Goal: Information Seeking & Learning: Find specific fact

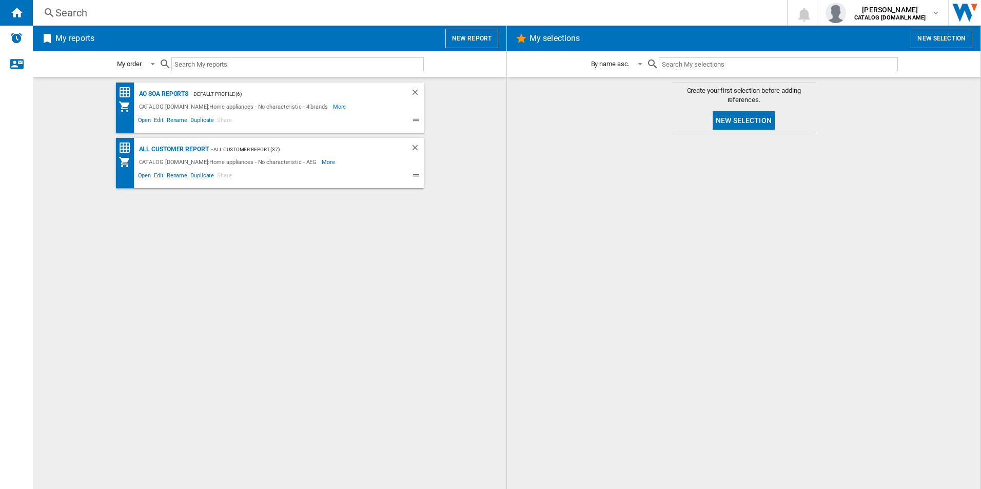
click at [339, 330] on div "AO SOA Reports - Default profile (6) CATALOG ELECTROLUX.UK:Home appliances - No…" at bounding box center [269, 284] width 453 height 402
click at [805, 32] on span "My selections" at bounding box center [716, 38] width 378 height 19
click at [426, 385] on div "AO SOA Reports - Default profile (6) CATALOG ELECTROLUX.UK:Home appliances - No…" at bounding box center [269, 284] width 453 height 402
click at [170, 88] on div "AO SOA Reports" at bounding box center [162, 94] width 52 height 13
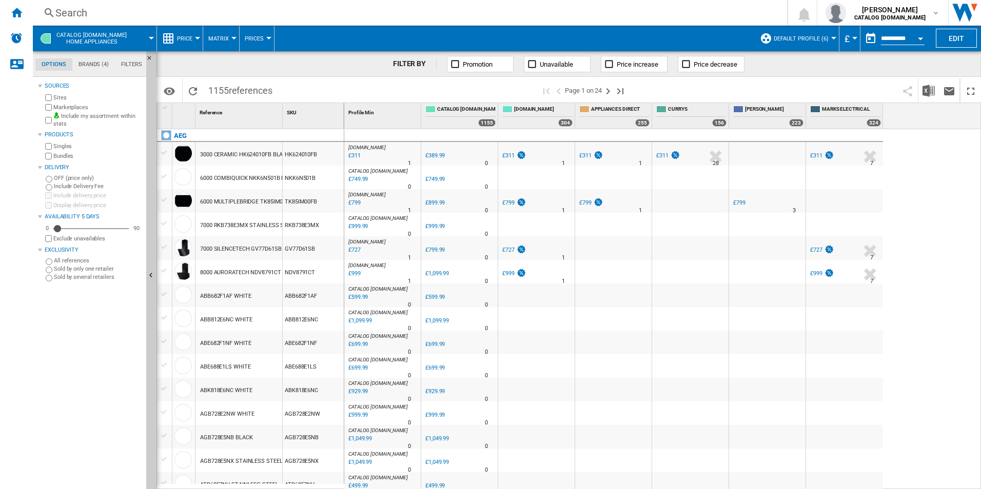
click at [206, 10] on div "Search" at bounding box center [407, 13] width 705 height 14
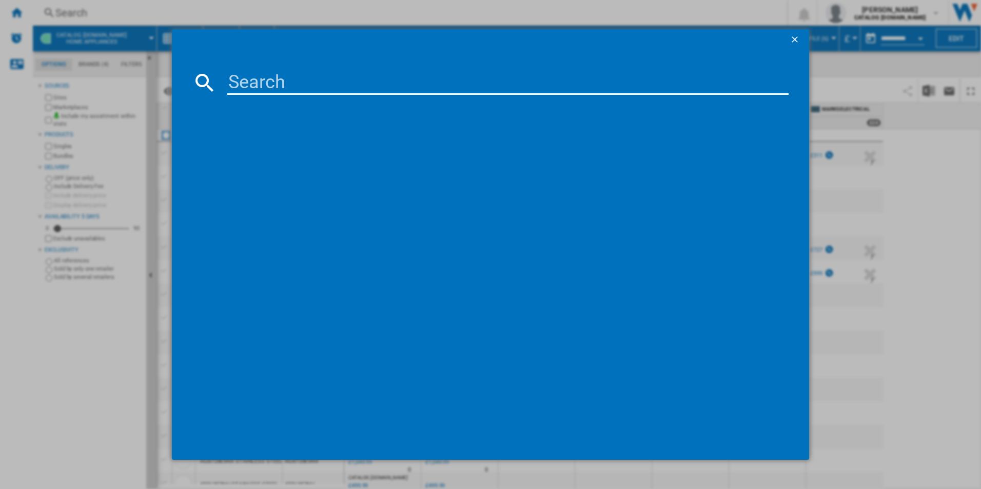
click at [300, 86] on input at bounding box center [508, 82] width 562 height 25
paste input "TR718L4B"
type input "TR718L4B"
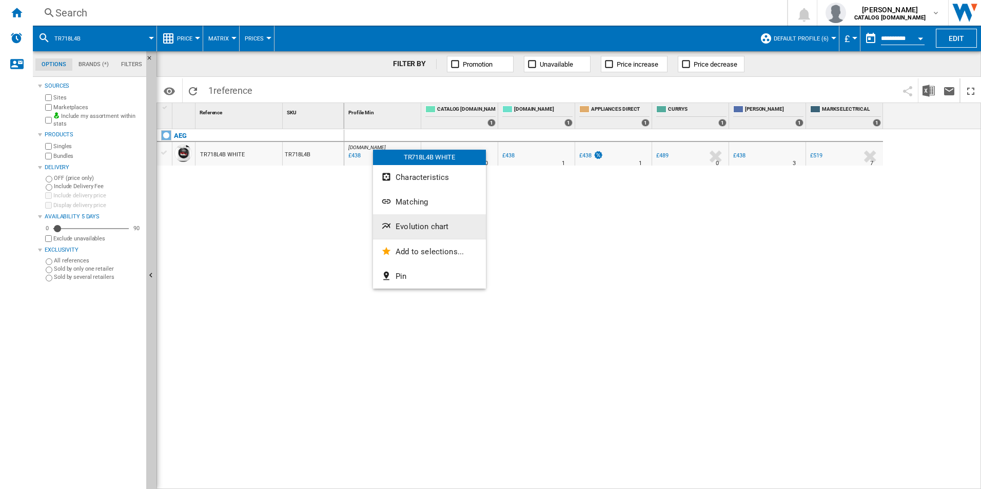
click at [407, 228] on span "Evolution chart" at bounding box center [421, 226] width 53 height 9
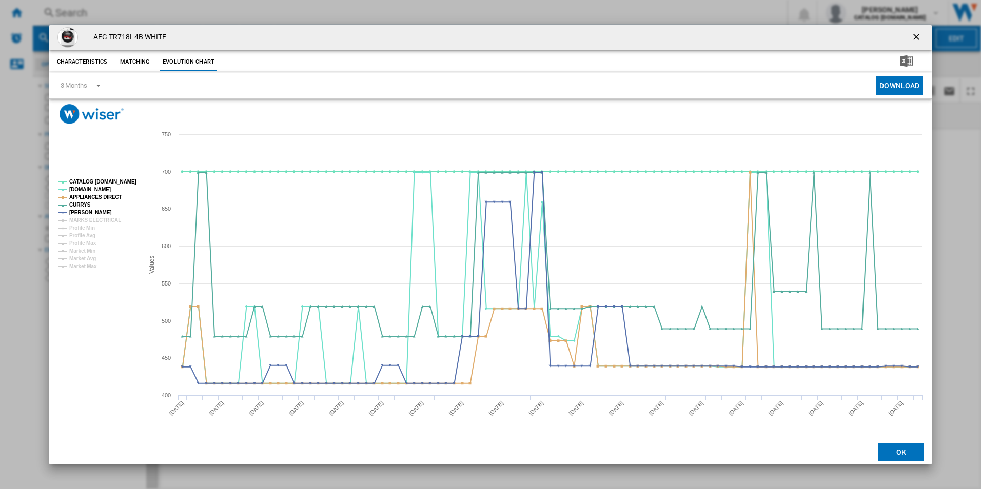
click at [107, 176] on rect "Product popup" at bounding box center [96, 224] width 85 height 98
click at [110, 179] on tspan "CATALOG [DOMAIN_NAME]" at bounding box center [102, 182] width 67 height 6
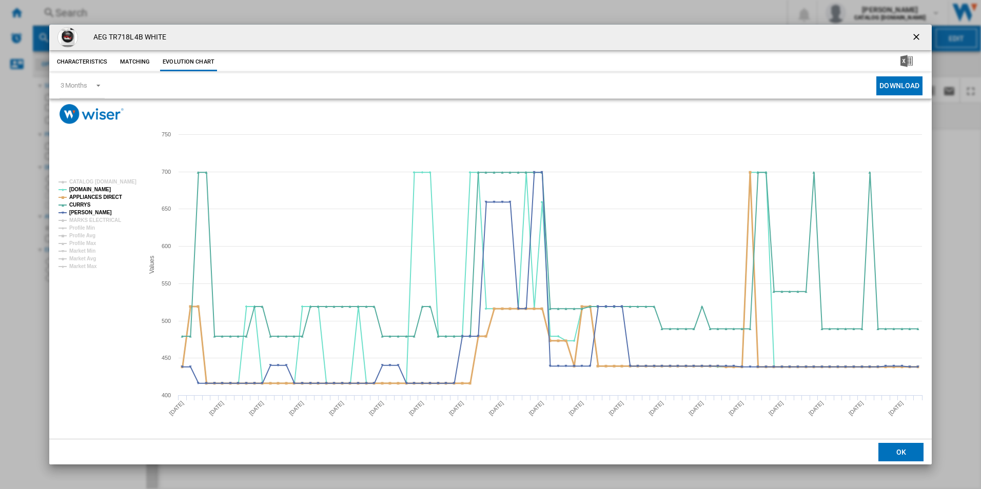
click at [109, 196] on tspan "APPLIANCES DIRECT" at bounding box center [95, 197] width 53 height 6
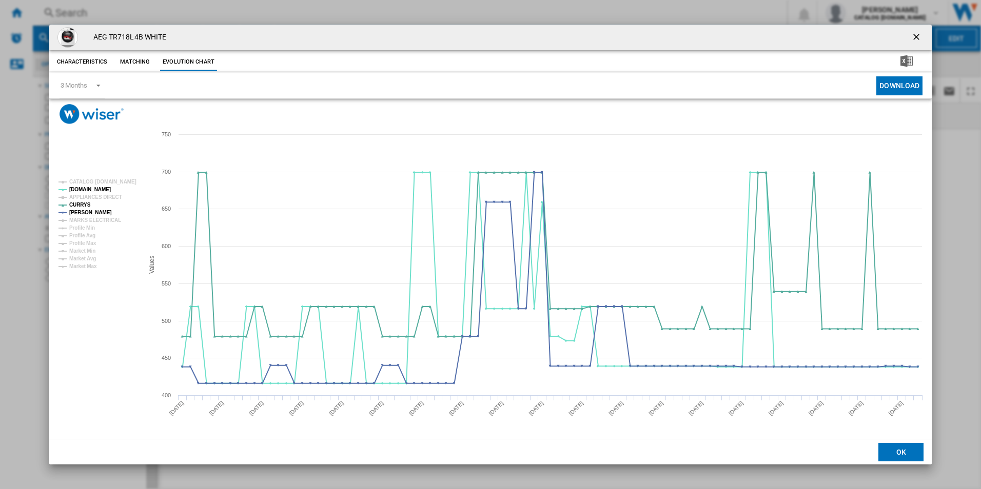
click at [917, 34] on ng-md-icon "getI18NText('BUTTONS.CLOSE_DIALOG')" at bounding box center [917, 38] width 12 height 12
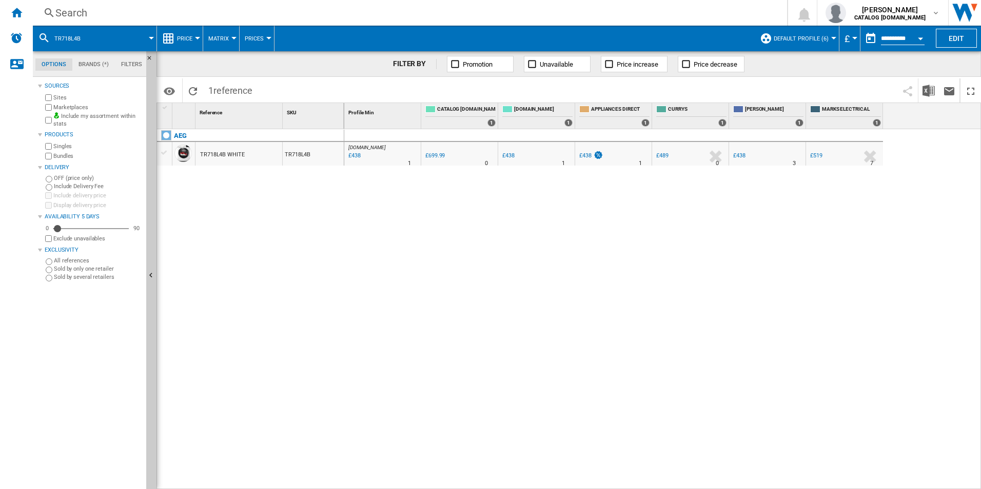
click at [582, 14] on div "Search" at bounding box center [407, 13] width 705 height 14
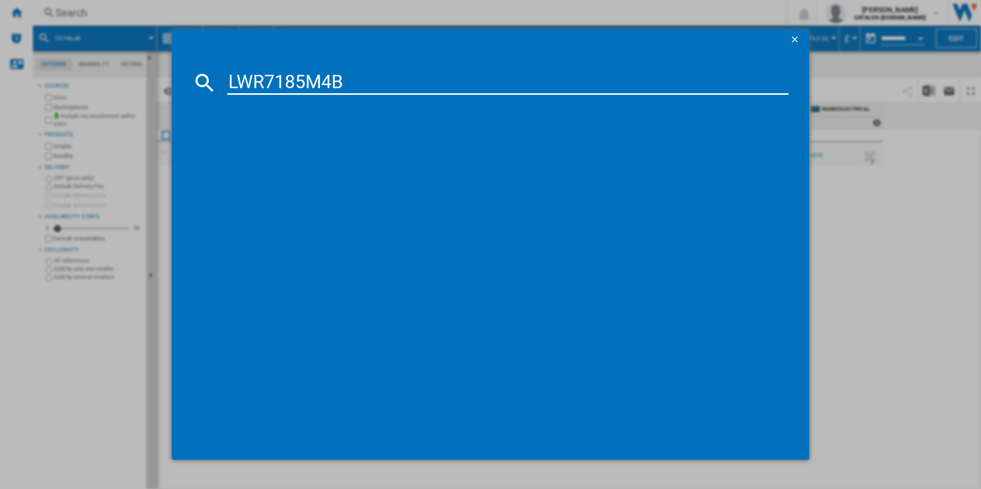
type input "LWR7185M4B"
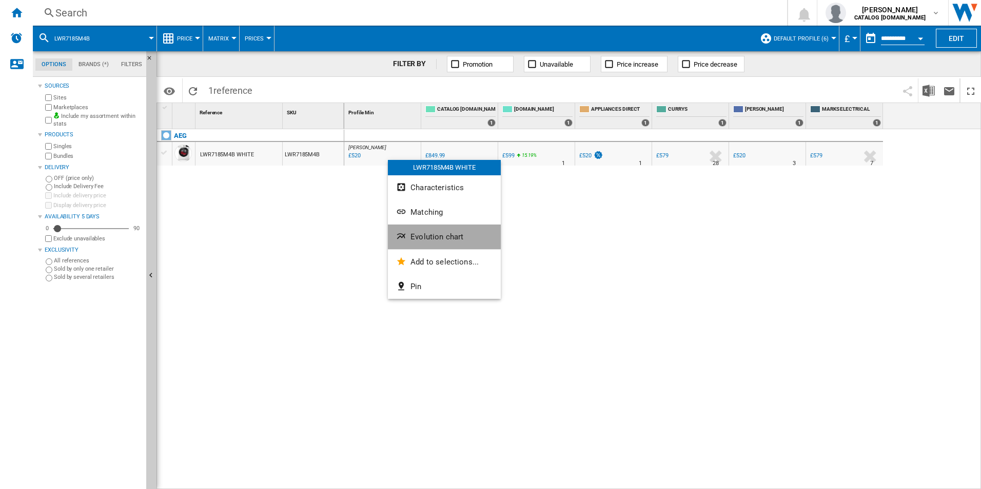
click at [440, 240] on span "Evolution chart" at bounding box center [436, 236] width 53 height 9
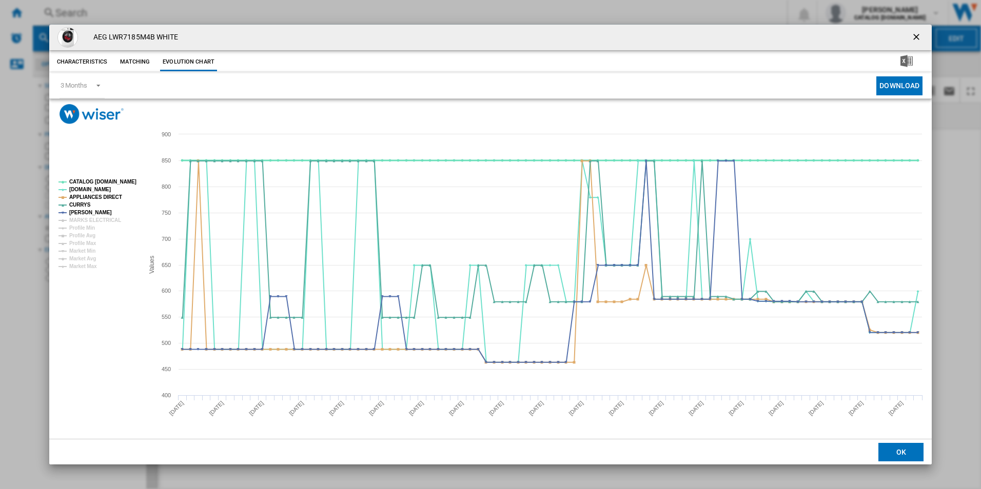
click at [131, 182] on tspan "CATALOG [DOMAIN_NAME]" at bounding box center [102, 182] width 67 height 6
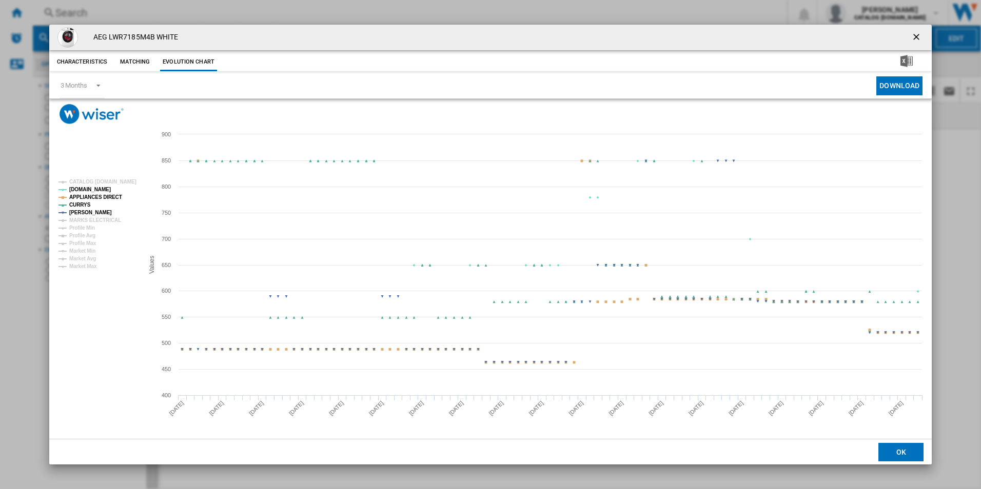
click at [110, 197] on tspan "APPLIANCES DIRECT" at bounding box center [95, 197] width 53 height 6
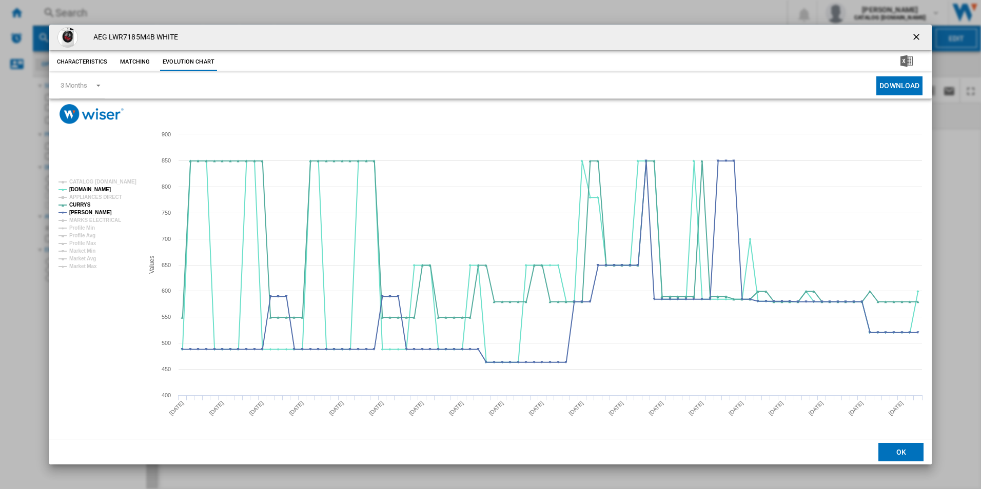
click at [917, 35] on ng-md-icon "getI18NText('BUTTONS.CLOSE_DIALOG')" at bounding box center [917, 38] width 12 height 12
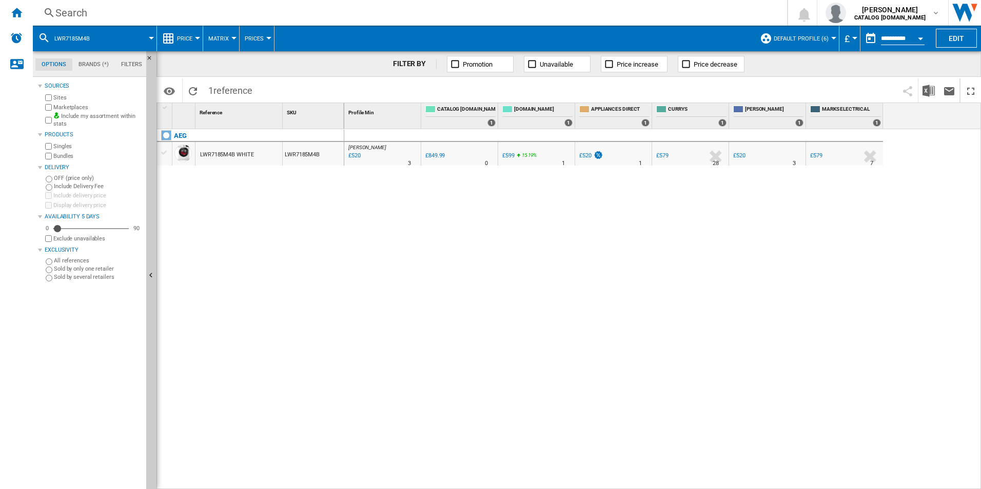
click at [658, 11] on div "Search" at bounding box center [407, 13] width 705 height 14
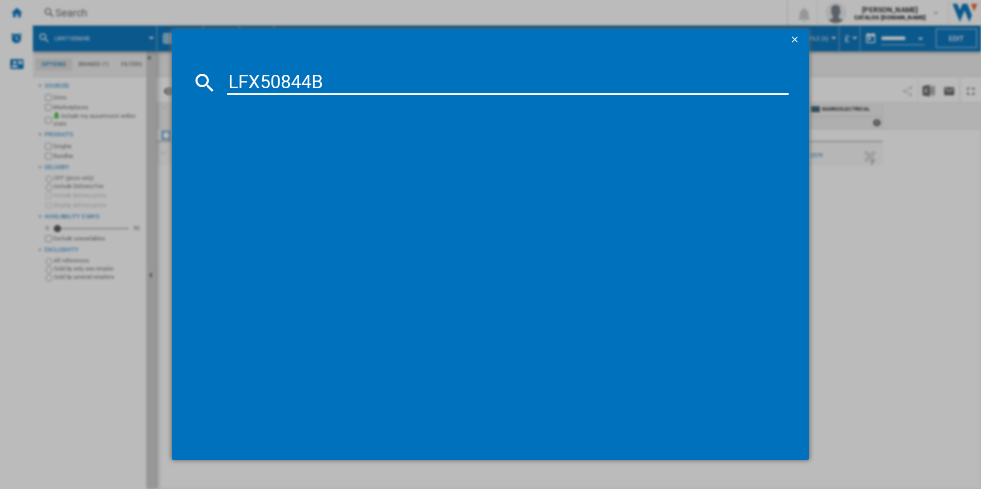
type input "LFX50844B"
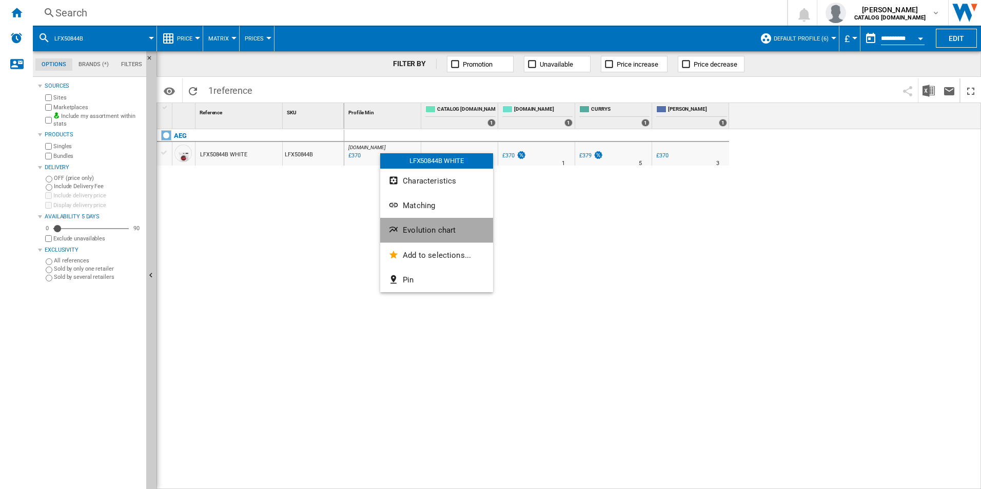
click at [399, 224] on button "Evolution chart" at bounding box center [436, 230] width 113 height 25
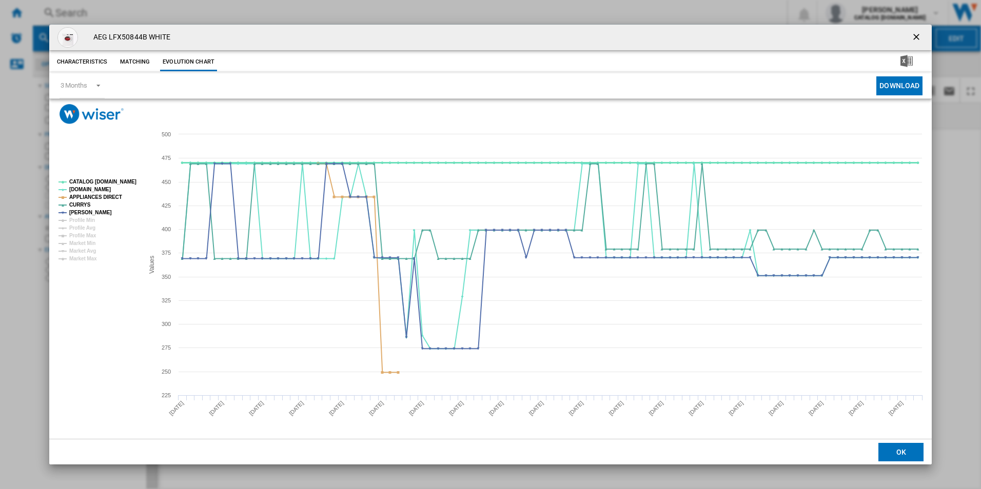
click at [113, 181] on tspan "CATALOG [DOMAIN_NAME]" at bounding box center [102, 182] width 67 height 6
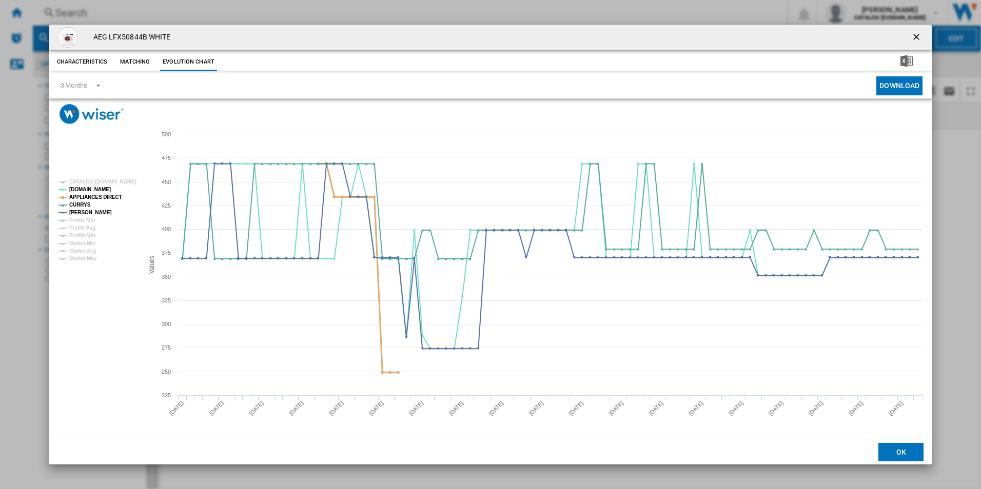
click at [112, 196] on tspan "APPLIANCES DIRECT" at bounding box center [95, 197] width 53 height 6
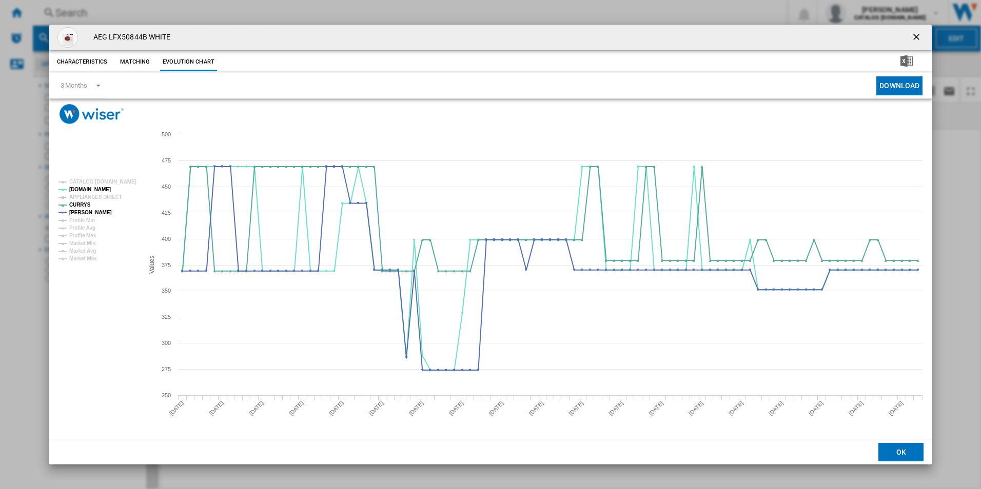
drag, startPoint x: 913, startPoint y: 33, endPoint x: 887, endPoint y: 35, distance: 25.7
click at [913, 33] on ng-md-icon "getI18NText('BUTTONS.CLOSE_DIALOG')" at bounding box center [917, 38] width 12 height 12
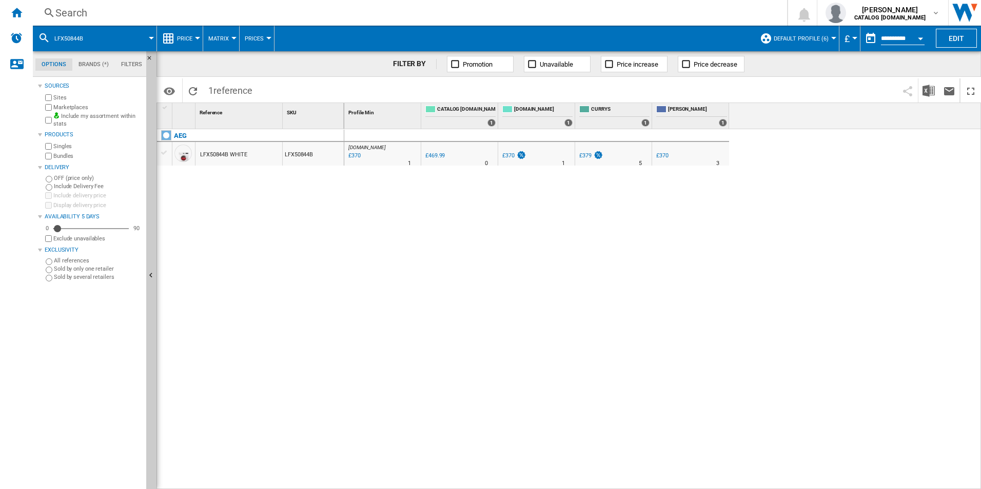
click at [561, 10] on div "Search" at bounding box center [407, 13] width 705 height 14
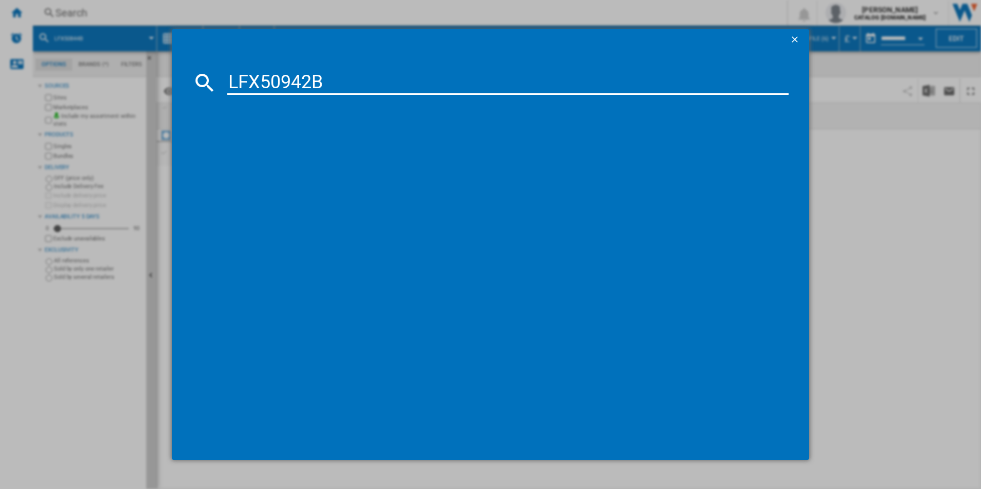
type input "LFX50942B"
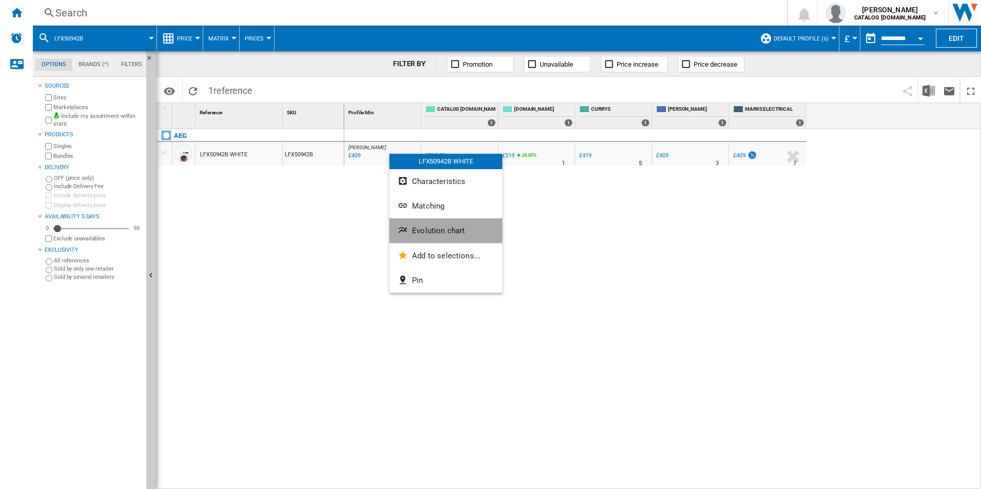
click at [423, 230] on span "Evolution chart" at bounding box center [438, 230] width 53 height 9
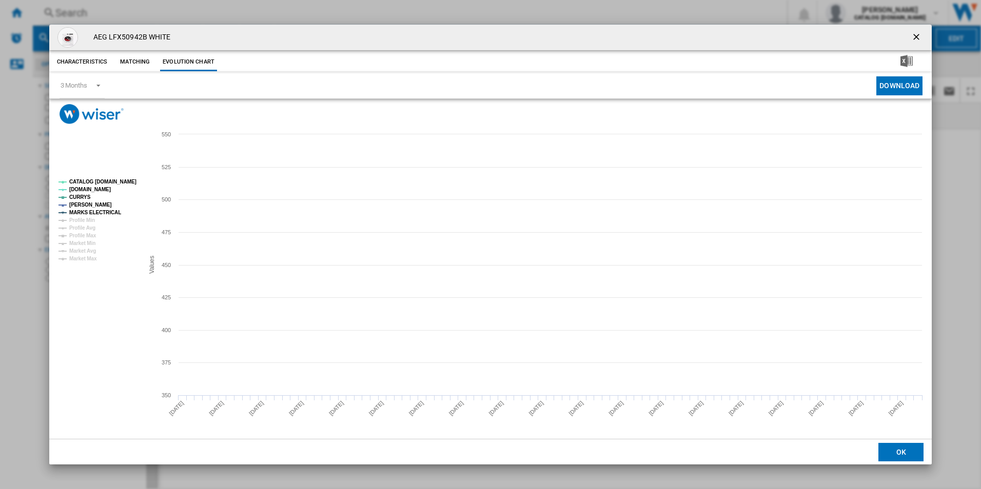
click at [128, 180] on tspan "CATALOG [DOMAIN_NAME]" at bounding box center [102, 182] width 67 height 6
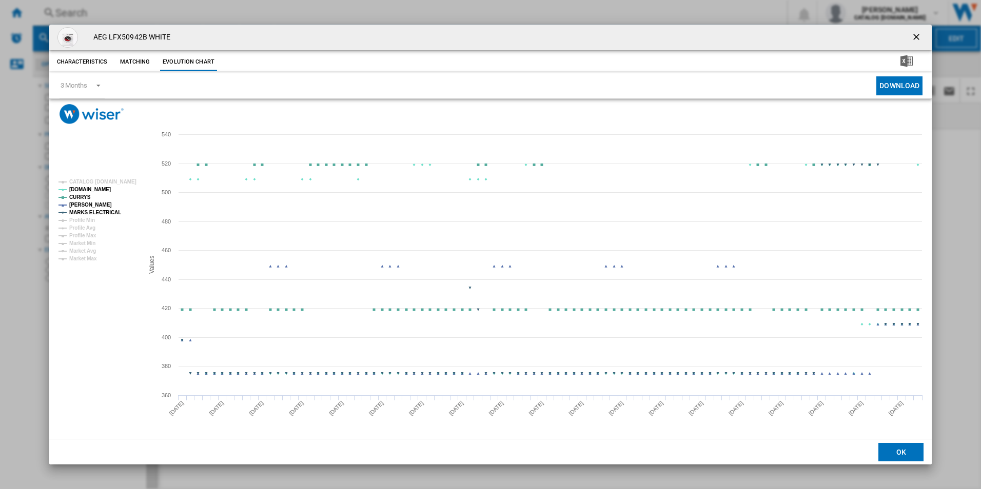
click at [95, 215] on tspan "MARKS ELECTRICAL" at bounding box center [95, 213] width 52 height 6
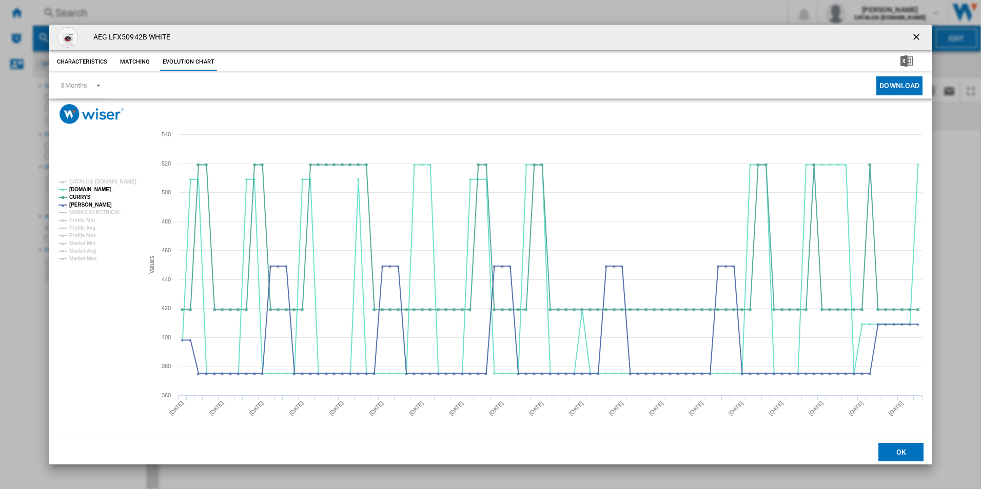
drag, startPoint x: 916, startPoint y: 33, endPoint x: 881, endPoint y: 44, distance: 35.9
click at [916, 33] on ng-md-icon "getI18NText('BUTTONS.CLOSE_DIALOG')" at bounding box center [917, 38] width 12 height 12
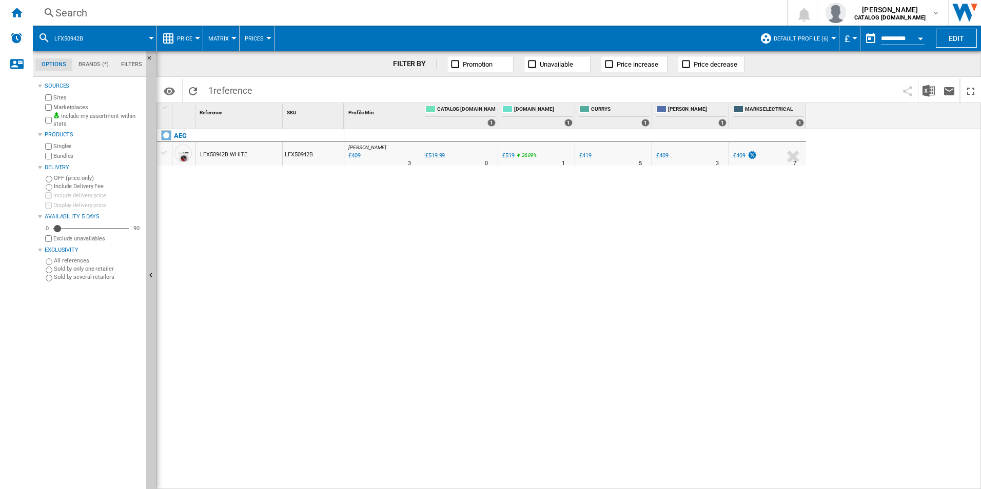
click at [610, 9] on div "Search" at bounding box center [407, 13] width 705 height 14
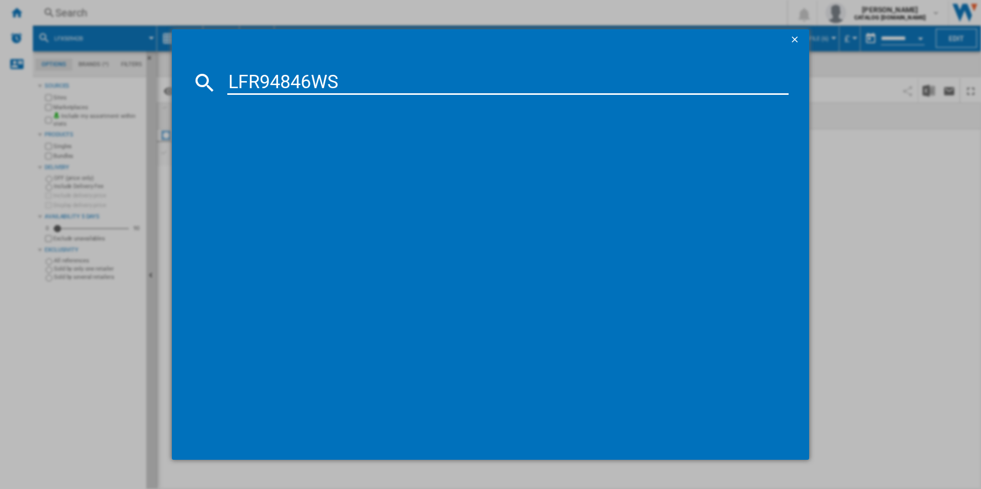
type input "LFR94846WS"
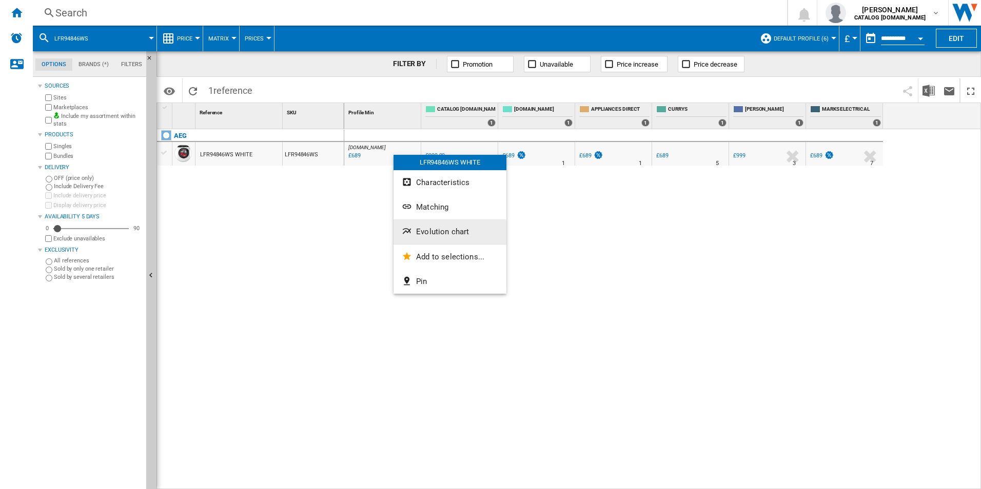
click at [448, 228] on span "Evolution chart" at bounding box center [442, 231] width 53 height 9
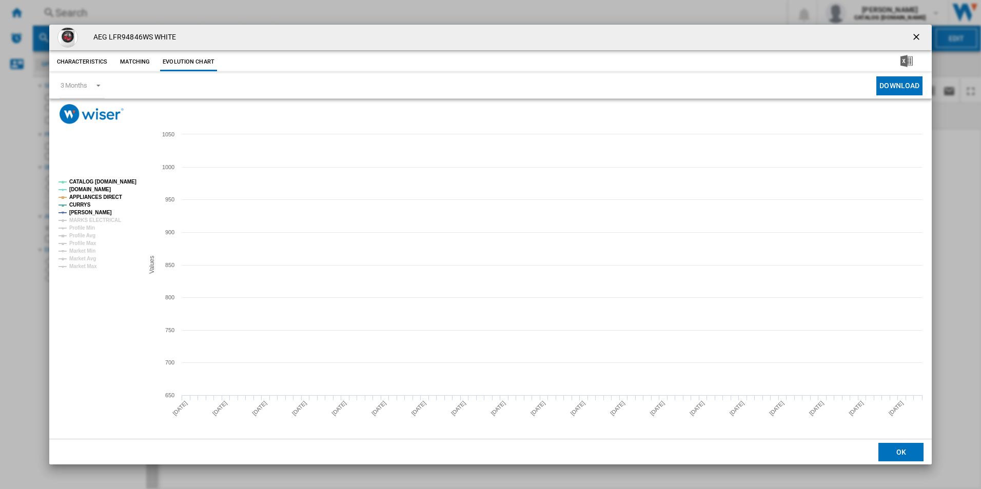
click at [126, 182] on tspan "CATALOG [DOMAIN_NAME]" at bounding box center [102, 182] width 67 height 6
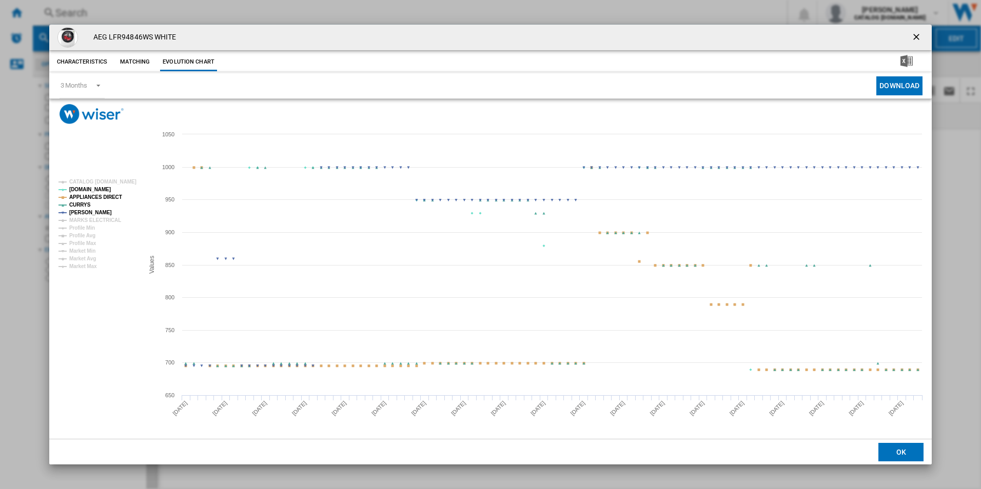
click at [107, 194] on tspan "APPLIANCES DIRECT" at bounding box center [95, 197] width 53 height 6
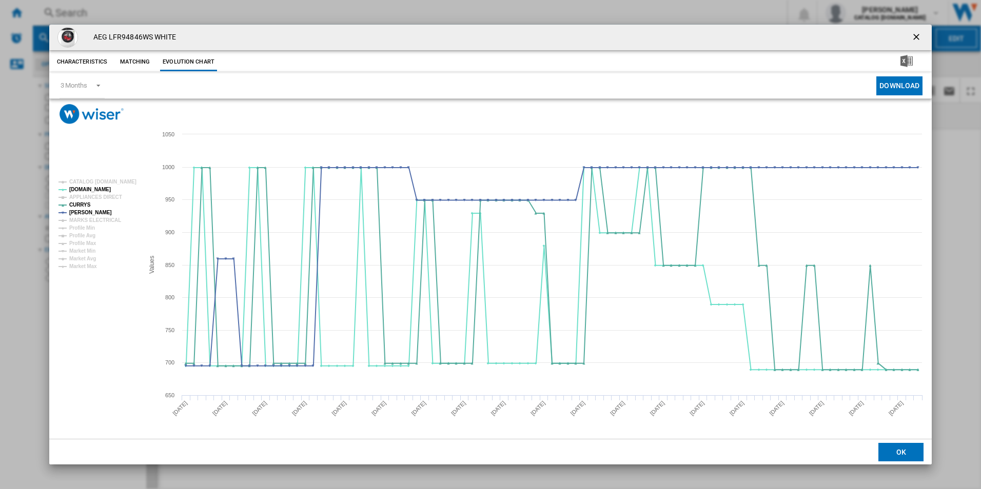
click at [919, 41] on ng-md-icon "getI18NText('BUTTONS.CLOSE_DIALOG')" at bounding box center [917, 38] width 12 height 12
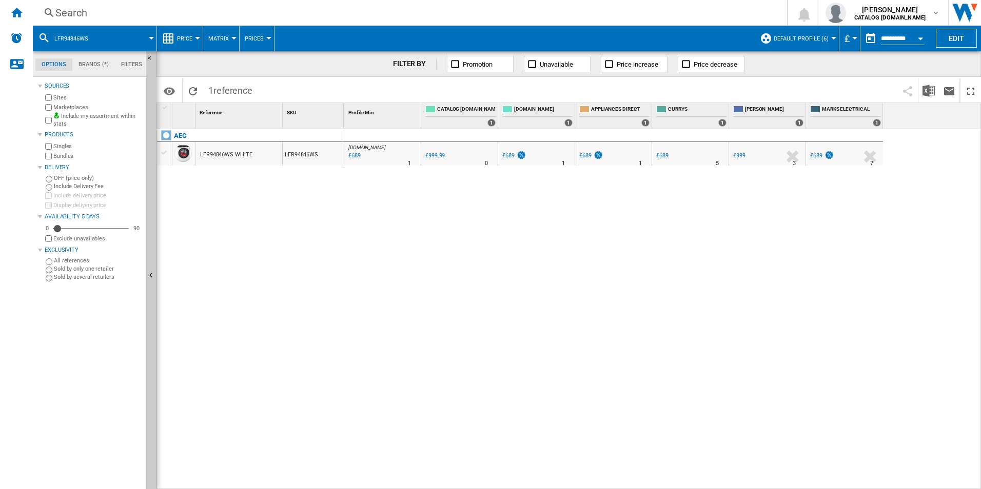
click at [536, 15] on div "Search" at bounding box center [407, 13] width 705 height 14
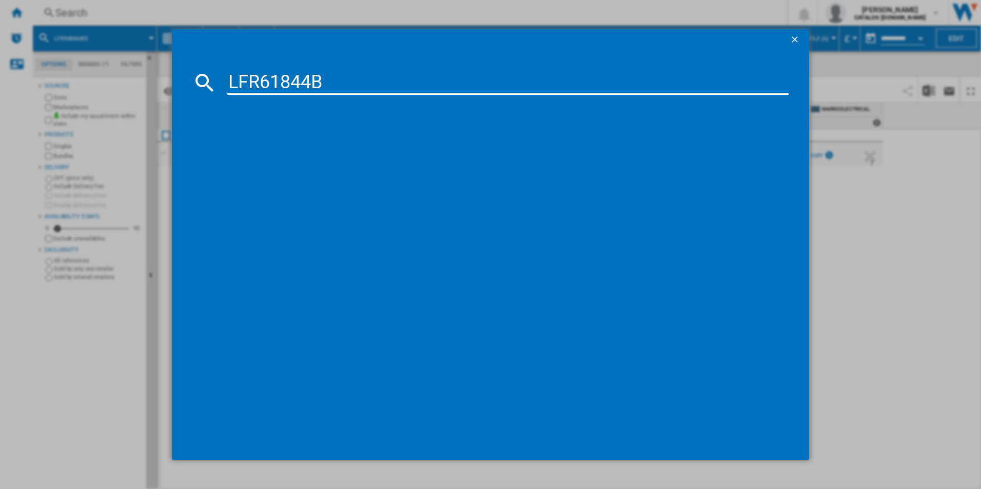
type input "LFR61844B"
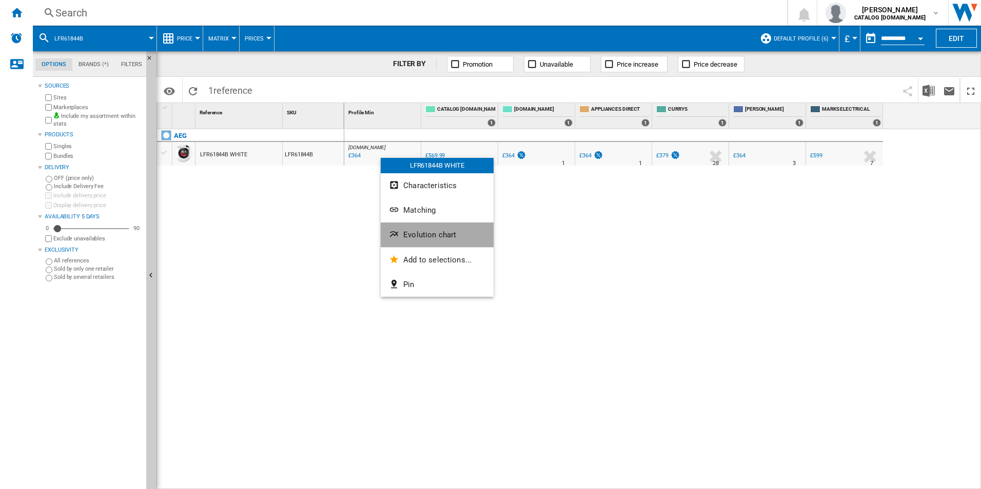
click at [428, 238] on span "Evolution chart" at bounding box center [429, 234] width 53 height 9
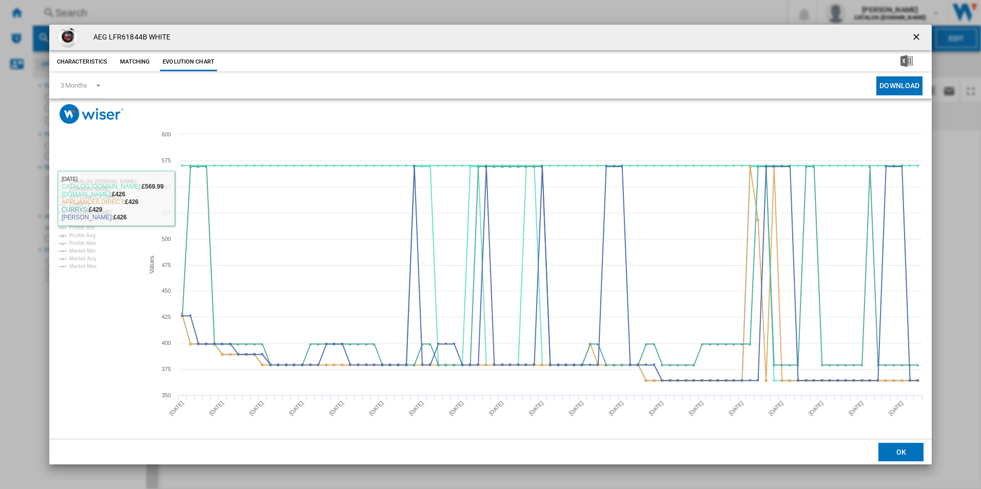
click at [121, 177] on rect "Product popup" at bounding box center [96, 224] width 85 height 98
click at [116, 182] on tspan "CATALOG [DOMAIN_NAME]" at bounding box center [102, 182] width 67 height 6
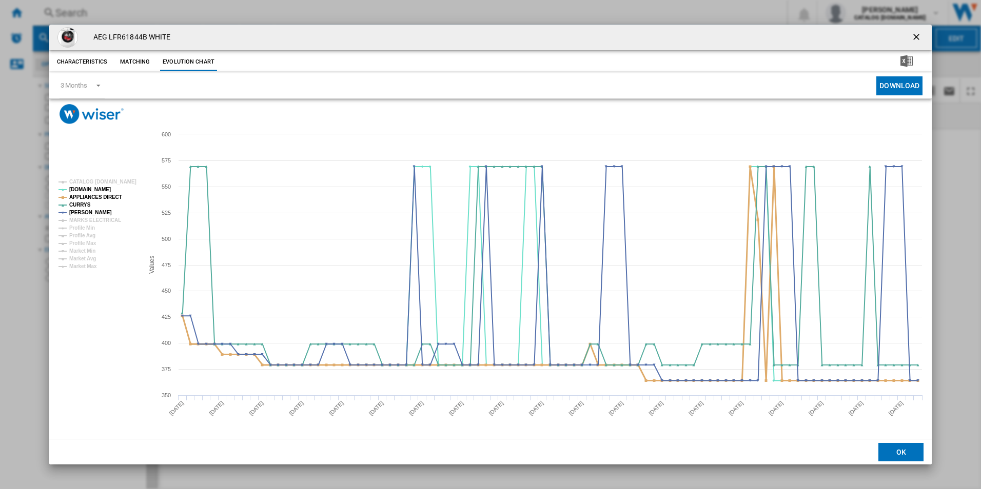
click at [105, 200] on tspan "APPLIANCES DIRECT" at bounding box center [95, 197] width 53 height 6
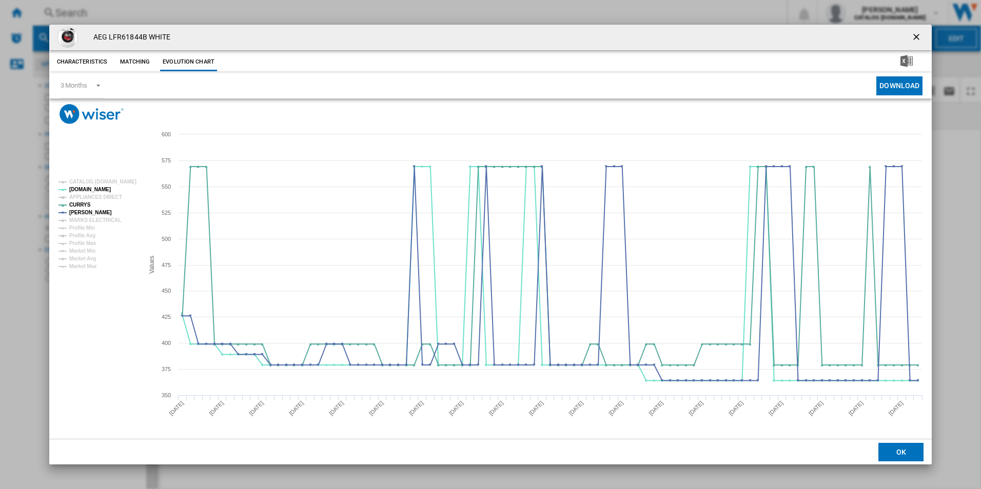
click at [916, 38] on ng-md-icon "getI18NText('BUTTONS.CLOSE_DIALOG')" at bounding box center [917, 38] width 12 height 12
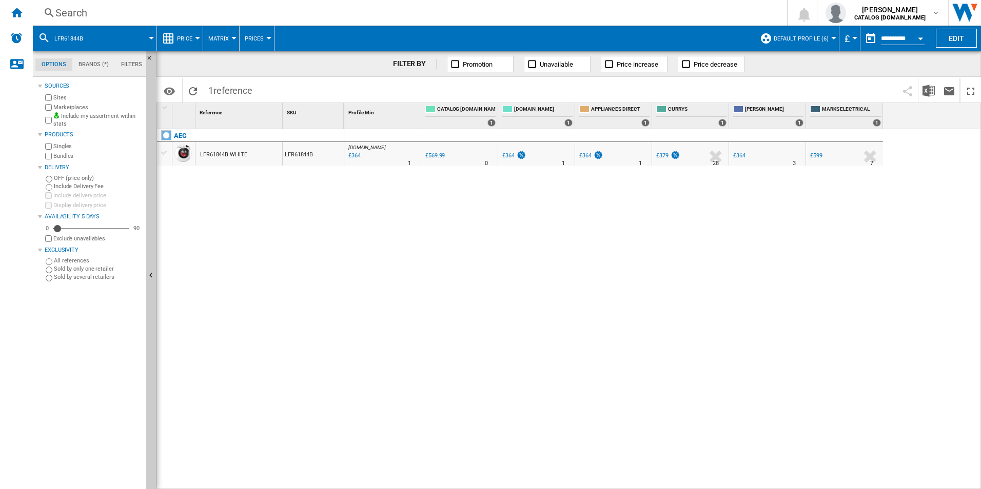
click at [385, 15] on div "Search" at bounding box center [407, 13] width 705 height 14
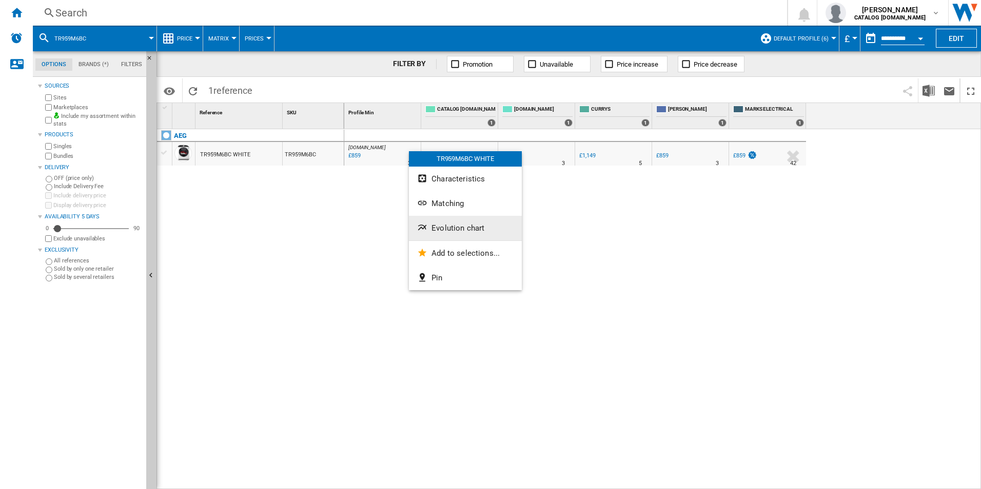
click at [469, 228] on span "Evolution chart" at bounding box center [457, 228] width 53 height 9
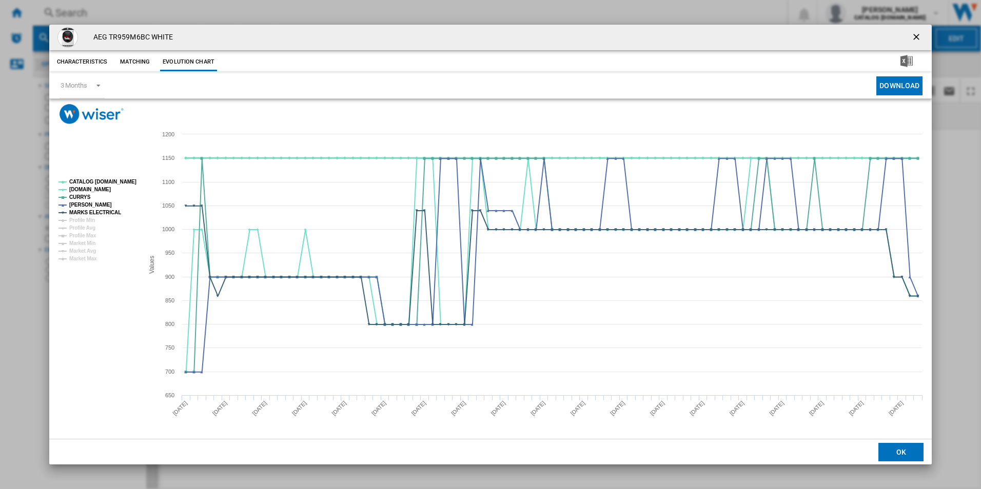
click at [104, 179] on tspan "CATALOG [DOMAIN_NAME]" at bounding box center [102, 182] width 67 height 6
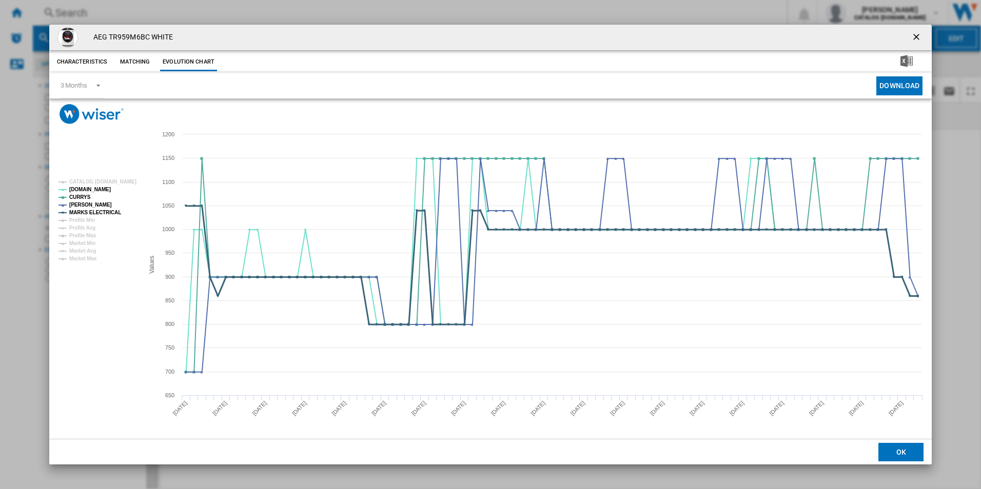
click at [104, 211] on tspan "MARKS ELECTRICAL" at bounding box center [95, 213] width 52 height 6
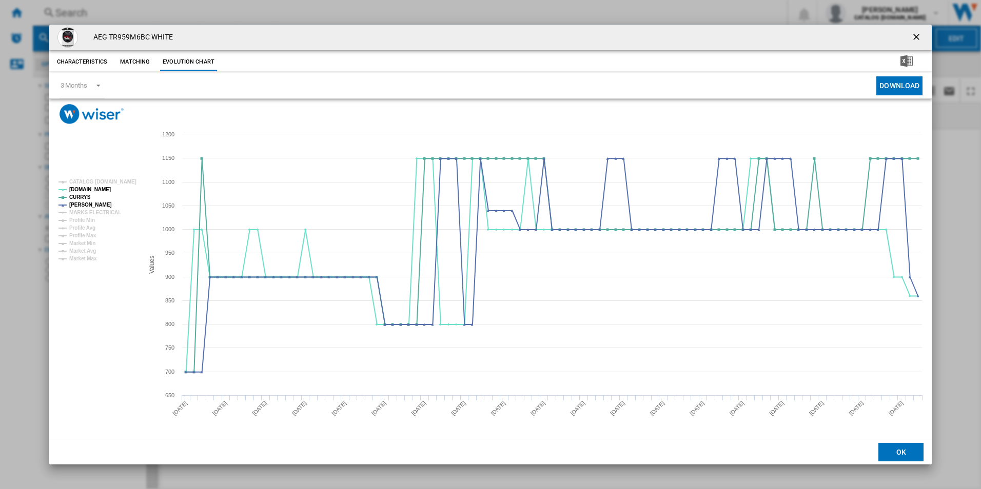
drag, startPoint x: 917, startPoint y: 37, endPoint x: 769, endPoint y: 61, distance: 149.7
click at [917, 37] on ng-md-icon "getI18NText('BUTTONS.CLOSE_DIALOG')" at bounding box center [917, 38] width 12 height 12
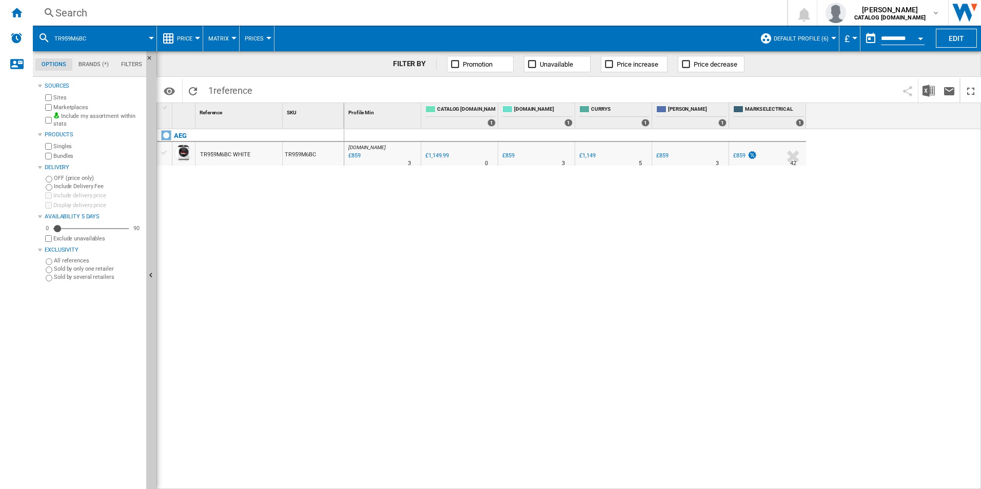
click at [472, 15] on div "Search" at bounding box center [407, 13] width 705 height 14
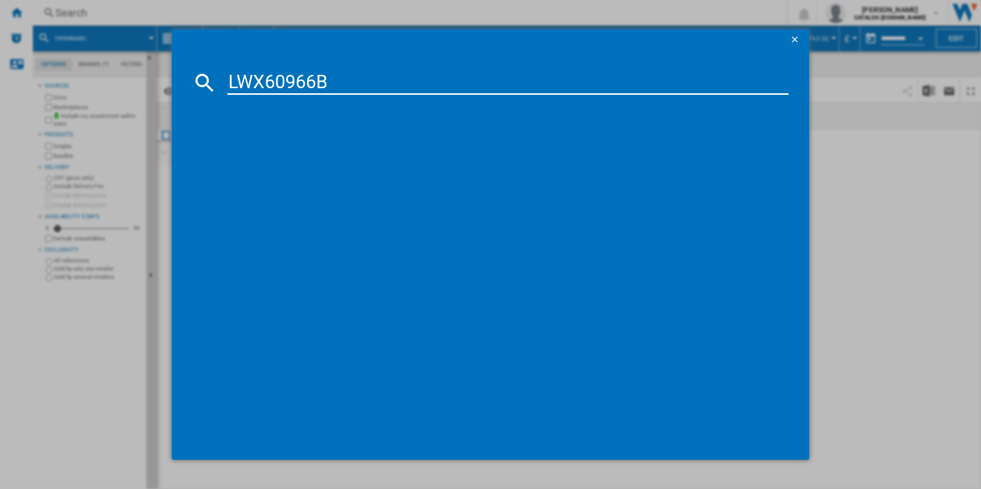
type input "LWX60966B"
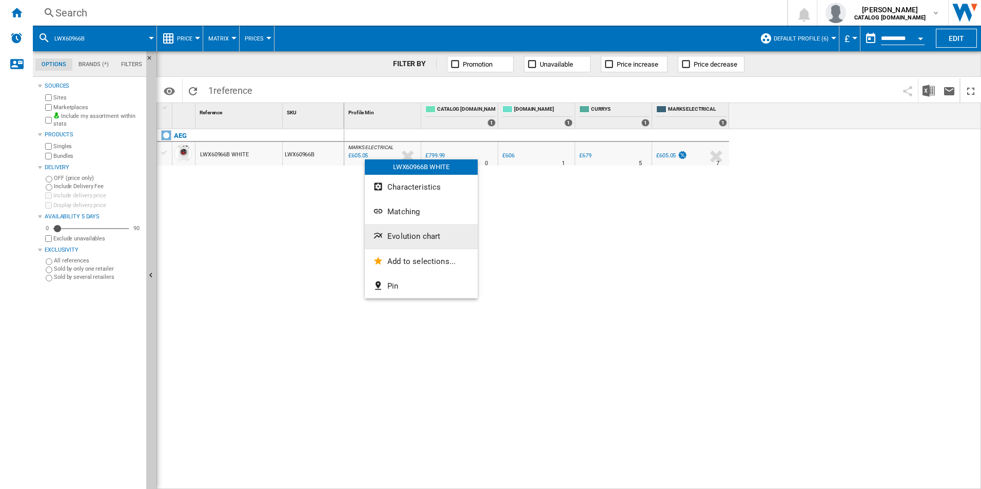
click at [403, 234] on span "Evolution chart" at bounding box center [413, 236] width 53 height 9
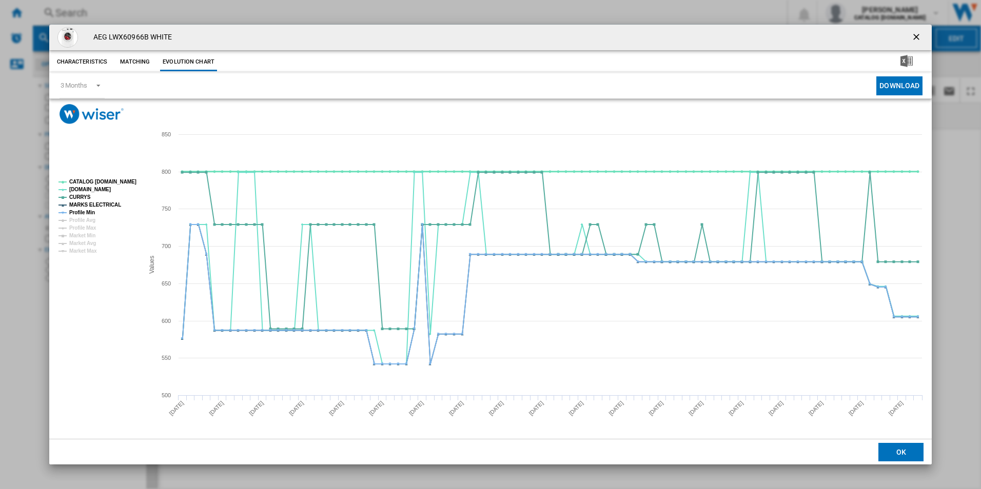
click at [122, 183] on tspan "CATALOG [DOMAIN_NAME]" at bounding box center [102, 182] width 67 height 6
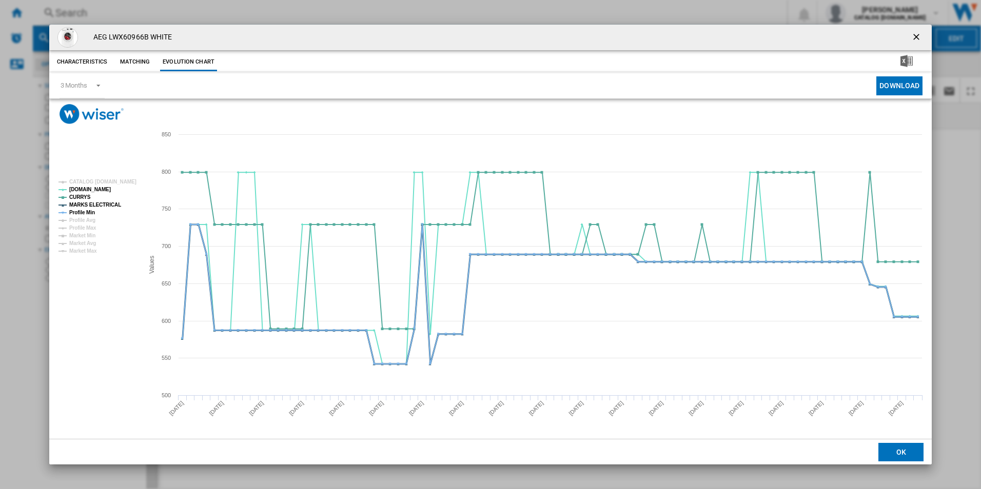
click at [101, 204] on tspan "MARKS ELECTRICAL" at bounding box center [95, 205] width 52 height 6
click at [93, 208] on tspan "MARKS ELECTRICAL" at bounding box center [95, 205] width 52 height 6
click at [91, 212] on tspan "Profile Min" at bounding box center [82, 213] width 26 height 6
click at [101, 203] on tspan "MARKS ELECTRICAL" at bounding box center [95, 205] width 52 height 6
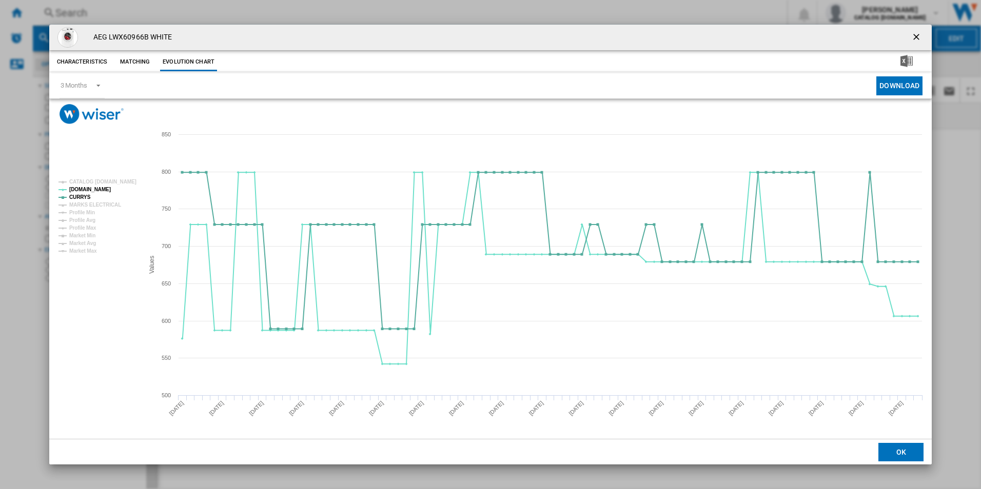
click at [915, 40] on ng-md-icon "getI18NText('BUTTONS.CLOSE_DIALOG')" at bounding box center [917, 38] width 12 height 12
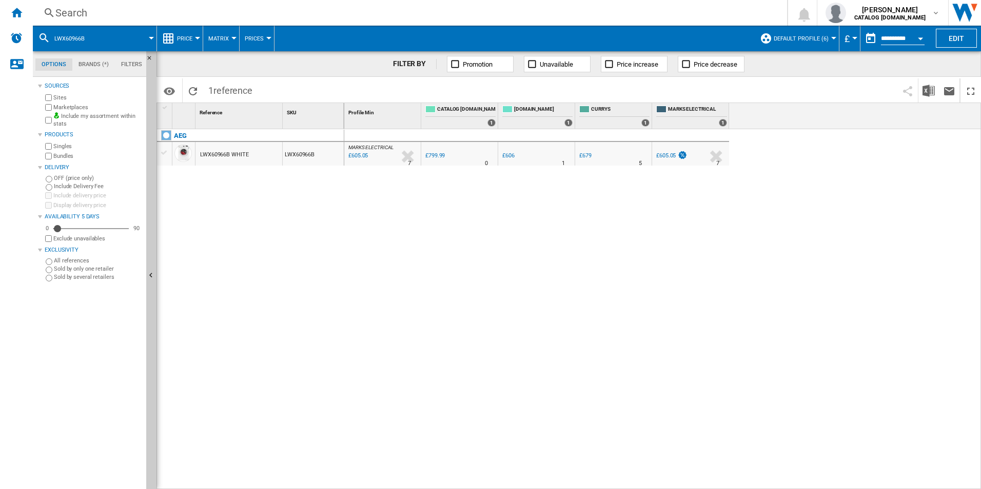
click at [564, 10] on div "Search" at bounding box center [407, 13] width 705 height 14
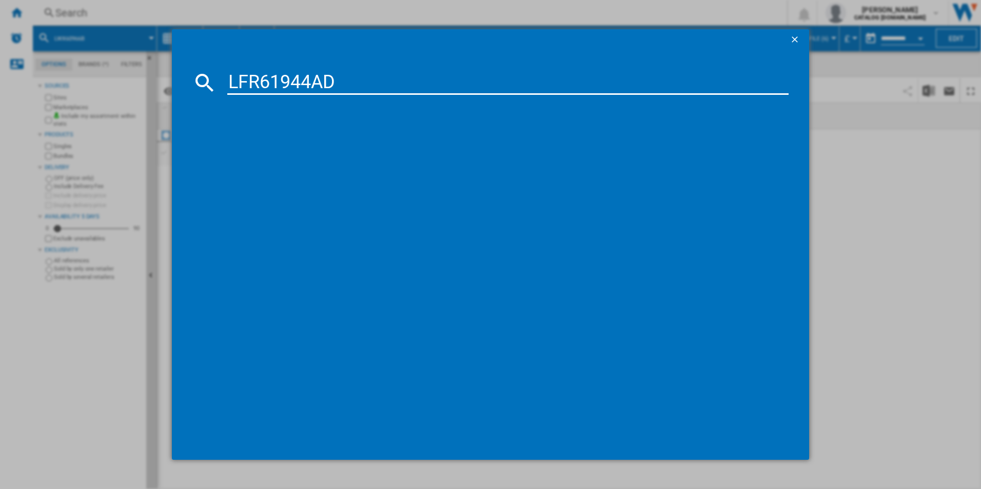
type input "LFR61944AD"
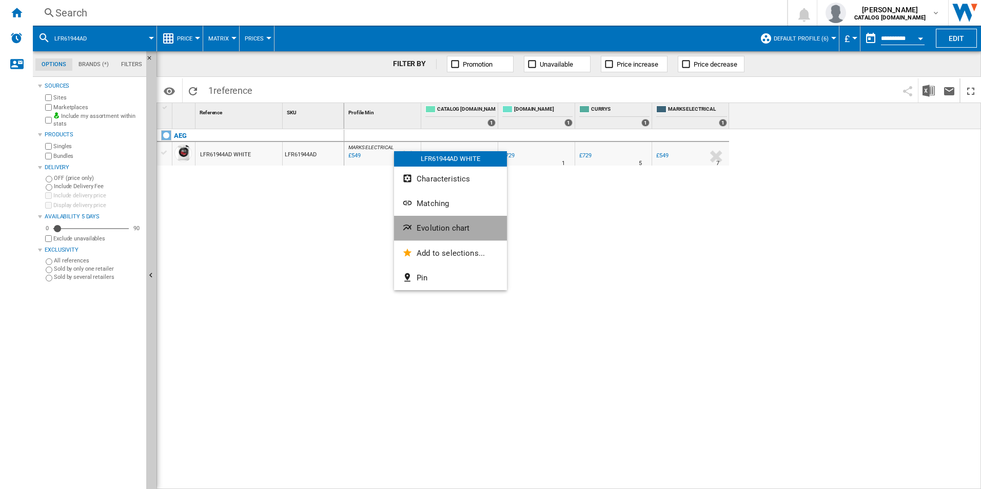
click at [446, 221] on button "Evolution chart" at bounding box center [450, 228] width 113 height 25
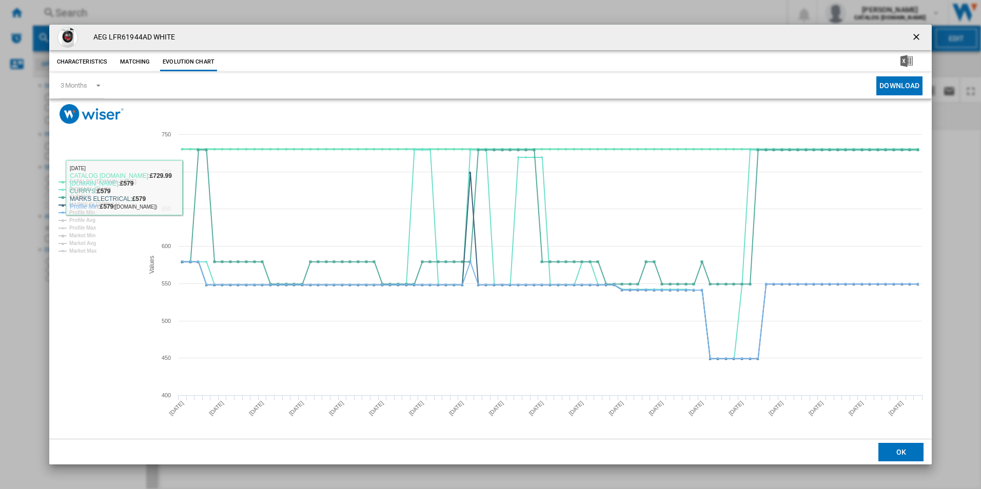
click at [119, 179] on tspan "CATALOG [DOMAIN_NAME]" at bounding box center [102, 182] width 67 height 6
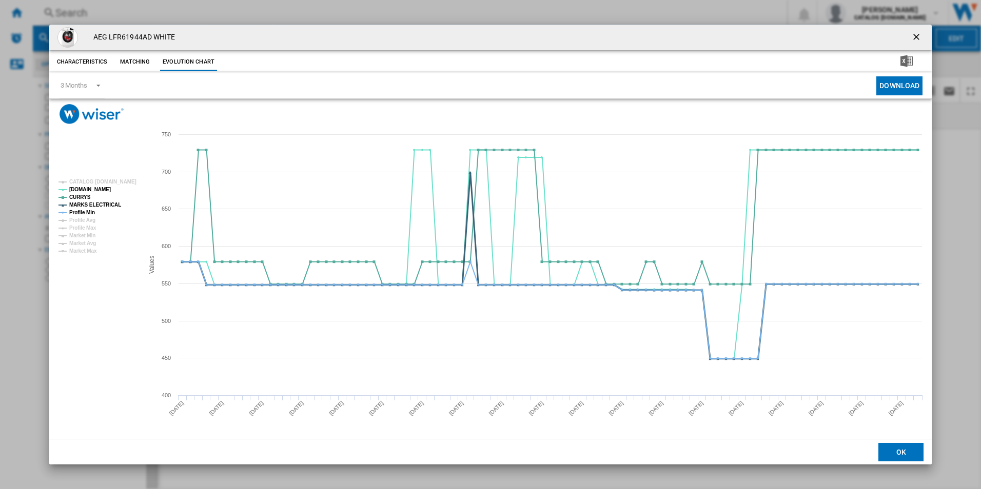
click at [84, 205] on tspan "MARKS ELECTRICAL" at bounding box center [95, 205] width 52 height 6
click at [90, 213] on tspan "Profile Min" at bounding box center [82, 213] width 26 height 6
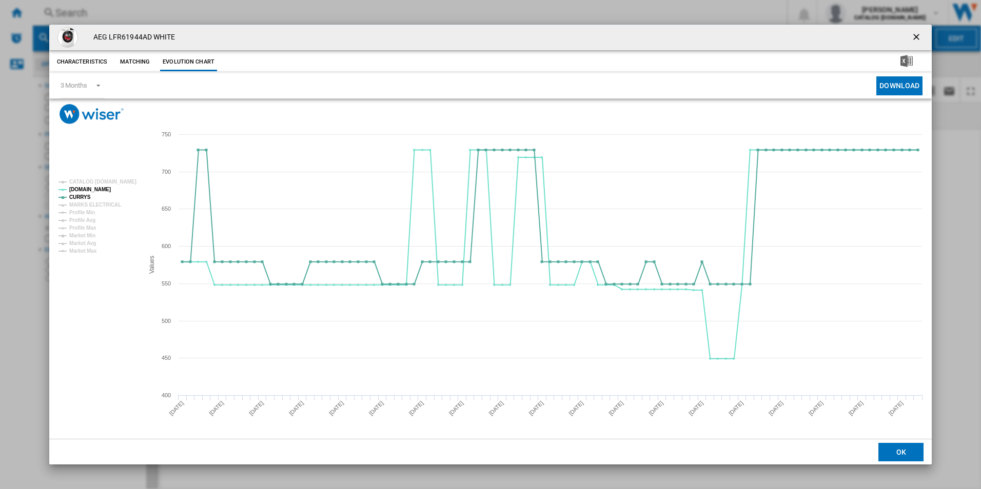
drag, startPoint x: 920, startPoint y: 39, endPoint x: 831, endPoint y: 49, distance: 88.8
click at [920, 39] on ng-md-icon "getI18NText('BUTTONS.CLOSE_DIALOG')" at bounding box center [917, 38] width 12 height 12
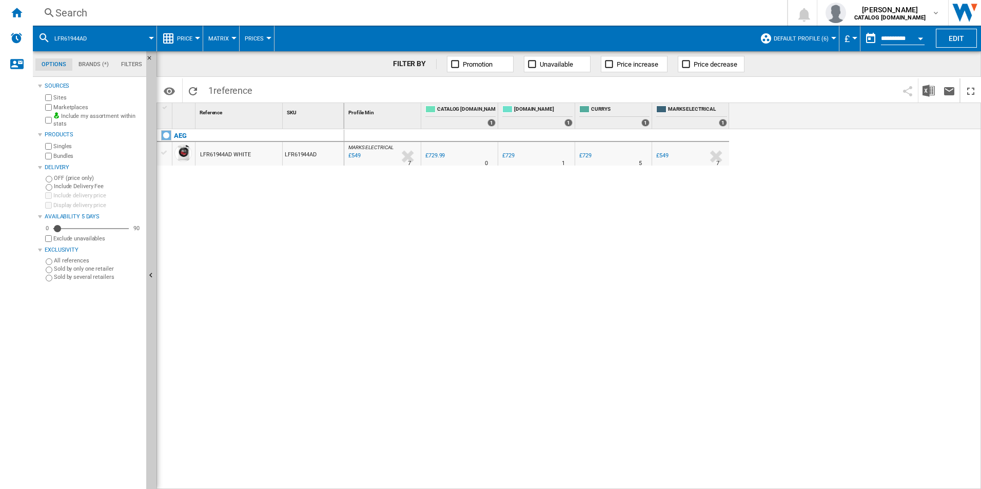
click at [537, 12] on div "Search" at bounding box center [407, 13] width 705 height 14
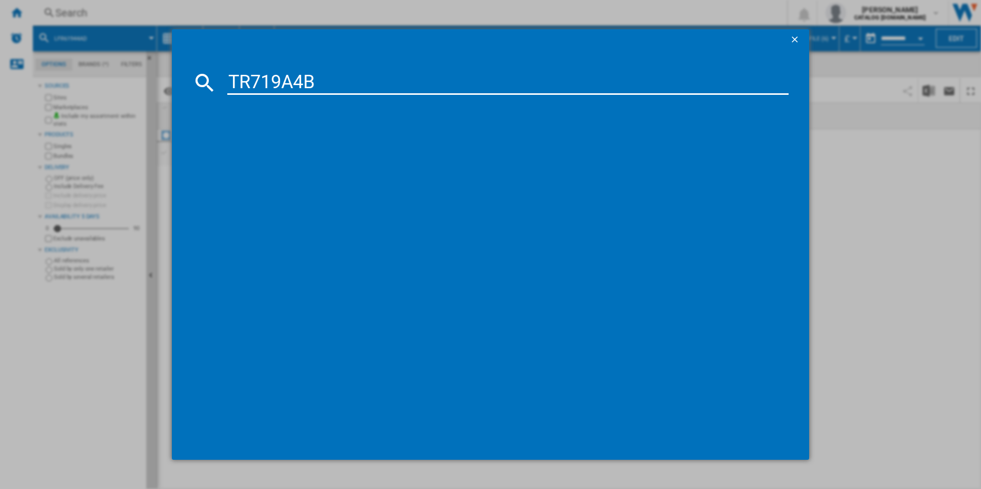
type input "TR719A4B"
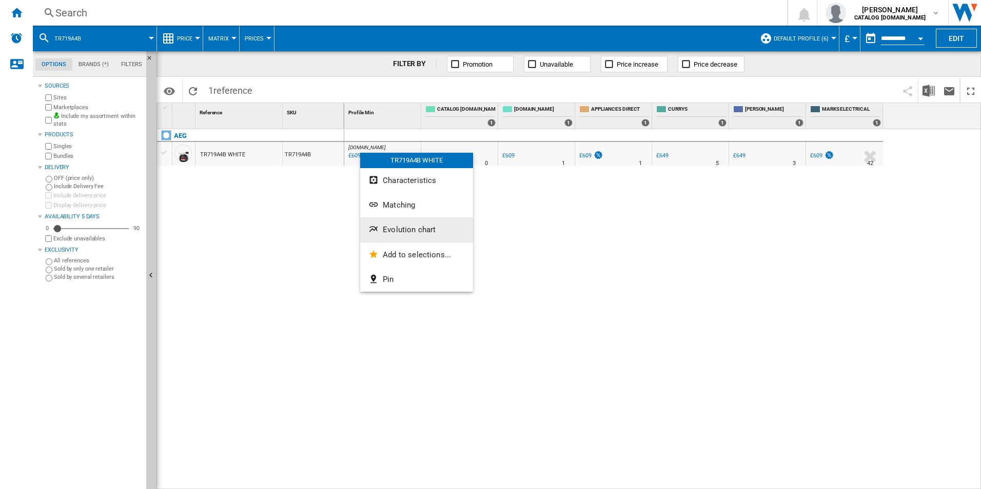
click at [408, 233] on span "Evolution chart" at bounding box center [409, 229] width 53 height 9
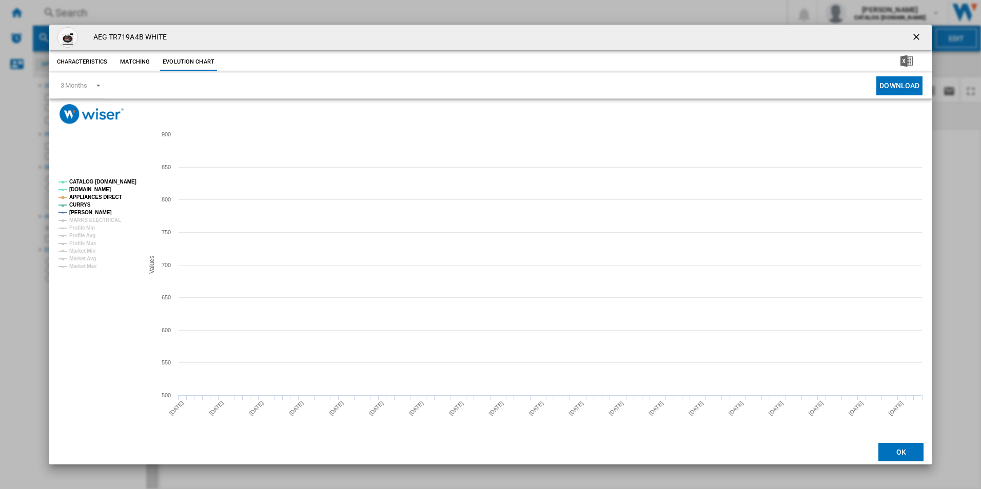
click at [124, 182] on tspan "CATALOG [DOMAIN_NAME]" at bounding box center [102, 182] width 67 height 6
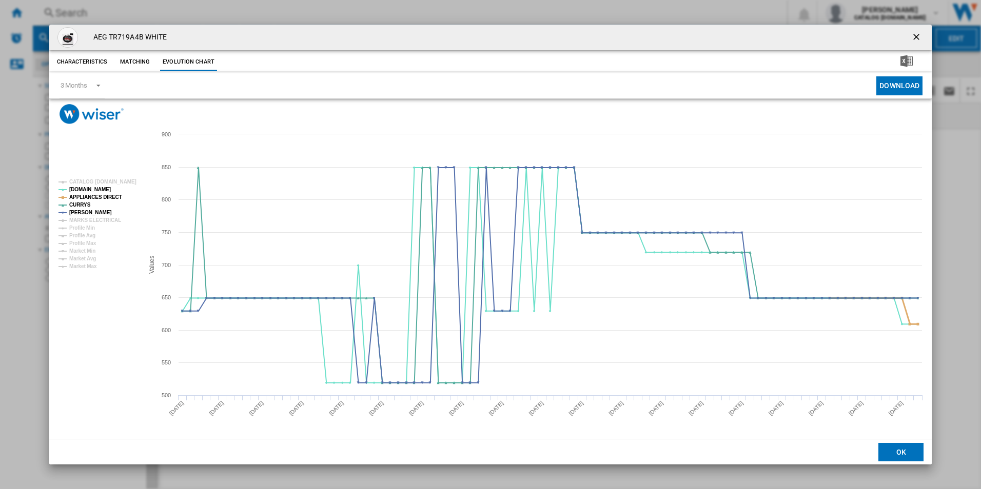
click at [105, 200] on tspan "APPLIANCES DIRECT" at bounding box center [95, 197] width 53 height 6
click at [919, 34] on ng-md-icon "getI18NText('BUTTONS.CLOSE_DIALOG')" at bounding box center [917, 38] width 12 height 12
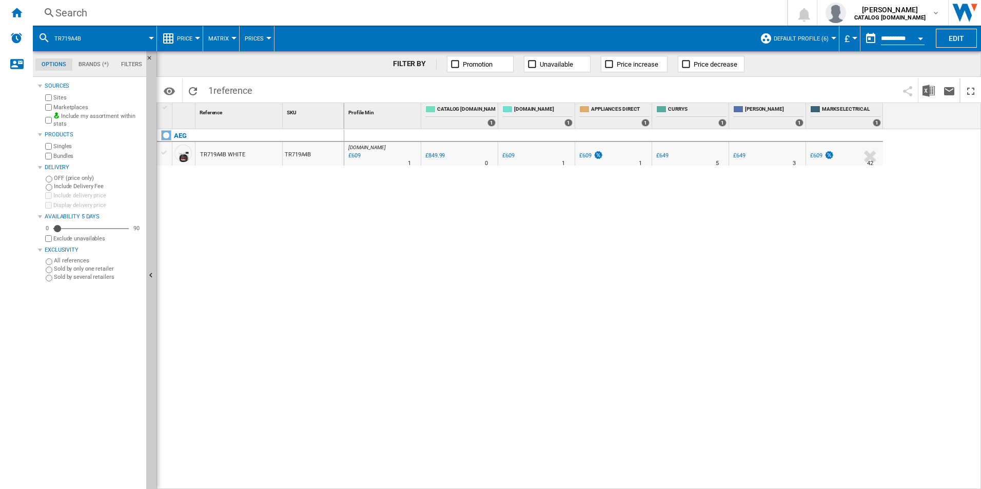
click at [613, 5] on div "Search Search 0 [PERSON_NAME] CATALOG [DOMAIN_NAME] CATALOG [DOMAIN_NAME] My se…" at bounding box center [507, 13] width 948 height 26
click at [610, 9] on div "Search" at bounding box center [407, 13] width 705 height 14
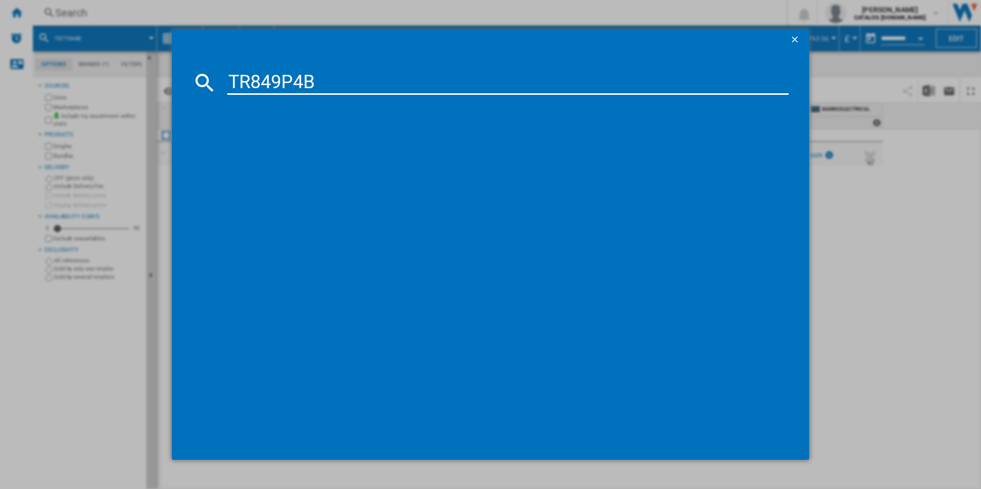
type input "TR849P4B"
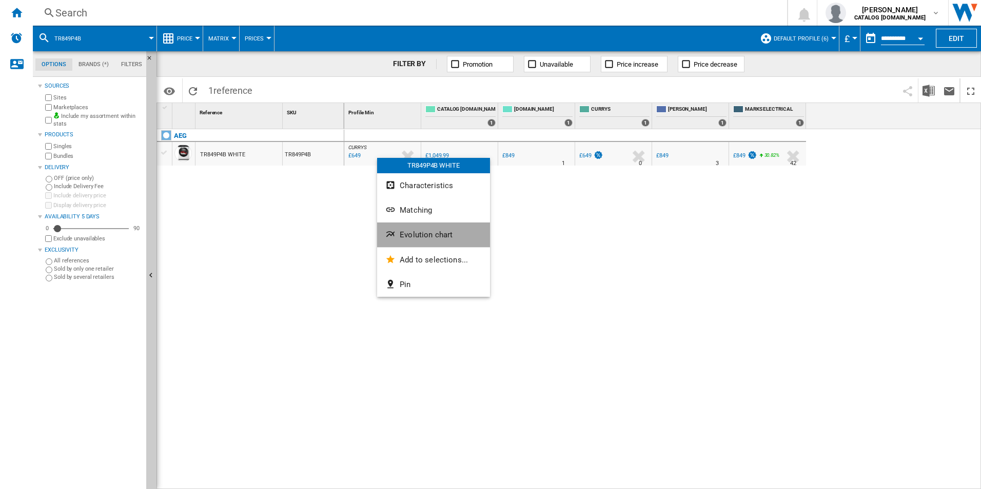
click at [433, 234] on span "Evolution chart" at bounding box center [426, 234] width 53 height 9
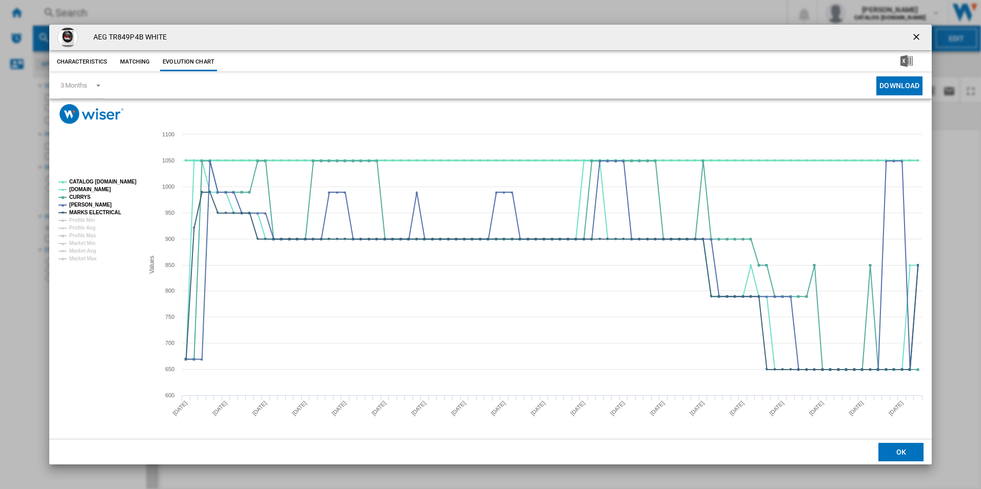
click at [115, 181] on tspan "CATALOG [DOMAIN_NAME]" at bounding box center [102, 182] width 67 height 6
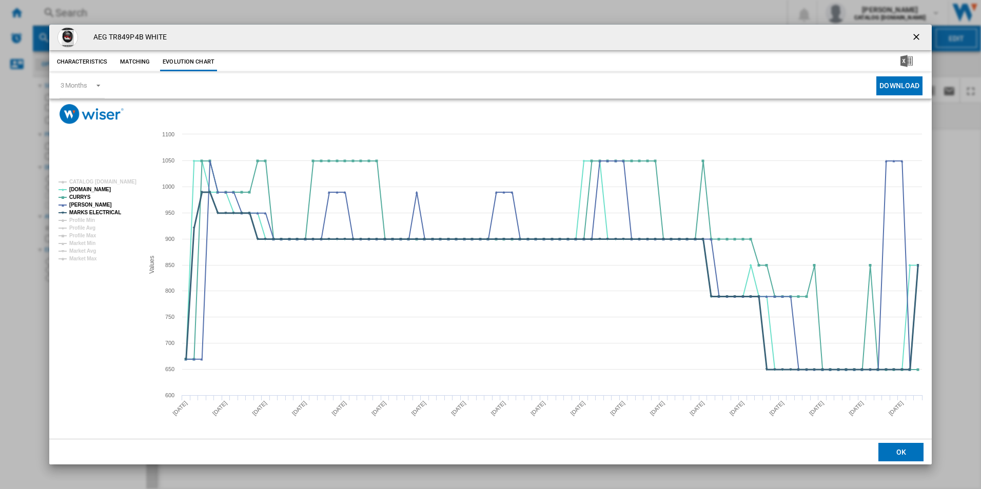
drag, startPoint x: 96, startPoint y: 211, endPoint x: 104, endPoint y: 211, distance: 8.2
click at [100, 211] on tspan "MARKS ELECTRICAL" at bounding box center [95, 213] width 52 height 6
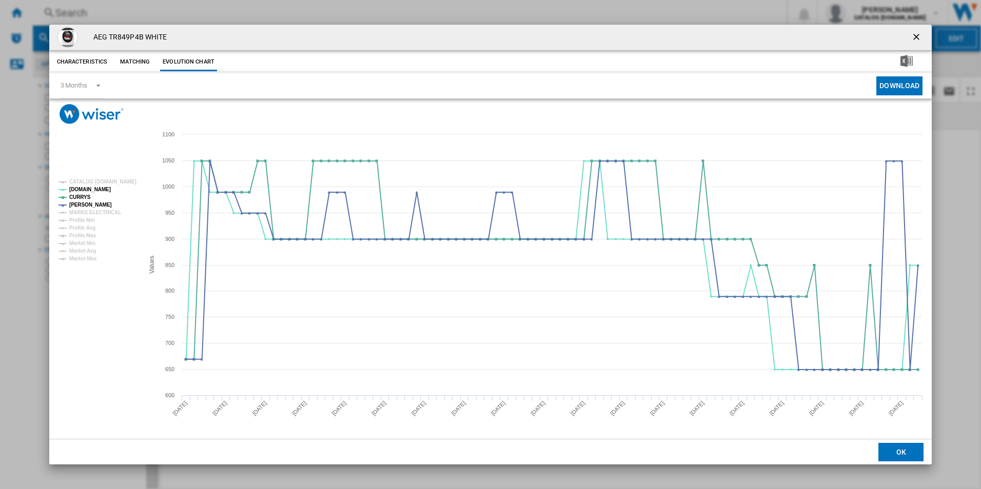
click at [915, 35] on ng-md-icon "getI18NText('BUTTONS.CLOSE_DIALOG')" at bounding box center [917, 38] width 12 height 12
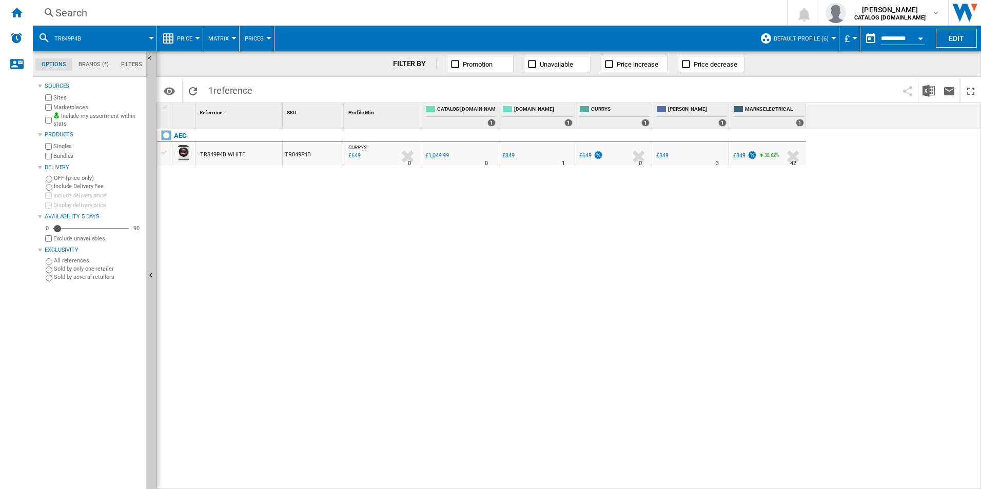
click at [593, 6] on div "Search" at bounding box center [407, 13] width 705 height 14
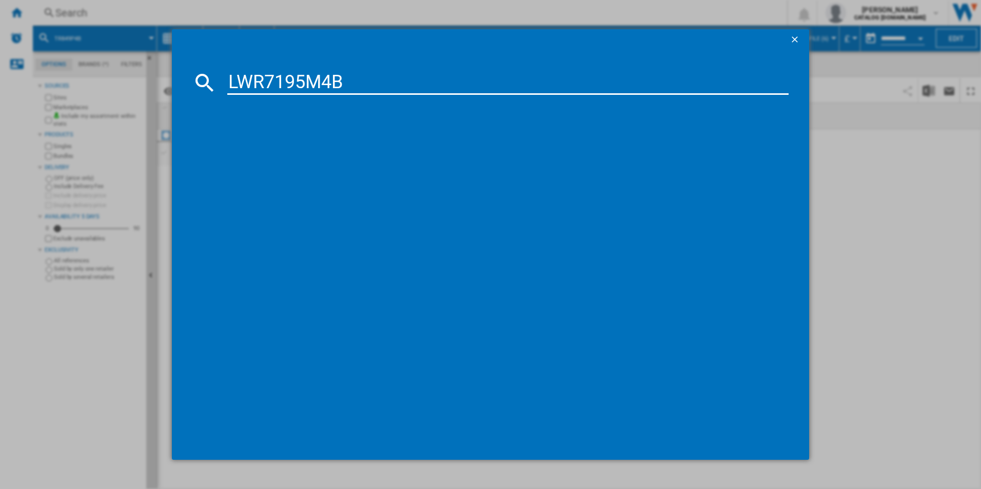
type input "LWR7195M4B"
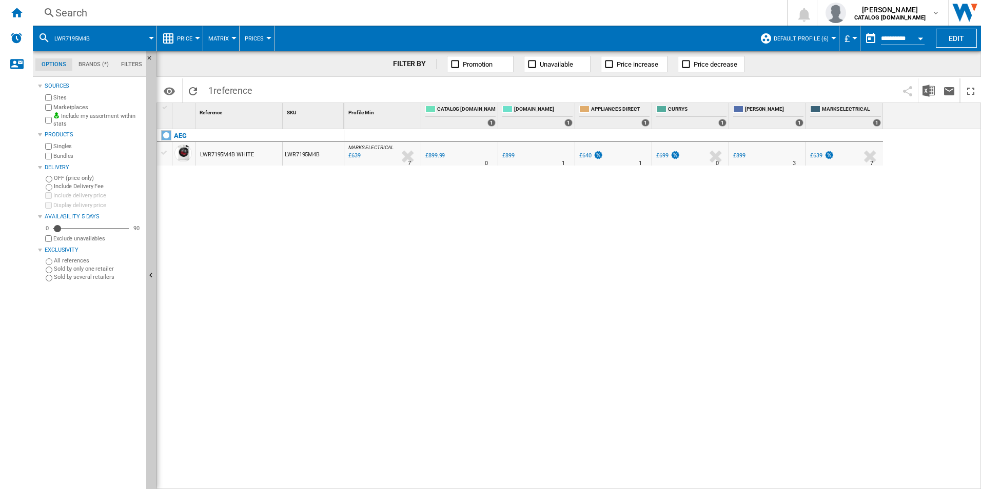
drag, startPoint x: 352, startPoint y: 187, endPoint x: 383, endPoint y: 150, distance: 47.7
click at [383, 150] on div at bounding box center [490, 244] width 981 height 489
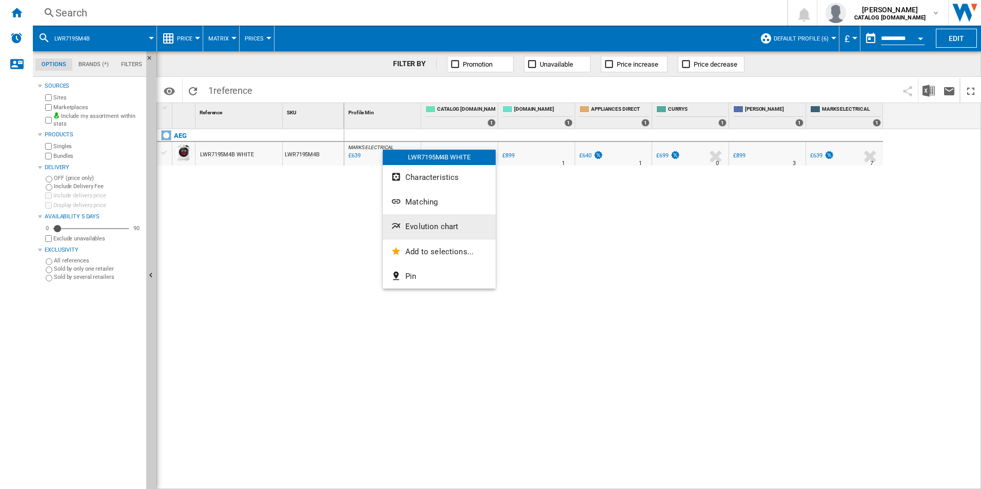
click at [419, 233] on button "Evolution chart" at bounding box center [439, 226] width 113 height 25
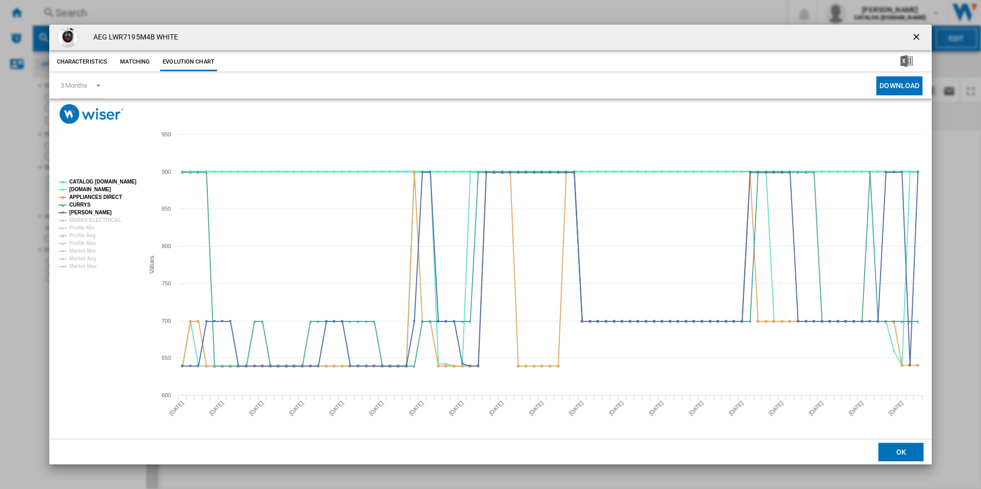
click at [120, 180] on tspan "CATALOG [DOMAIN_NAME]" at bounding box center [102, 182] width 67 height 6
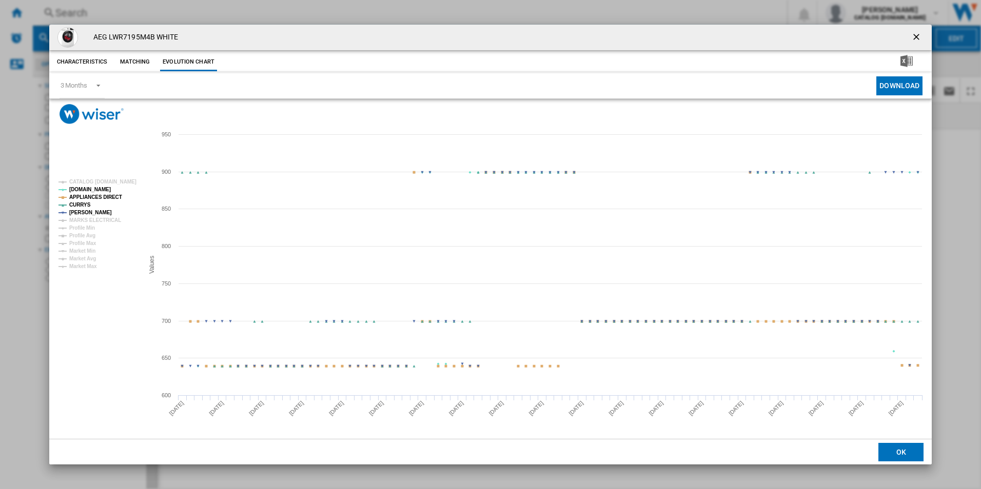
click at [109, 196] on tspan "APPLIANCES DIRECT" at bounding box center [95, 197] width 53 height 6
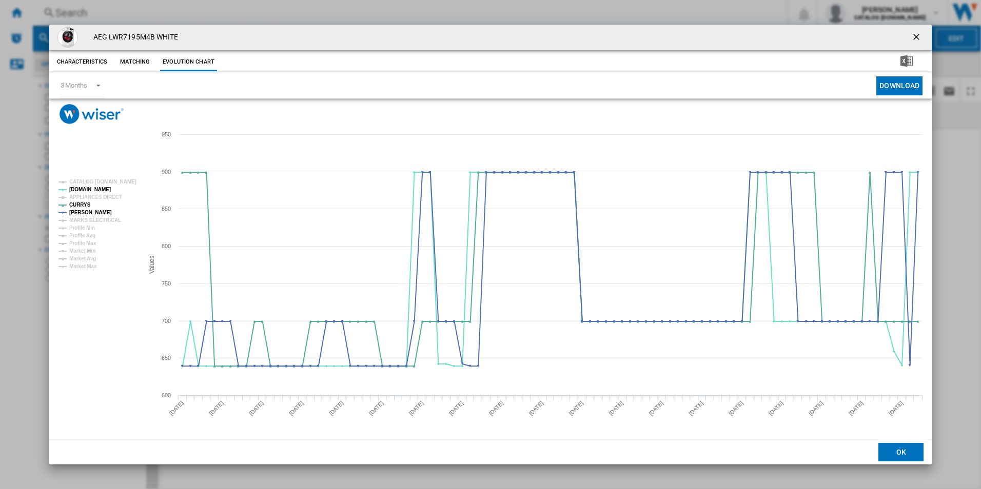
click at [924, 27] on button "Product popup" at bounding box center [917, 37] width 21 height 21
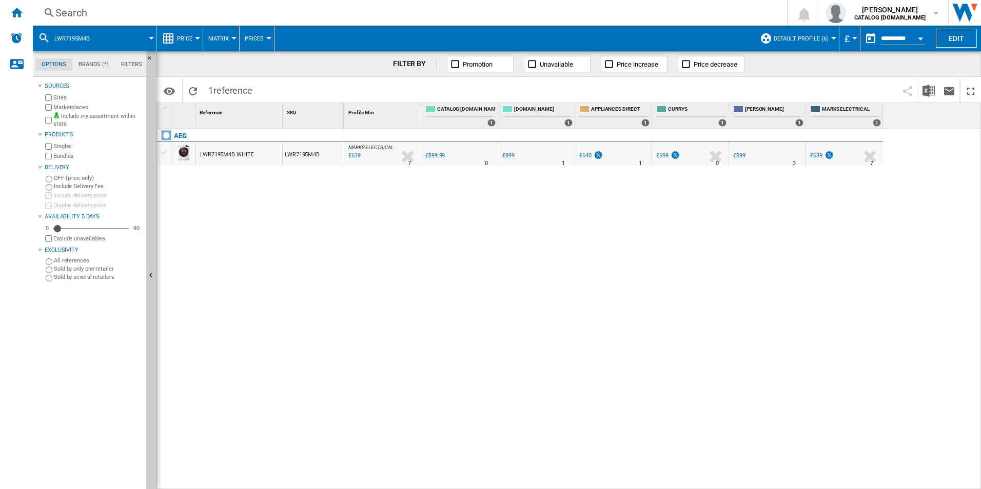
click at [439, 19] on div "Search" at bounding box center [407, 13] width 705 height 14
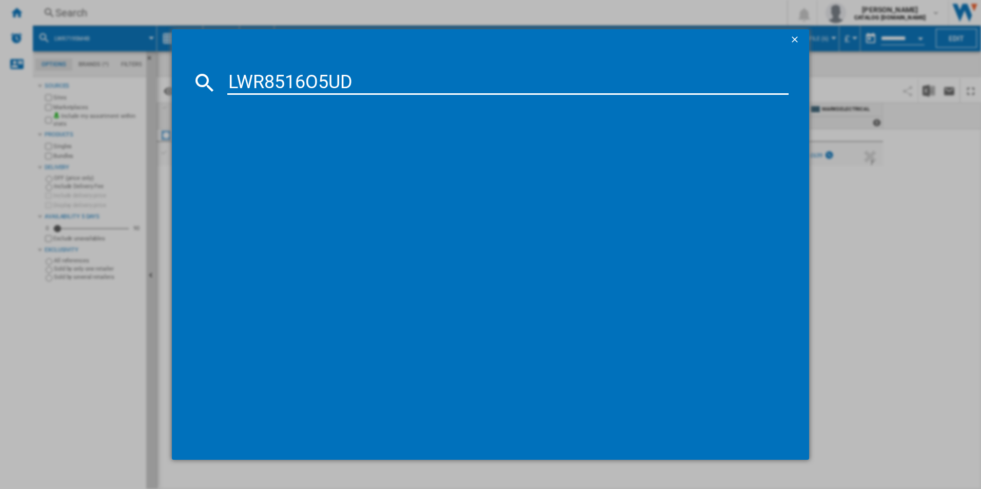
type input "LWR8516O5UD"
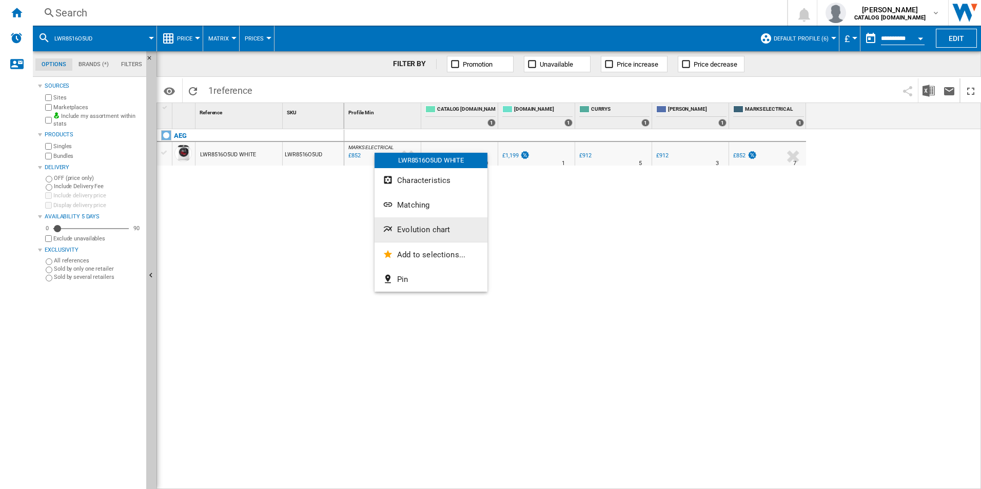
click at [405, 223] on button "Evolution chart" at bounding box center [430, 229] width 113 height 25
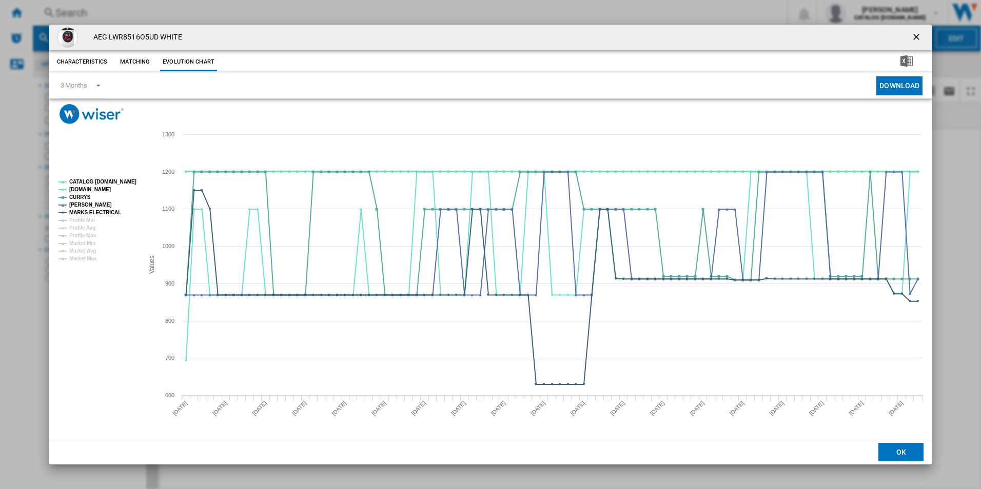
click at [87, 185] on tspan "CATALOG [DOMAIN_NAME]" at bounding box center [102, 182] width 67 height 6
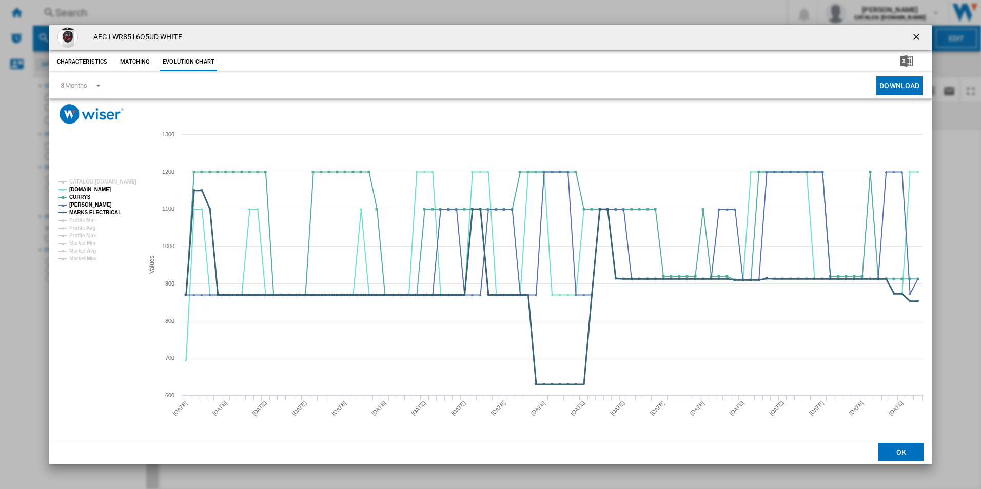
click at [99, 214] on tspan "MARKS ELECTRICAL" at bounding box center [95, 213] width 52 height 6
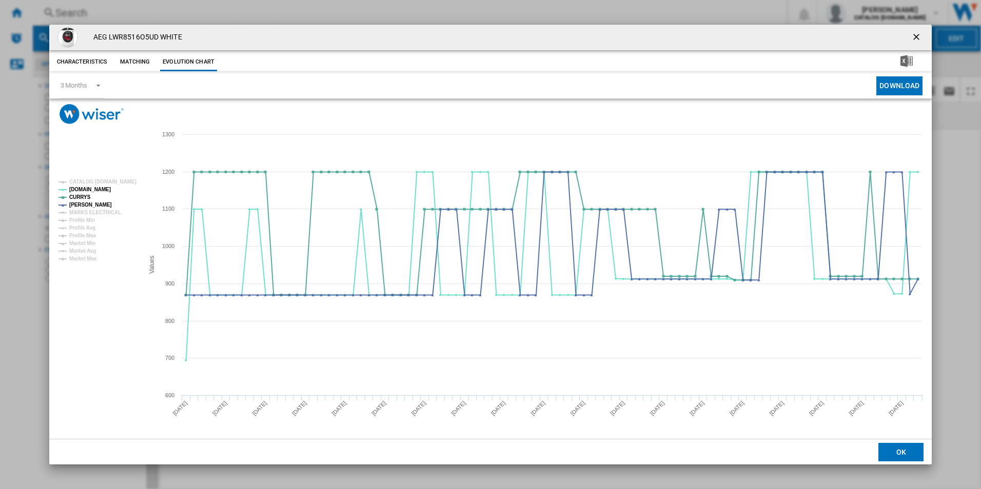
drag, startPoint x: 921, startPoint y: 39, endPoint x: 855, endPoint y: 39, distance: 65.7
click at [921, 39] on ng-md-icon "getI18NText('BUTTONS.CLOSE_DIALOG')" at bounding box center [917, 38] width 12 height 12
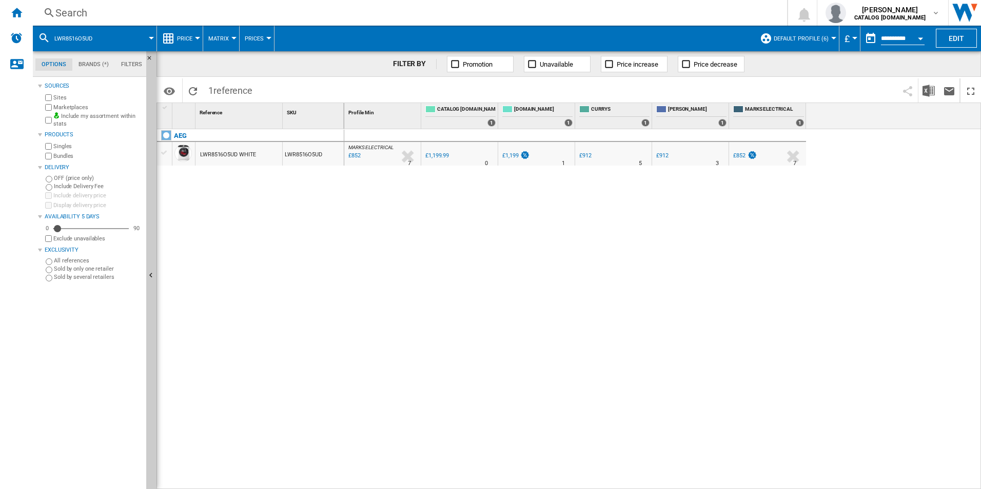
click at [556, 14] on div "Search" at bounding box center [407, 13] width 705 height 14
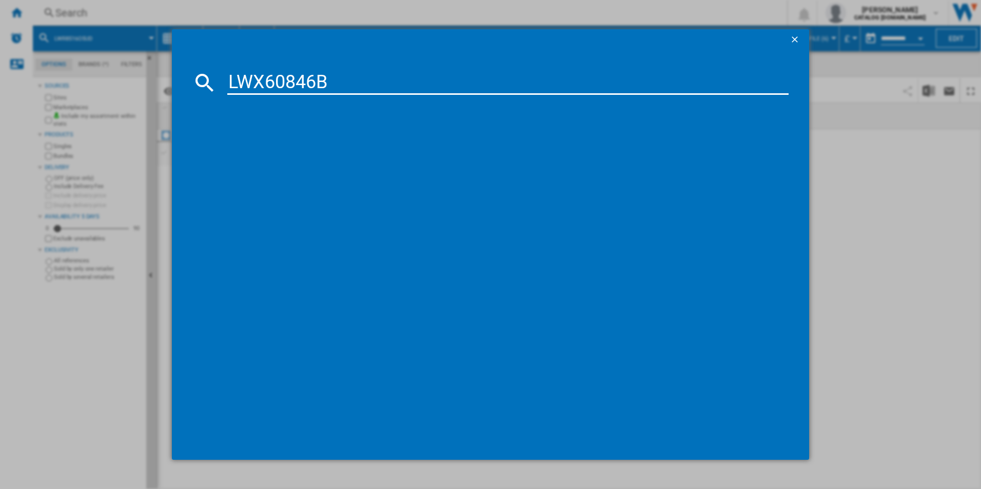
type input "LWX60846B"
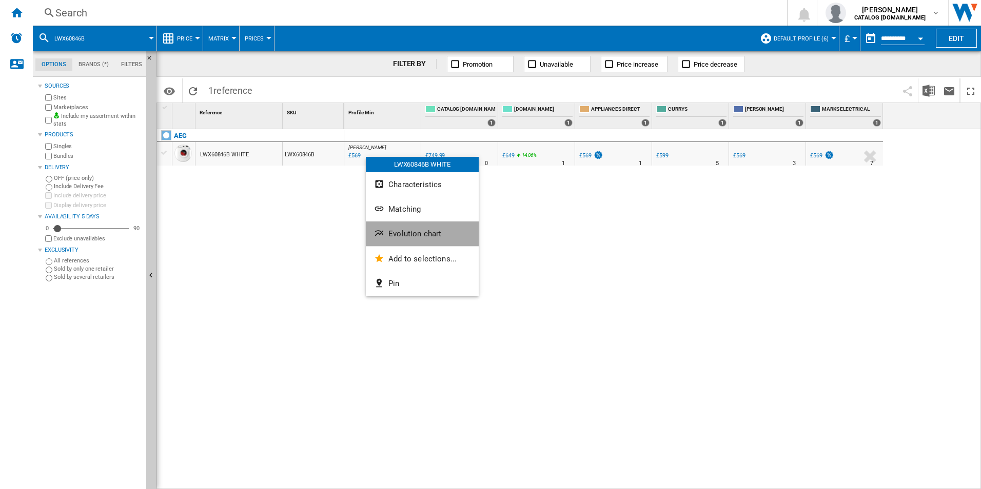
click at [403, 229] on span "Evolution chart" at bounding box center [414, 233] width 53 height 9
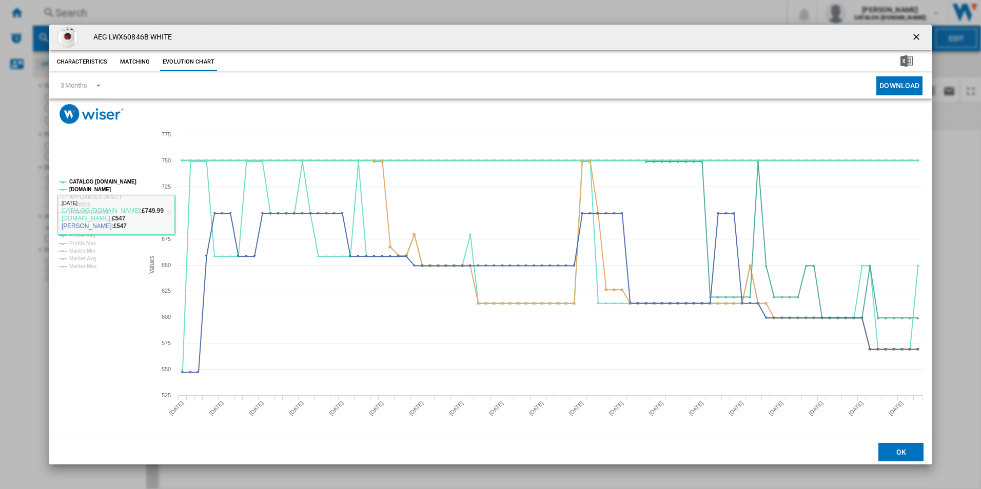
click at [114, 181] on tspan "CATALOG [DOMAIN_NAME]" at bounding box center [102, 182] width 67 height 6
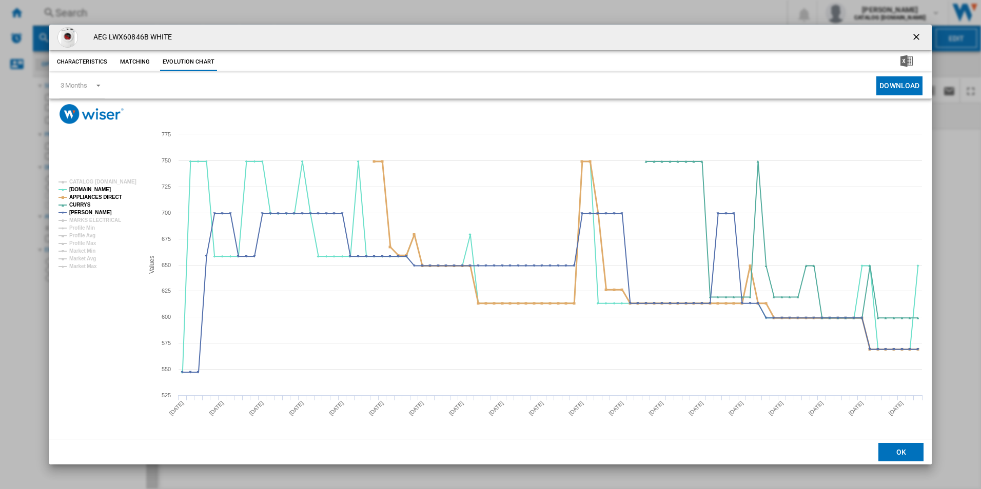
click at [107, 194] on tspan "APPLIANCES DIRECT" at bounding box center [95, 197] width 53 height 6
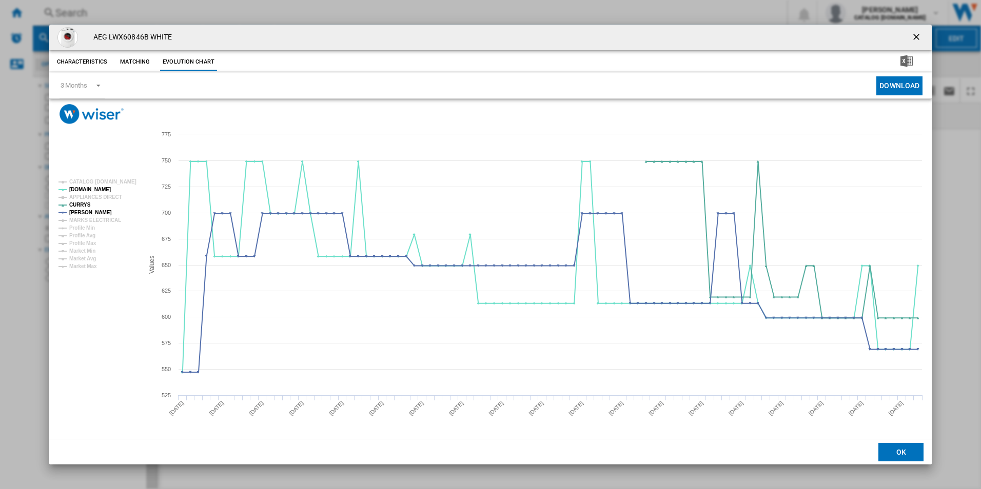
click at [919, 33] on ng-md-icon "getI18NText('BUTTONS.CLOSE_DIALOG')" at bounding box center [917, 38] width 12 height 12
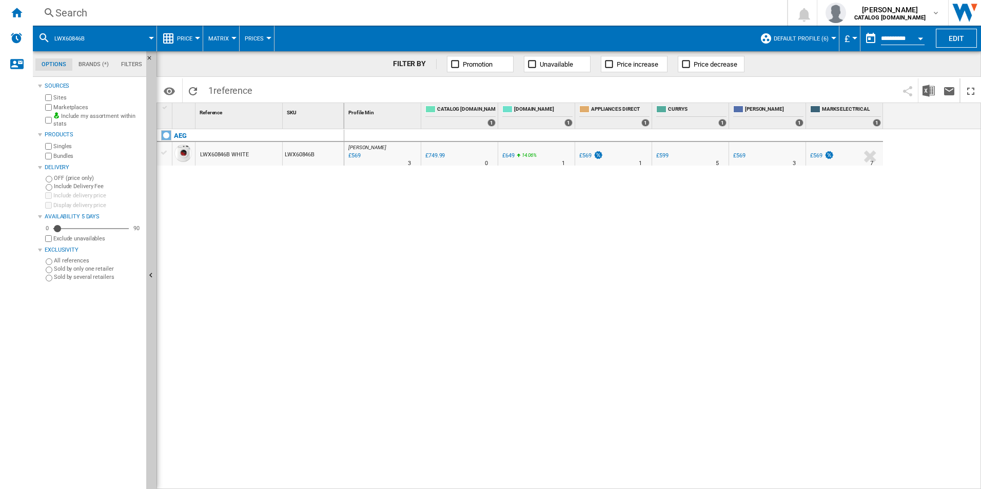
click at [633, 14] on div "Search" at bounding box center [407, 13] width 705 height 14
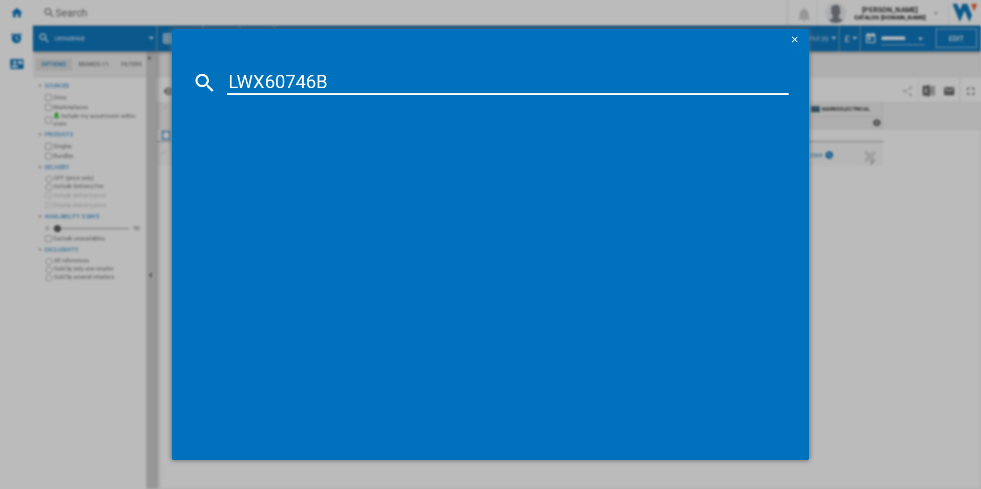
type input "LWX60746B"
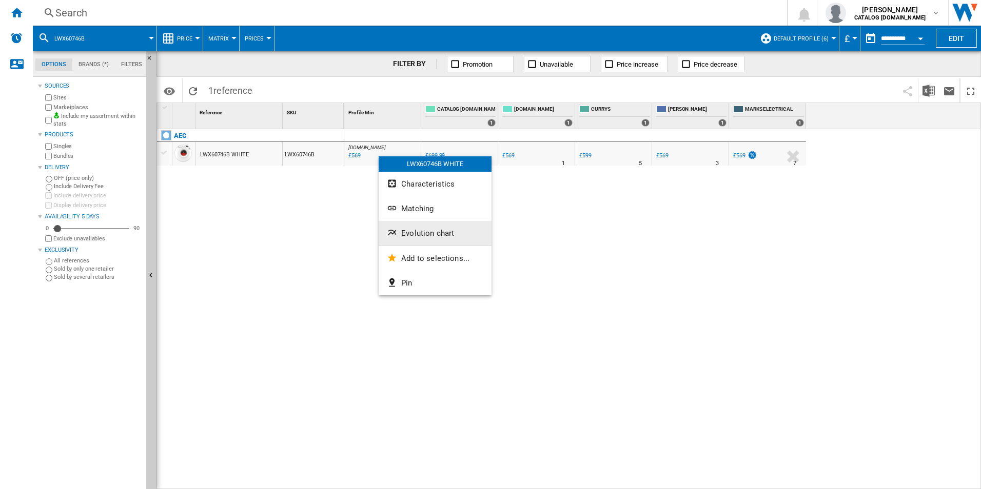
click at [414, 229] on span "Evolution chart" at bounding box center [427, 233] width 53 height 9
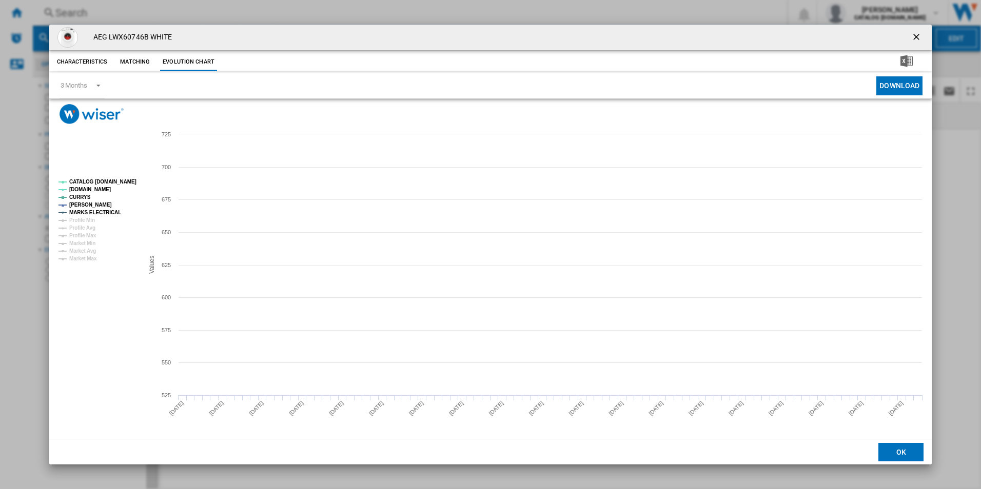
click at [122, 185] on tspan "CATALOG [DOMAIN_NAME]" at bounding box center [102, 182] width 67 height 6
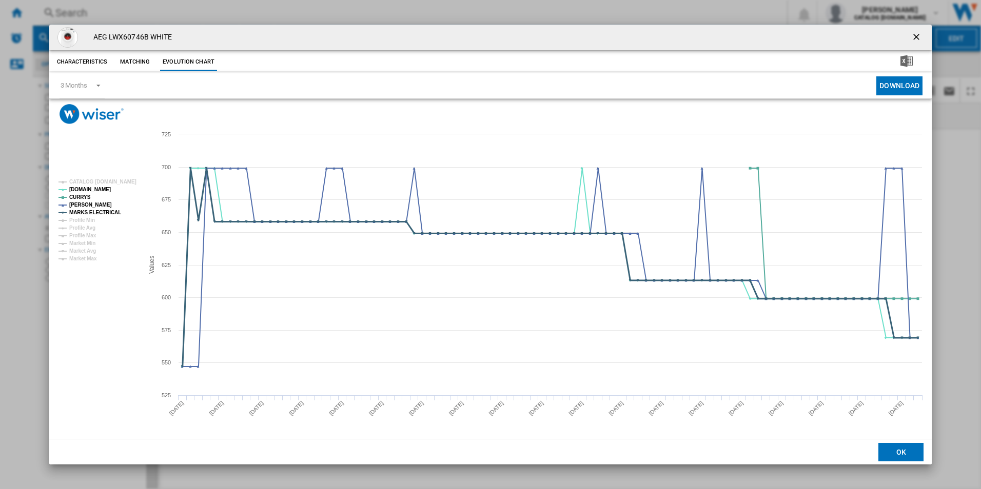
click at [108, 210] on tspan "MARKS ELECTRICAL" at bounding box center [95, 213] width 52 height 6
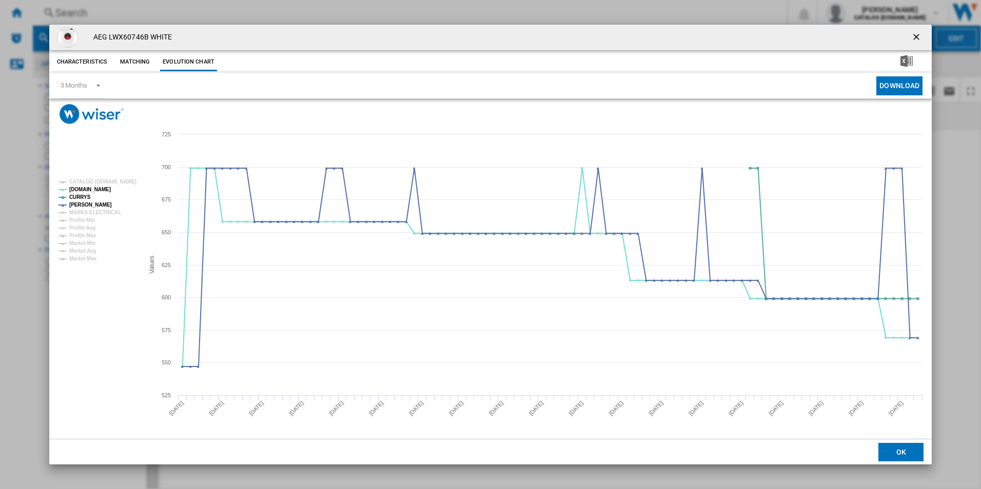
drag, startPoint x: 911, startPoint y: 35, endPoint x: 885, endPoint y: 36, distance: 26.2
click at [911, 35] on ng-md-icon "getI18NText('BUTTONS.CLOSE_DIALOG')" at bounding box center [917, 38] width 12 height 12
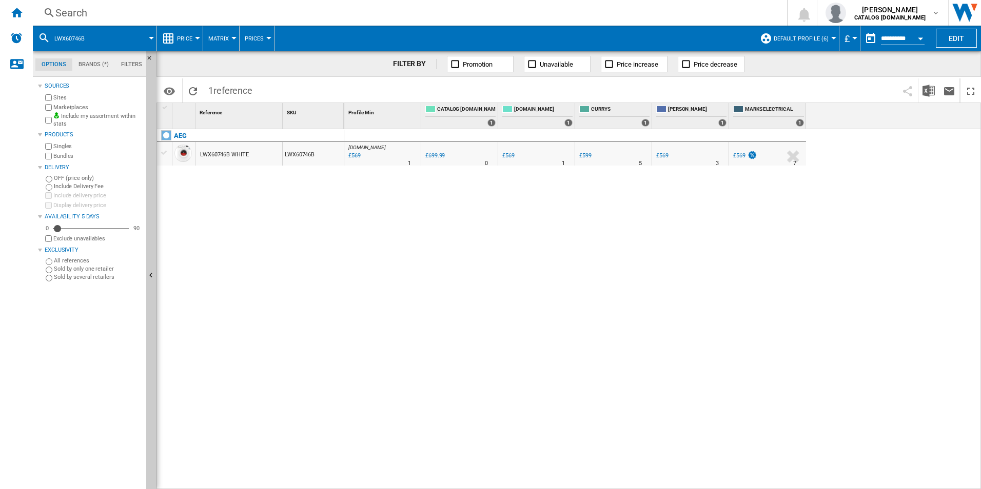
click at [562, 18] on div "Search" at bounding box center [407, 13] width 705 height 14
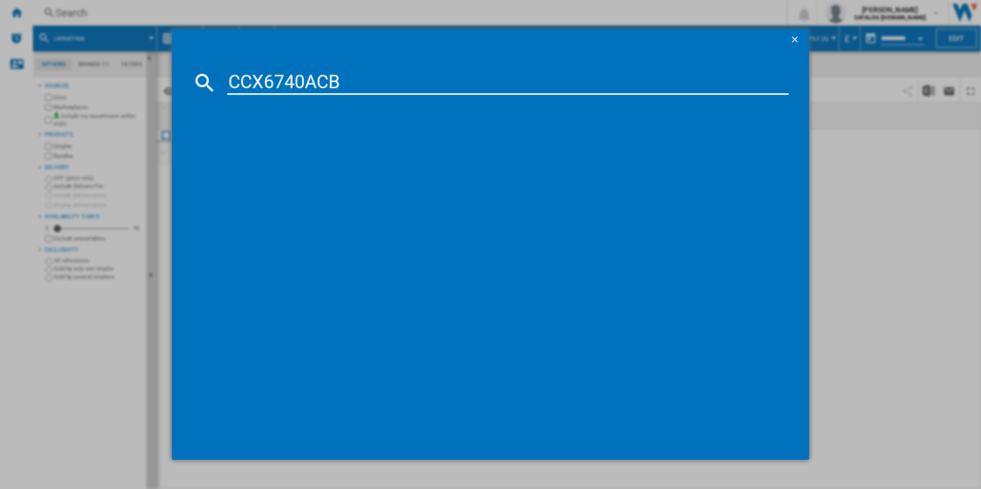
type input "CCX6740ACB"
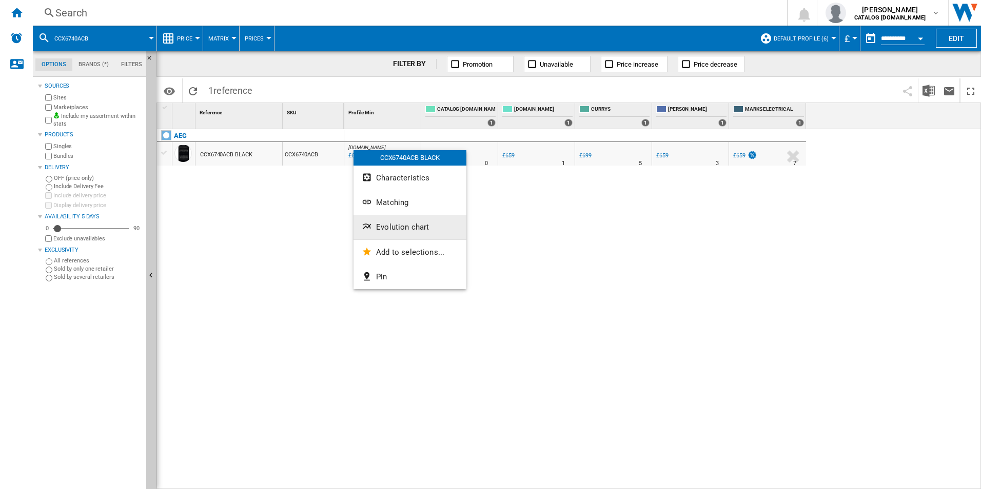
click at [405, 223] on span "Evolution chart" at bounding box center [402, 227] width 53 height 9
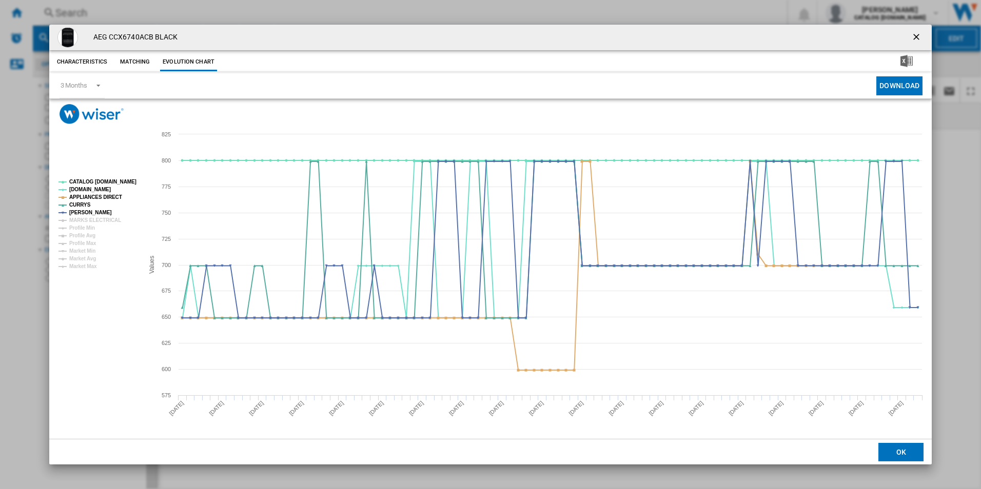
click at [101, 184] on tspan "CATALOG [DOMAIN_NAME]" at bounding box center [102, 182] width 67 height 6
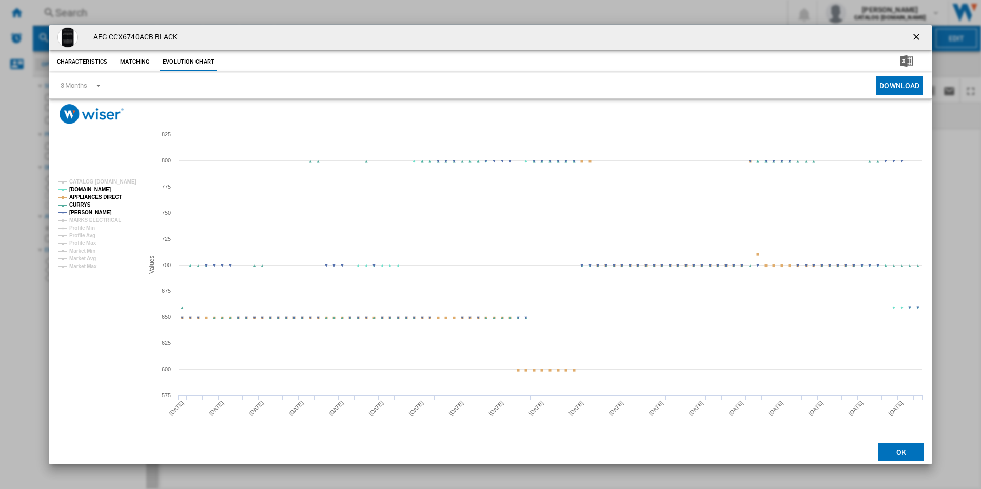
click at [114, 194] on tspan "APPLIANCES DIRECT" at bounding box center [95, 197] width 53 height 6
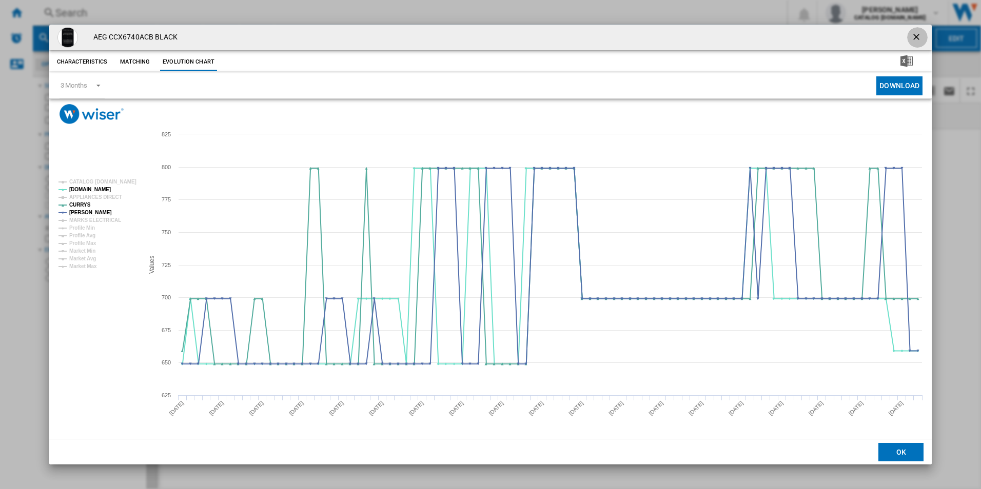
click at [918, 35] on ng-md-icon "getI18NText('BUTTONS.CLOSE_DIALOG')" at bounding box center [917, 38] width 12 height 12
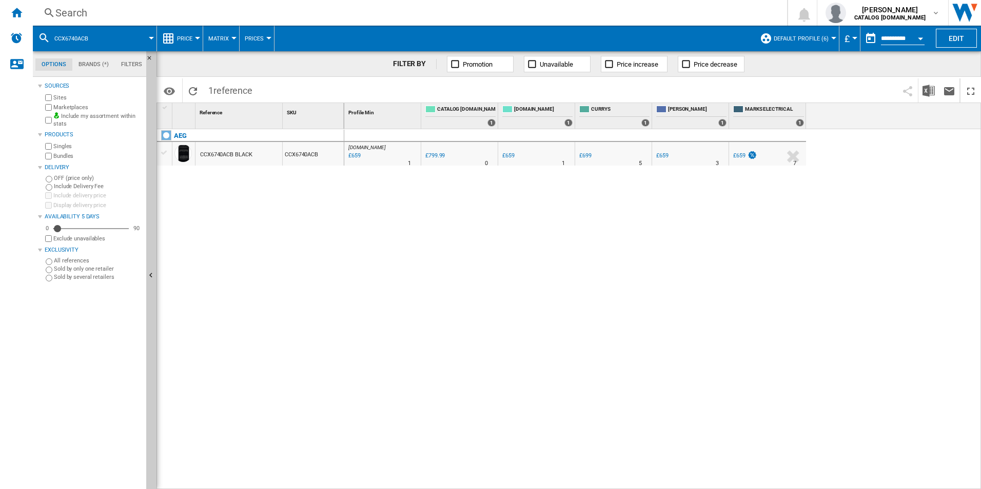
click at [616, 6] on div "Search" at bounding box center [407, 13] width 705 height 14
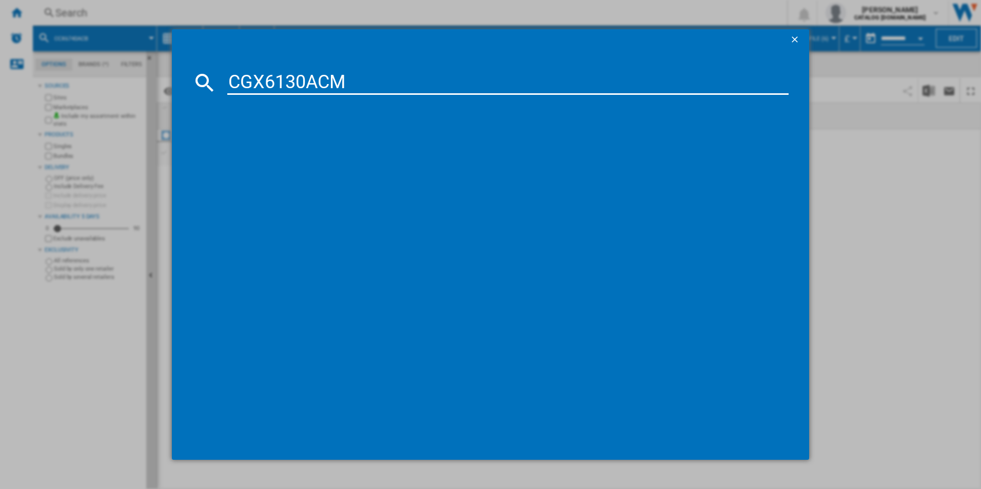
type input "CGX6130ACM"
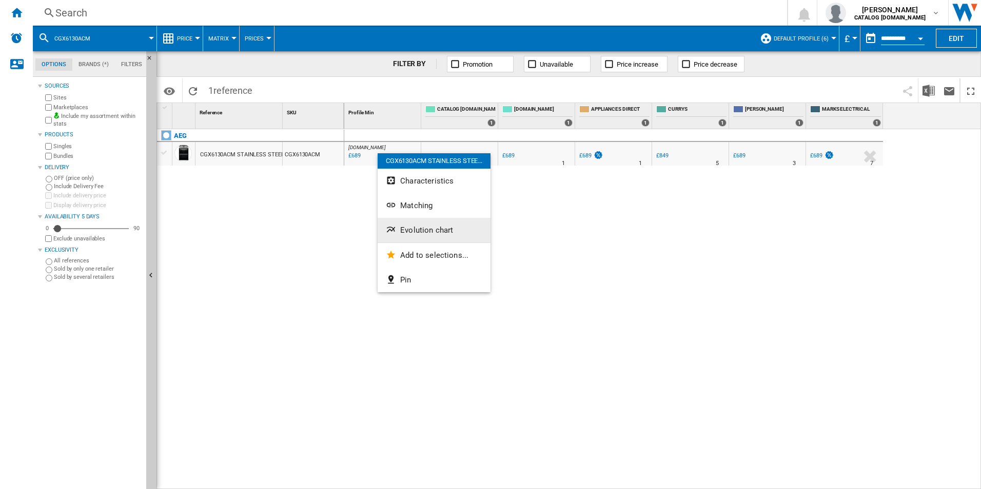
click at [412, 233] on span "Evolution chart" at bounding box center [426, 230] width 53 height 9
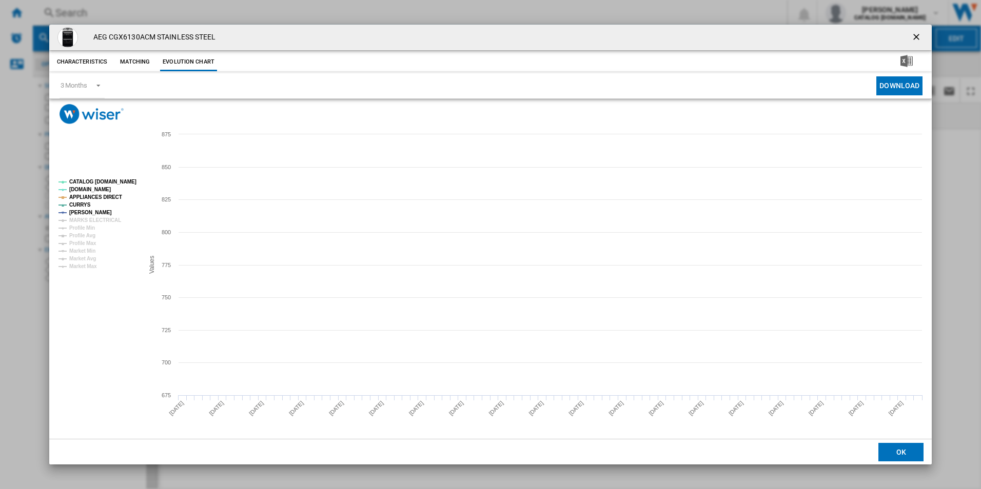
click at [118, 180] on tspan "CATALOG [DOMAIN_NAME]" at bounding box center [102, 182] width 67 height 6
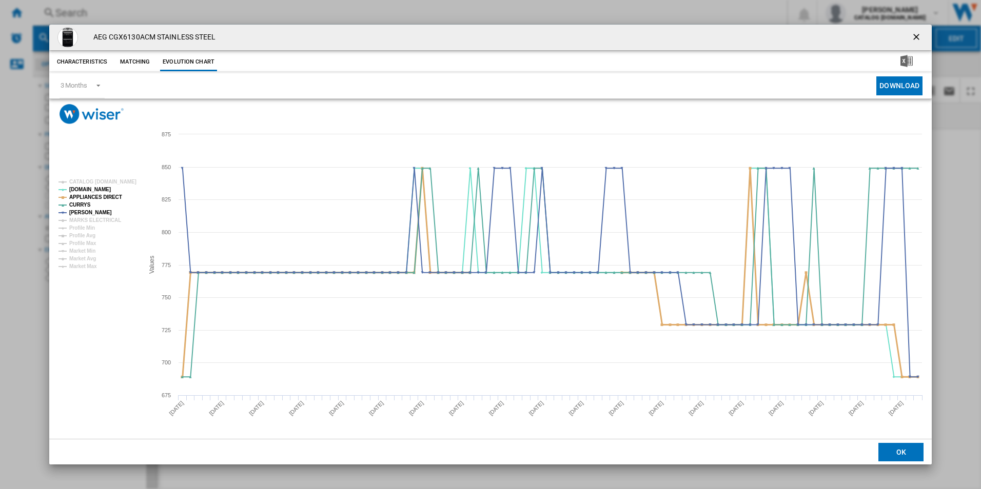
click at [105, 200] on tspan "APPLIANCES DIRECT" at bounding box center [95, 197] width 53 height 6
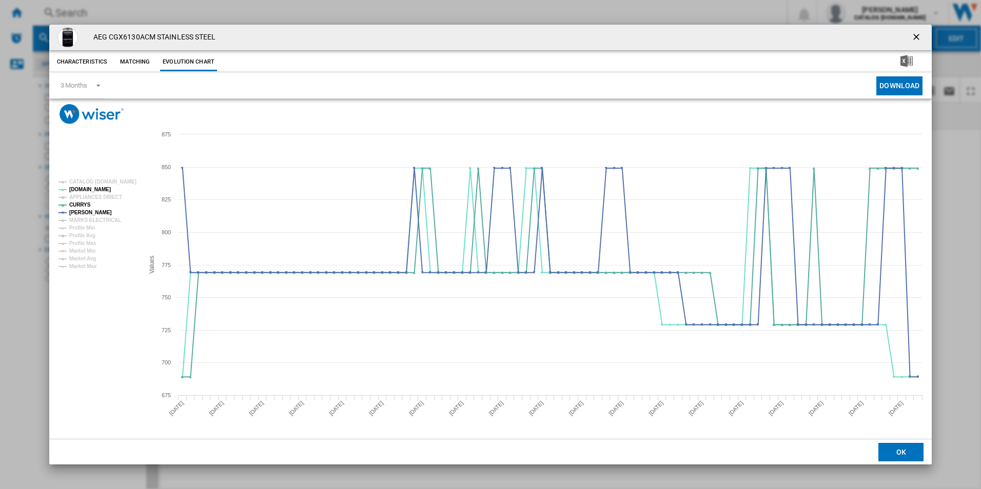
drag, startPoint x: 915, startPoint y: 36, endPoint x: 899, endPoint y: 35, distance: 16.0
click at [915, 36] on ng-md-icon "getI18NText('BUTTONS.CLOSE_DIALOG')" at bounding box center [917, 38] width 12 height 12
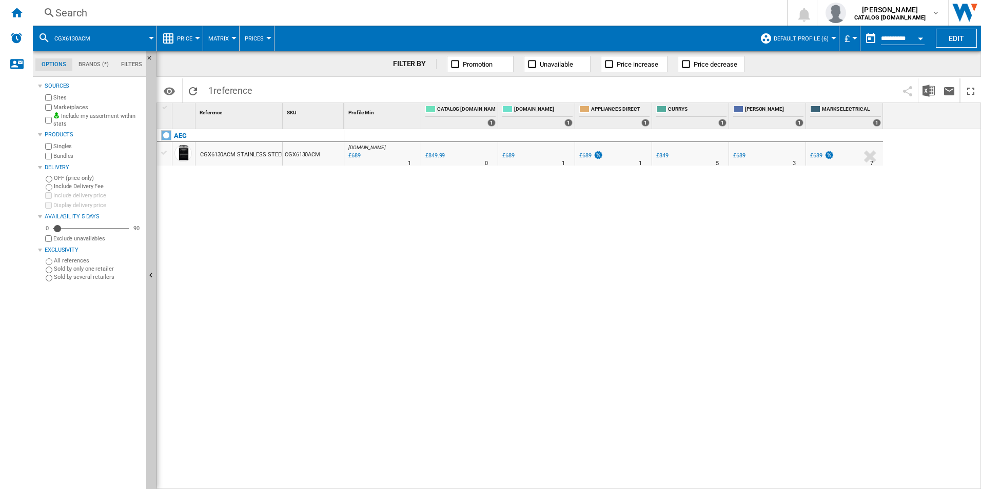
click at [604, 16] on div "Search" at bounding box center [407, 13] width 705 height 14
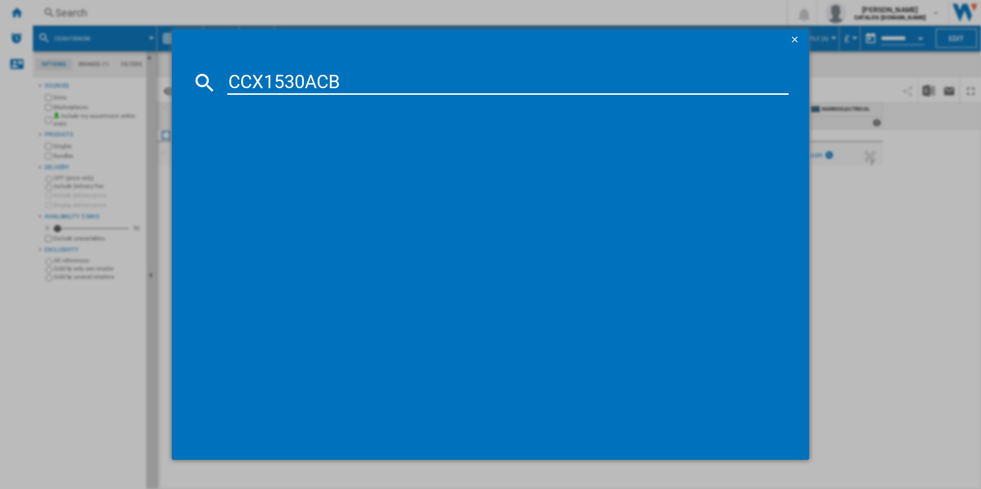
type input "CCX1530ACB"
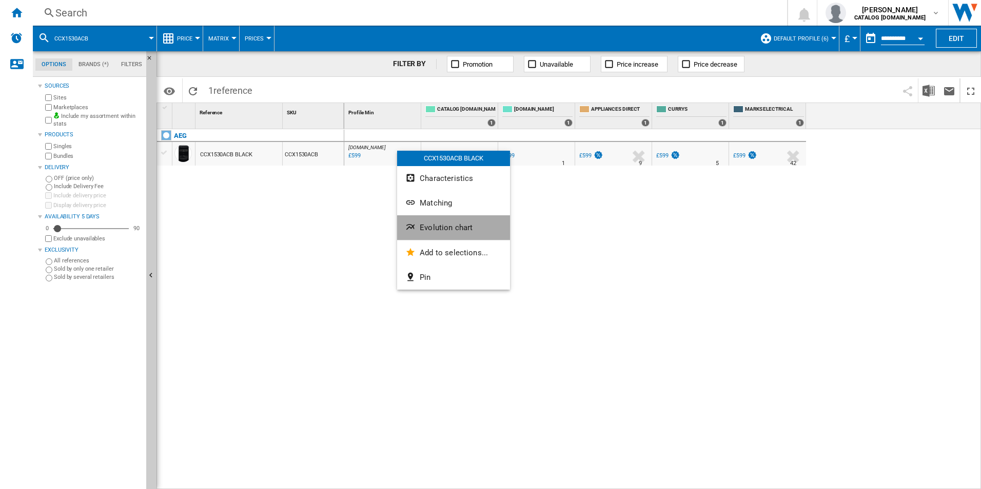
click at [418, 223] on button "Evolution chart" at bounding box center [453, 227] width 113 height 25
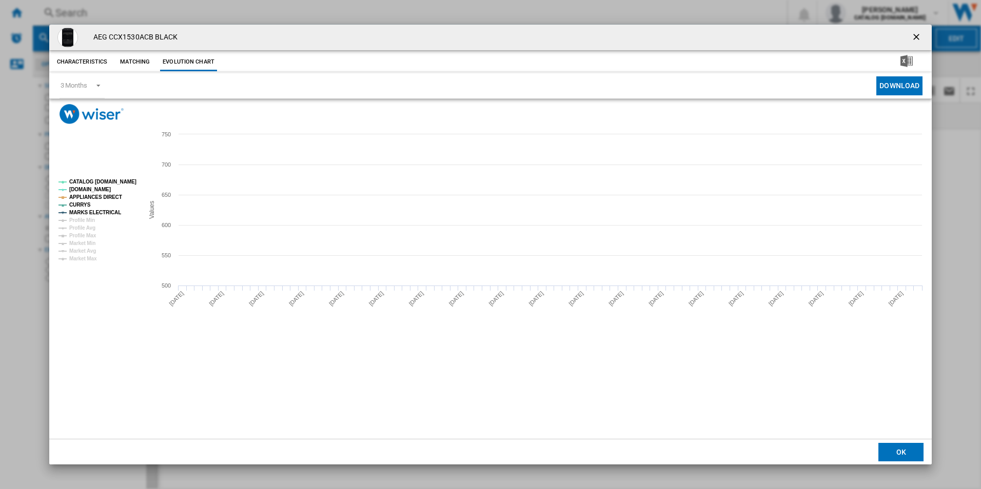
click at [118, 172] on rect "Product popup" at bounding box center [490, 226] width 883 height 205
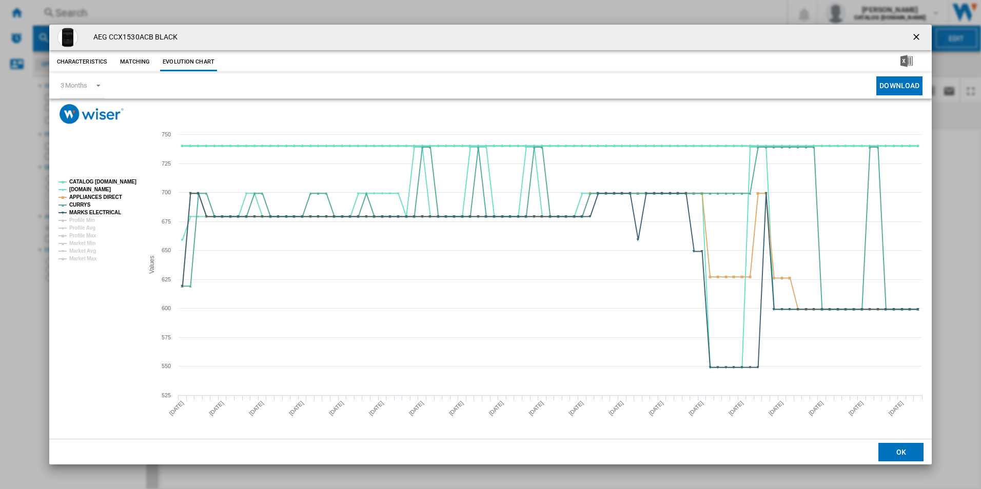
click at [114, 180] on tspan "CATALOG [DOMAIN_NAME]" at bounding box center [102, 182] width 67 height 6
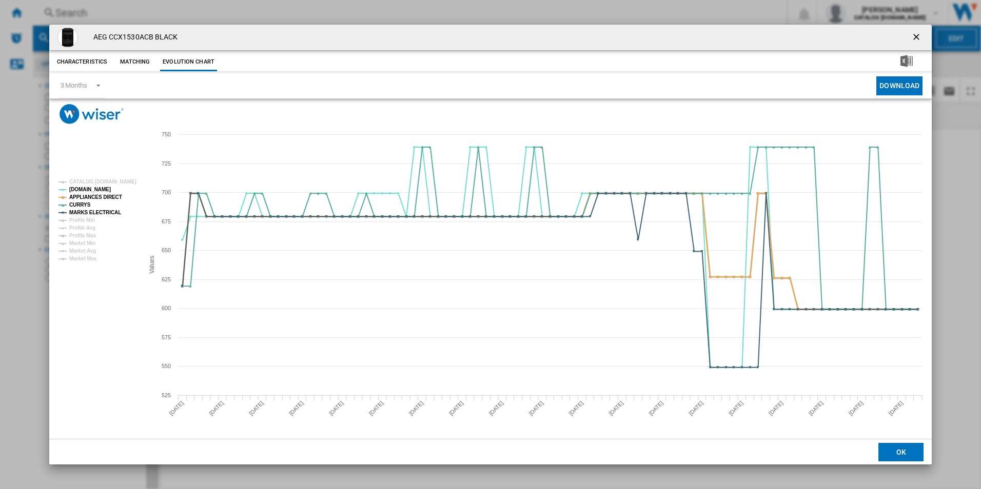
click at [111, 199] on tspan "APPLIANCES DIRECT" at bounding box center [95, 197] width 53 height 6
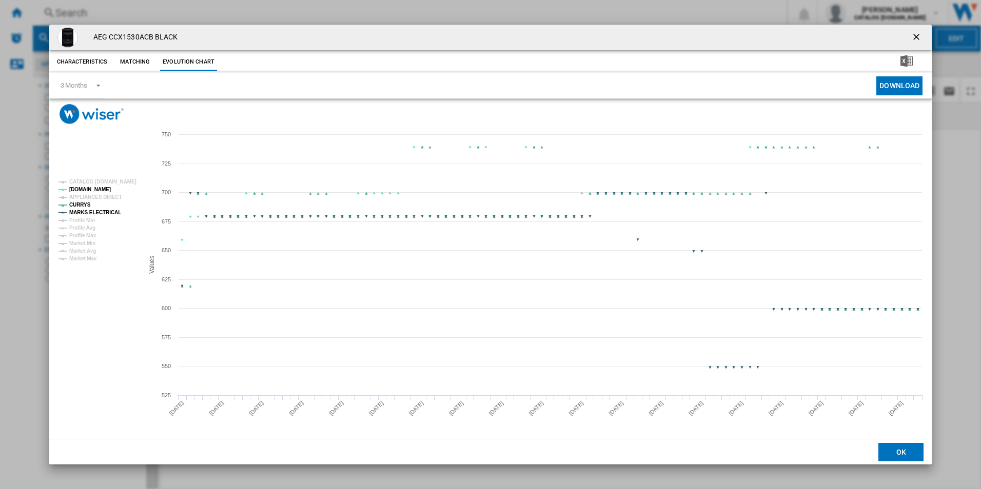
click at [111, 214] on tspan "MARKS ELECTRICAL" at bounding box center [95, 213] width 52 height 6
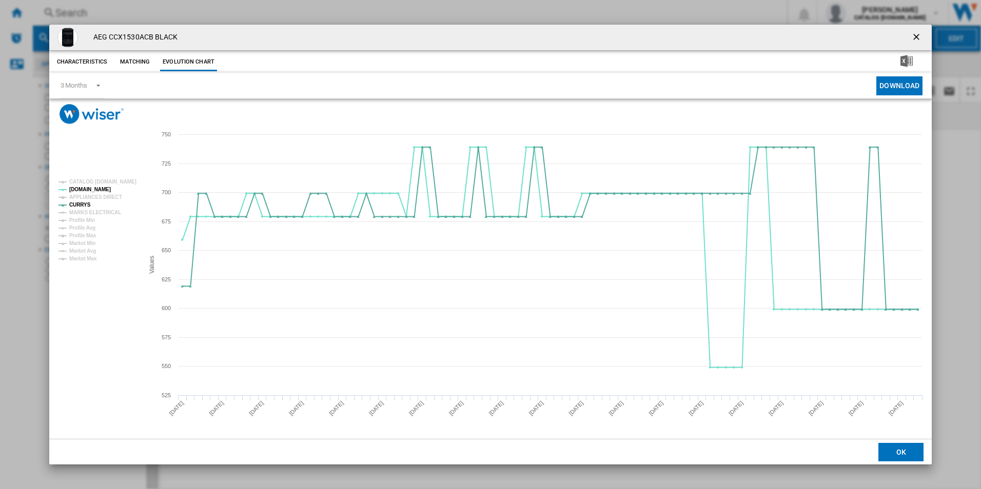
drag, startPoint x: 913, startPoint y: 37, endPoint x: 895, endPoint y: 37, distance: 17.4
click at [913, 37] on ng-md-icon "getI18NText('BUTTONS.CLOSE_DIALOG')" at bounding box center [917, 38] width 12 height 12
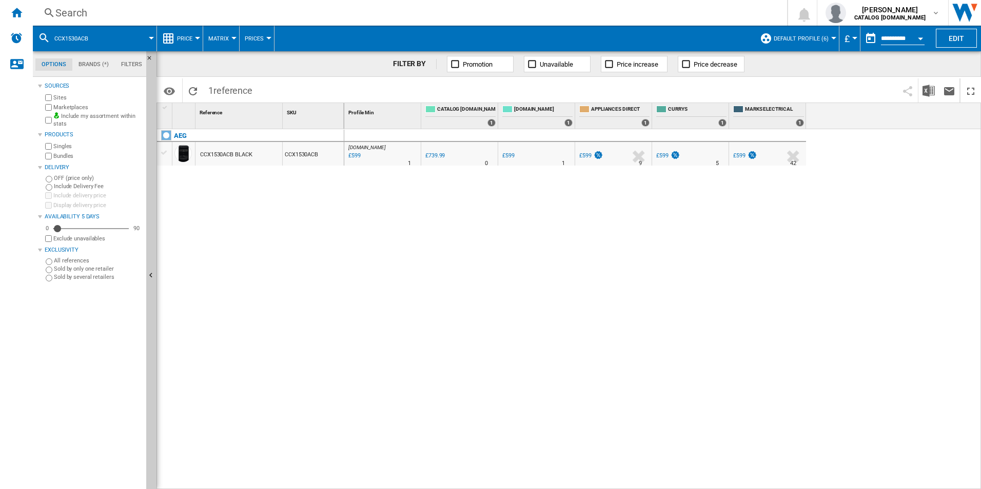
click at [641, 14] on div "Search" at bounding box center [407, 13] width 705 height 14
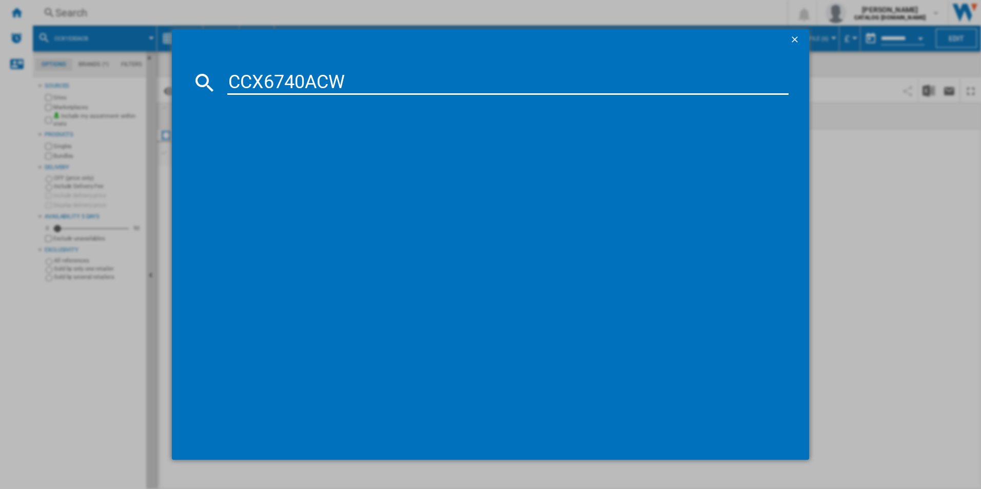
type input "CCX6740ACW"
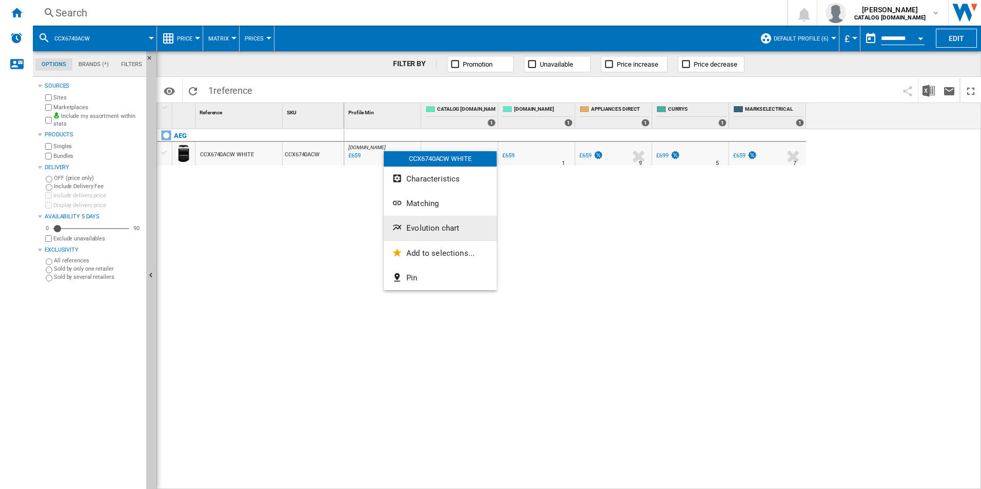
click at [446, 230] on span "Evolution chart" at bounding box center [432, 228] width 53 height 9
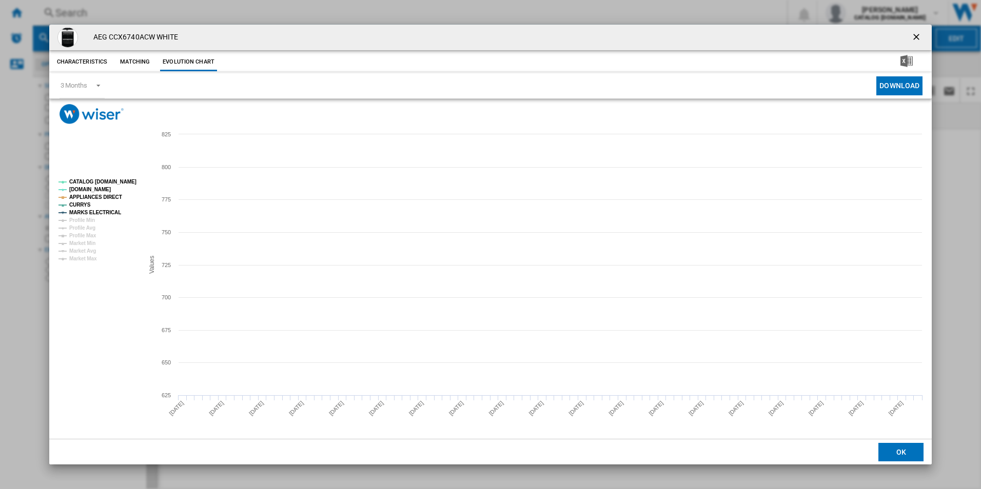
click at [131, 180] on tspan "CATALOG [DOMAIN_NAME]" at bounding box center [102, 182] width 67 height 6
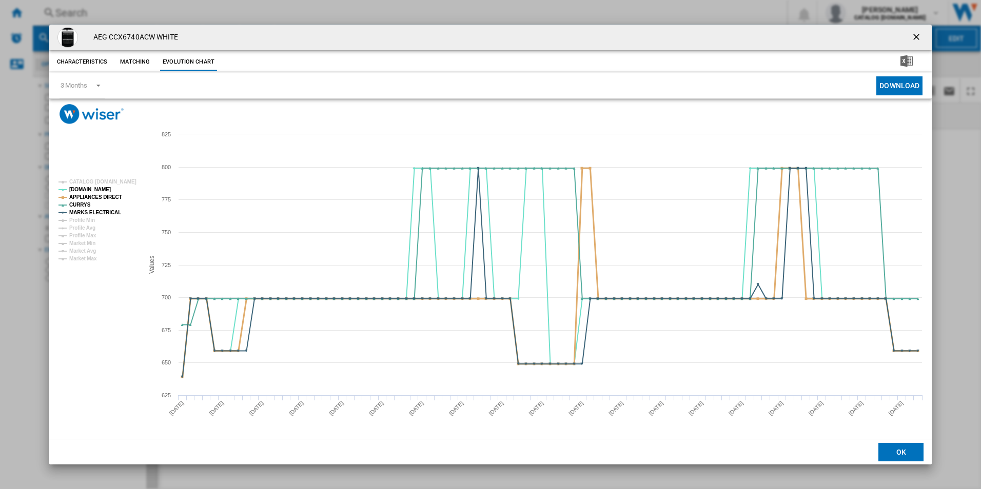
click at [114, 199] on tspan "APPLIANCES DIRECT" at bounding box center [95, 197] width 53 height 6
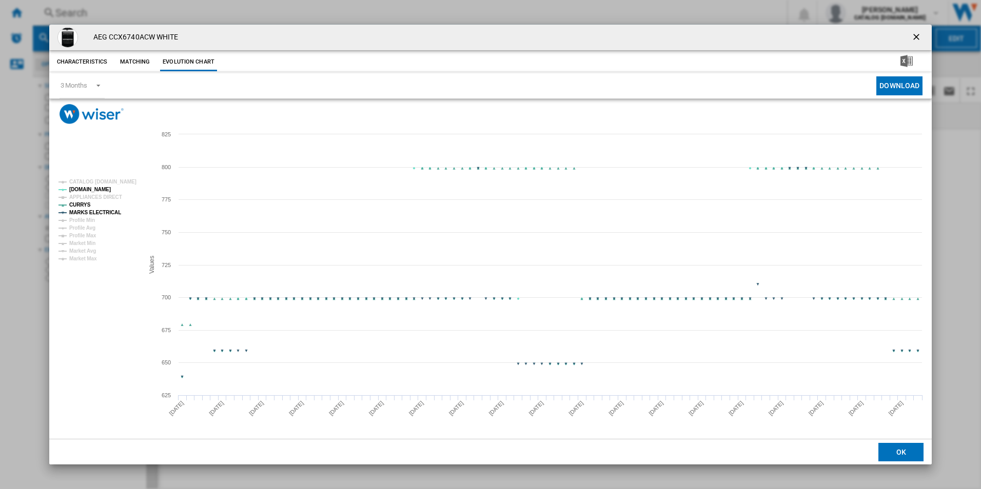
click at [102, 215] on tspan "MARKS ELECTRICAL" at bounding box center [95, 213] width 52 height 6
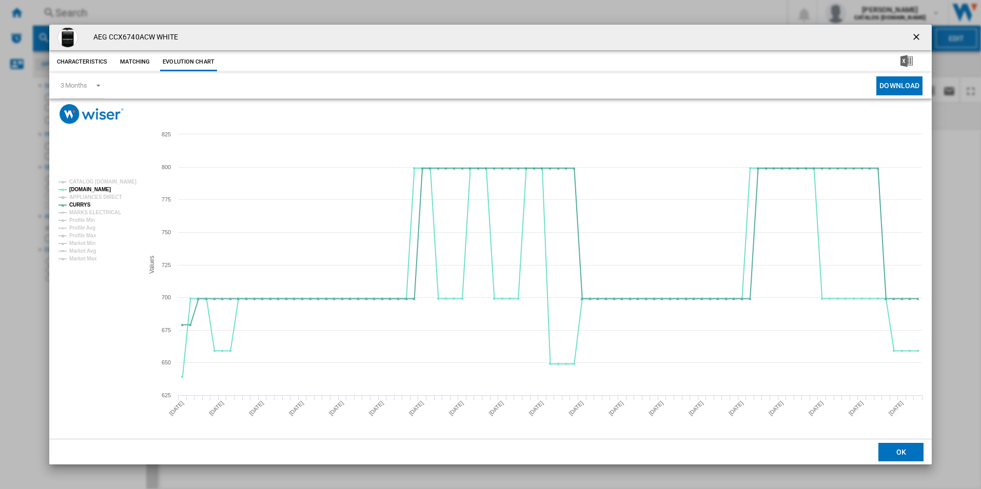
click at [918, 37] on ng-md-icon "getI18NText('BUTTONS.CLOSE_DIALOG')" at bounding box center [917, 38] width 12 height 12
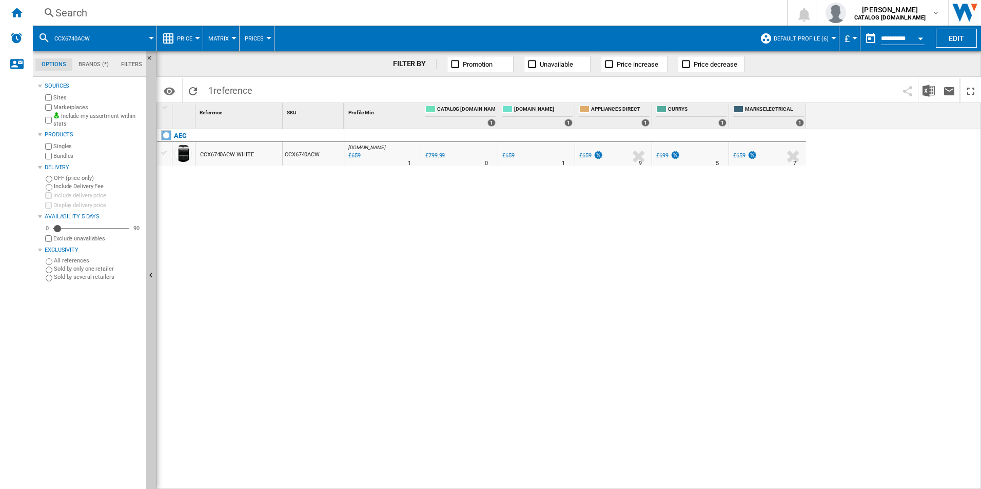
click at [621, 13] on div "Search" at bounding box center [407, 13] width 705 height 14
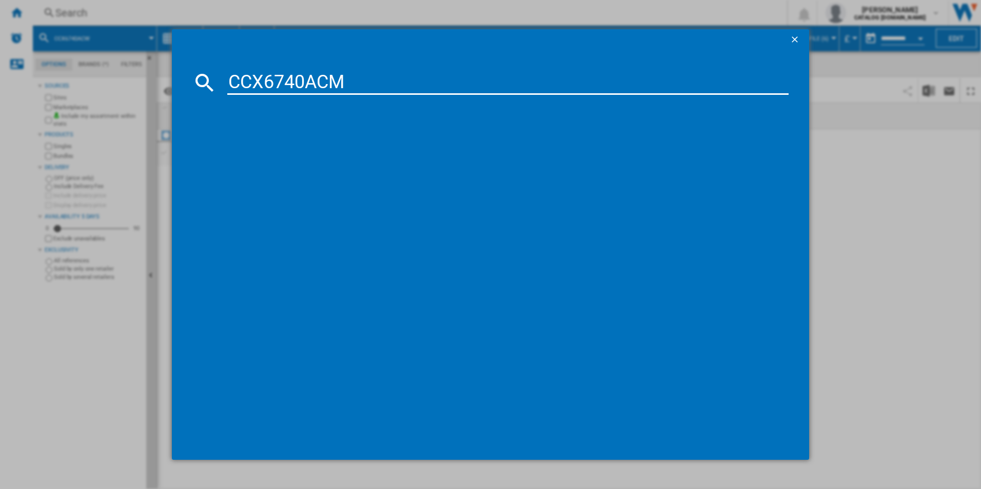
type input "CCX6740ACM"
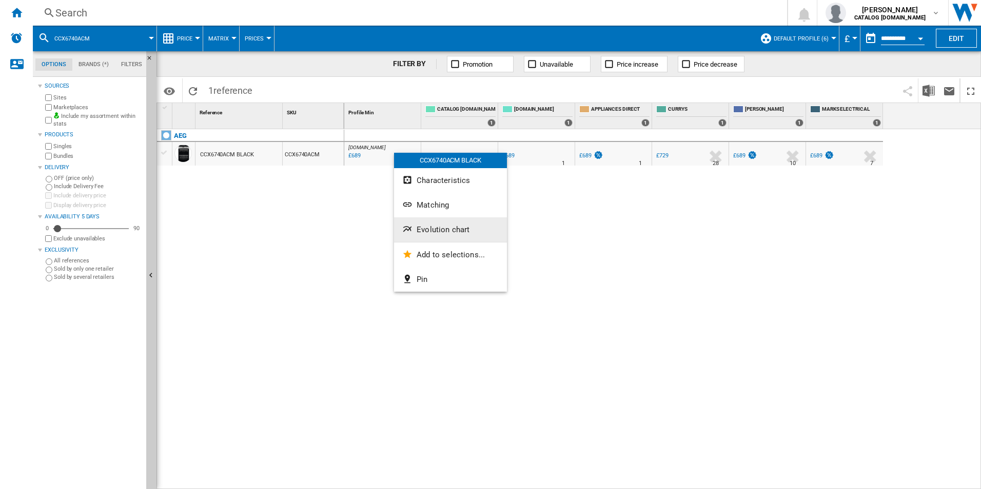
click at [425, 223] on button "Evolution chart" at bounding box center [450, 229] width 113 height 25
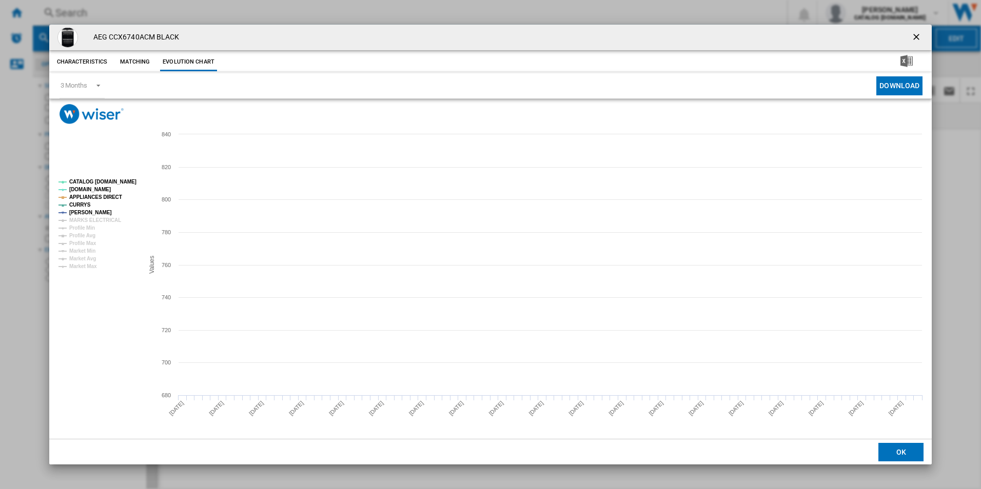
click at [108, 184] on tspan "CATALOG [DOMAIN_NAME]" at bounding box center [102, 182] width 67 height 6
click at [109, 195] on tspan "APPLIANCES DIRECT" at bounding box center [95, 197] width 53 height 6
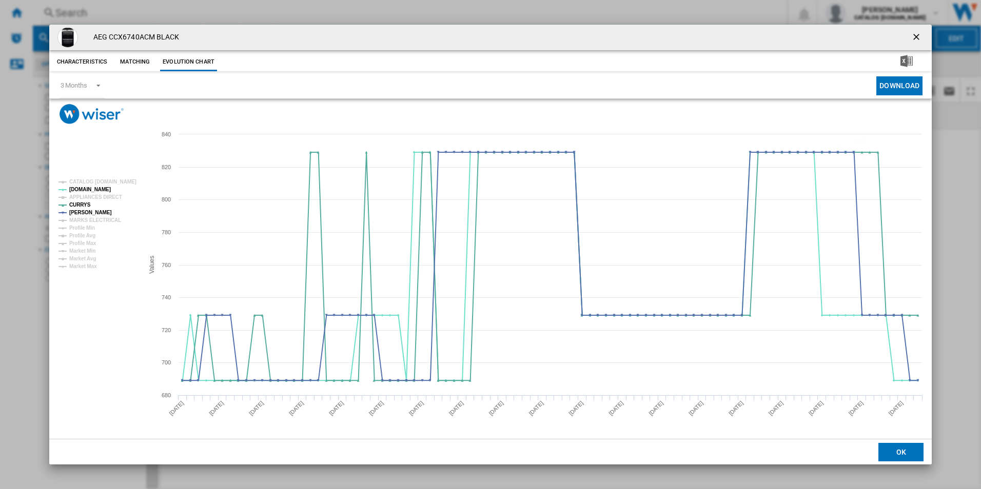
drag, startPoint x: 916, startPoint y: 37, endPoint x: 739, endPoint y: 43, distance: 177.6
click at [916, 37] on ng-md-icon "getI18NText('BUTTONS.CLOSE_DIALOG')" at bounding box center [917, 38] width 12 height 12
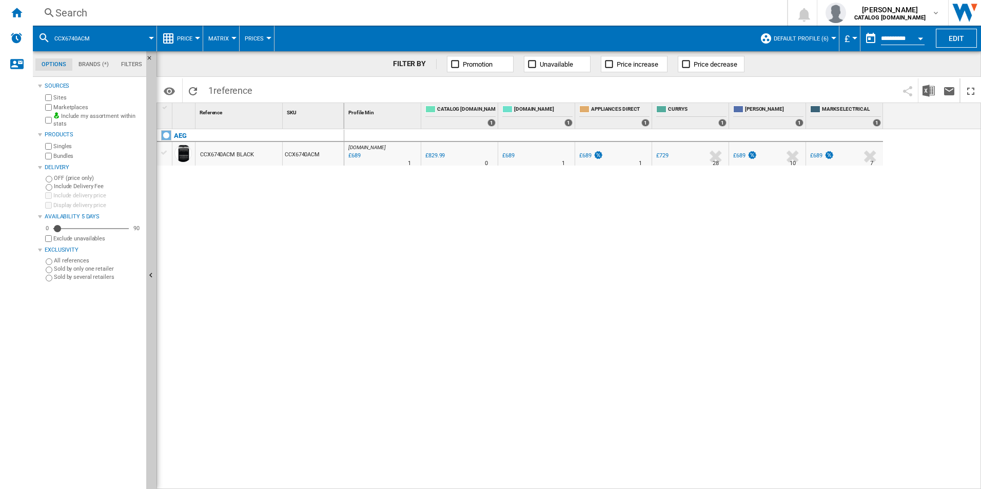
click at [615, 7] on div "Search" at bounding box center [407, 13] width 705 height 14
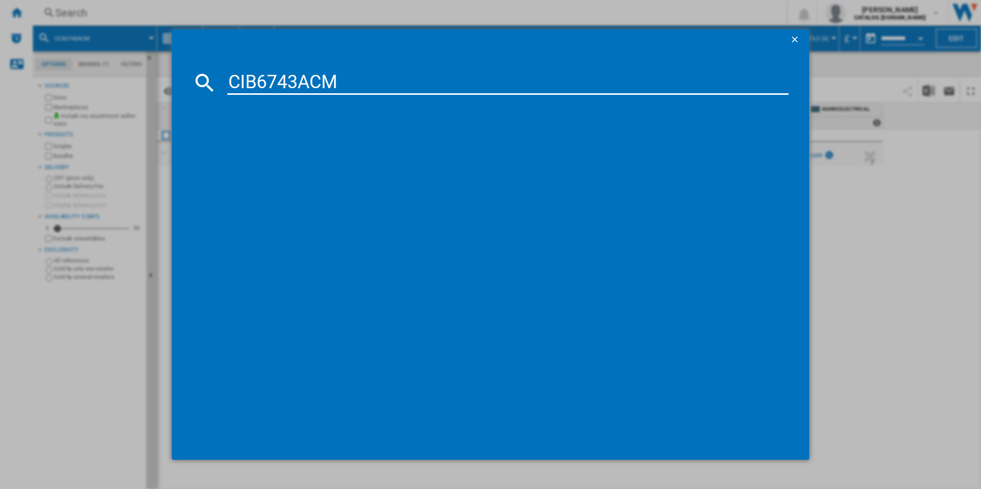
type input "CIB6743ACM"
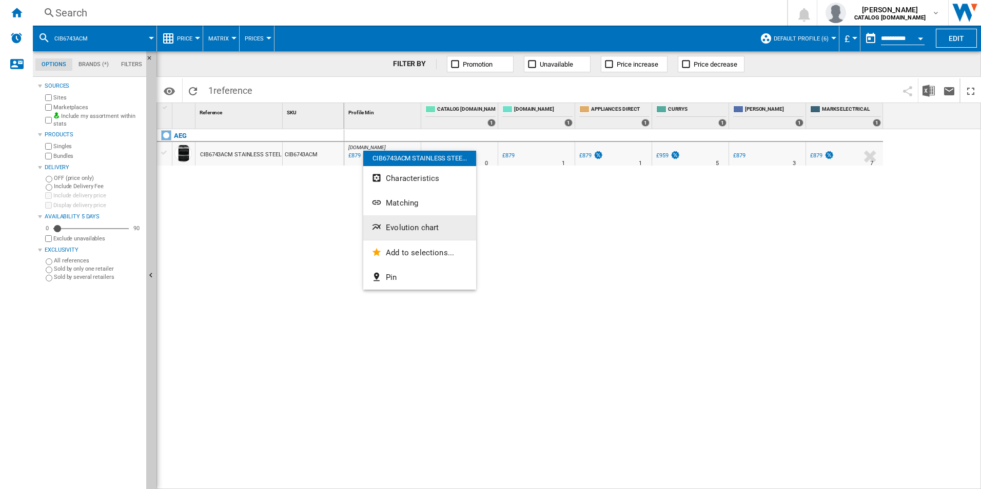
click at [423, 221] on button "Evolution chart" at bounding box center [419, 227] width 113 height 25
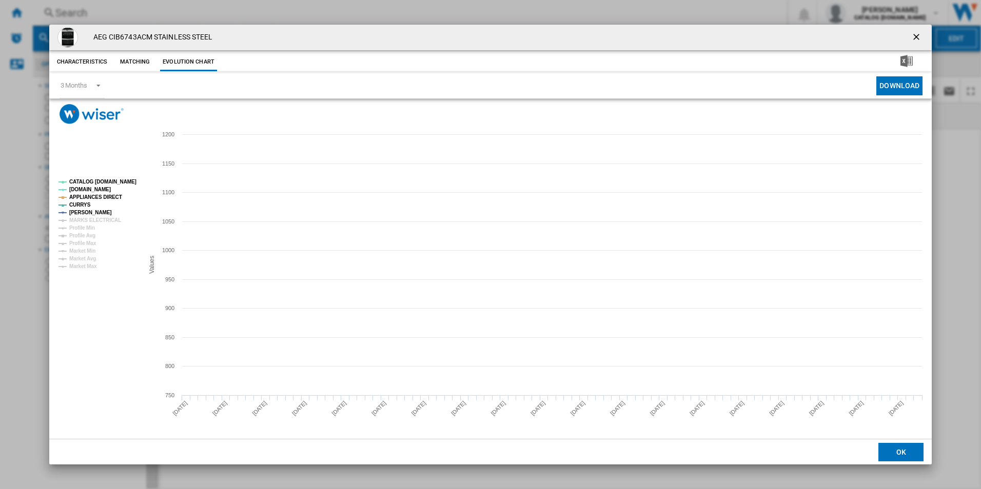
click at [114, 183] on tspan "CATALOG [DOMAIN_NAME]" at bounding box center [102, 182] width 67 height 6
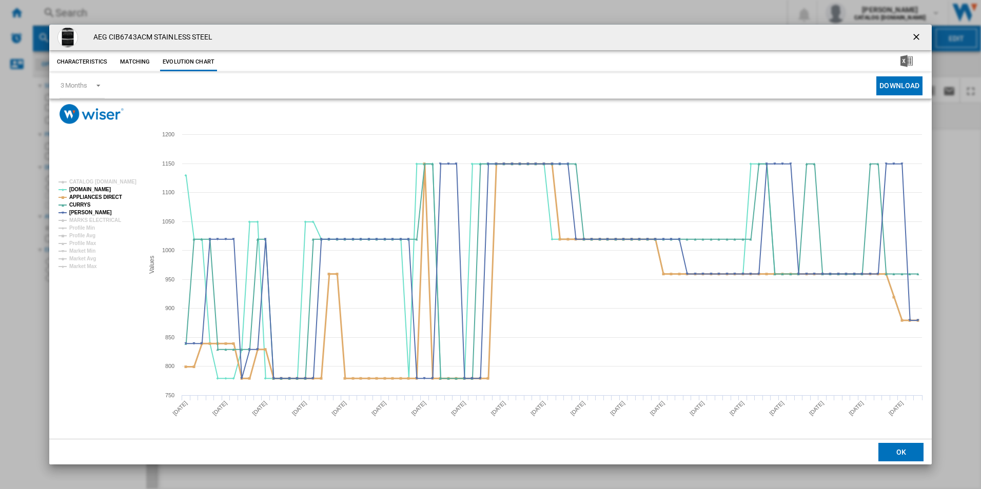
click at [108, 196] on tspan "APPLIANCES DIRECT" at bounding box center [95, 197] width 53 height 6
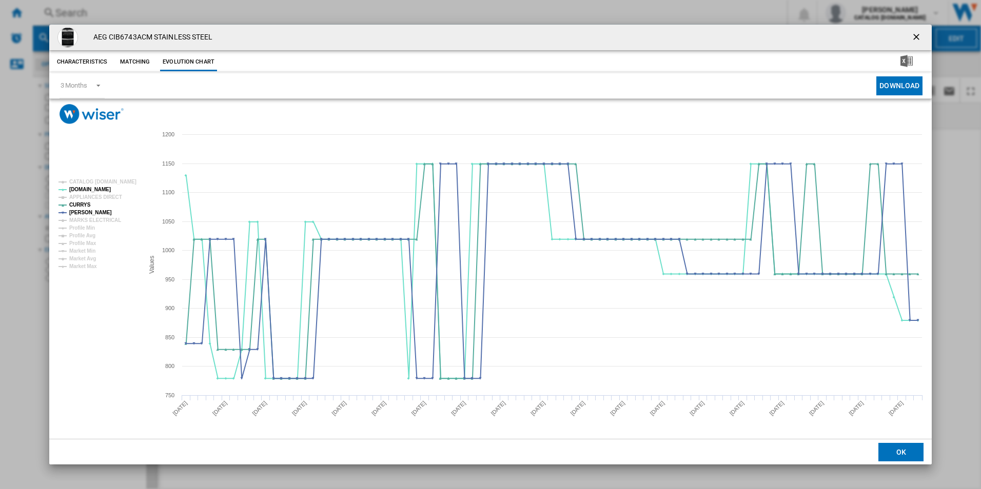
drag, startPoint x: 920, startPoint y: 37, endPoint x: 886, endPoint y: 42, distance: 33.7
click at [919, 37] on ng-md-icon "getI18NText('BUTTONS.CLOSE_DIALOG')" at bounding box center [917, 38] width 12 height 12
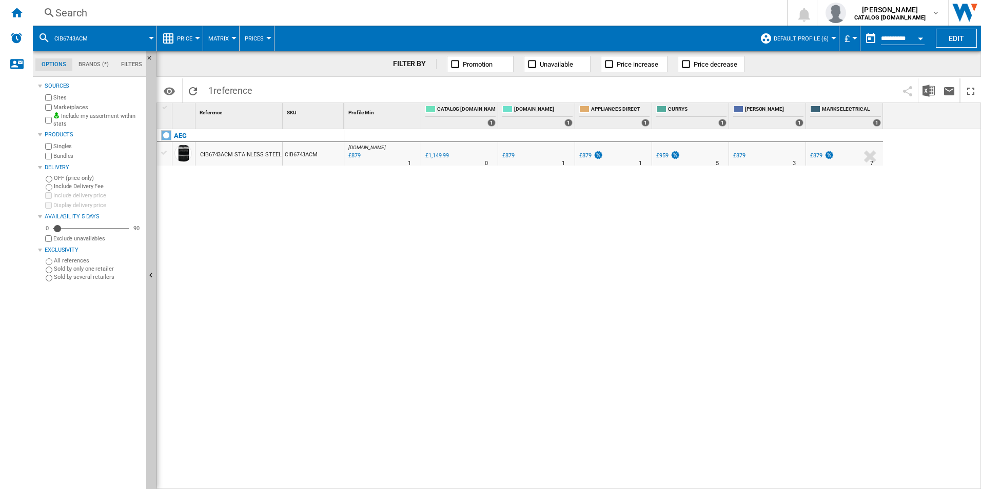
click at [590, 11] on div "Search" at bounding box center [407, 13] width 705 height 14
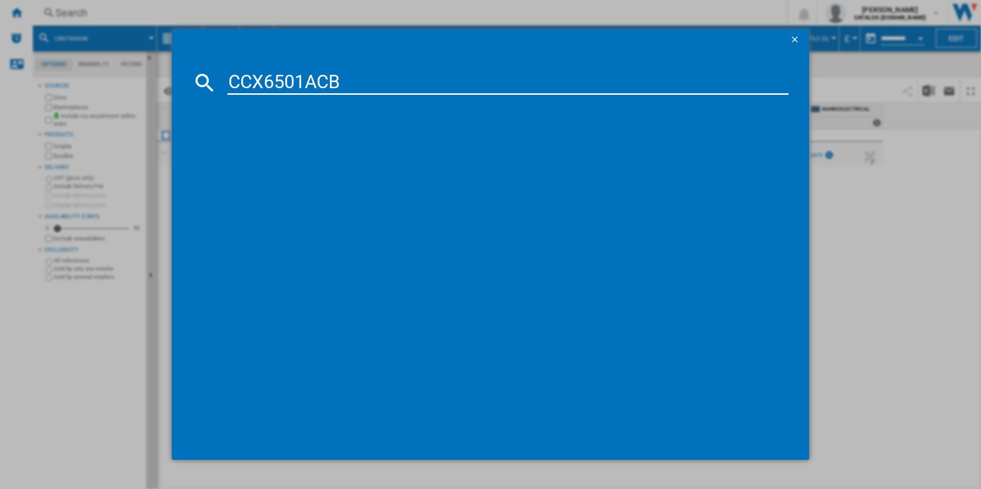
type input "CCX6501ACB"
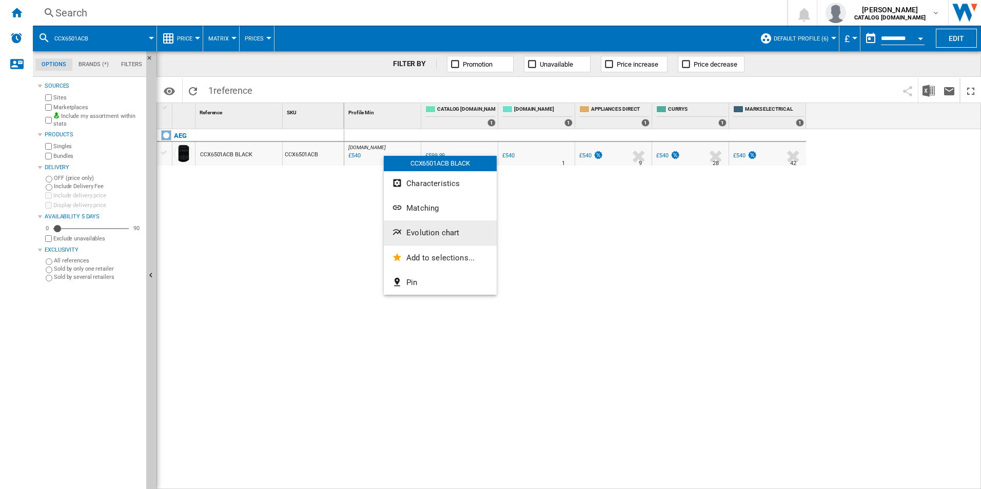
click at [421, 230] on span "Evolution chart" at bounding box center [432, 232] width 53 height 9
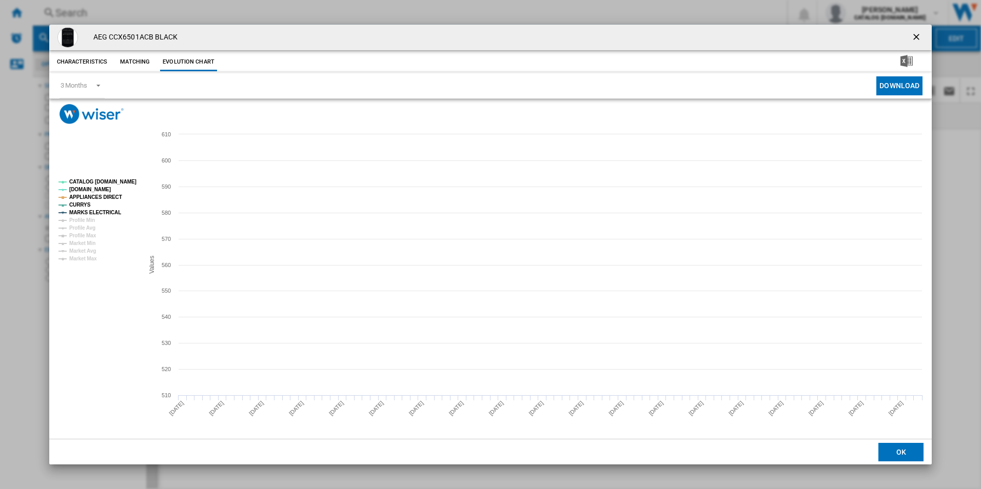
click at [116, 181] on tspan "CATALOG [DOMAIN_NAME]" at bounding box center [102, 182] width 67 height 6
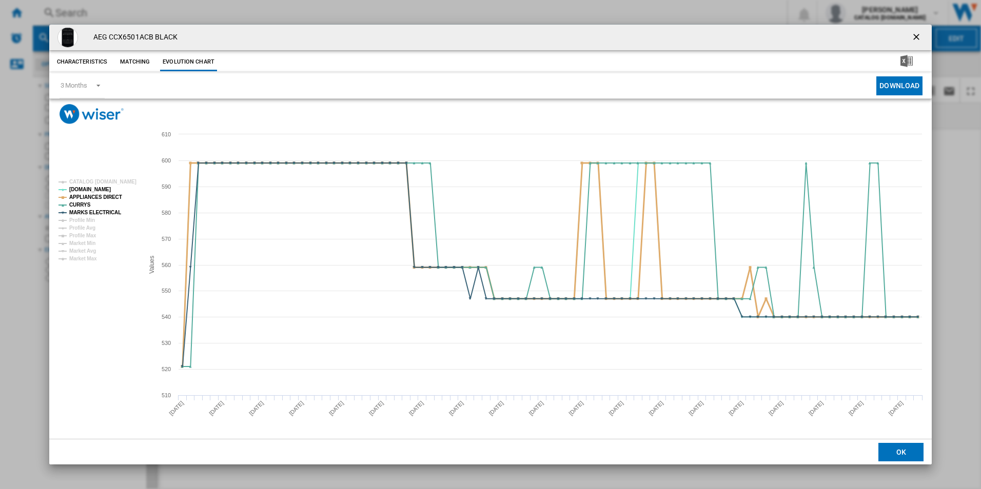
click at [108, 195] on tspan "APPLIANCES DIRECT" at bounding box center [95, 197] width 53 height 6
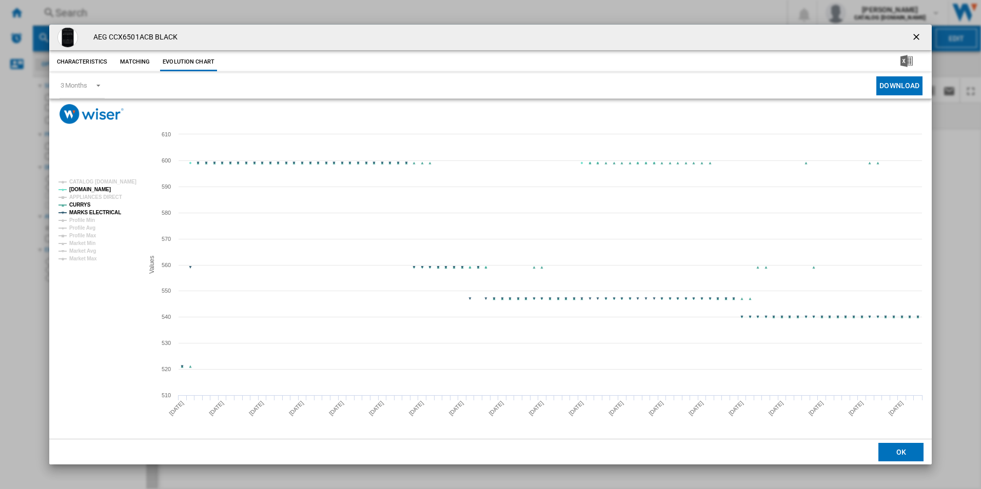
click at [111, 211] on tspan "MARKS ELECTRICAL" at bounding box center [95, 213] width 52 height 6
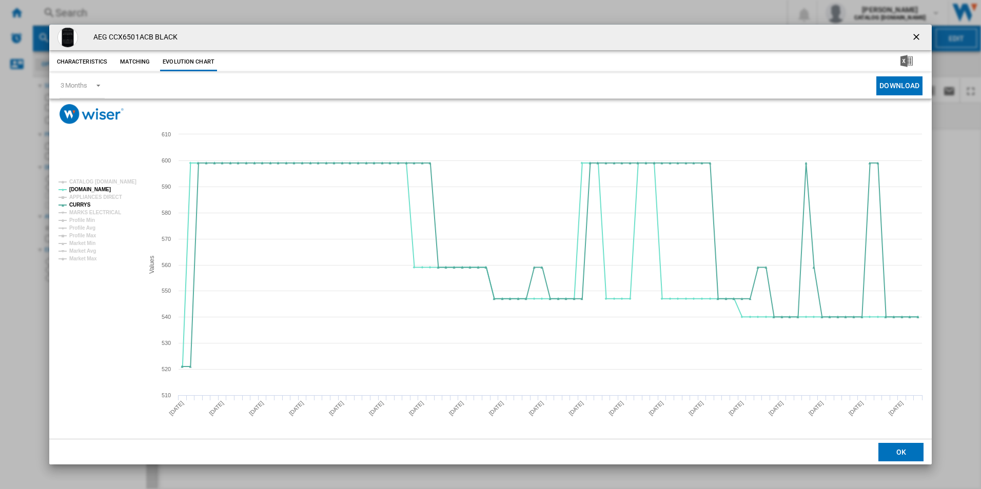
click at [917, 36] on ng-md-icon "getI18NText('BUTTONS.CLOSE_DIALOG')" at bounding box center [917, 38] width 12 height 12
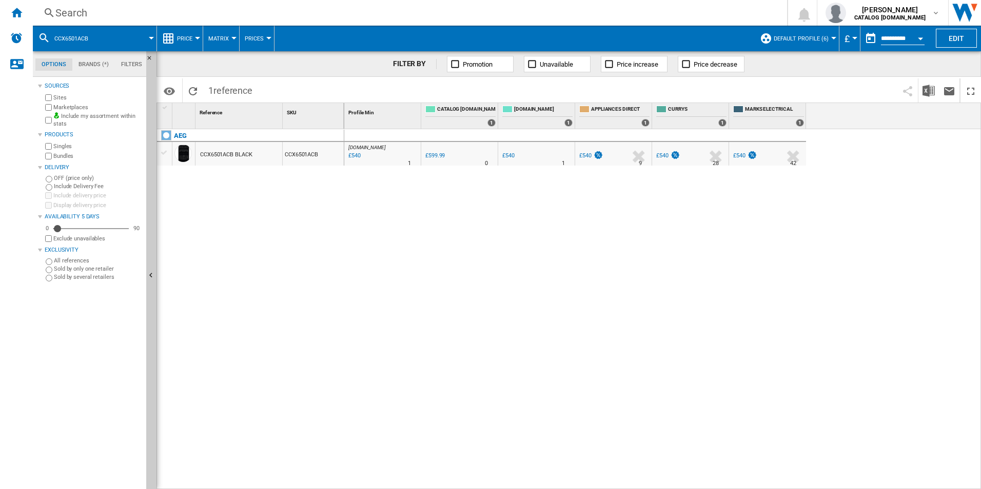
click at [329, 14] on div "Search" at bounding box center [407, 13] width 705 height 14
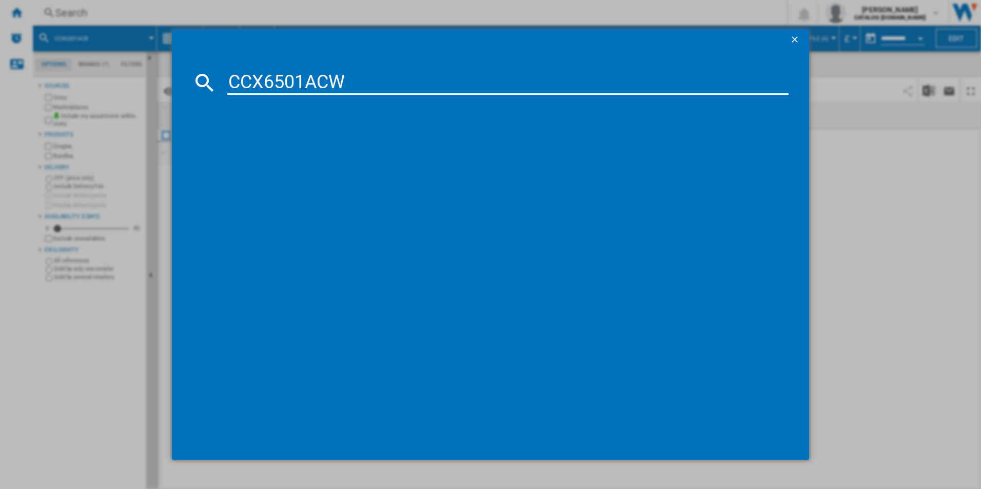
type input "CCX6501ACW"
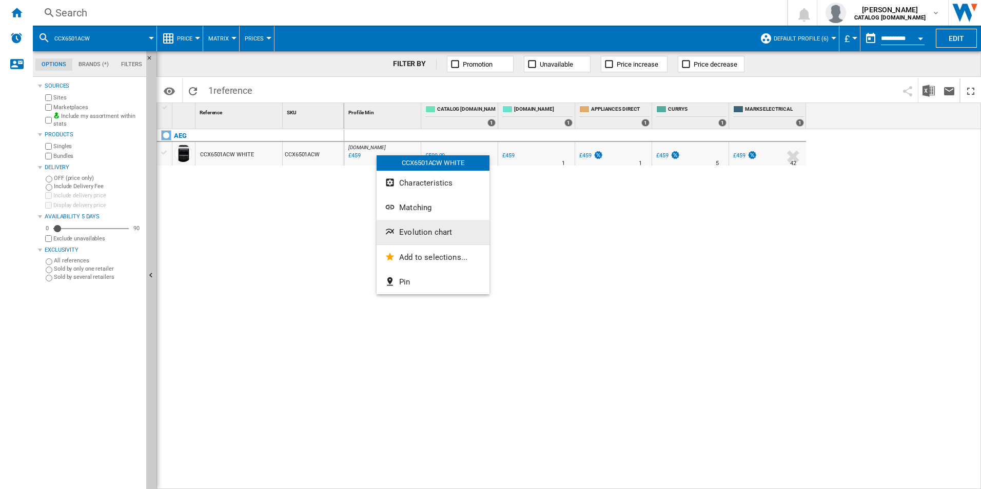
click at [426, 226] on button "Evolution chart" at bounding box center [432, 232] width 113 height 25
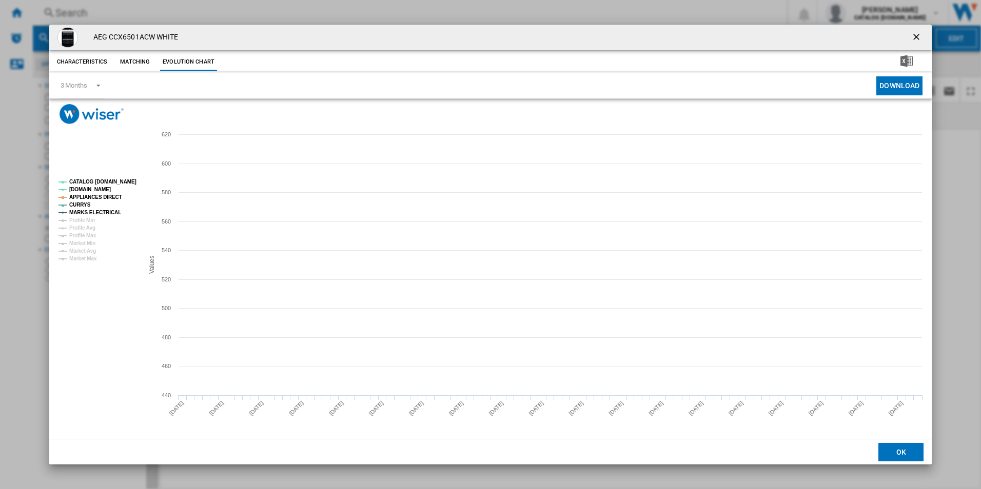
click at [125, 181] on tspan "CATALOG [DOMAIN_NAME]" at bounding box center [102, 182] width 67 height 6
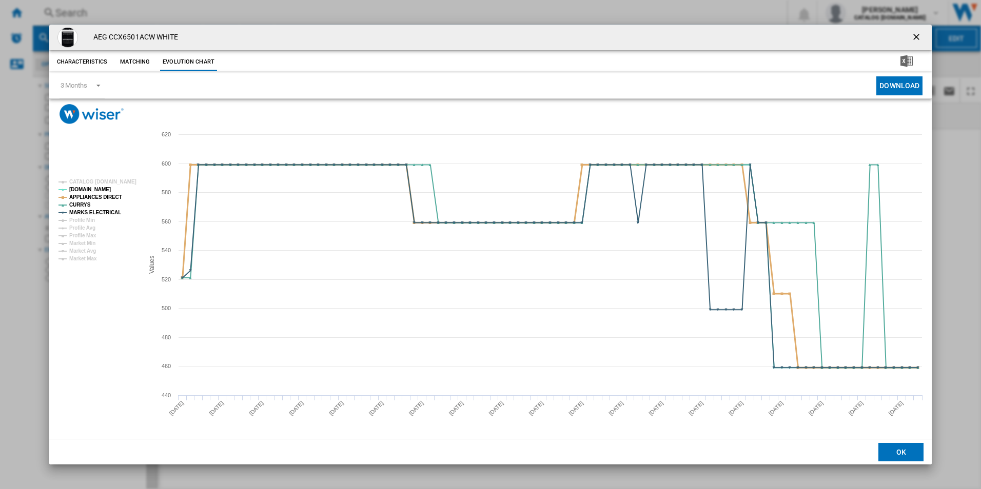
click at [109, 194] on tspan "APPLIANCES DIRECT" at bounding box center [95, 197] width 53 height 6
click at [107, 211] on tspan "MARKS ELECTRICAL" at bounding box center [95, 213] width 52 height 6
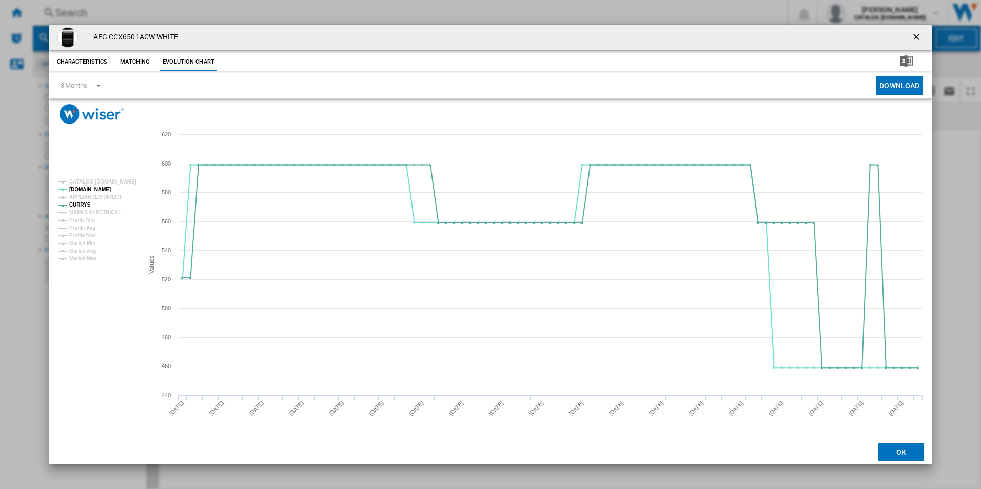
drag, startPoint x: 919, startPoint y: 38, endPoint x: 805, endPoint y: 36, distance: 113.4
click at [919, 38] on ng-md-icon "getI18NText('BUTTONS.CLOSE_DIALOG')" at bounding box center [917, 38] width 12 height 12
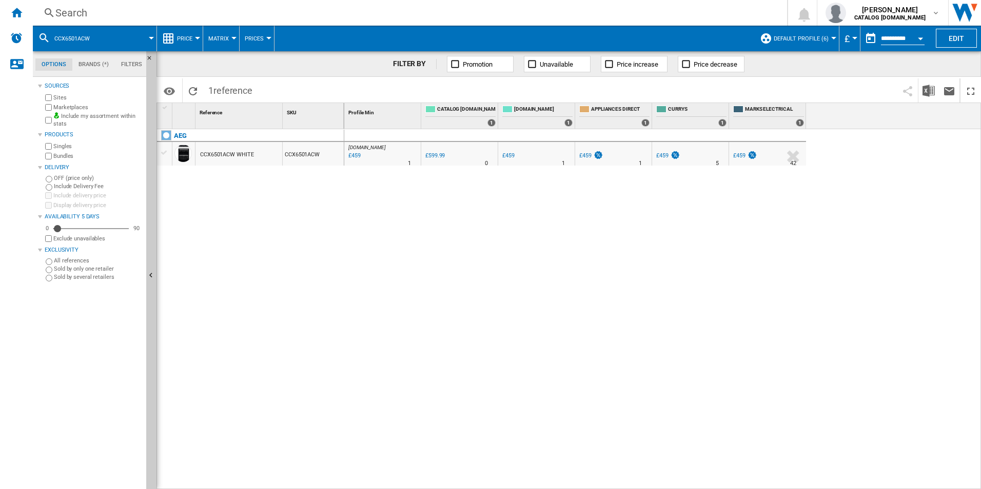
click at [591, 17] on div "Search" at bounding box center [407, 13] width 705 height 14
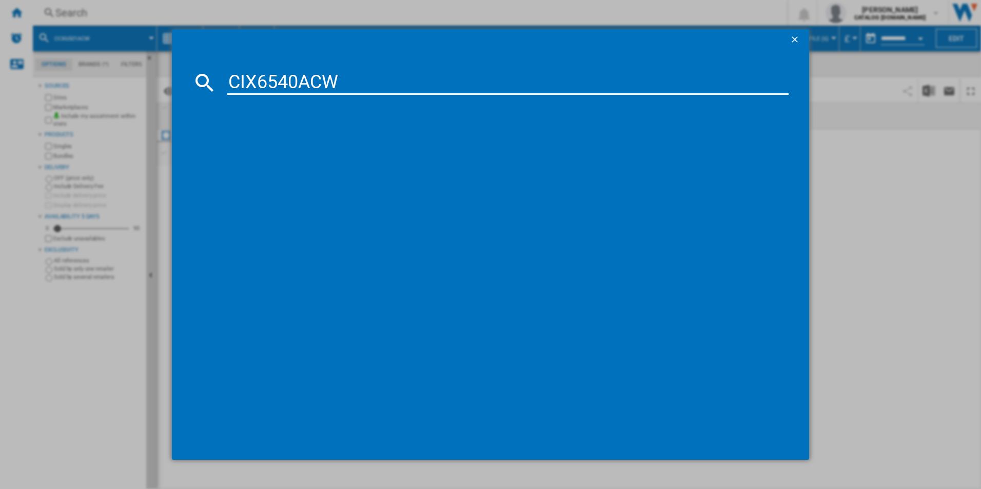
type input "CIX6540ACW"
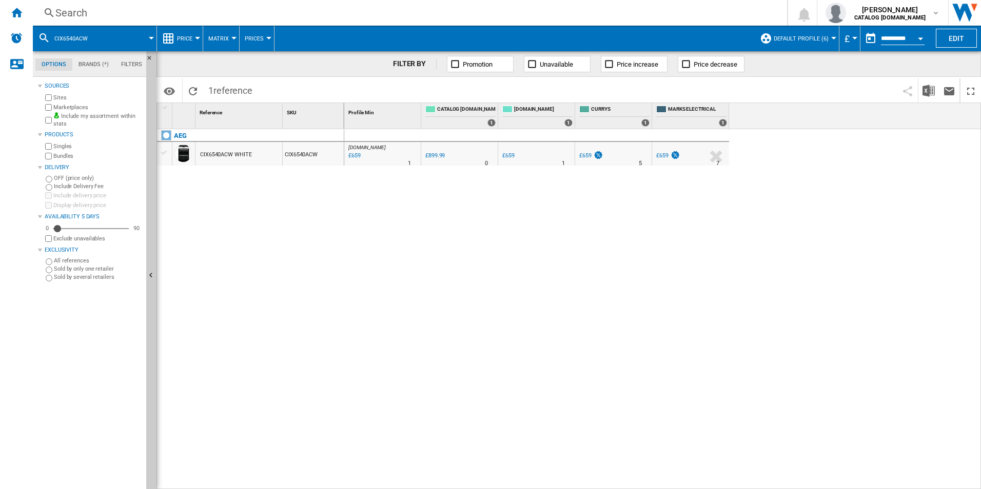
drag, startPoint x: 403, startPoint y: 154, endPoint x: 348, endPoint y: 213, distance: 79.8
click at [348, 213] on div at bounding box center [490, 244] width 981 height 489
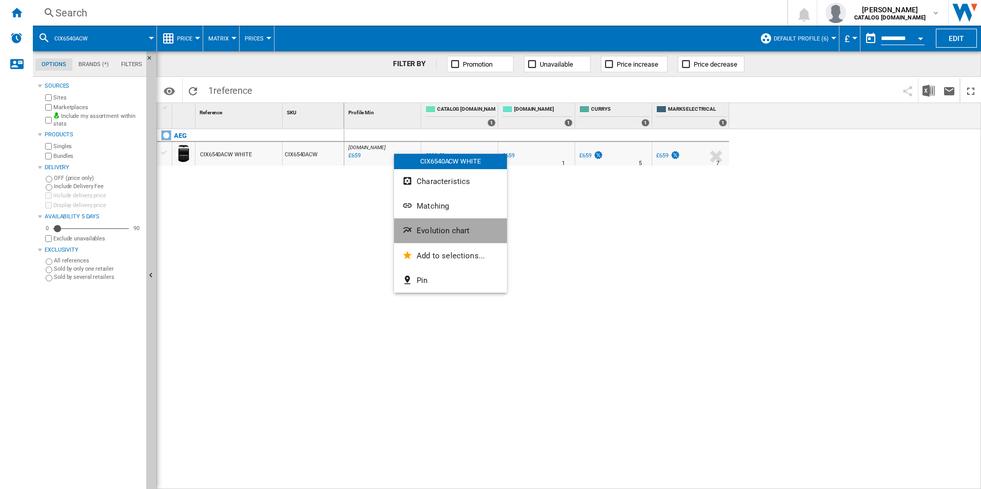
click at [425, 227] on span "Evolution chart" at bounding box center [443, 230] width 53 height 9
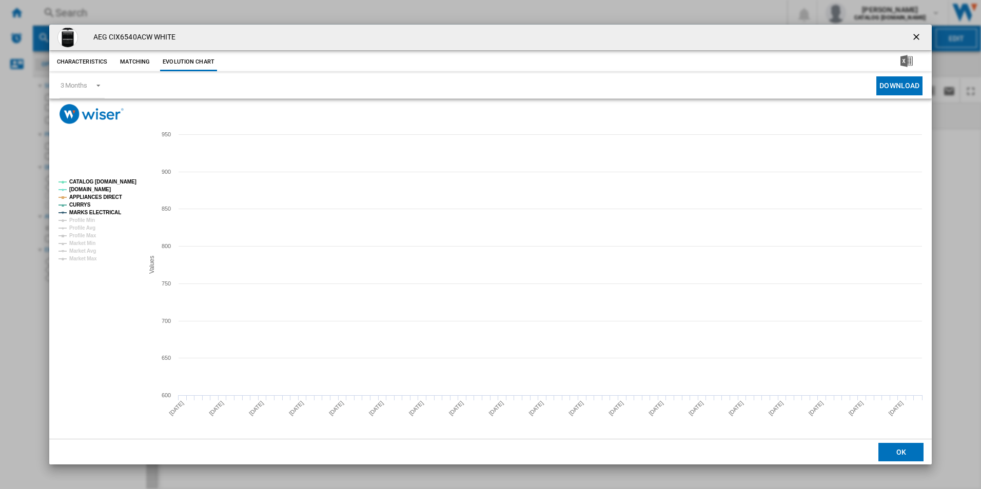
click at [128, 179] on tspan "CATALOG [DOMAIN_NAME]" at bounding box center [102, 182] width 67 height 6
click at [110, 192] on rect "Product popup" at bounding box center [96, 220] width 85 height 90
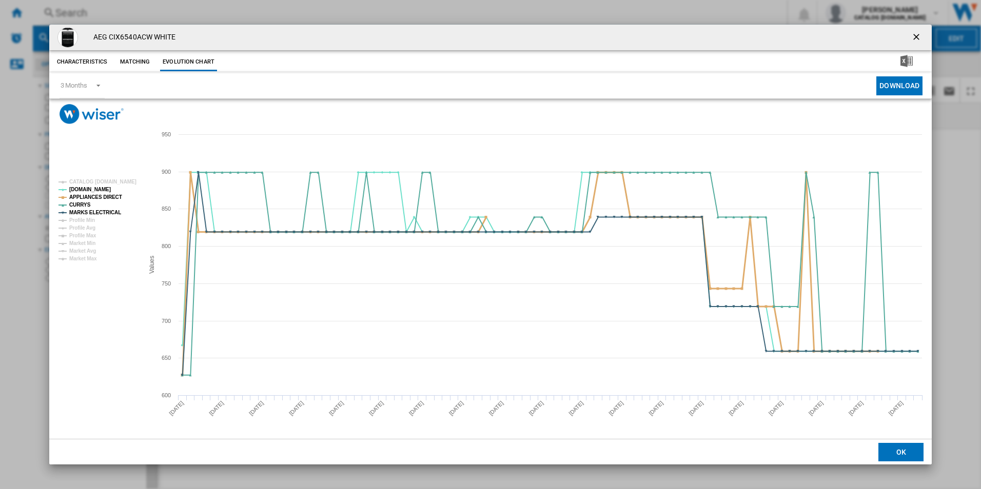
click at [108, 200] on tspan "APPLIANCES DIRECT" at bounding box center [95, 197] width 53 height 6
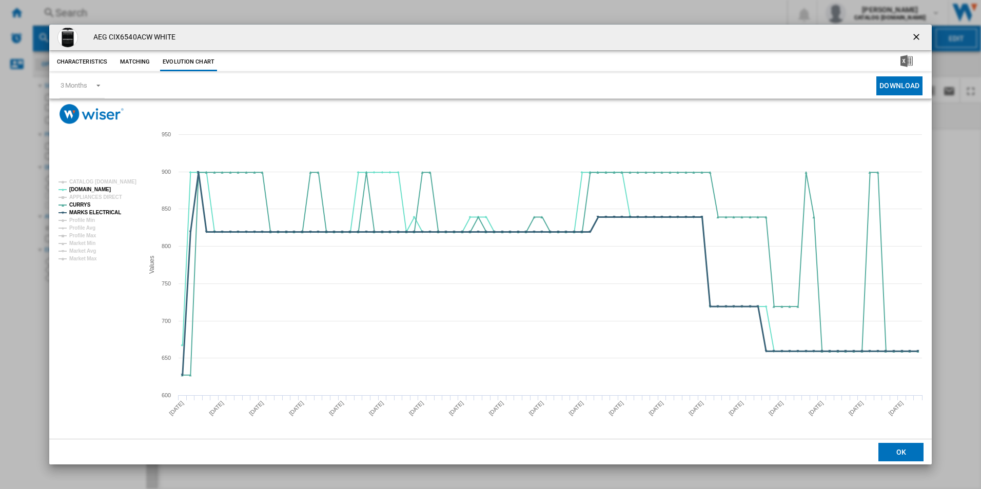
click at [110, 212] on tspan "MARKS ELECTRICAL" at bounding box center [95, 213] width 52 height 6
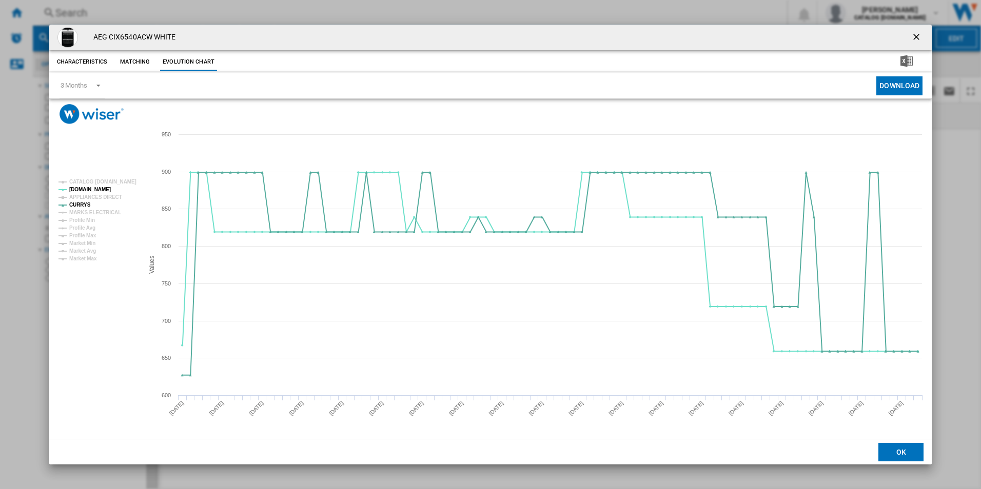
click at [916, 38] on ng-md-icon "getI18NText('BUTTONS.CLOSE_DIALOG')" at bounding box center [917, 38] width 12 height 12
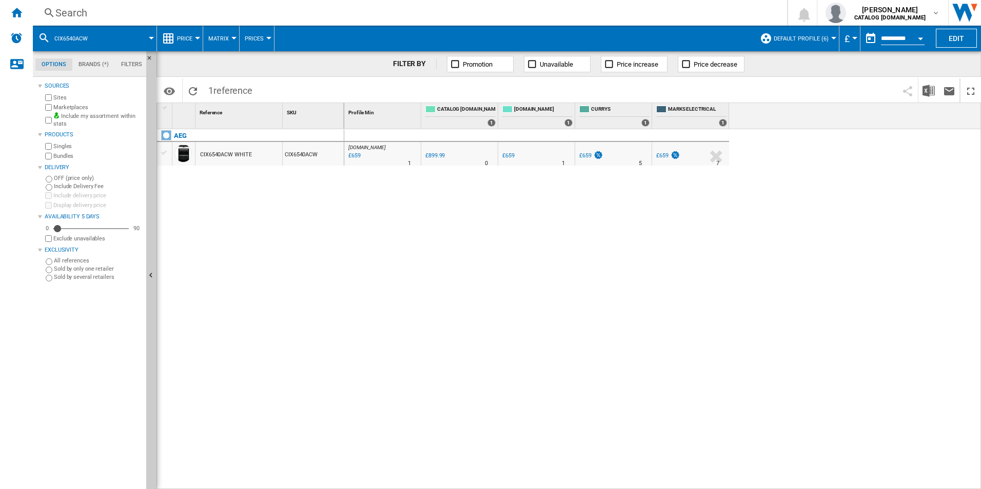
click at [370, 13] on div "Search" at bounding box center [407, 13] width 705 height 14
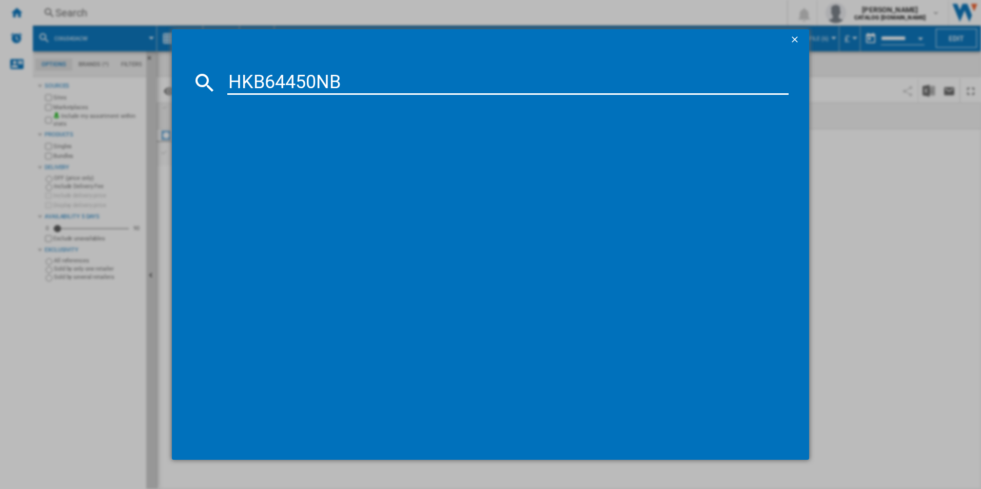
type input "HKB64450NB"
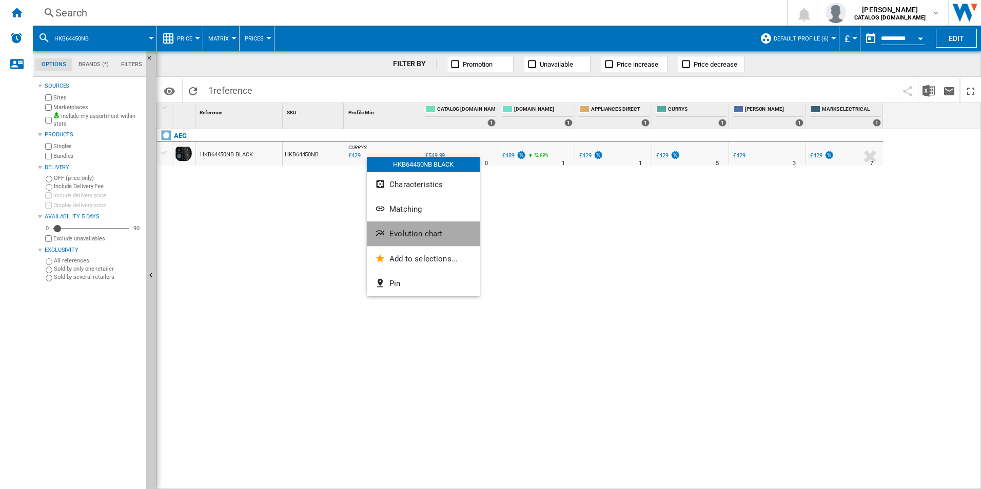
click at [420, 230] on span "Evolution chart" at bounding box center [415, 233] width 53 height 9
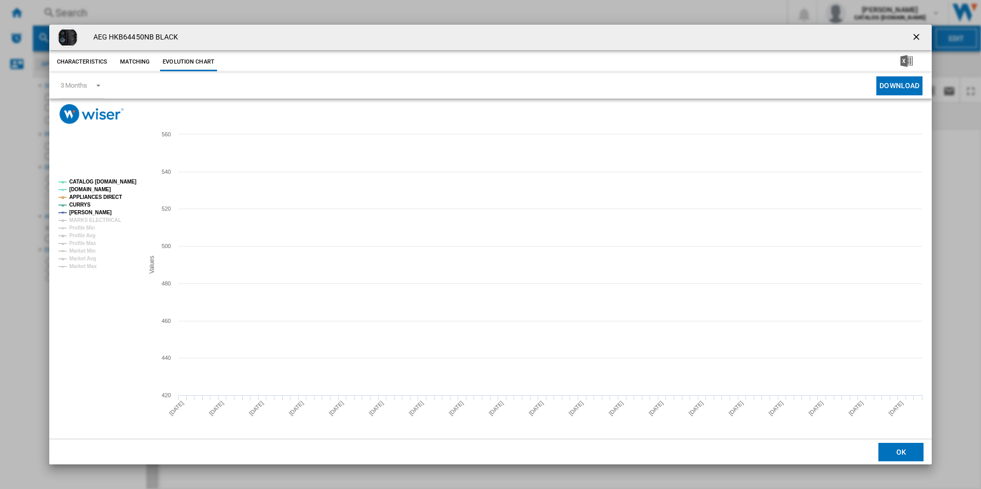
click at [119, 183] on tspan "CATALOG [DOMAIN_NAME]" at bounding box center [102, 182] width 67 height 6
click at [113, 194] on tspan "APPLIANCES DIRECT" at bounding box center [95, 197] width 53 height 6
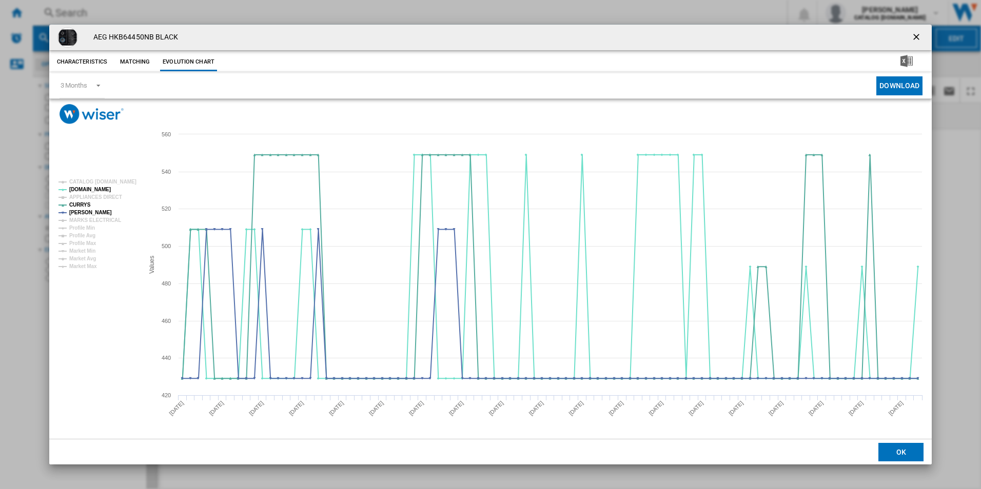
drag, startPoint x: 924, startPoint y: 36, endPoint x: 923, endPoint y: 26, distance: 10.8
click at [924, 35] on button "Product popup" at bounding box center [917, 37] width 21 height 21
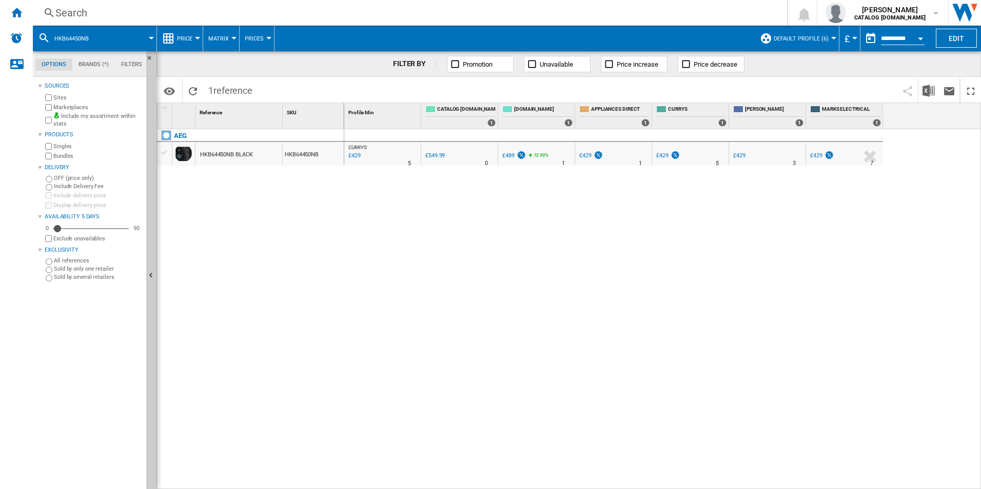
click at [612, 15] on div "Search" at bounding box center [407, 13] width 705 height 14
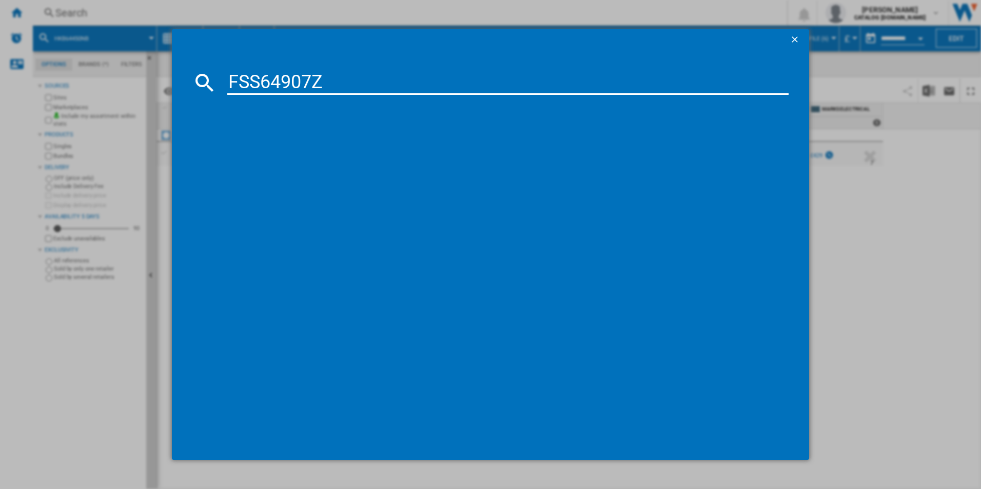
type input "FSS64907Z"
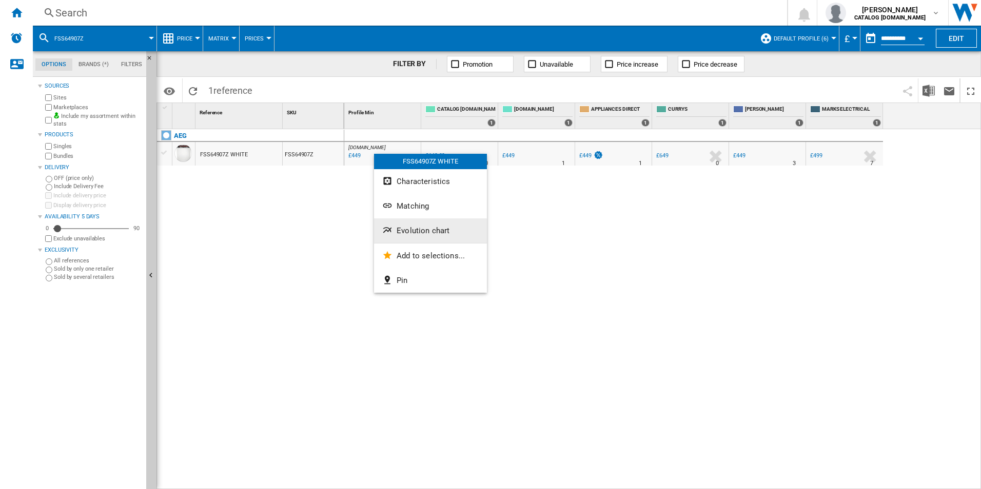
click at [404, 240] on button "Evolution chart" at bounding box center [430, 231] width 113 height 25
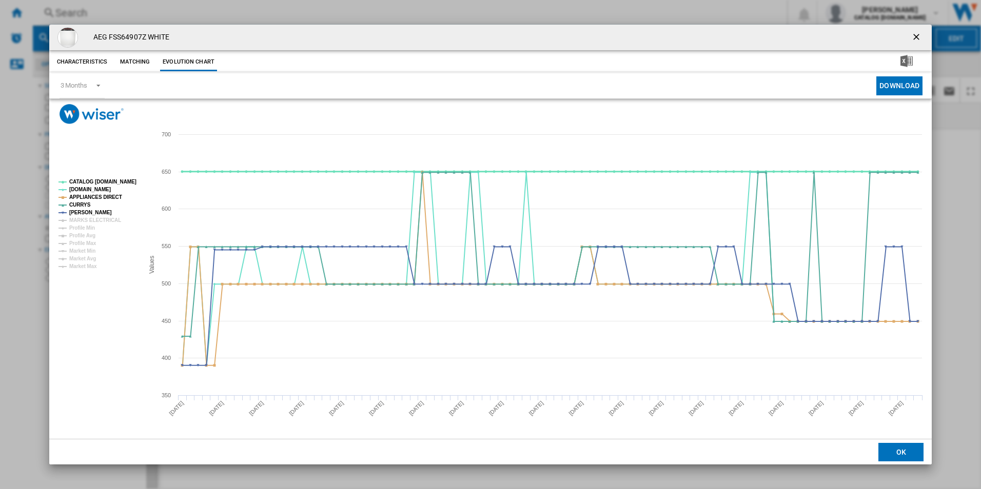
click at [124, 183] on tspan "CATALOG [DOMAIN_NAME]" at bounding box center [102, 182] width 67 height 6
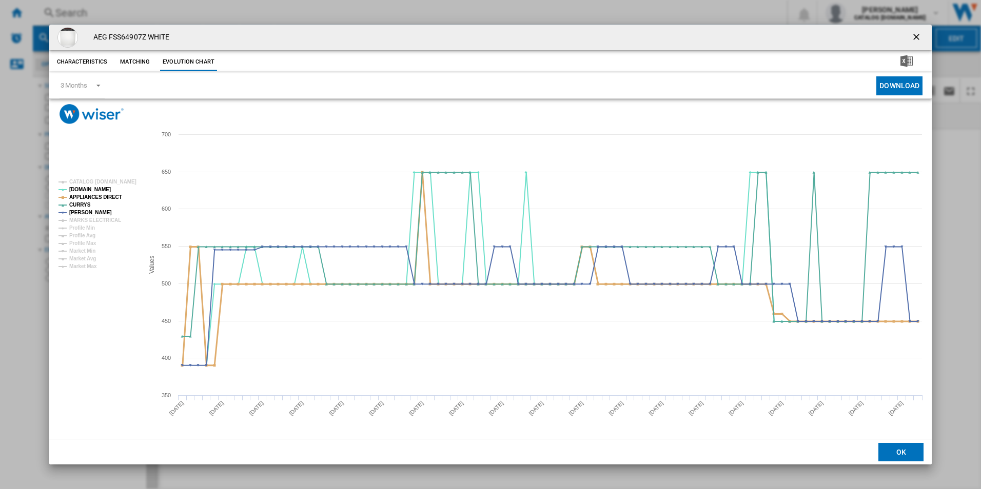
click at [112, 199] on tspan "APPLIANCES DIRECT" at bounding box center [95, 197] width 53 height 6
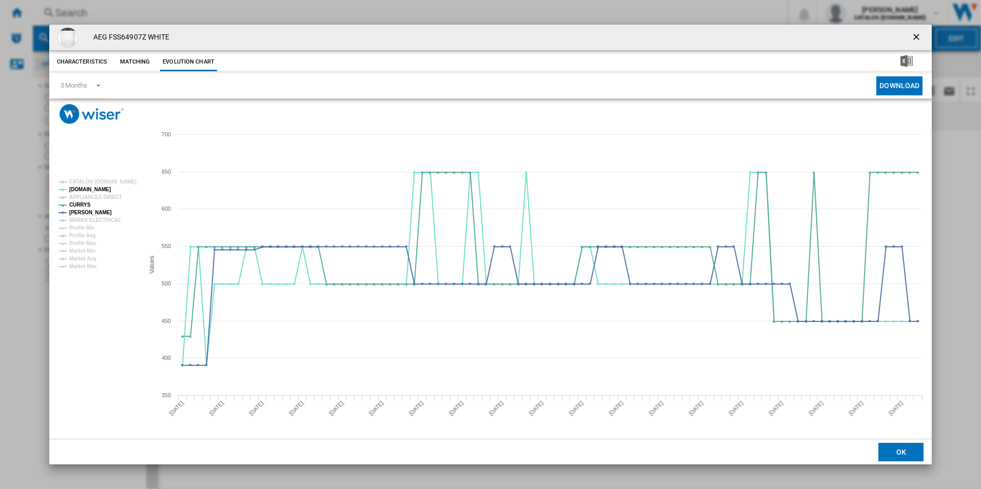
drag, startPoint x: 916, startPoint y: 34, endPoint x: 727, endPoint y: 45, distance: 189.1
click at [916, 34] on ng-md-icon "getI18NText('BUTTONS.CLOSE_DIALOG')" at bounding box center [917, 38] width 12 height 12
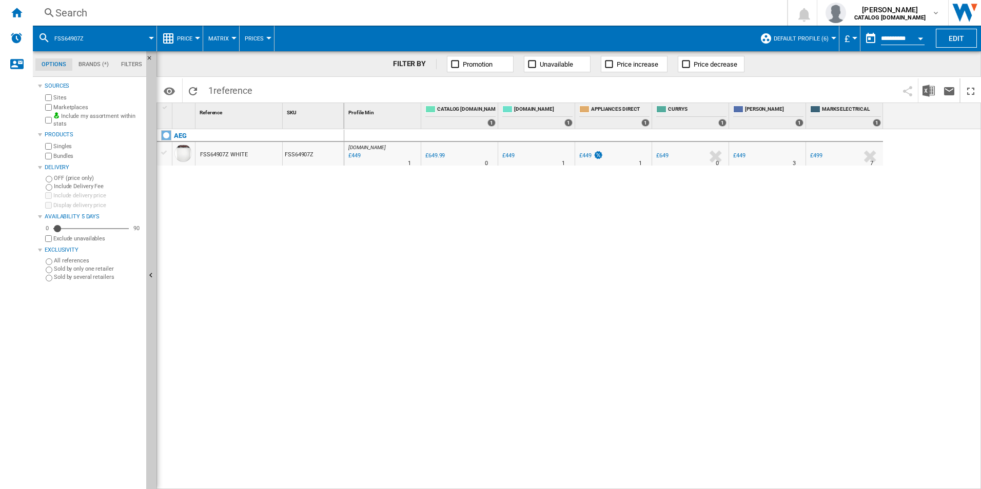
click at [520, 12] on div "Search" at bounding box center [407, 13] width 705 height 14
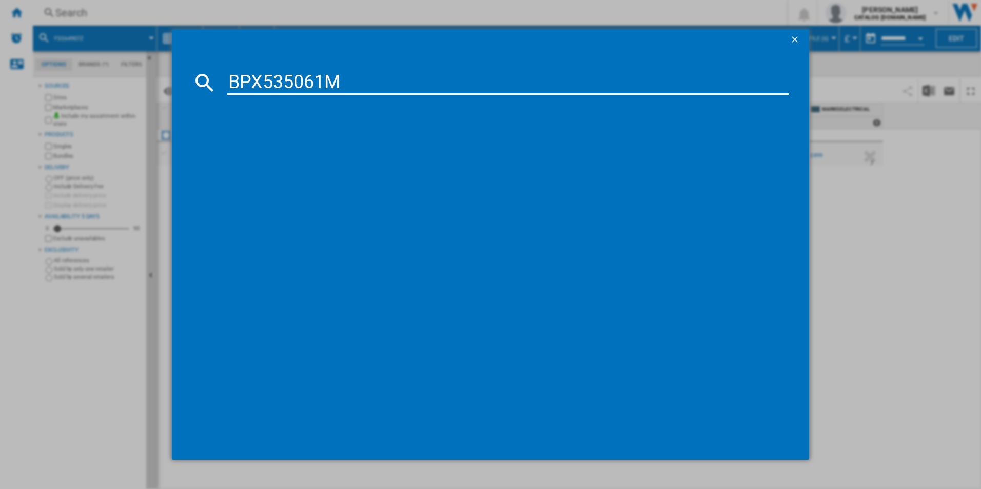
type input "BPX535061M"
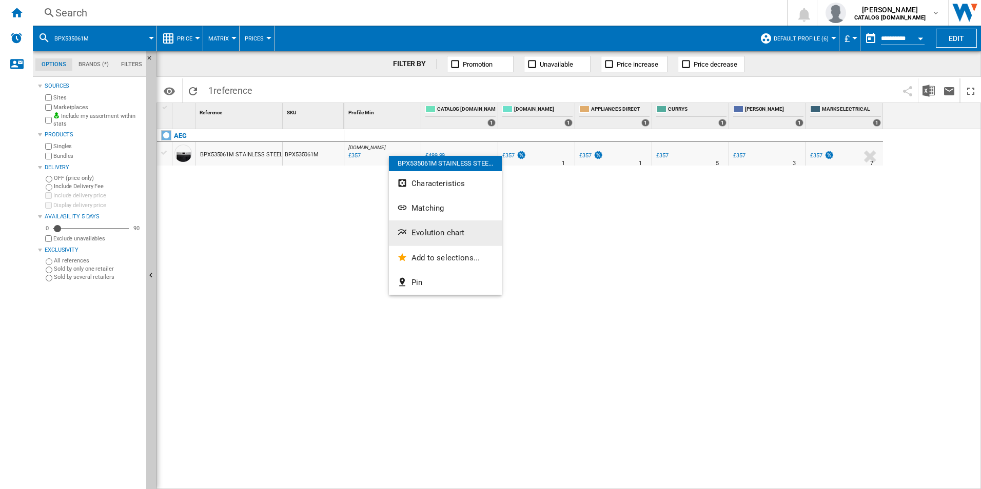
click at [428, 225] on button "Evolution chart" at bounding box center [445, 233] width 113 height 25
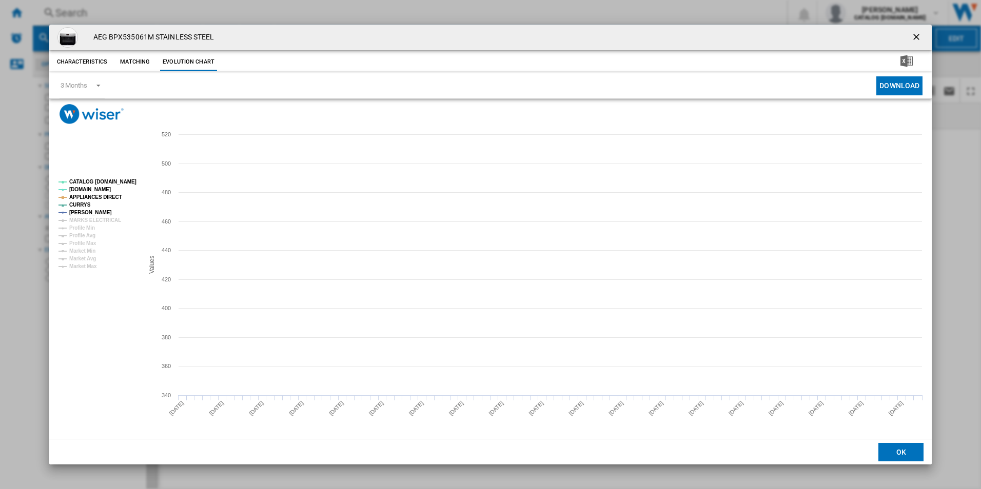
click at [104, 179] on tspan "CATALOG [DOMAIN_NAME]" at bounding box center [102, 182] width 67 height 6
click at [108, 195] on tspan "APPLIANCES DIRECT" at bounding box center [95, 197] width 53 height 6
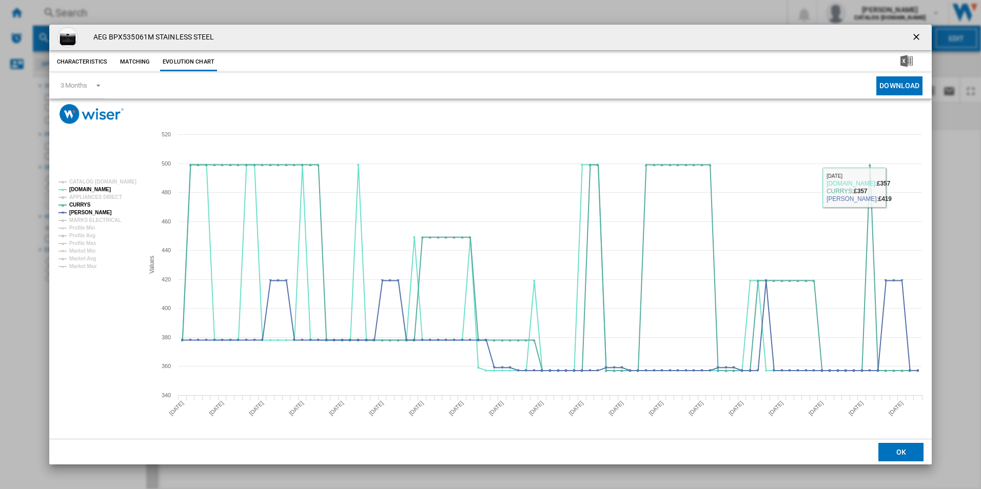
drag, startPoint x: 915, startPoint y: 41, endPoint x: 905, endPoint y: 41, distance: 10.3
click at [915, 41] on ng-md-icon "getI18NText('BUTTONS.CLOSE_DIALOG')" at bounding box center [917, 38] width 12 height 12
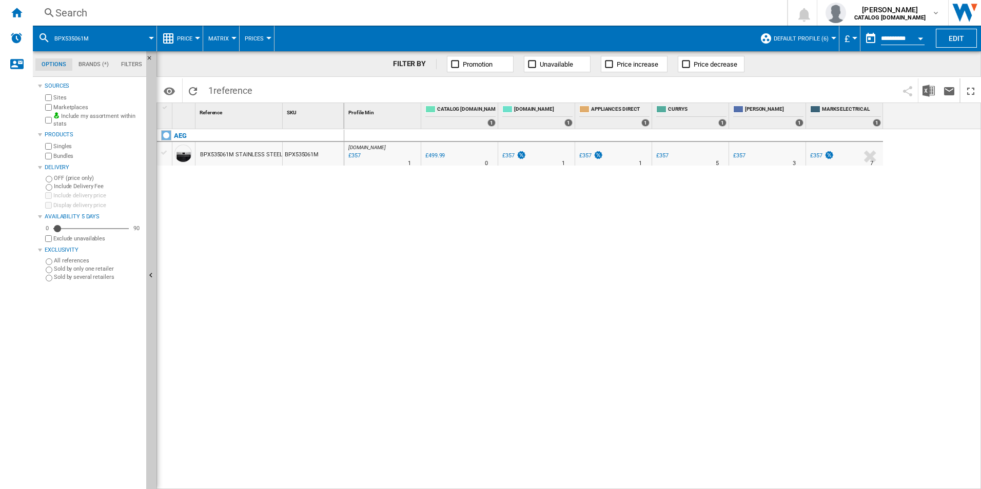
click at [627, 9] on div "Search" at bounding box center [407, 13] width 705 height 14
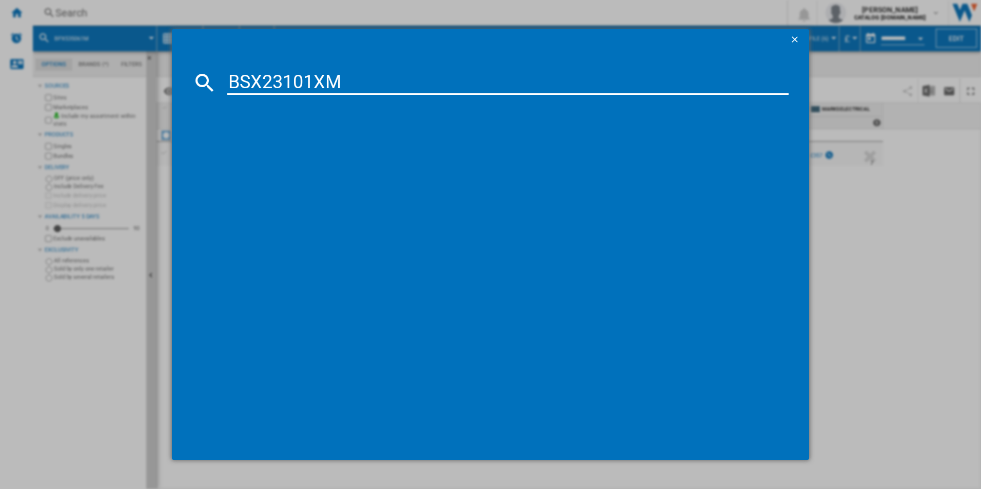
type input "BSX23101XM"
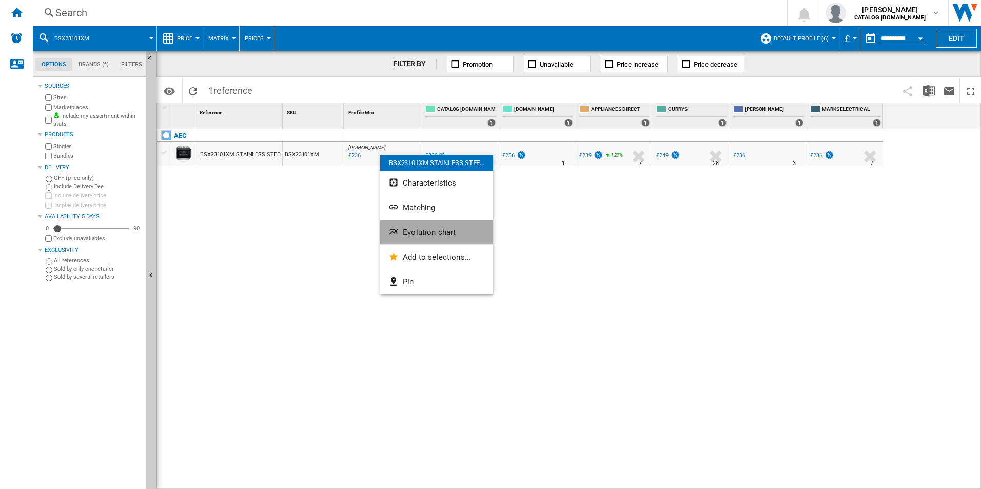
click at [419, 231] on span "Evolution chart" at bounding box center [429, 232] width 53 height 9
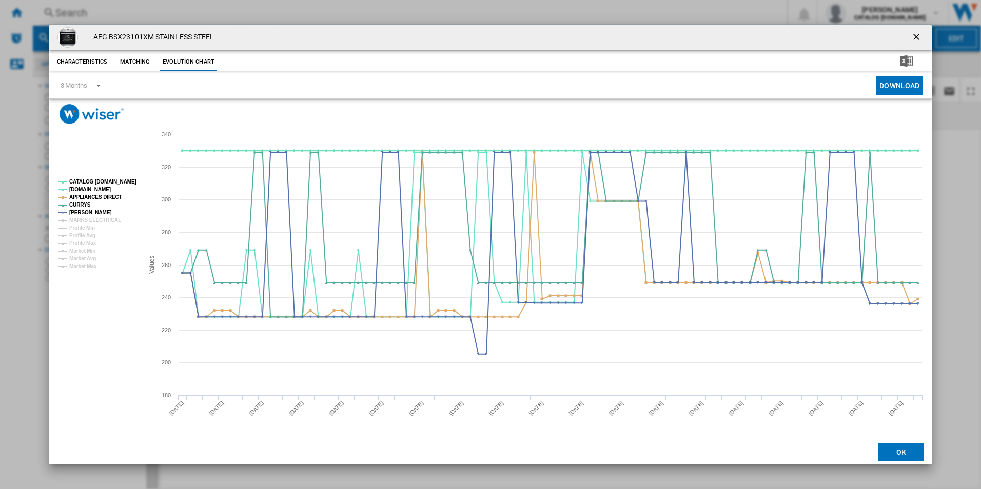
click at [126, 183] on tspan "CATALOG [DOMAIN_NAME]" at bounding box center [102, 182] width 67 height 6
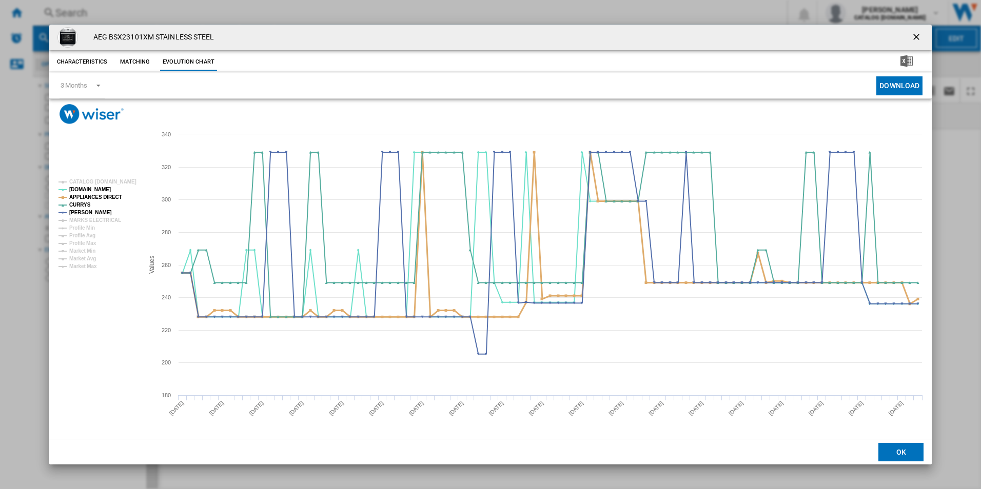
click at [114, 194] on tspan "APPLIANCES DIRECT" at bounding box center [95, 197] width 53 height 6
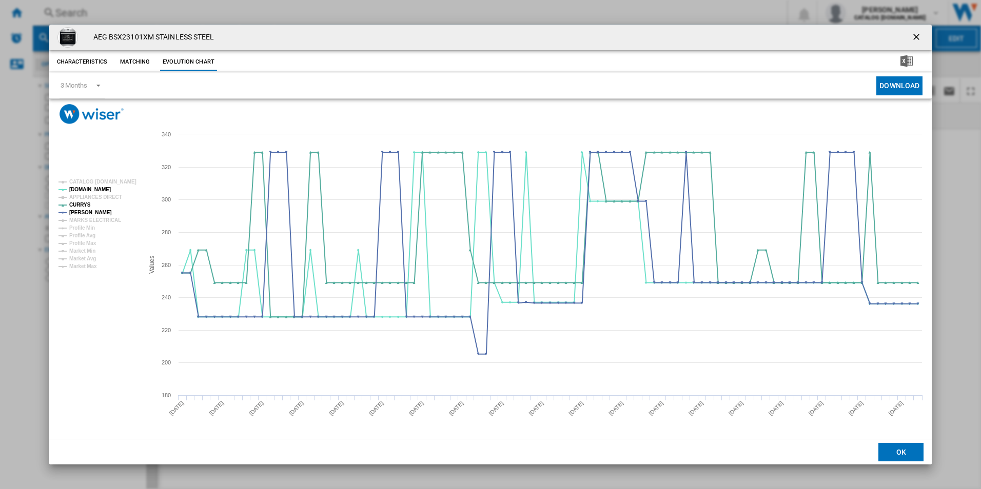
click at [912, 36] on ng-md-icon "getI18NText('BUTTONS.CLOSE_DIALOG')" at bounding box center [917, 38] width 12 height 12
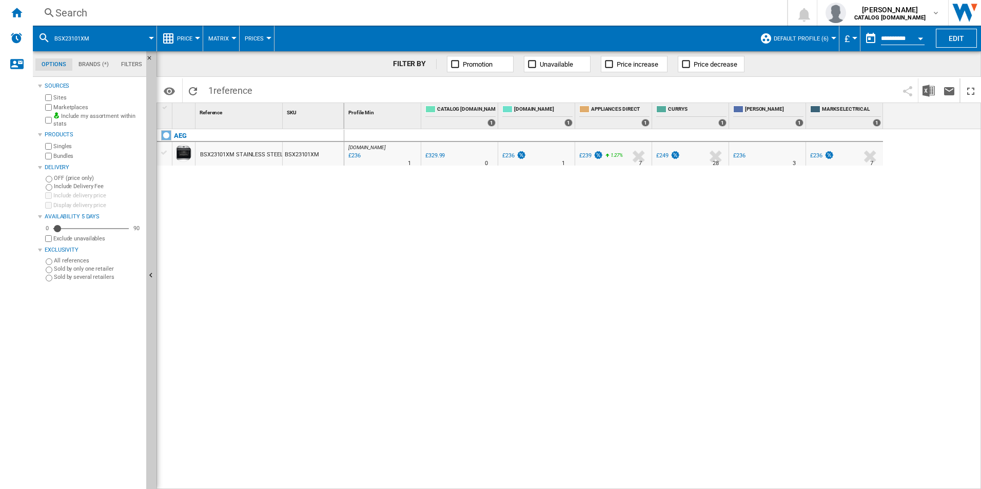
click at [638, 19] on div "Search" at bounding box center [407, 13] width 705 height 14
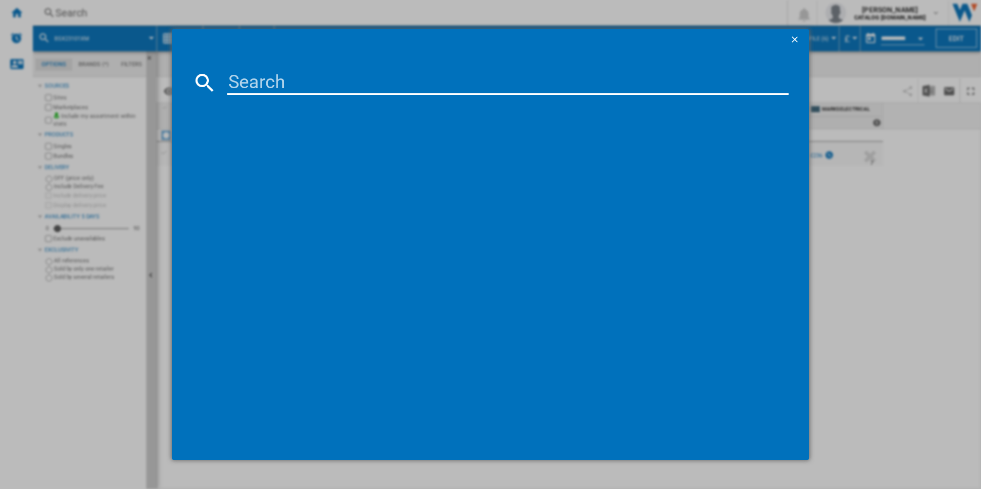
type input "DEB331010M"
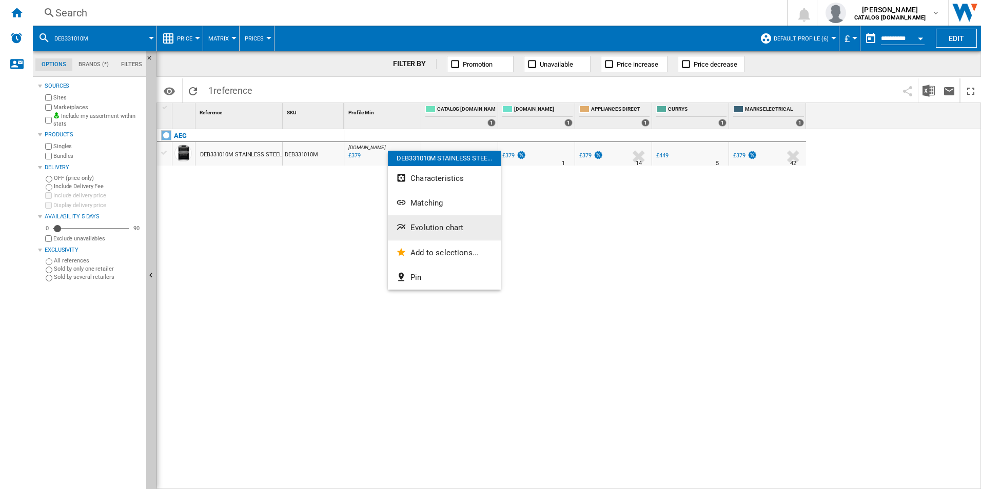
click at [417, 225] on span "Evolution chart" at bounding box center [436, 227] width 53 height 9
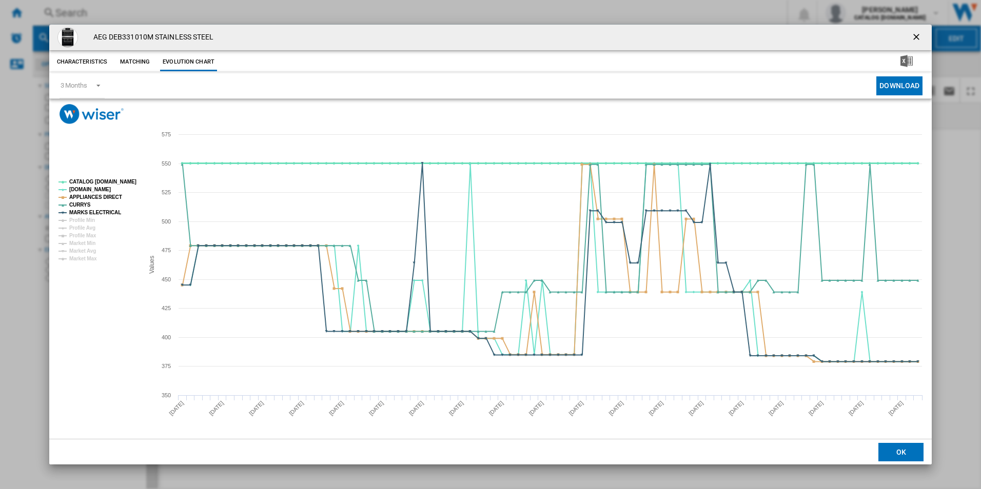
click at [127, 180] on tspan "CATALOG [DOMAIN_NAME]" at bounding box center [102, 182] width 67 height 6
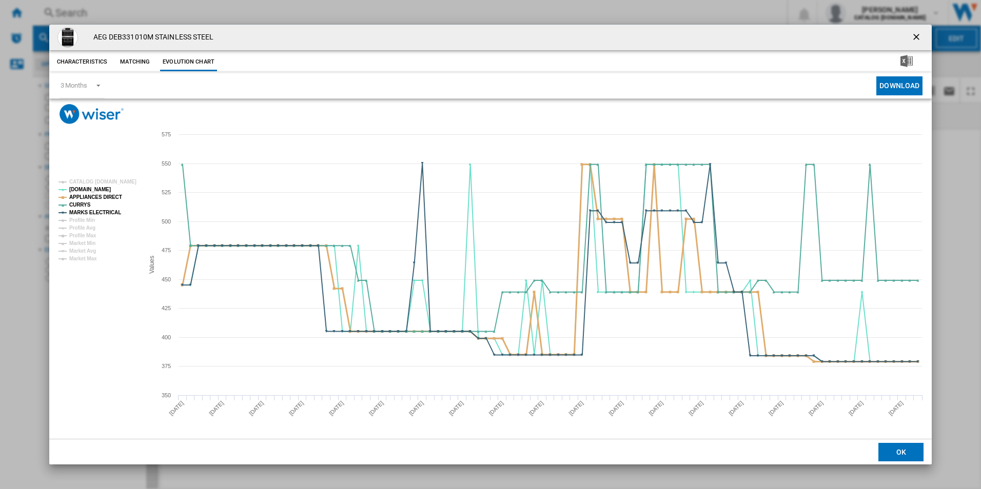
click at [110, 199] on tspan "APPLIANCES DIRECT" at bounding box center [95, 197] width 53 height 6
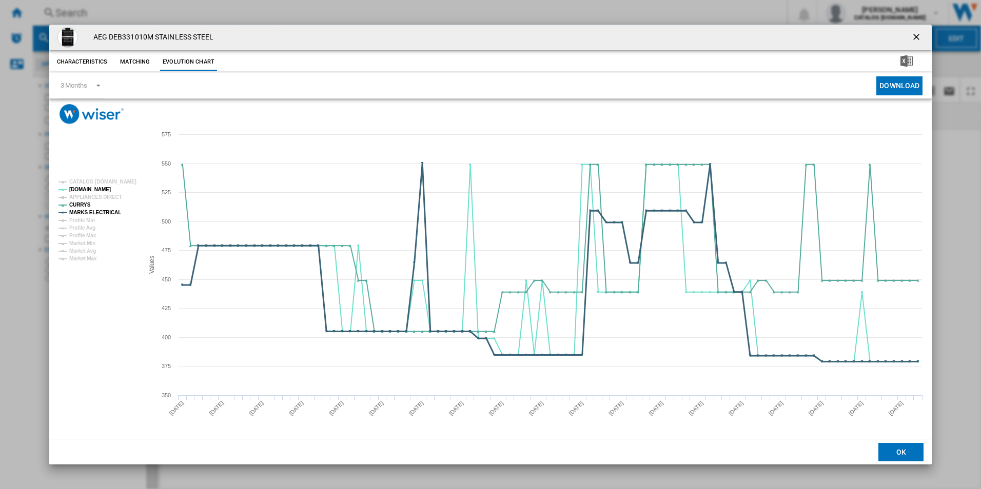
click at [107, 215] on tspan "MARKS ELECTRICAL" at bounding box center [95, 213] width 52 height 6
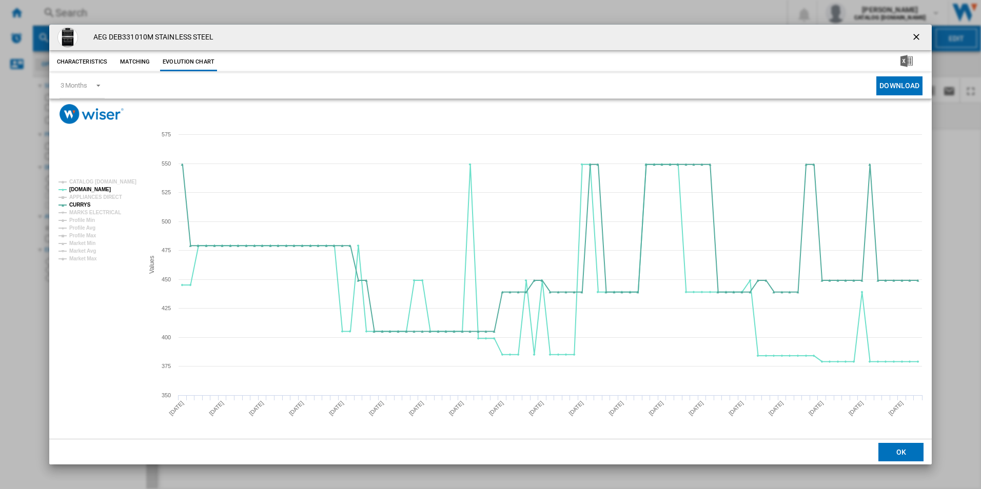
drag, startPoint x: 915, startPoint y: 36, endPoint x: 713, endPoint y: 29, distance: 202.2
click at [915, 36] on ng-md-icon "getI18NText('BUTTONS.CLOSE_DIALOG')" at bounding box center [917, 38] width 12 height 12
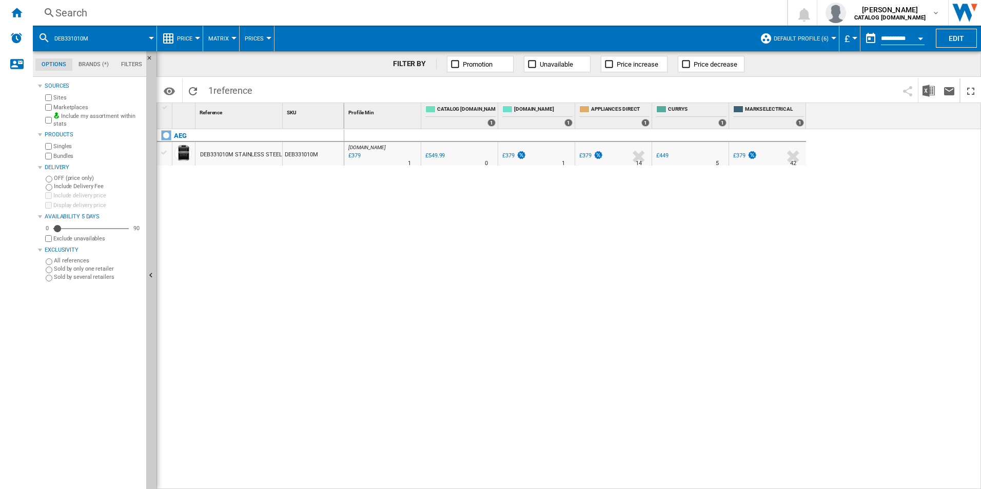
click at [593, 11] on div "Search" at bounding box center [407, 13] width 705 height 14
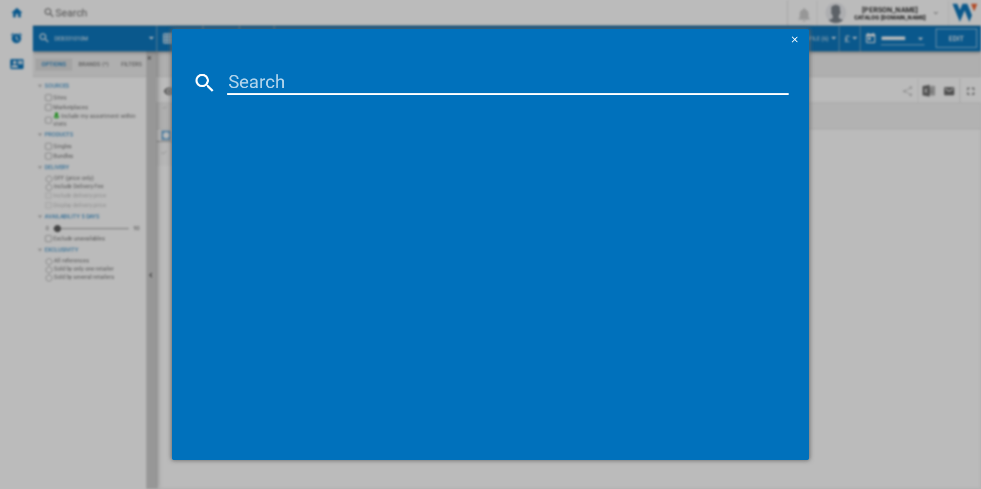
click at [321, 85] on input at bounding box center [508, 82] width 562 height 25
paste input "DCB331010M"
type input "DCB331010M"
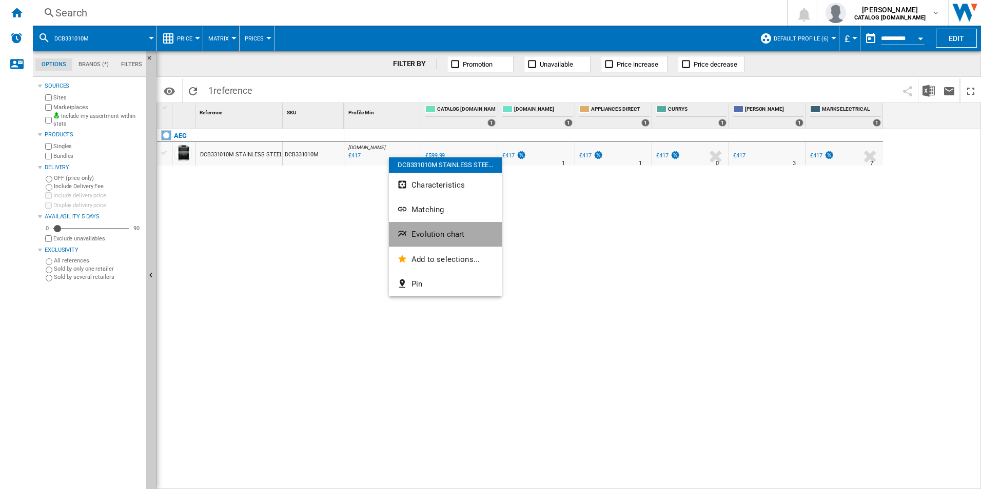
click at [423, 234] on span "Evolution chart" at bounding box center [437, 234] width 53 height 9
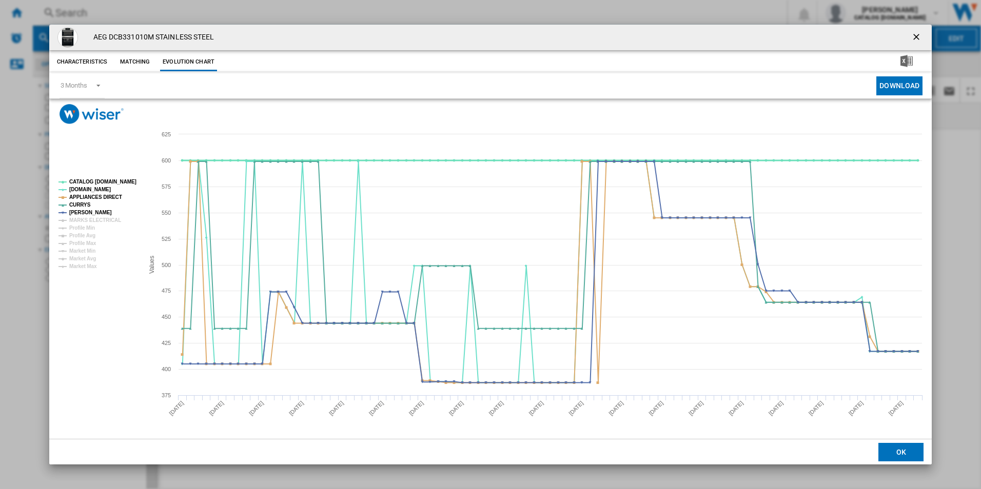
click at [117, 179] on tspan "CATALOG [DOMAIN_NAME]" at bounding box center [102, 182] width 67 height 6
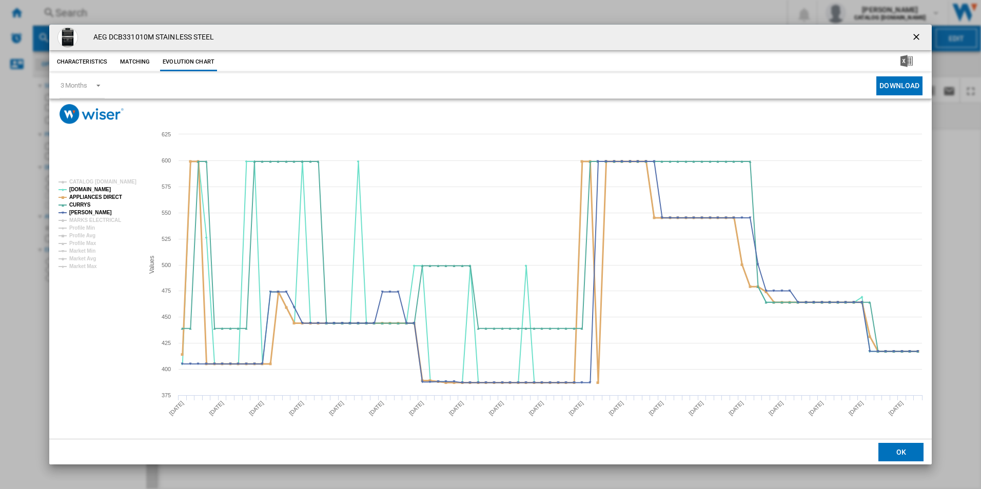
click at [109, 197] on tspan "APPLIANCES DIRECT" at bounding box center [95, 197] width 53 height 6
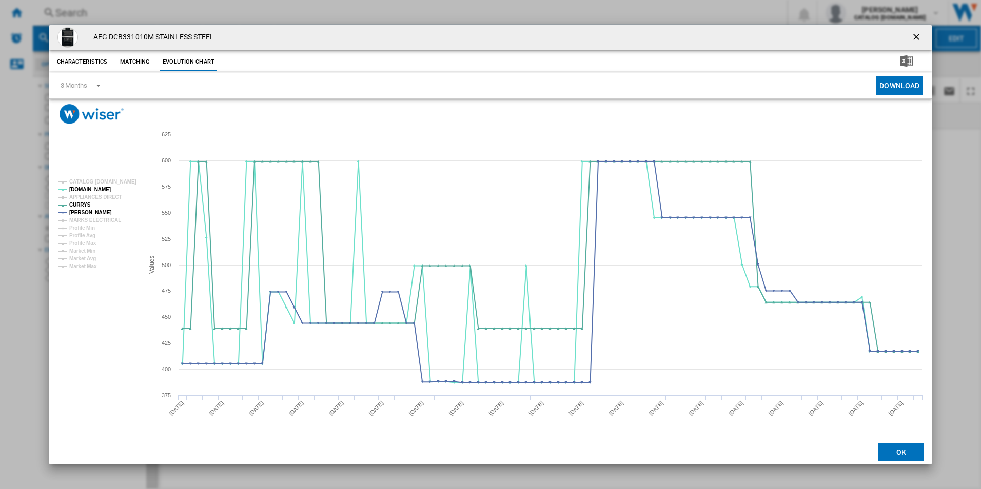
click at [915, 36] on ng-md-icon "getI18NText('BUTTONS.CLOSE_DIALOG')" at bounding box center [917, 38] width 12 height 12
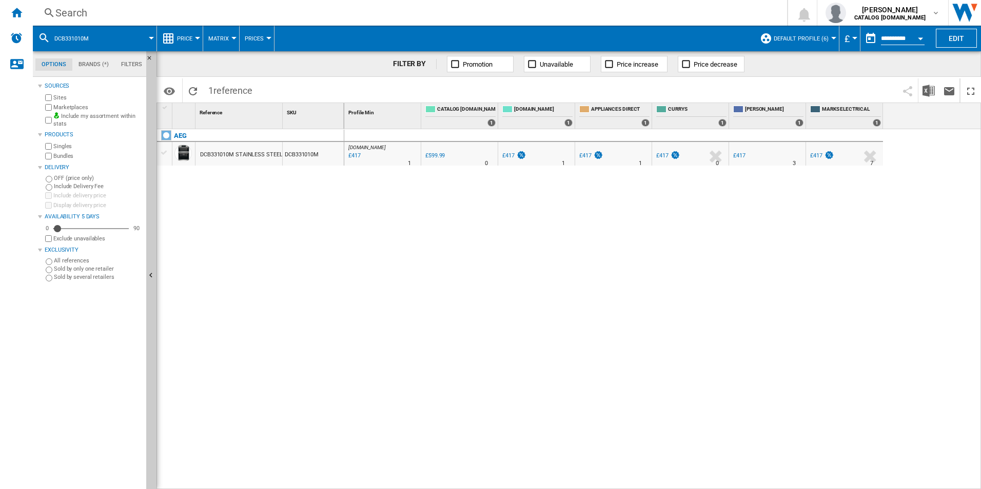
click at [599, 14] on div "Search" at bounding box center [407, 13] width 705 height 14
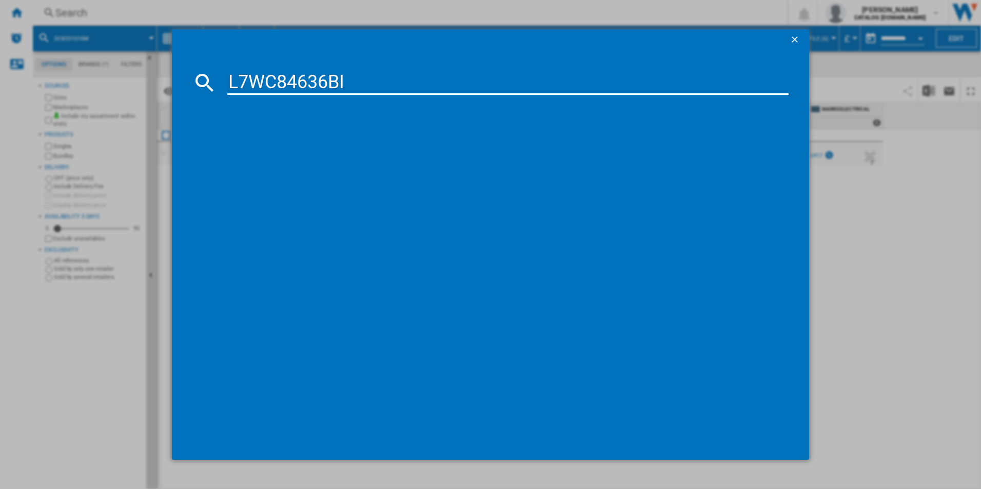
type input "L7WC84636BI"
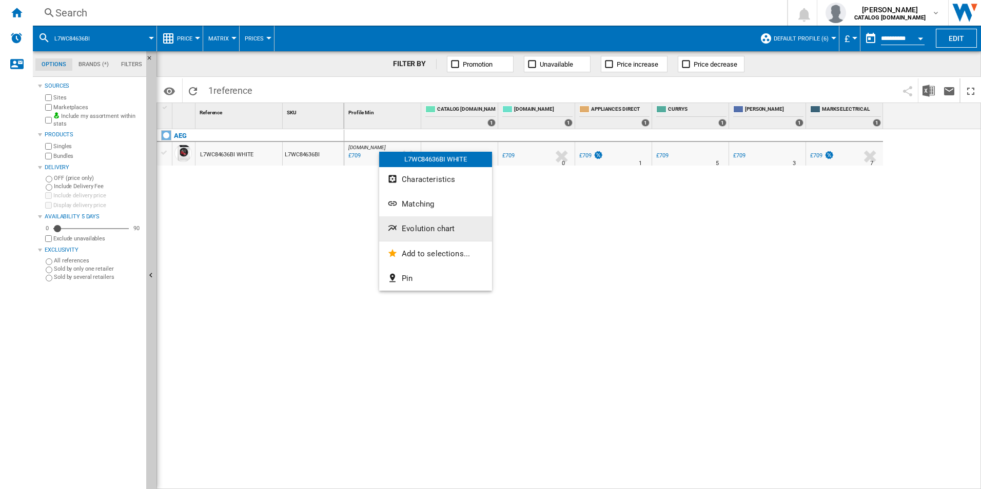
click at [410, 228] on span "Evolution chart" at bounding box center [428, 228] width 53 height 9
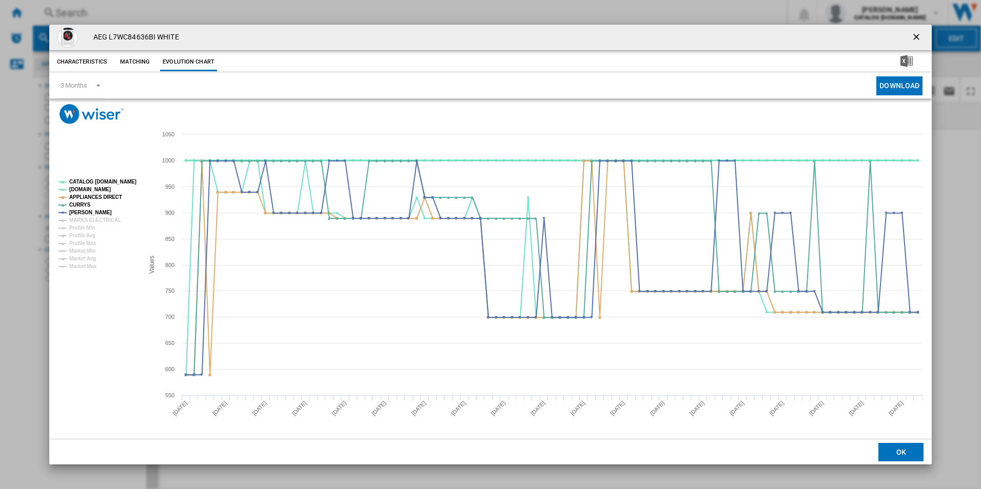
click at [122, 183] on tspan "CATALOG [DOMAIN_NAME]" at bounding box center [102, 182] width 67 height 6
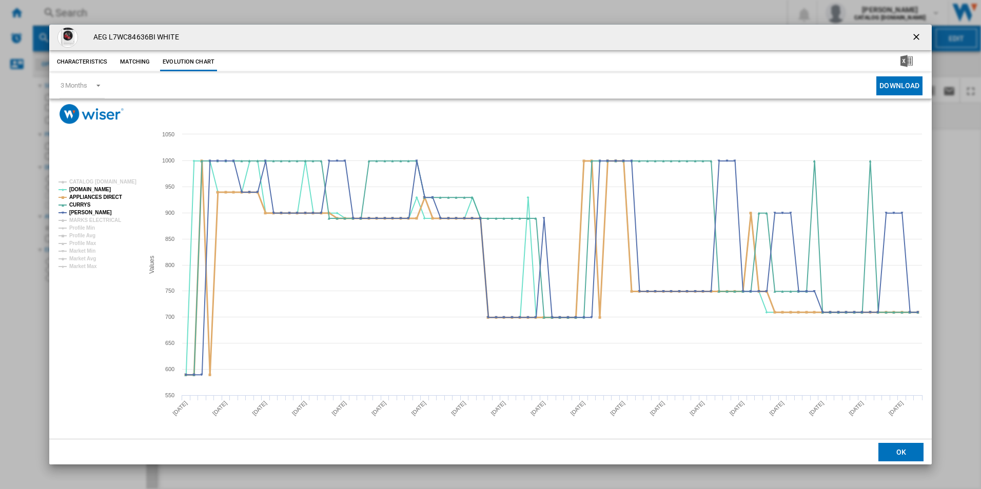
click at [101, 195] on tspan "APPLIANCES DIRECT" at bounding box center [95, 197] width 53 height 6
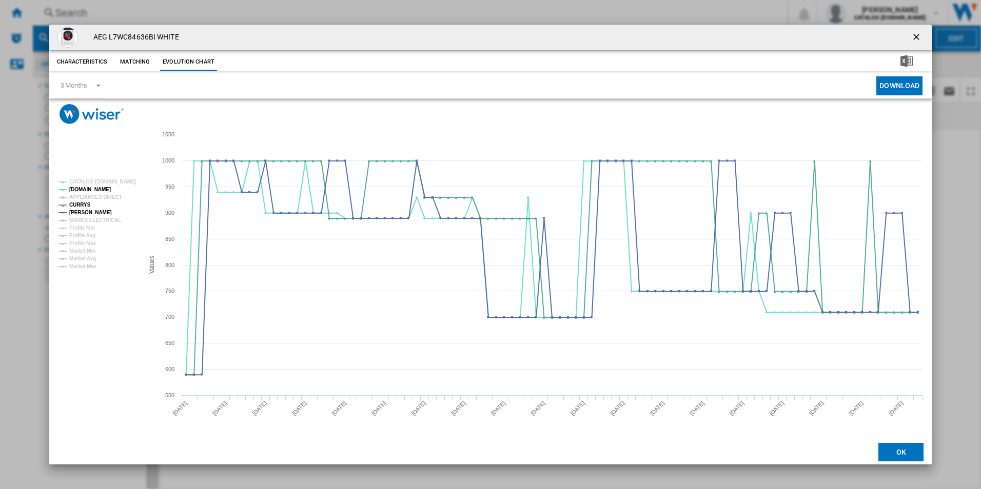
drag, startPoint x: 914, startPoint y: 36, endPoint x: 815, endPoint y: 51, distance: 99.6
click at [914, 36] on ng-md-icon "getI18NText('BUTTONS.CLOSE_DIALOG')" at bounding box center [917, 38] width 12 height 12
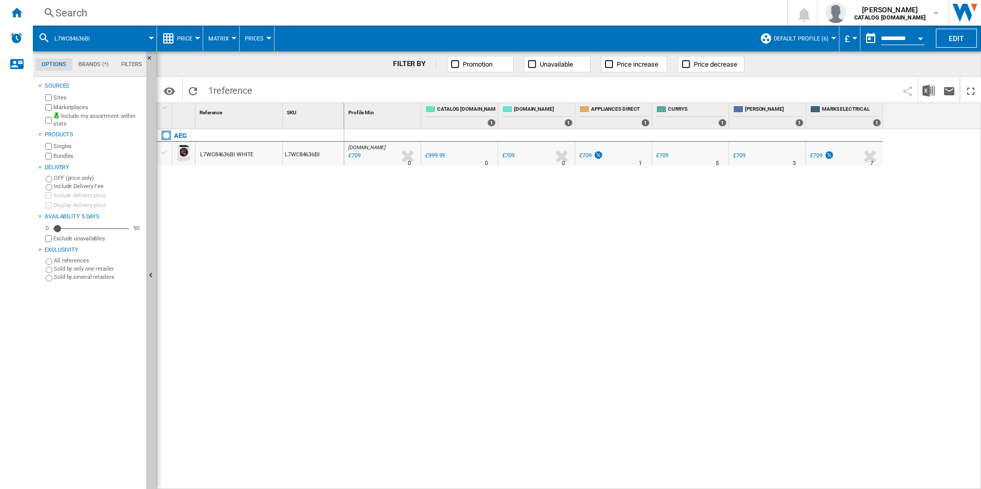
click at [525, 15] on div "Search" at bounding box center [407, 13] width 705 height 14
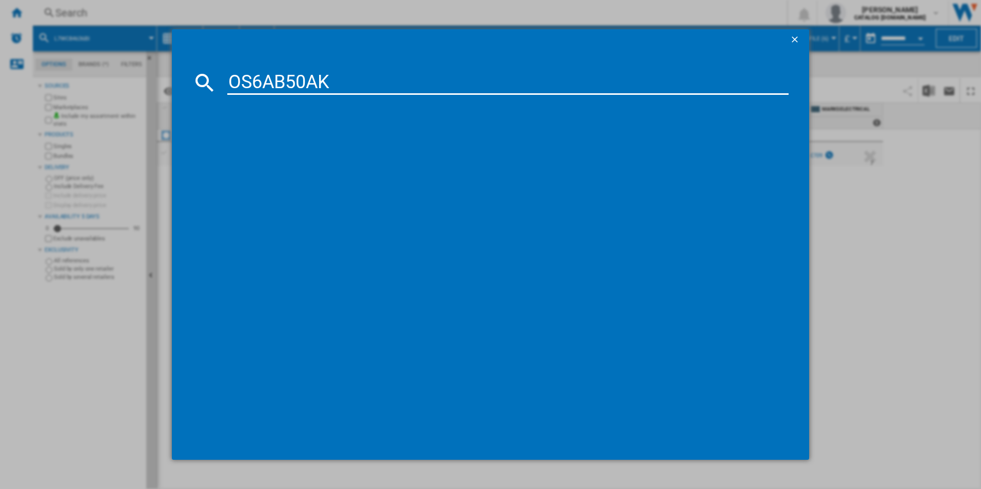
type input "OS6AB50AK"
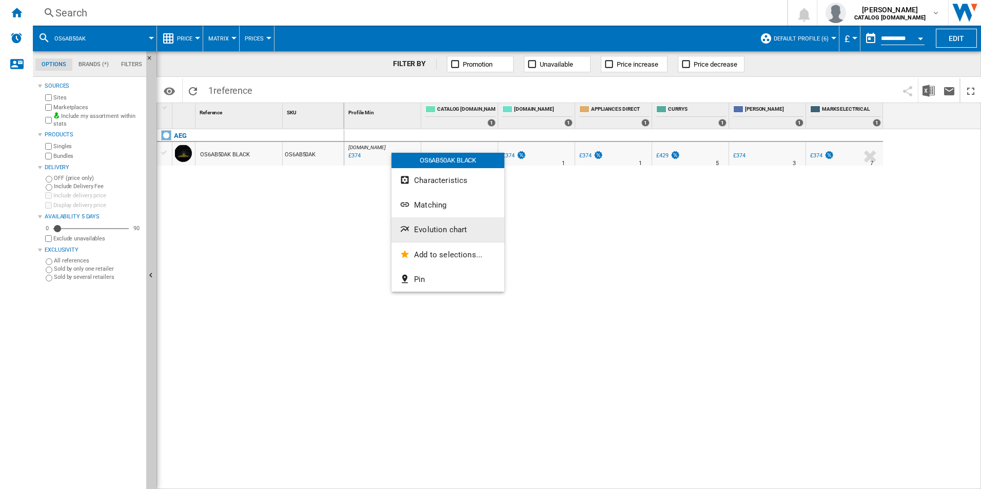
click at [429, 236] on button "Evolution chart" at bounding box center [447, 229] width 113 height 25
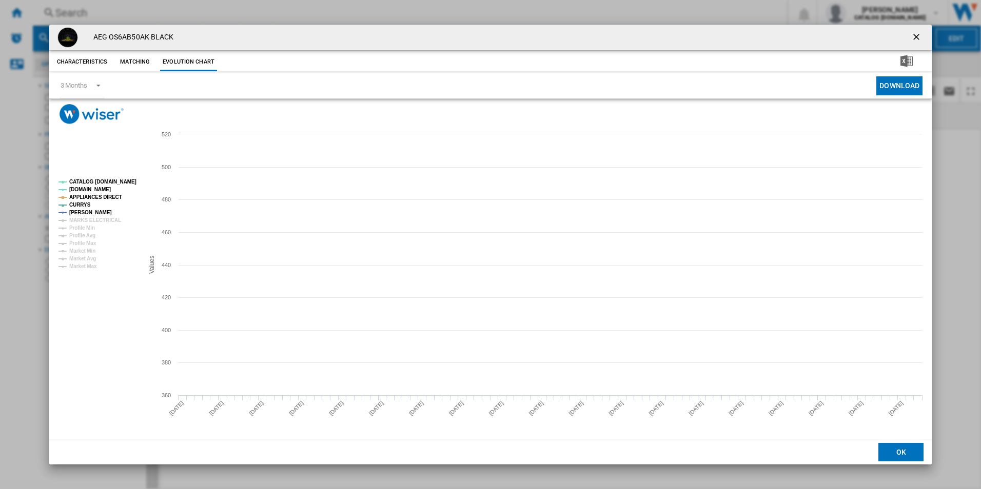
click at [113, 179] on tspan "CATALOG [DOMAIN_NAME]" at bounding box center [102, 182] width 67 height 6
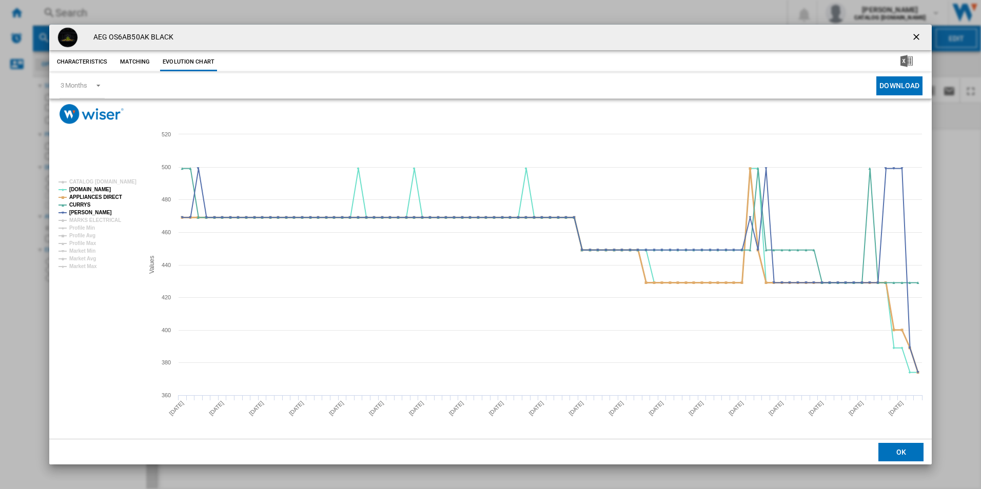
click at [112, 196] on tspan "APPLIANCES DIRECT" at bounding box center [95, 197] width 53 height 6
drag, startPoint x: 917, startPoint y: 37, endPoint x: 792, endPoint y: 36, distance: 125.2
click at [916, 37] on ng-md-icon "getI18NText('BUTTONS.CLOSE_DIALOG')" at bounding box center [917, 38] width 12 height 12
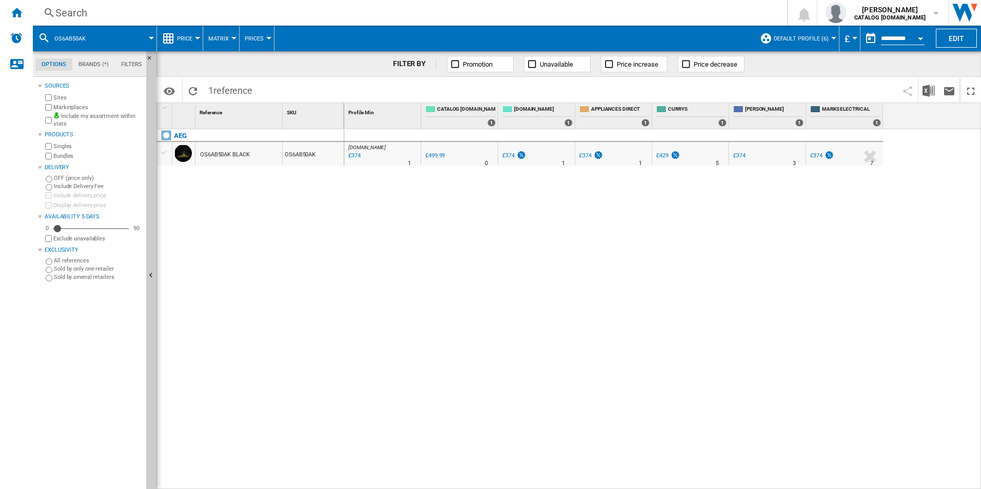
click at [546, 10] on div "Search" at bounding box center [407, 13] width 705 height 14
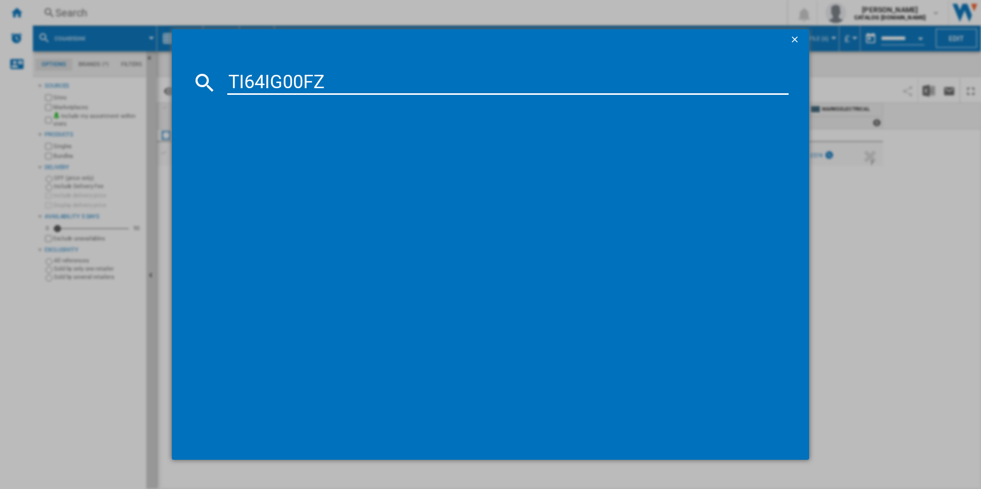
type input "TI64IG00FZ"
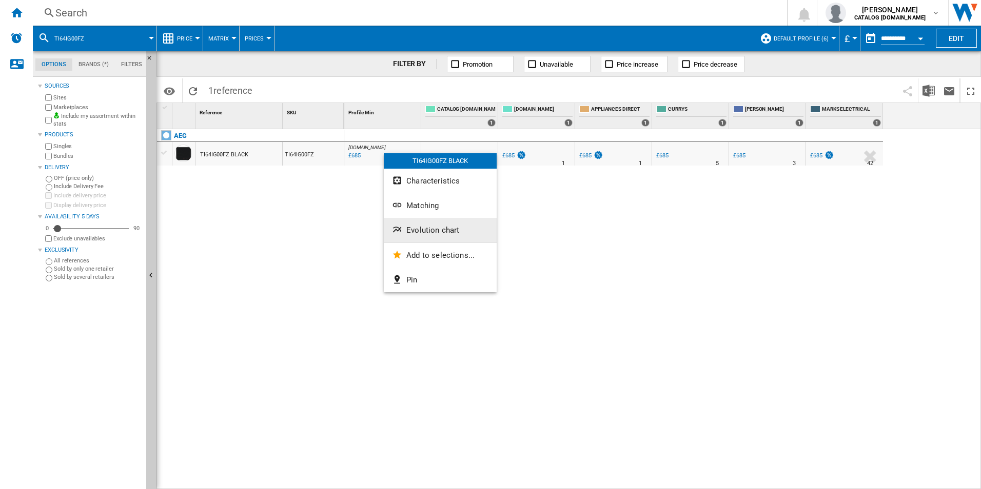
click at [440, 232] on span "Evolution chart" at bounding box center [432, 230] width 53 height 9
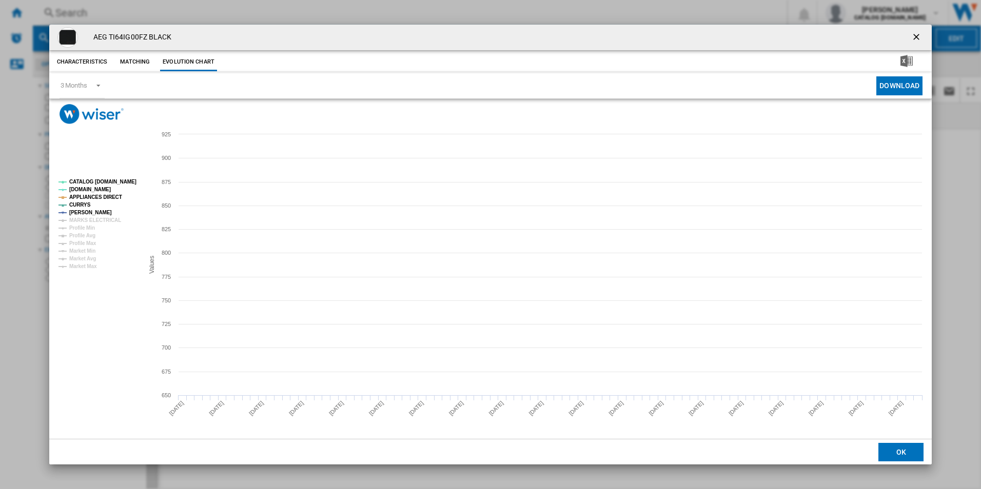
click at [128, 181] on tspan "CATALOG [DOMAIN_NAME]" at bounding box center [102, 182] width 67 height 6
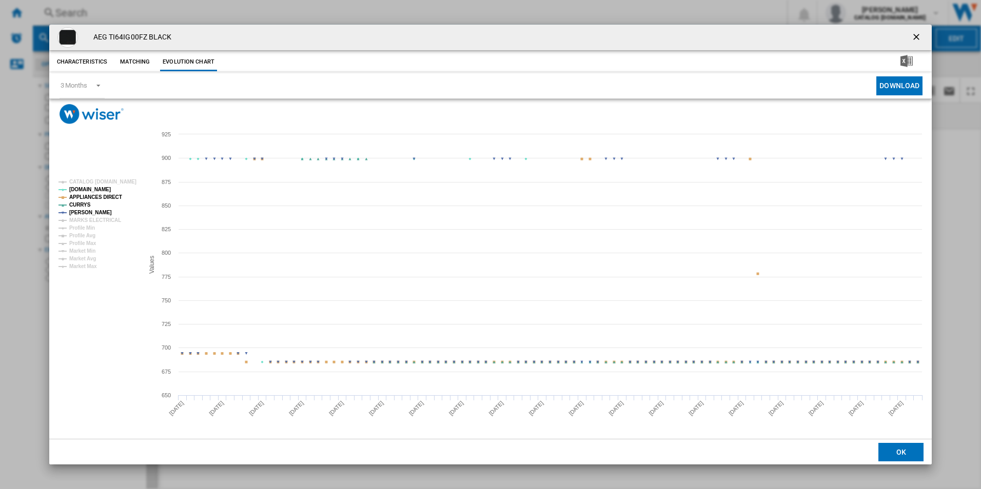
click at [112, 192] on rect "Product popup" at bounding box center [96, 224] width 85 height 98
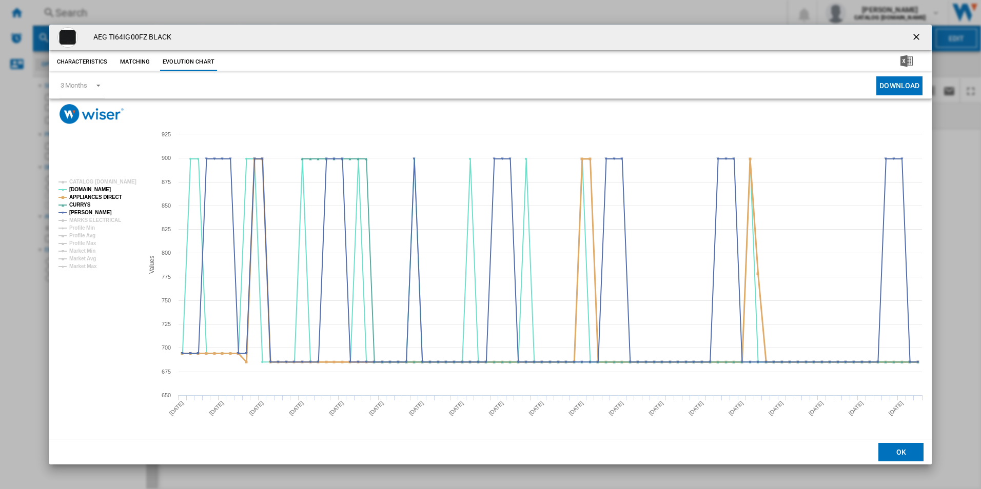
click at [117, 194] on tspan "APPLIANCES DIRECT" at bounding box center [95, 197] width 53 height 6
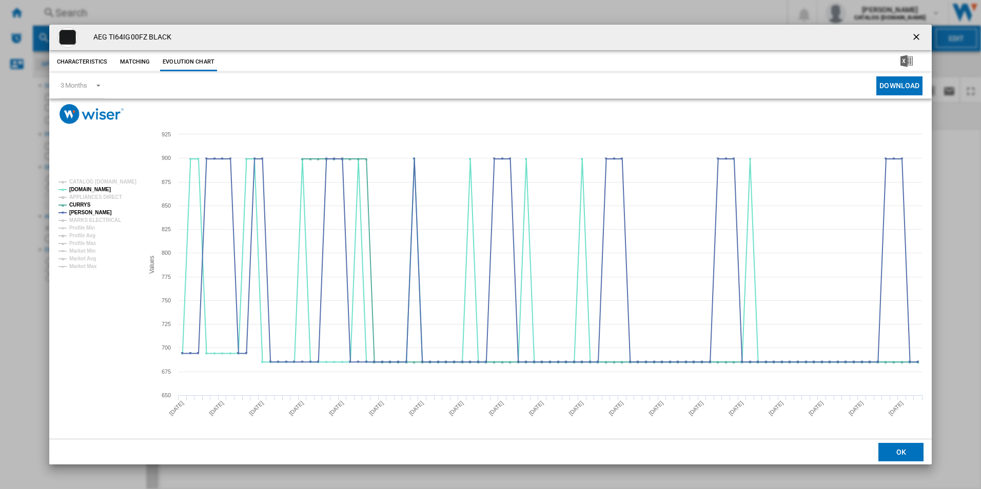
drag, startPoint x: 917, startPoint y: 32, endPoint x: 897, endPoint y: 49, distance: 25.9
click at [917, 32] on ng-md-icon "getI18NText('BUTTONS.CLOSE_DIALOG')" at bounding box center [917, 38] width 12 height 12
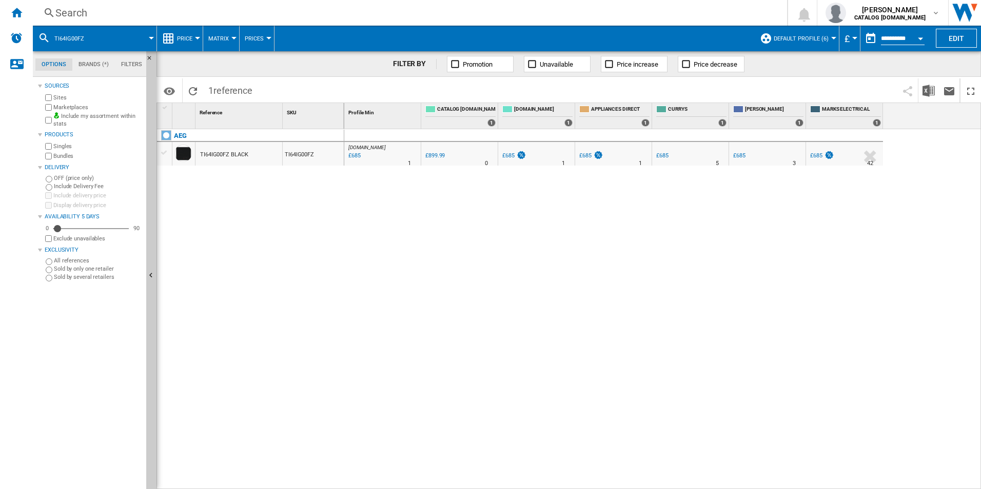
click at [512, 13] on div "Search" at bounding box center [407, 13] width 705 height 14
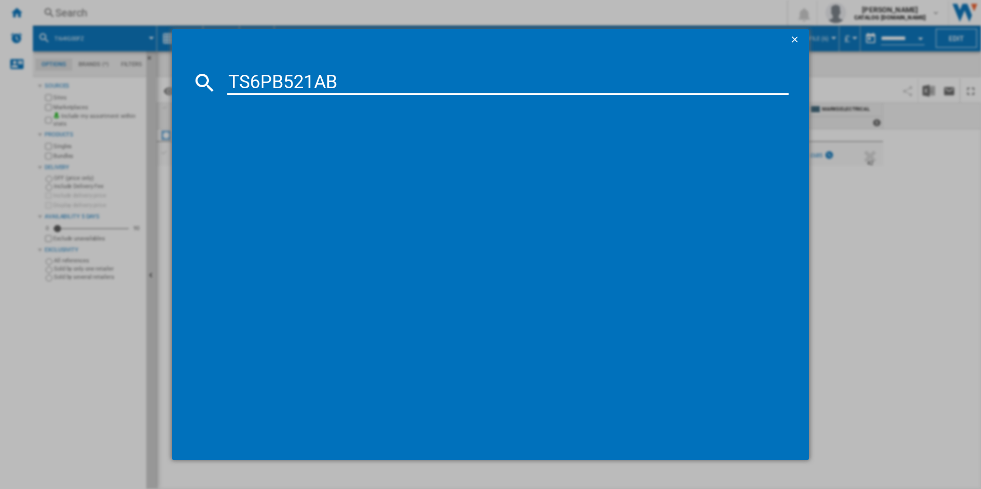
type input "TS6PB521AB"
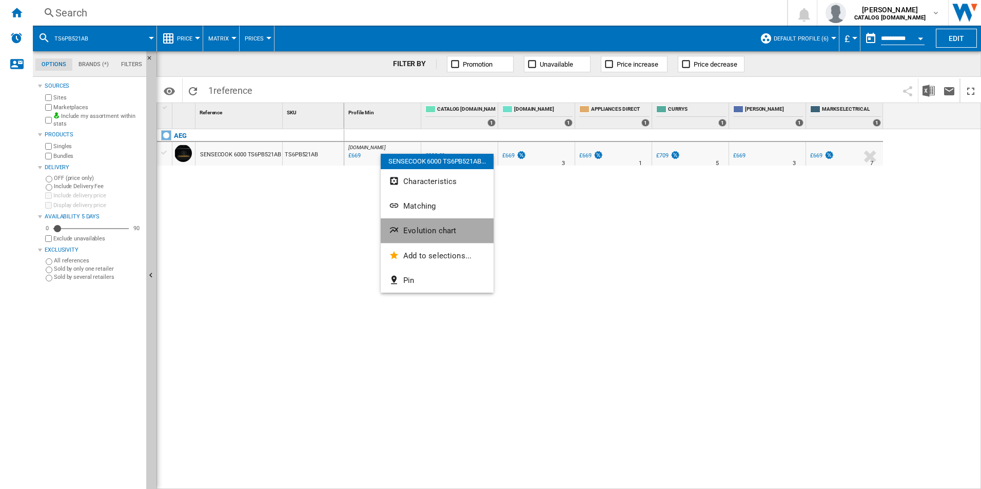
click at [426, 232] on span "Evolution chart" at bounding box center [429, 230] width 53 height 9
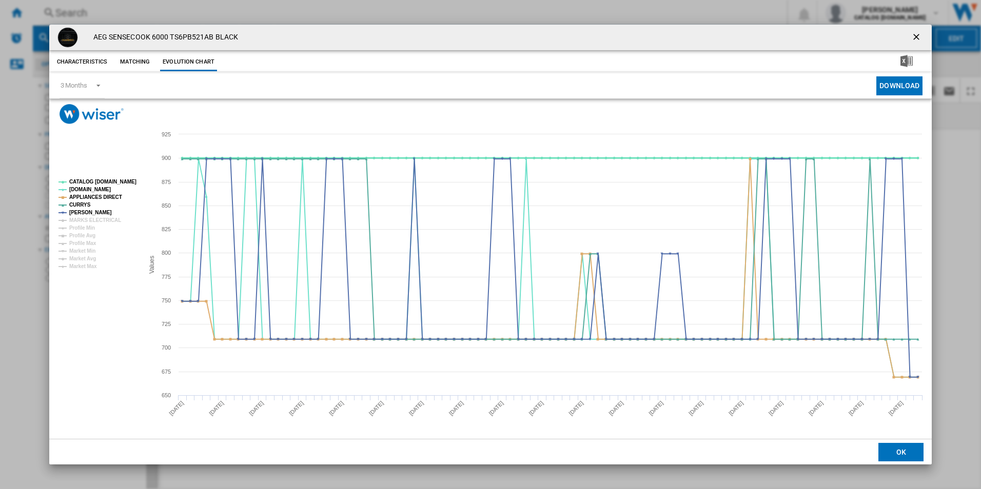
click at [117, 184] on tspan "CATALOG [DOMAIN_NAME]" at bounding box center [102, 182] width 67 height 6
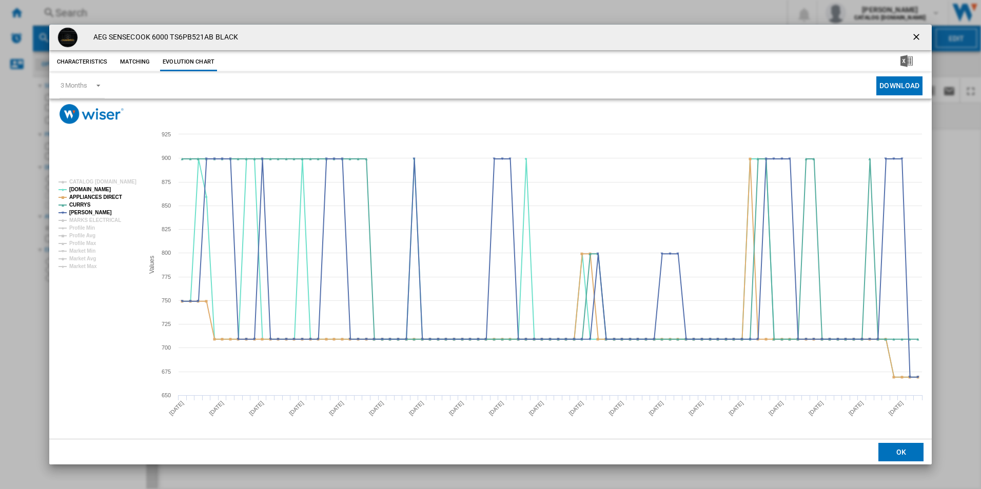
click at [104, 191] on rect "Product popup" at bounding box center [96, 224] width 85 height 98
click at [110, 200] on tspan "APPLIANCES DIRECT" at bounding box center [95, 197] width 53 height 6
drag, startPoint x: 913, startPoint y: 37, endPoint x: 880, endPoint y: 40, distance: 32.4
click at [913, 37] on ng-md-icon "getI18NText('BUTTONS.CLOSE_DIALOG')" at bounding box center [917, 38] width 12 height 12
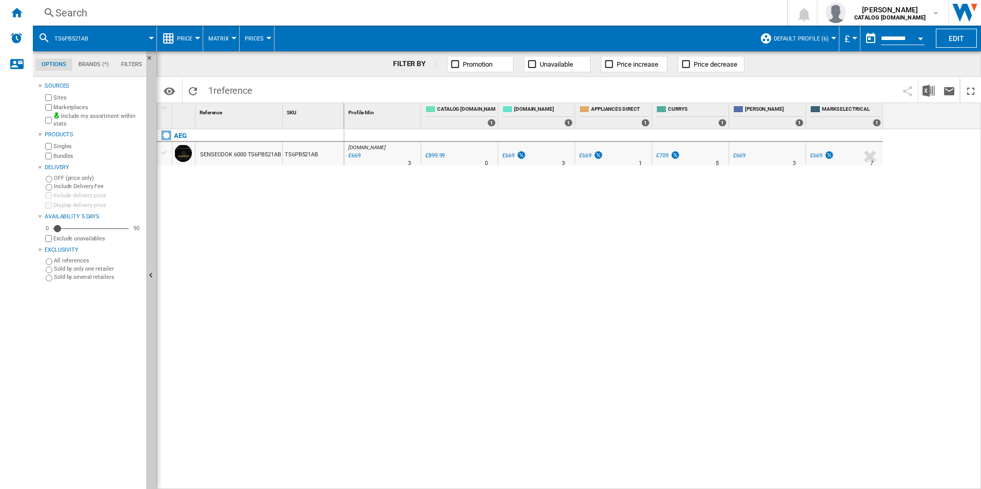
click at [590, 14] on div "Search" at bounding box center [407, 13] width 705 height 14
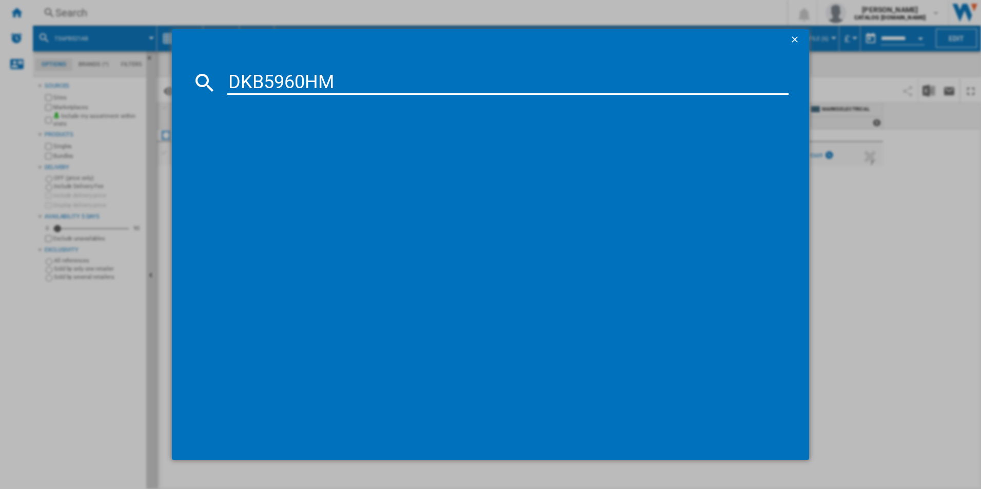
type input "DKB5960HM"
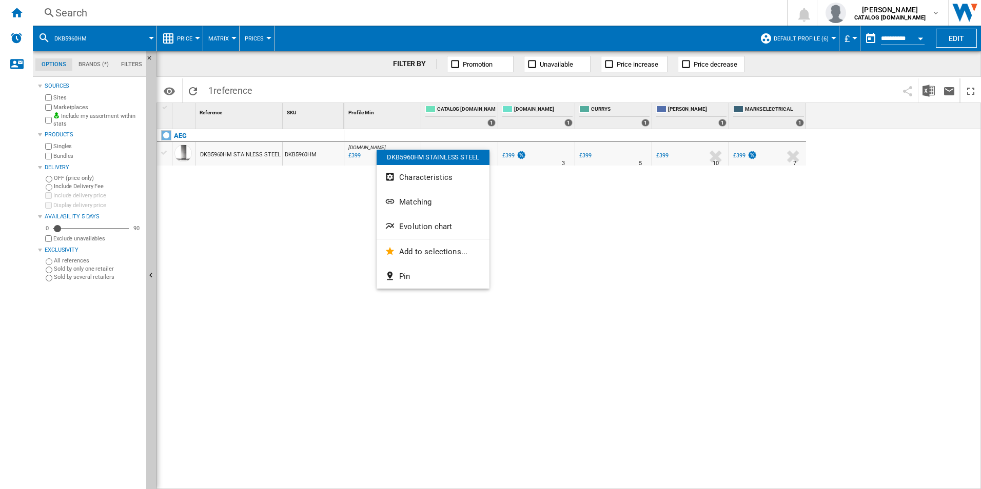
click at [421, 227] on span "Evolution chart" at bounding box center [425, 226] width 53 height 9
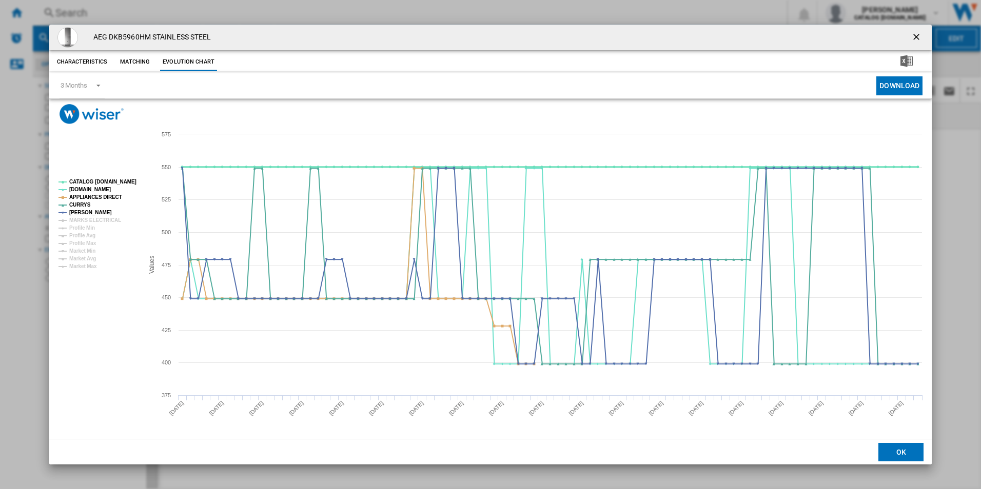
click at [101, 179] on tspan "CATALOG [DOMAIN_NAME]" at bounding box center [102, 182] width 67 height 6
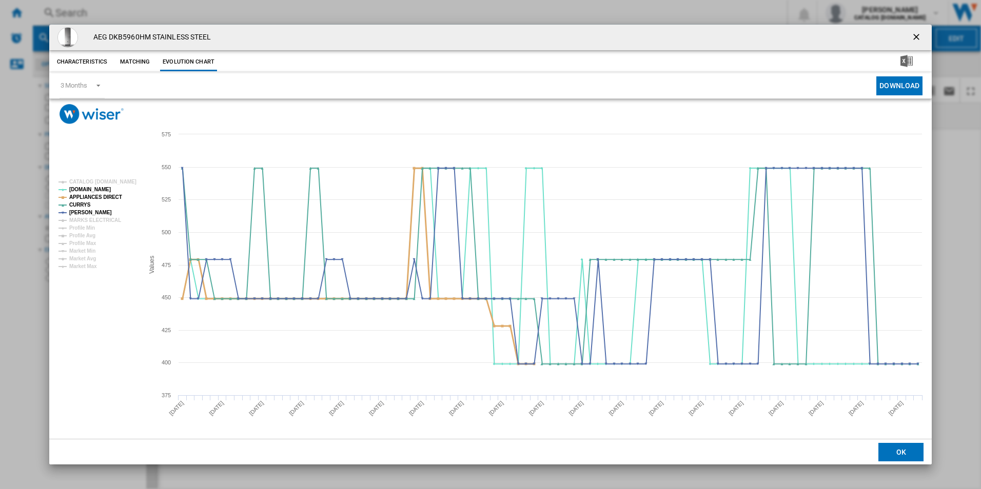
click at [102, 199] on tspan "APPLIANCES DIRECT" at bounding box center [95, 197] width 53 height 6
click at [917, 38] on ng-md-icon "getI18NText('BUTTONS.CLOSE_DIALOG')" at bounding box center [917, 38] width 12 height 12
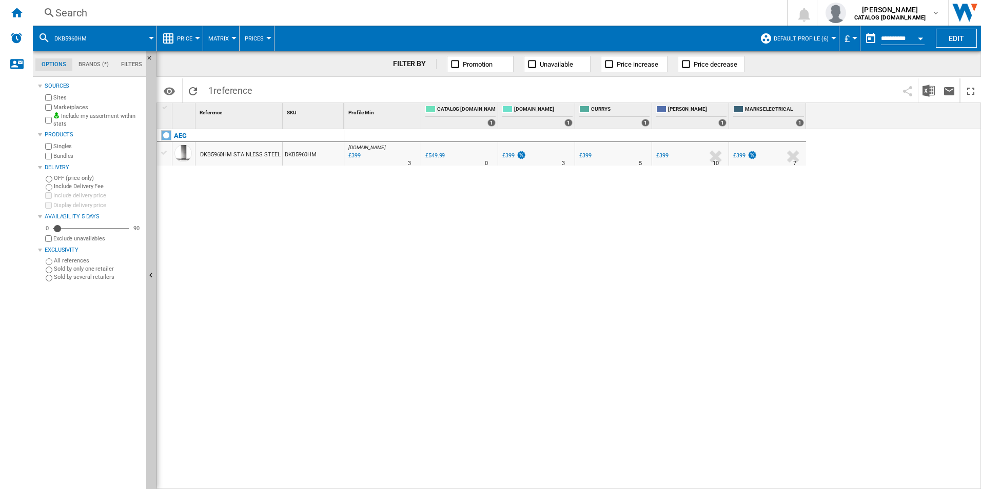
click at [520, 11] on div "Search" at bounding box center [407, 13] width 705 height 14
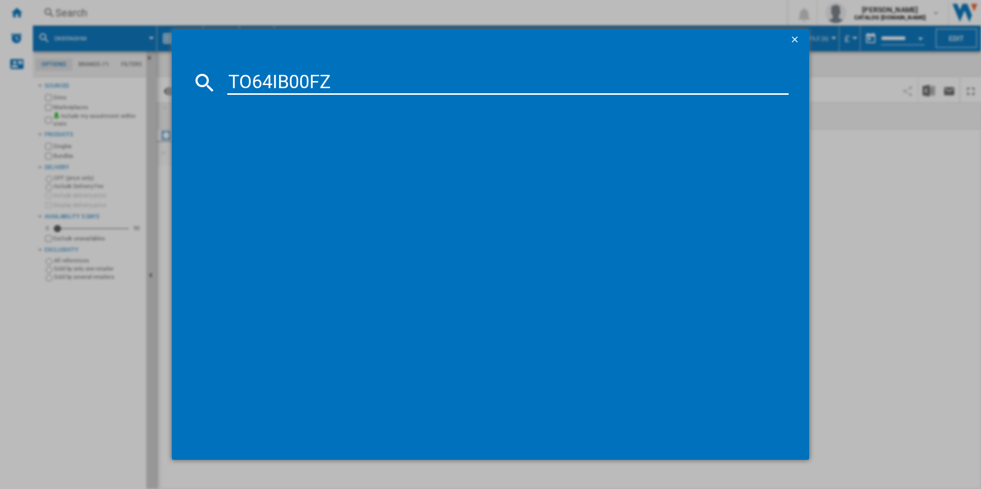
type input "TO64IB00FZ"
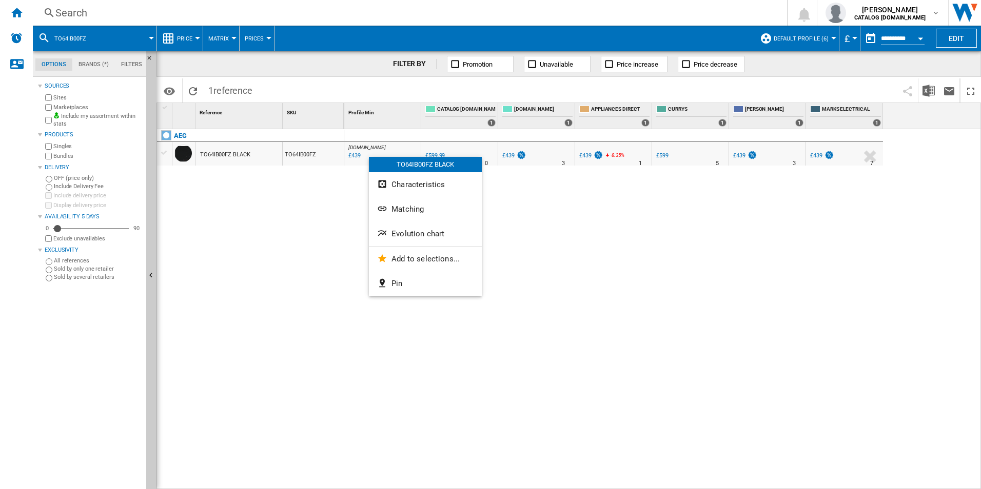
click at [425, 231] on span "Evolution chart" at bounding box center [417, 233] width 53 height 9
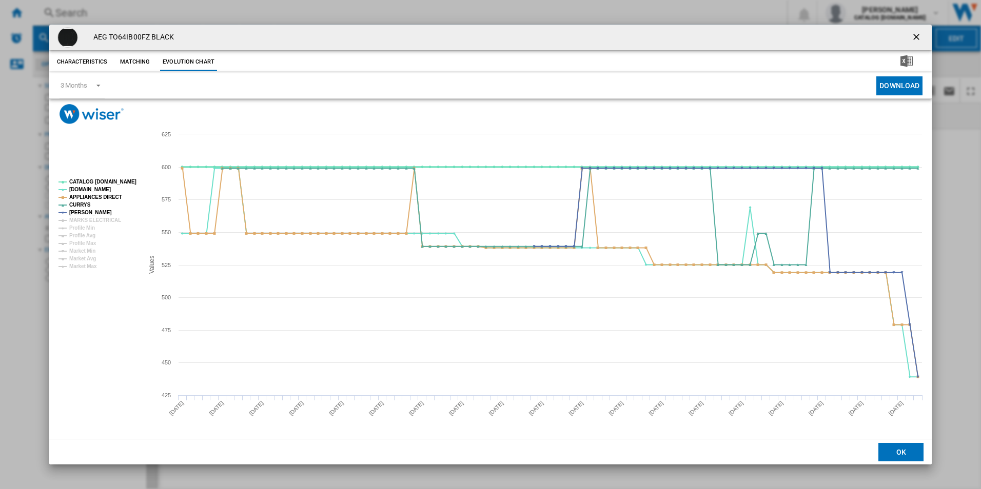
click at [120, 183] on tspan "CATALOG [DOMAIN_NAME]" at bounding box center [102, 182] width 67 height 6
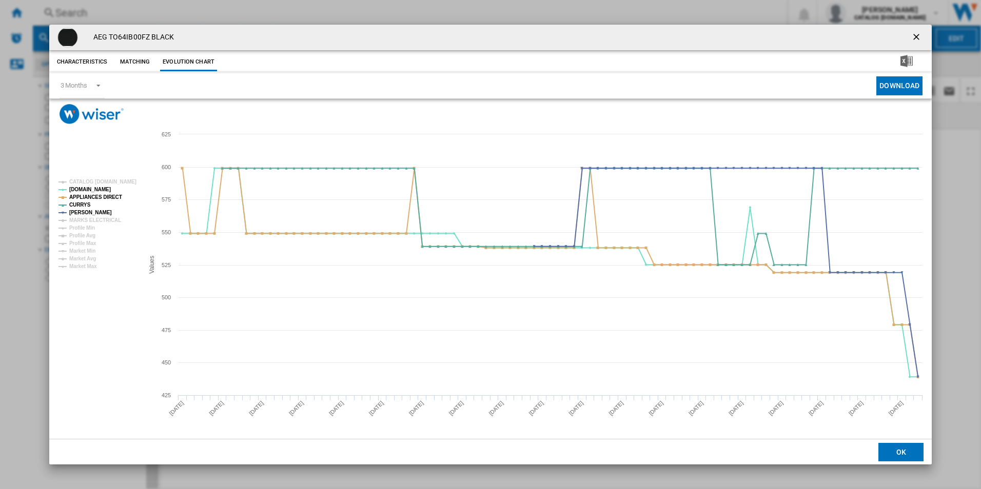
click at [109, 201] on rect "Product popup" at bounding box center [96, 224] width 85 height 98
click at [111, 197] on tspan "APPLIANCES DIRECT" at bounding box center [95, 197] width 53 height 6
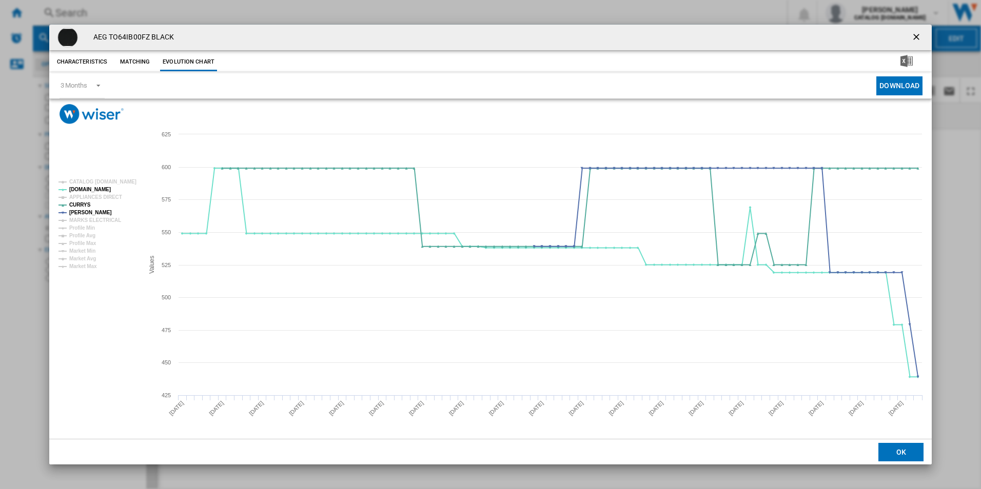
drag, startPoint x: 918, startPoint y: 38, endPoint x: 815, endPoint y: 46, distance: 103.4
click at [918, 38] on ng-md-icon "getI18NText('BUTTONS.CLOSE_DIALOG')" at bounding box center [917, 38] width 12 height 12
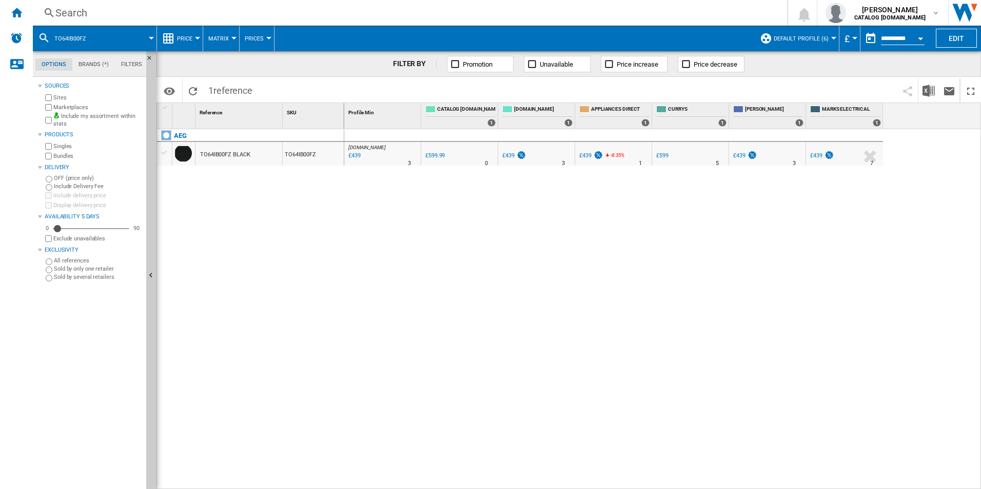
click at [584, 14] on div "Search" at bounding box center [407, 13] width 705 height 14
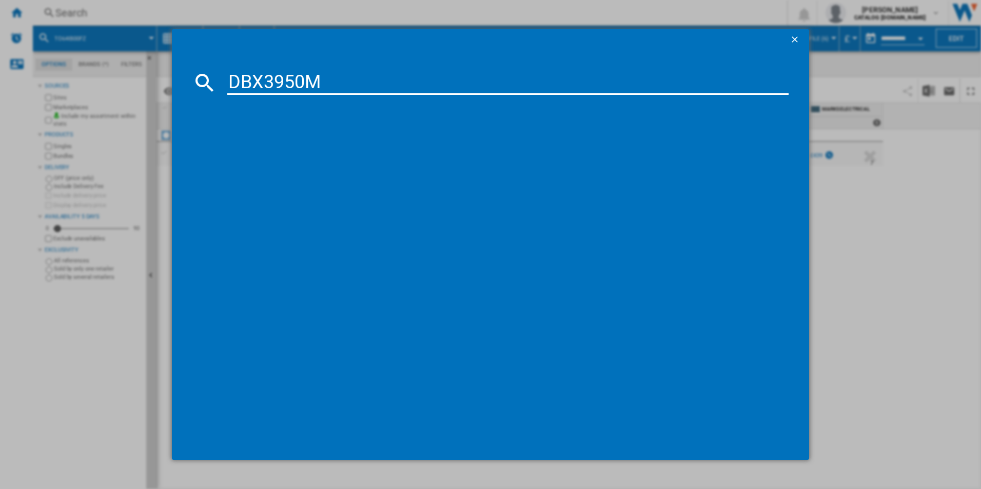
type input "DBX3950M"
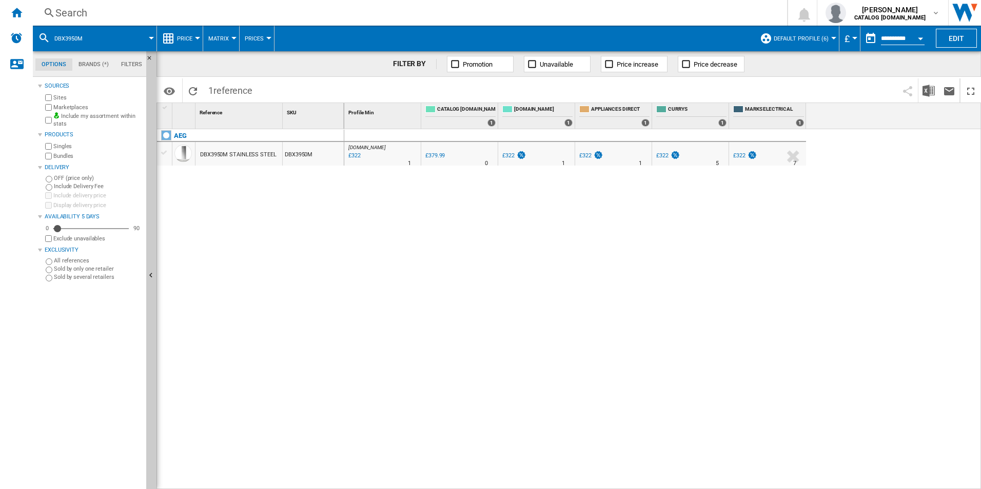
drag, startPoint x: 380, startPoint y: 166, endPoint x: 350, endPoint y: 224, distance: 64.7
click at [350, 224] on div "[DOMAIN_NAME] : AO -15.3 % £322 % N/A 1 [DOMAIN_NAME] : AO 0.0 % £379.99 % N/A" at bounding box center [662, 309] width 637 height 361
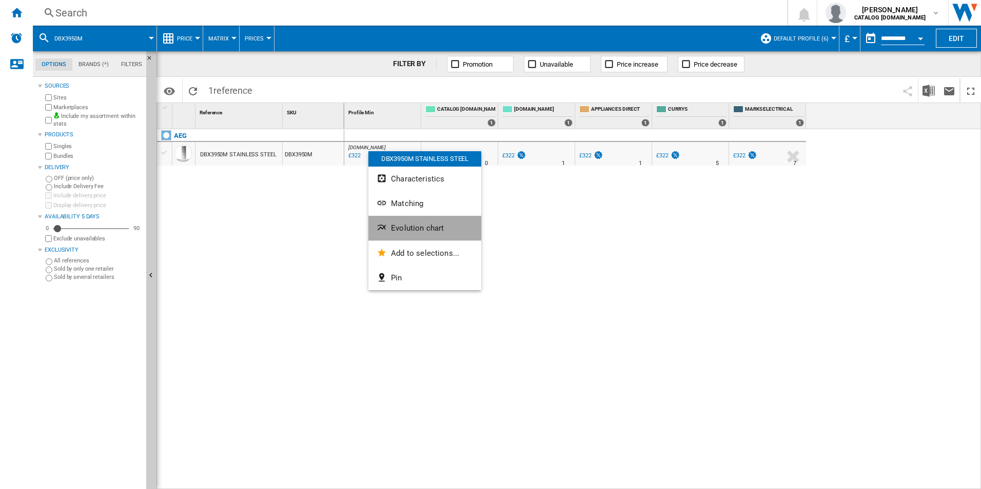
click at [429, 219] on button "Evolution chart" at bounding box center [424, 228] width 113 height 25
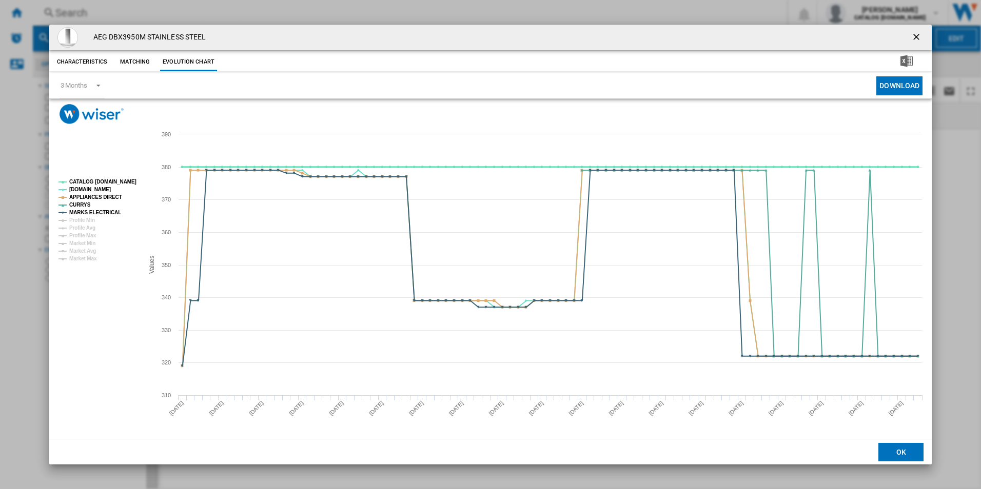
click at [125, 179] on tspan "CATALOG [DOMAIN_NAME]" at bounding box center [102, 182] width 67 height 6
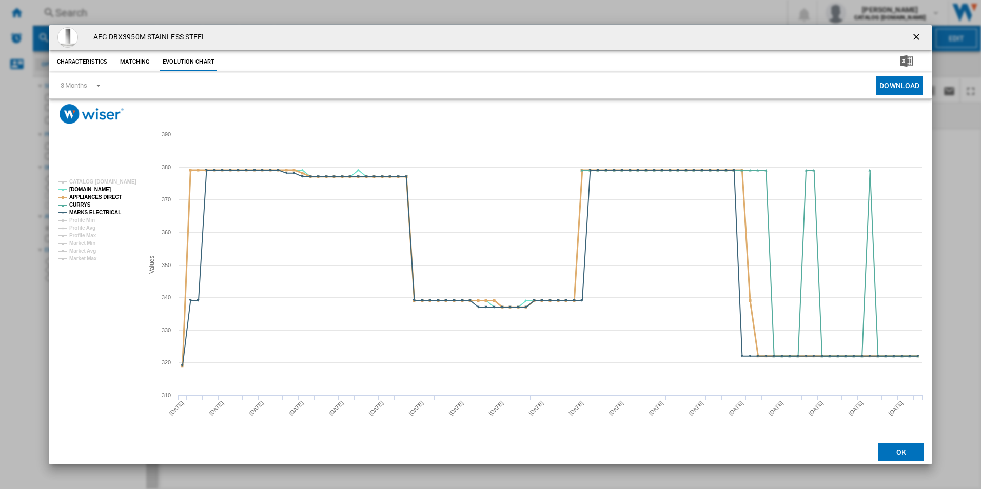
click at [110, 194] on tspan "APPLIANCES DIRECT" at bounding box center [95, 197] width 53 height 6
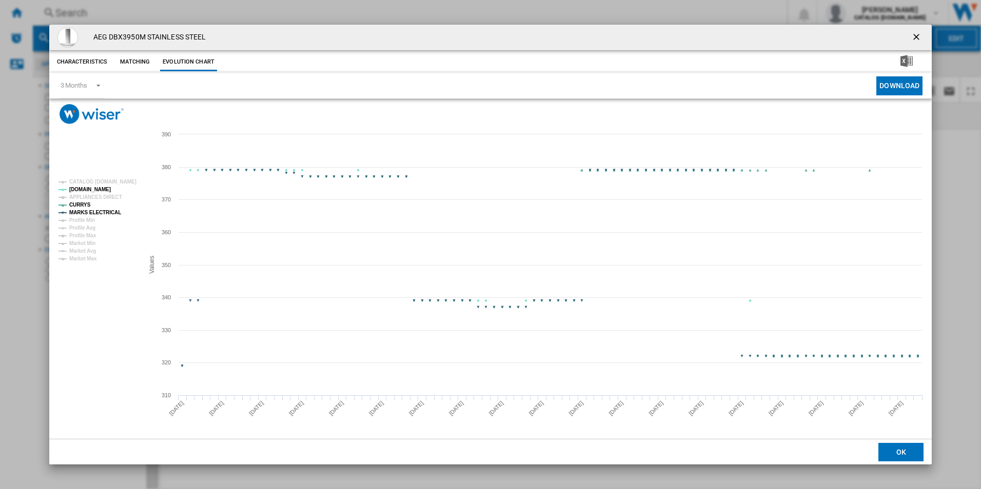
click at [111, 208] on rect "Product popup" at bounding box center [96, 220] width 85 height 90
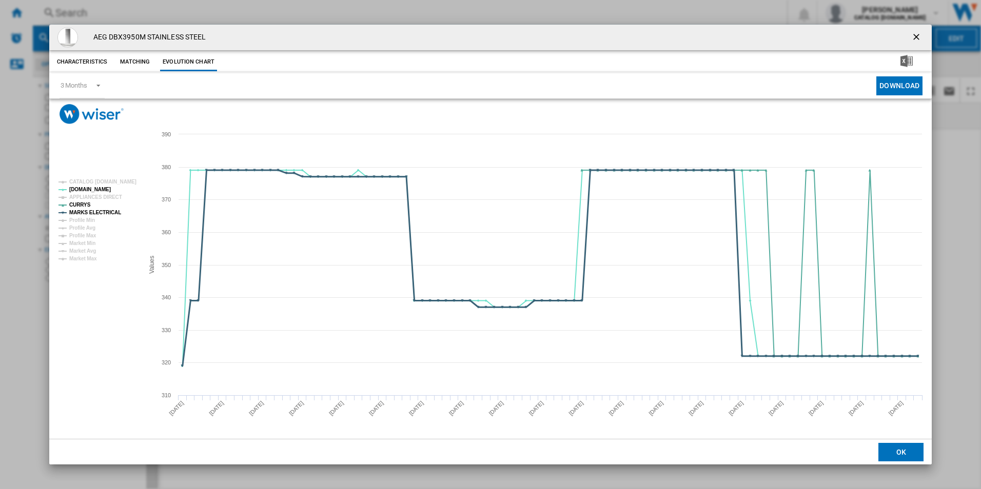
click at [107, 210] on tspan "MARKS ELECTRICAL" at bounding box center [95, 213] width 52 height 6
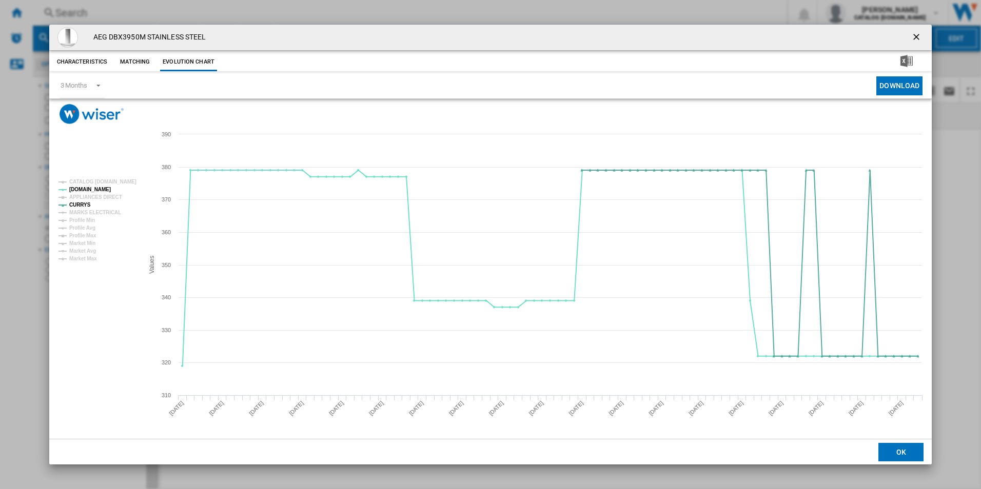
drag, startPoint x: 916, startPoint y: 34, endPoint x: 732, endPoint y: 32, distance: 183.1
click at [916, 34] on ng-md-icon "getI18NText('BUTTONS.CLOSE_DIALOG')" at bounding box center [917, 38] width 12 height 12
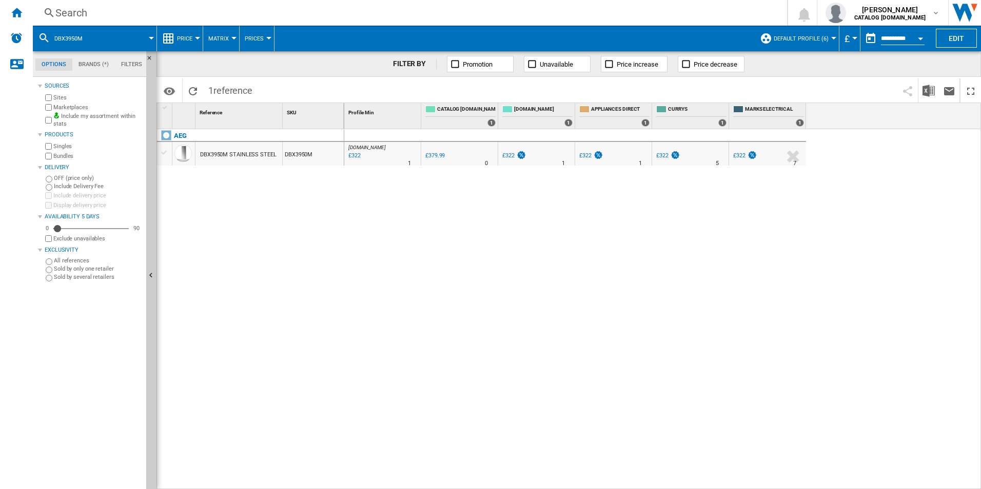
click at [577, 10] on div "Search" at bounding box center [407, 13] width 705 height 14
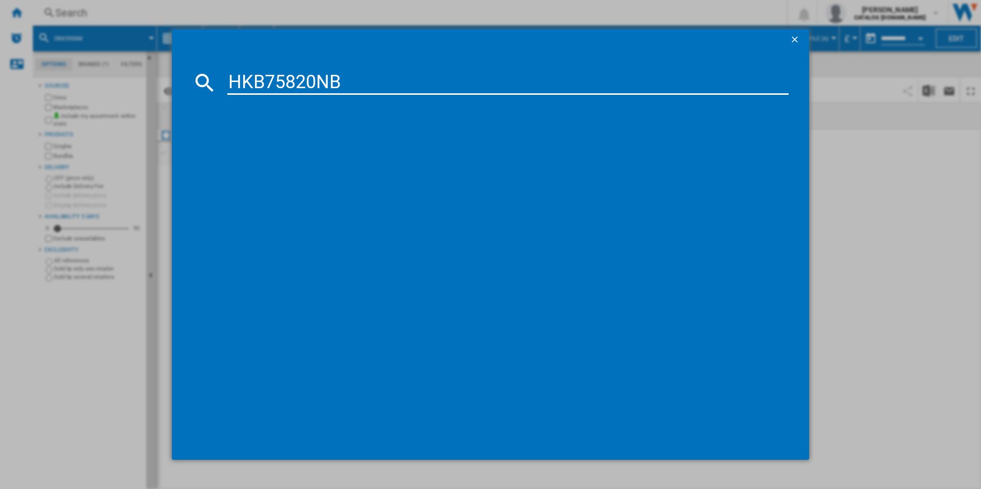
type input "HKB75820NB"
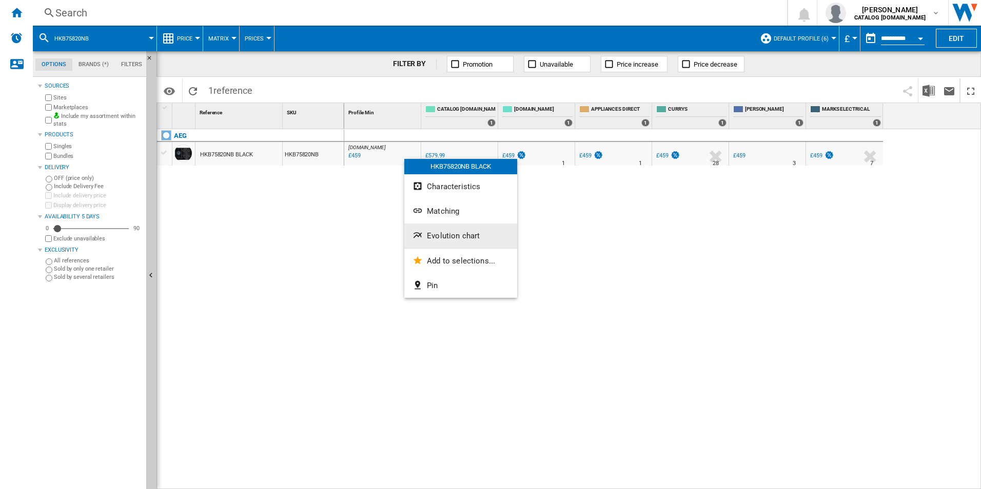
click at [473, 242] on button "Evolution chart" at bounding box center [460, 236] width 113 height 25
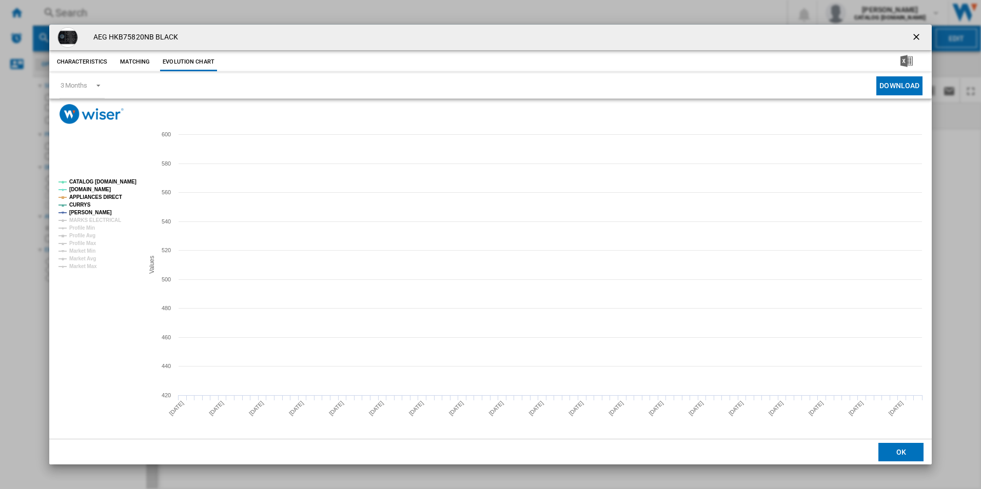
click at [128, 179] on tspan "CATALOG [DOMAIN_NAME]" at bounding box center [102, 182] width 67 height 6
click at [114, 195] on tspan "APPLIANCES DIRECT" at bounding box center [95, 197] width 53 height 6
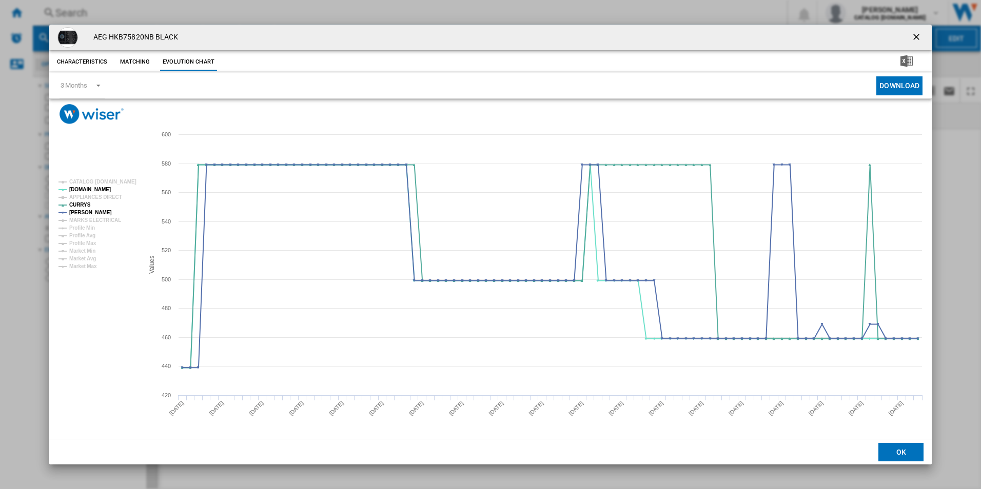
drag, startPoint x: 915, startPoint y: 38, endPoint x: 800, endPoint y: 36, distance: 115.4
click at [915, 38] on ng-md-icon "getI18NText('BUTTONS.CLOSE_DIALOG')" at bounding box center [917, 38] width 12 height 12
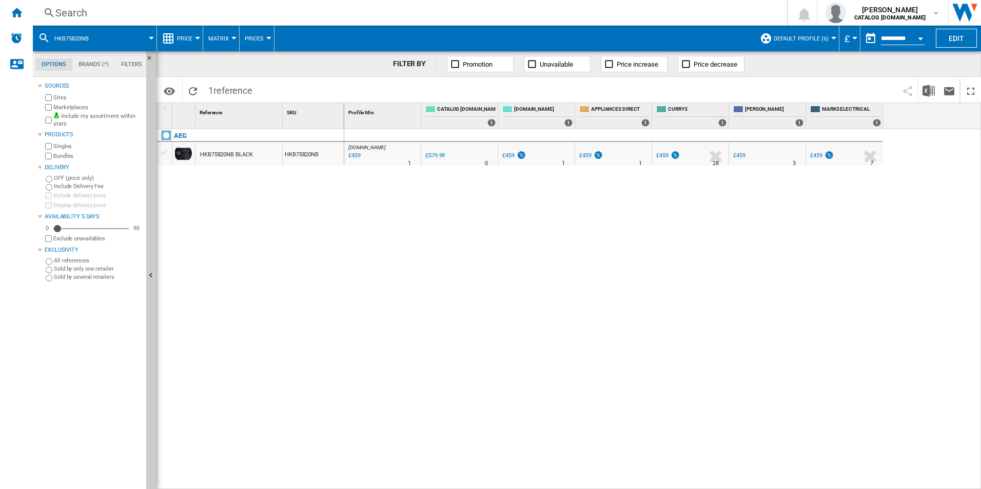
click at [495, 4] on div "Search Search 0 [PERSON_NAME] CATALOG [DOMAIN_NAME] CATALOG [DOMAIN_NAME] My se…" at bounding box center [507, 13] width 948 height 26
click at [497, 17] on div "Search" at bounding box center [407, 13] width 705 height 14
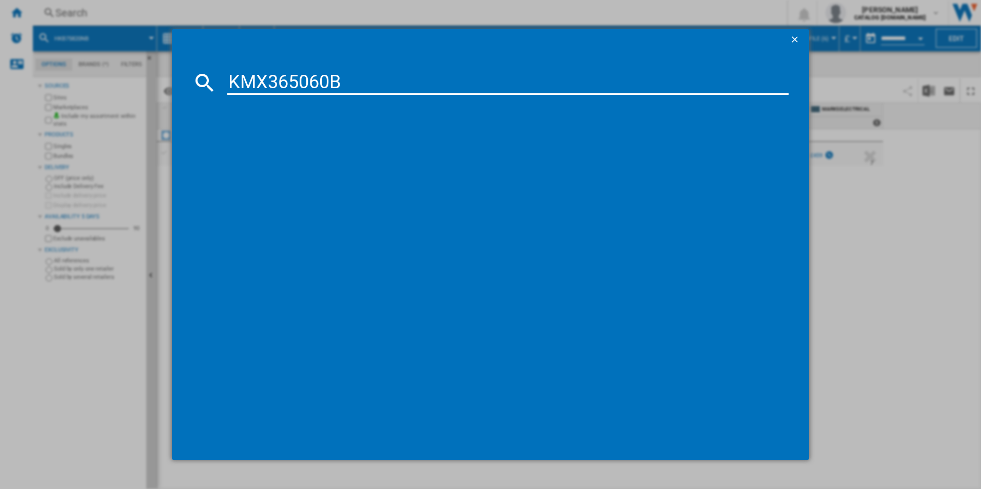
type input "KMX365060B"
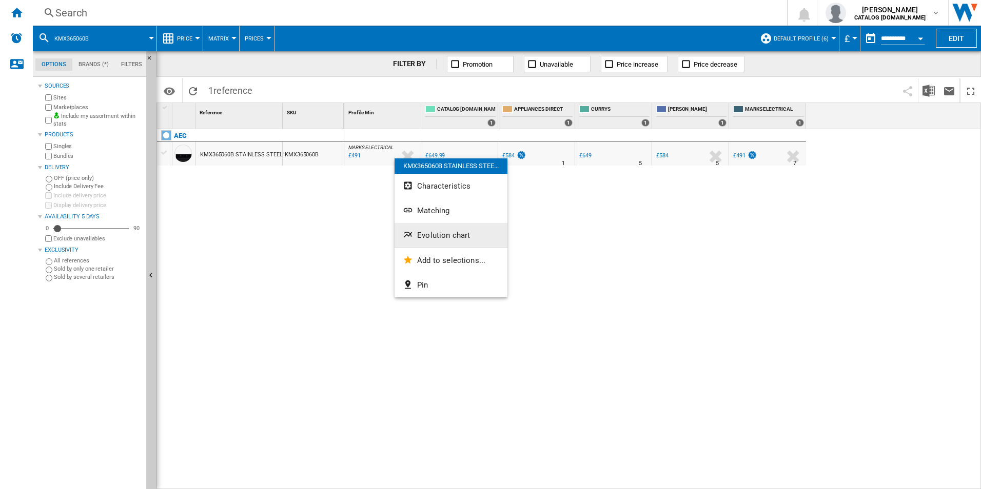
click at [437, 233] on span "Evolution chart" at bounding box center [443, 235] width 53 height 9
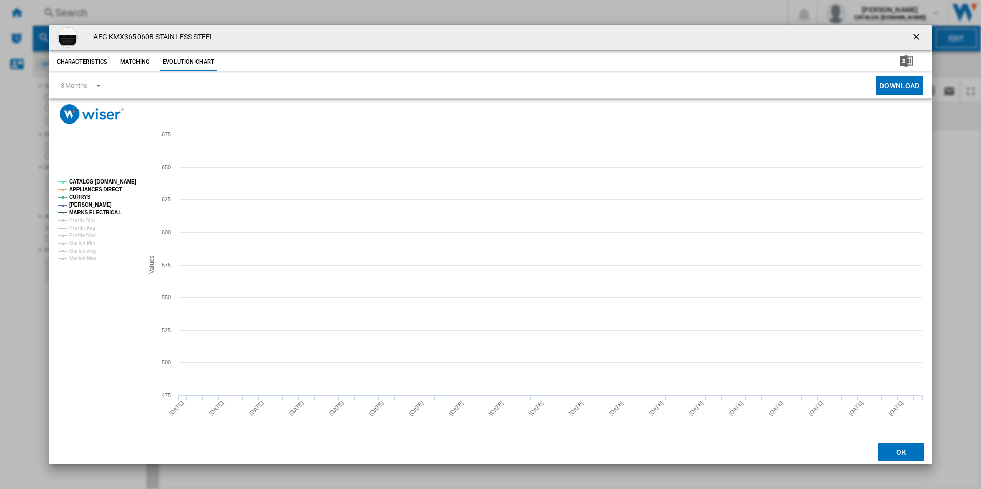
click at [123, 179] on tspan "CATALOG [DOMAIN_NAME]" at bounding box center [102, 182] width 67 height 6
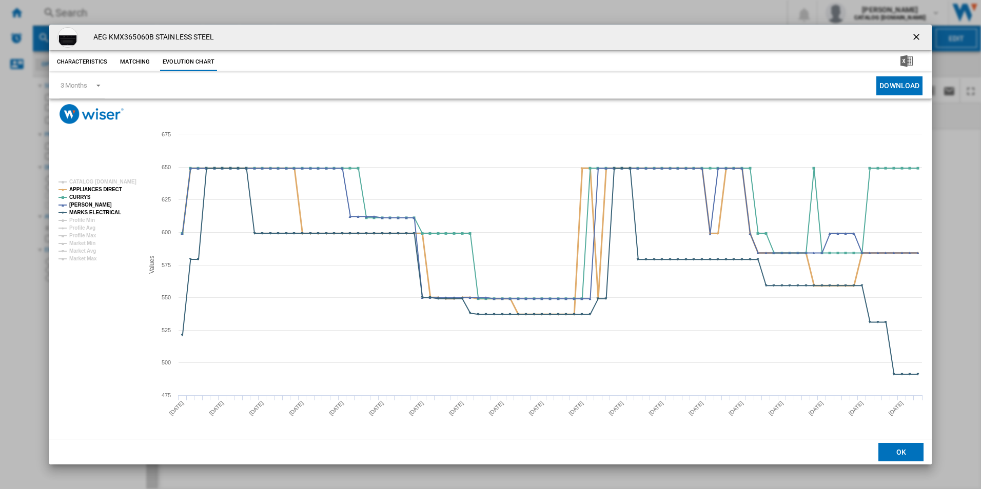
click at [111, 190] on tspan "APPLIANCES DIRECT" at bounding box center [95, 190] width 53 height 6
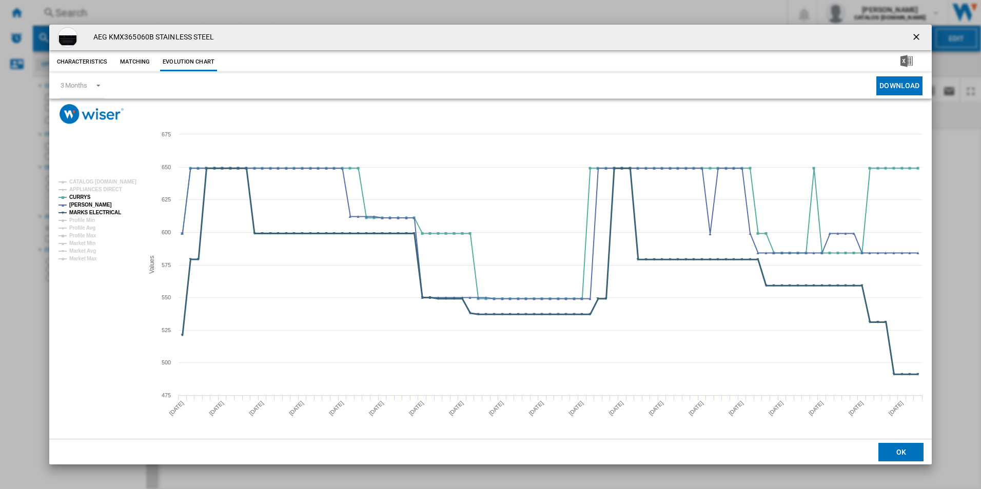
click at [113, 212] on tspan "MARKS ELECTRICAL" at bounding box center [95, 213] width 52 height 6
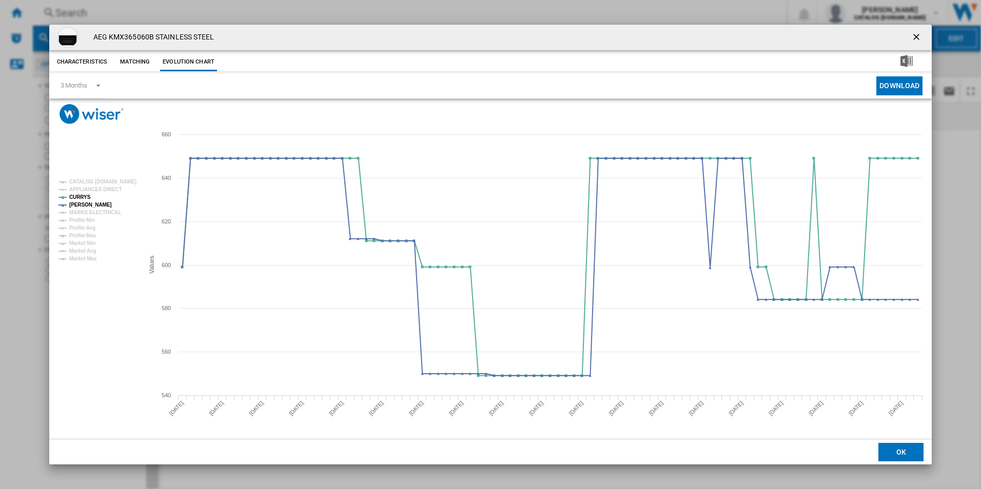
drag, startPoint x: 920, startPoint y: 37, endPoint x: 910, endPoint y: 32, distance: 10.6
click at [920, 37] on ng-md-icon "getI18NText('BUTTONS.CLOSE_DIALOG')" at bounding box center [917, 38] width 12 height 12
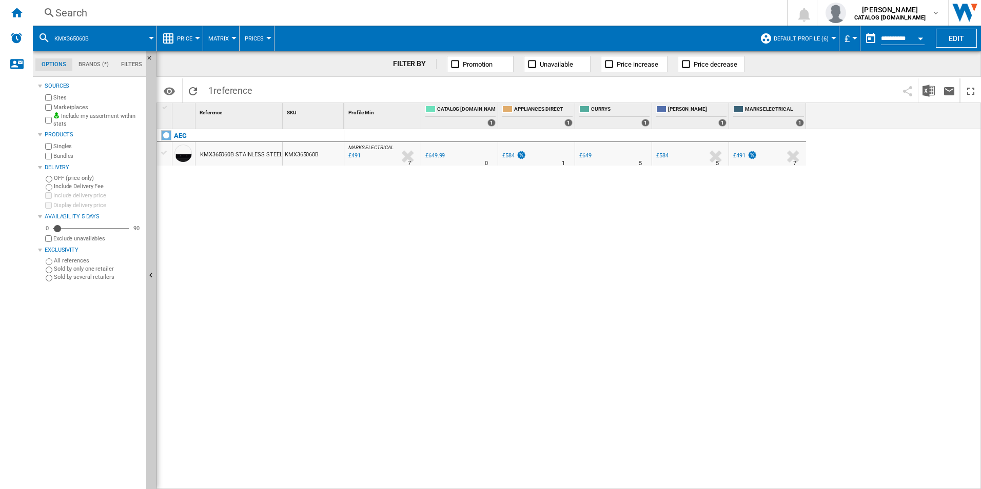
click at [606, 17] on div "Search" at bounding box center [407, 13] width 705 height 14
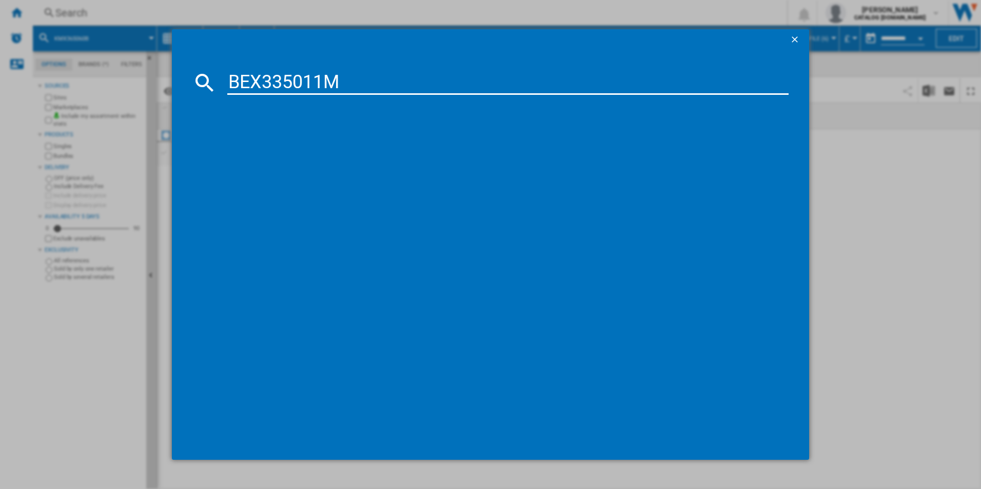
type input "BEX335011M"
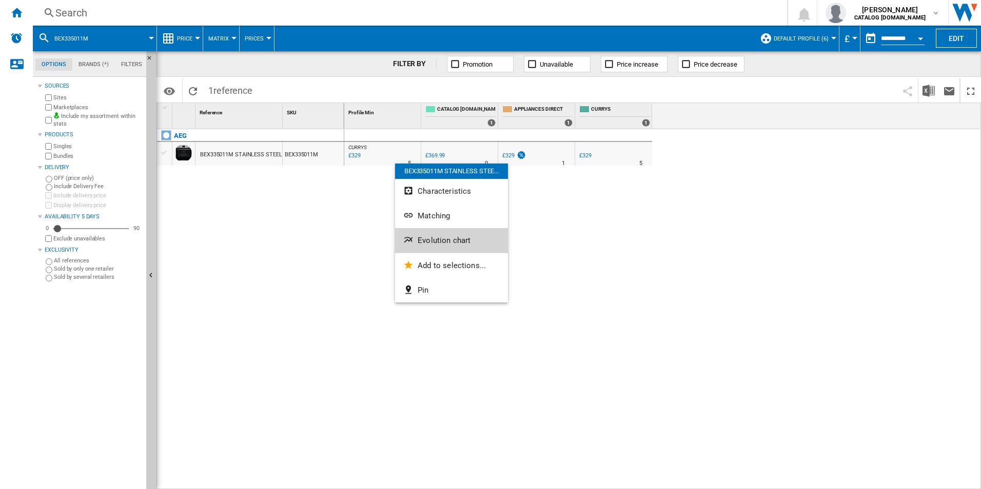
click at [435, 236] on span "Evolution chart" at bounding box center [444, 240] width 53 height 9
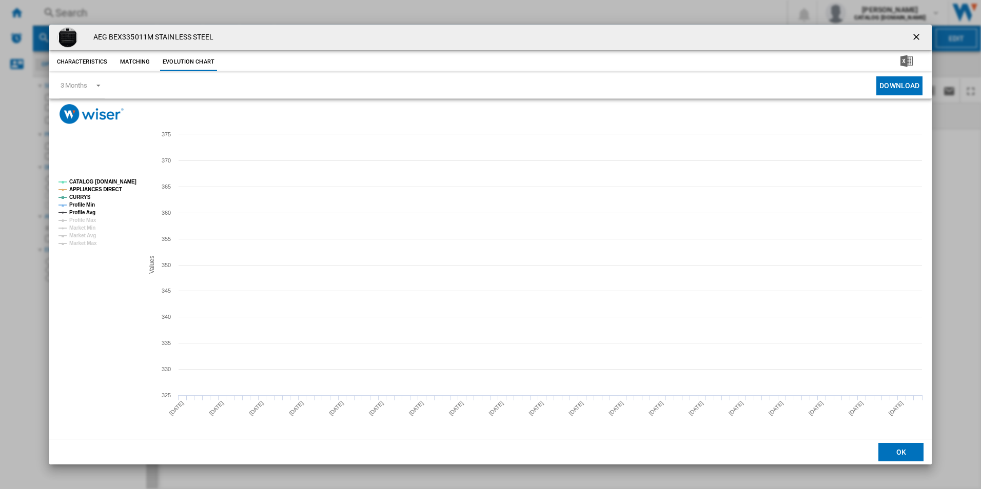
click at [117, 179] on tspan "CATALOG [DOMAIN_NAME]" at bounding box center [102, 182] width 67 height 6
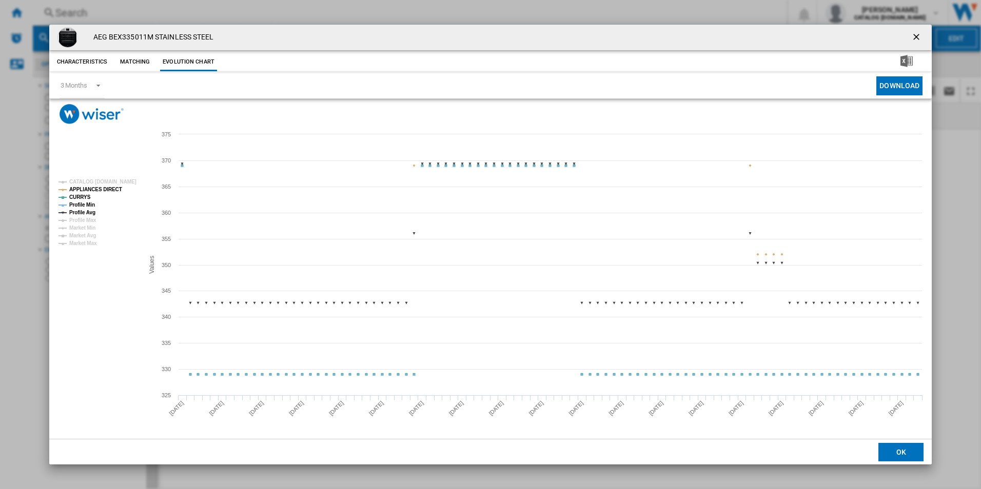
click at [115, 187] on tspan "APPLIANCES DIRECT" at bounding box center [95, 190] width 53 height 6
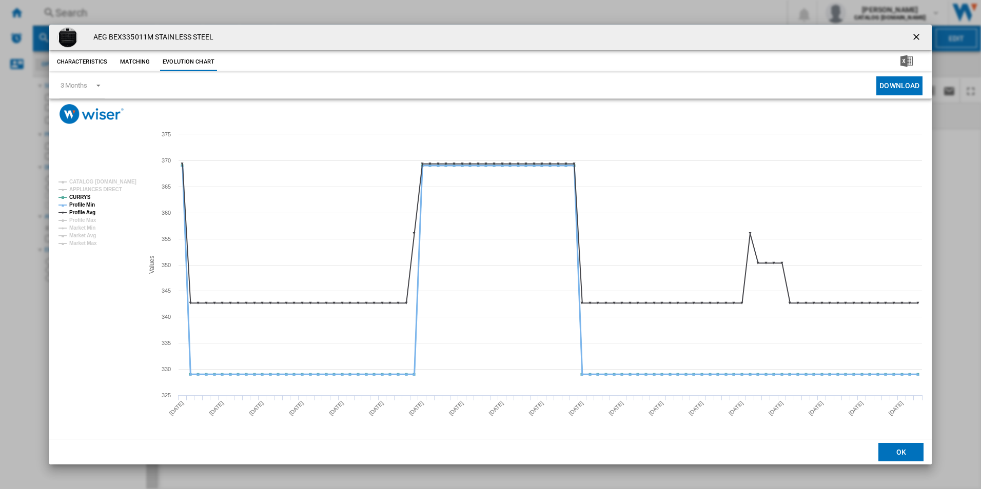
click at [90, 206] on tspan "Profile Min" at bounding box center [82, 205] width 26 height 6
click at [90, 211] on tspan "Profile Avg" at bounding box center [82, 213] width 26 height 6
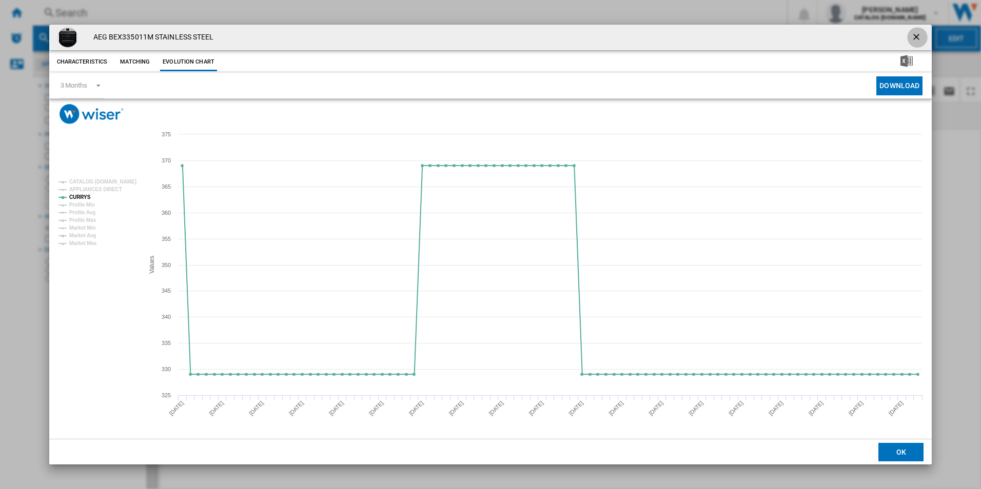
click at [915, 35] on ng-md-icon "getI18NText('BUTTONS.CLOSE_DIALOG')" at bounding box center [917, 38] width 12 height 12
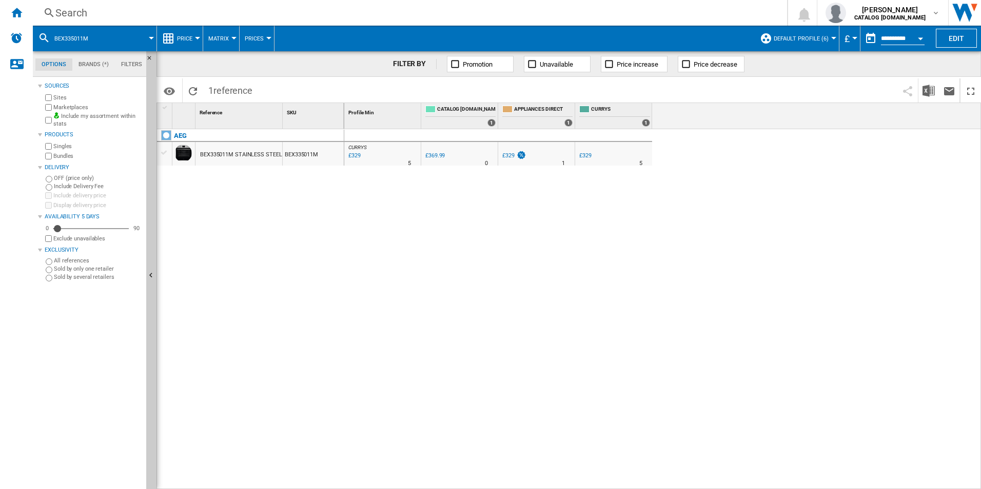
click at [534, 11] on div "Search" at bounding box center [407, 13] width 705 height 14
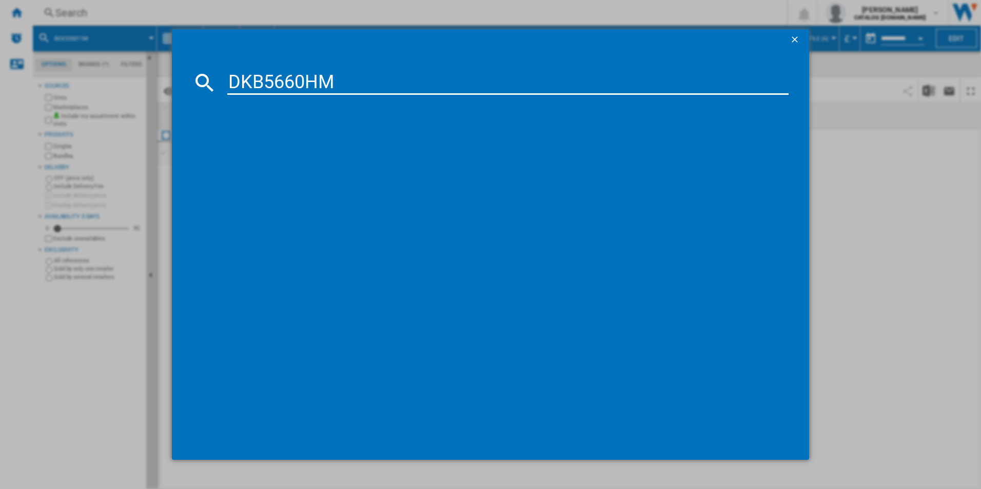
type input "DKB5660HM"
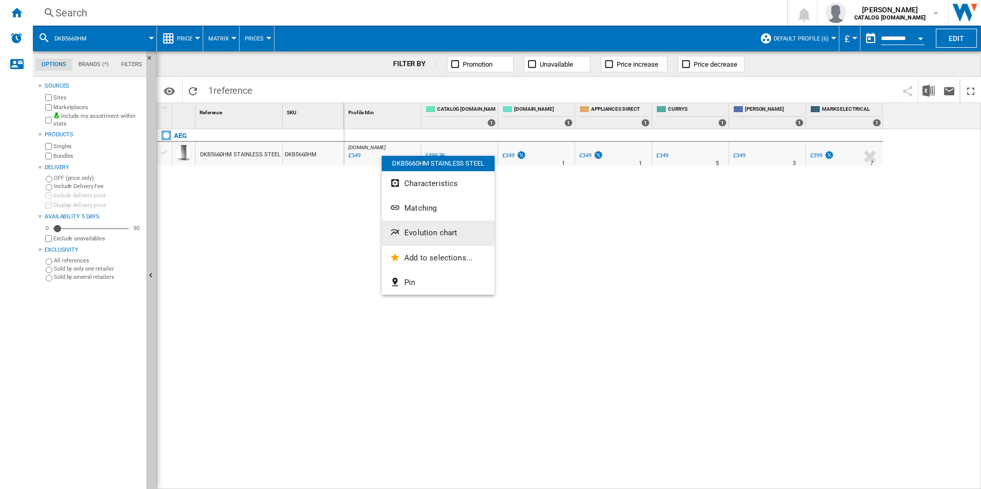
click at [435, 233] on span "Evolution chart" at bounding box center [430, 232] width 53 height 9
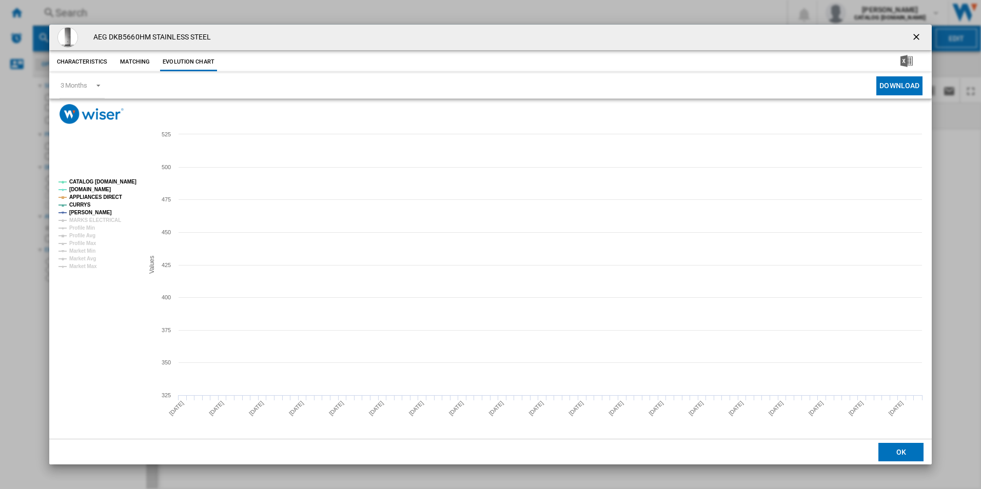
click at [112, 182] on tspan "CATALOG [DOMAIN_NAME]" at bounding box center [102, 182] width 67 height 6
click at [107, 202] on rect "Product popup" at bounding box center [96, 224] width 85 height 98
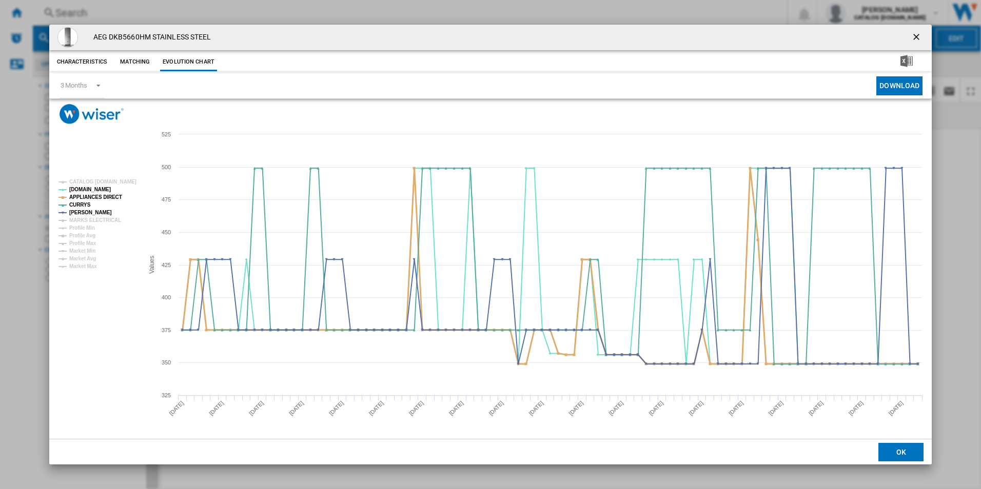
click at [109, 197] on tspan "APPLIANCES DIRECT" at bounding box center [95, 197] width 53 height 6
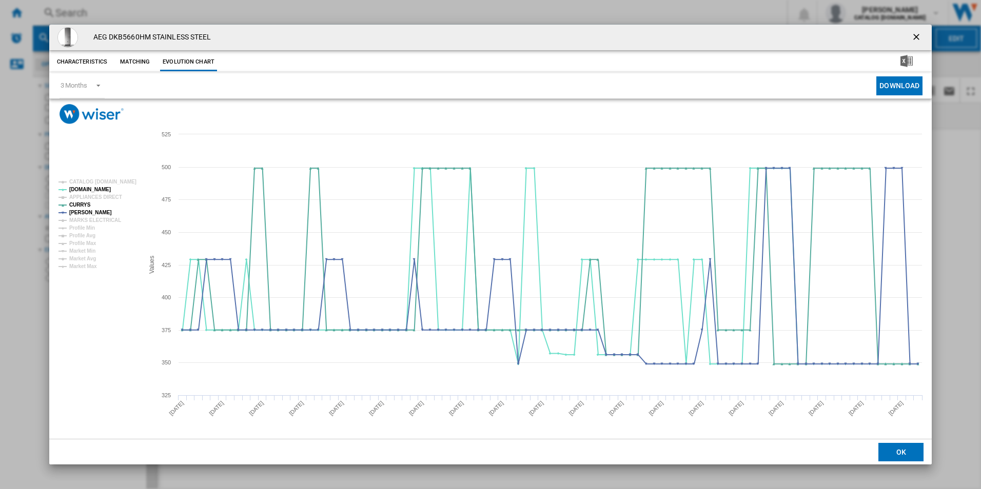
click at [918, 41] on ng-md-icon "getI18NText('BUTTONS.CLOSE_DIALOG')" at bounding box center [917, 38] width 12 height 12
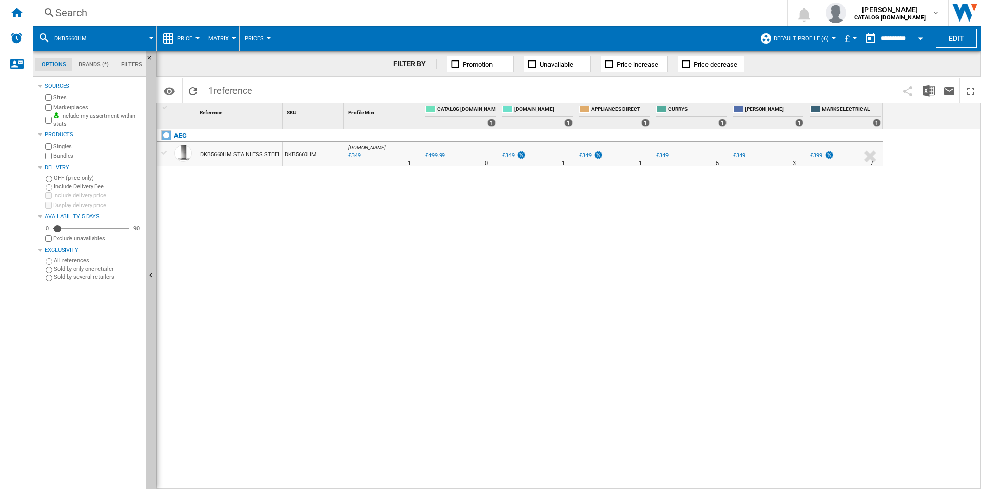
click at [510, 13] on div "Search" at bounding box center [407, 13] width 705 height 14
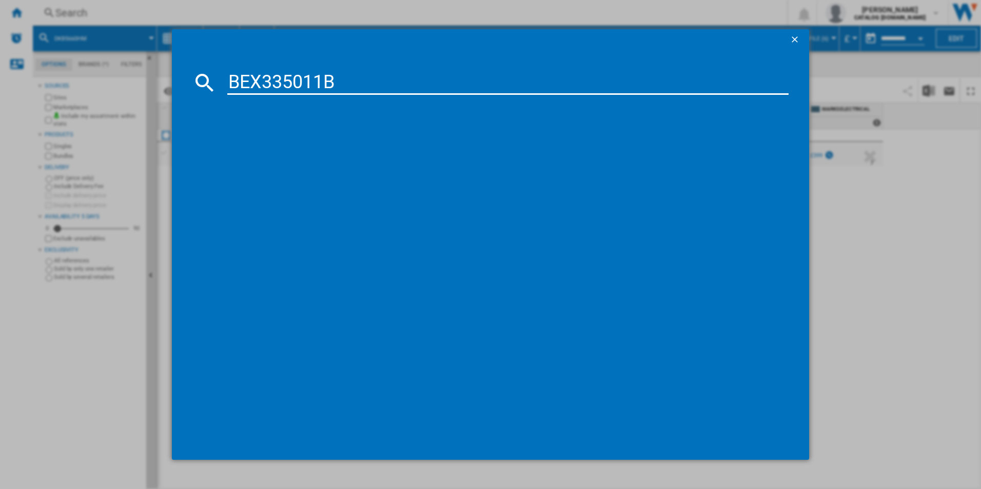
type input "BEX335011B"
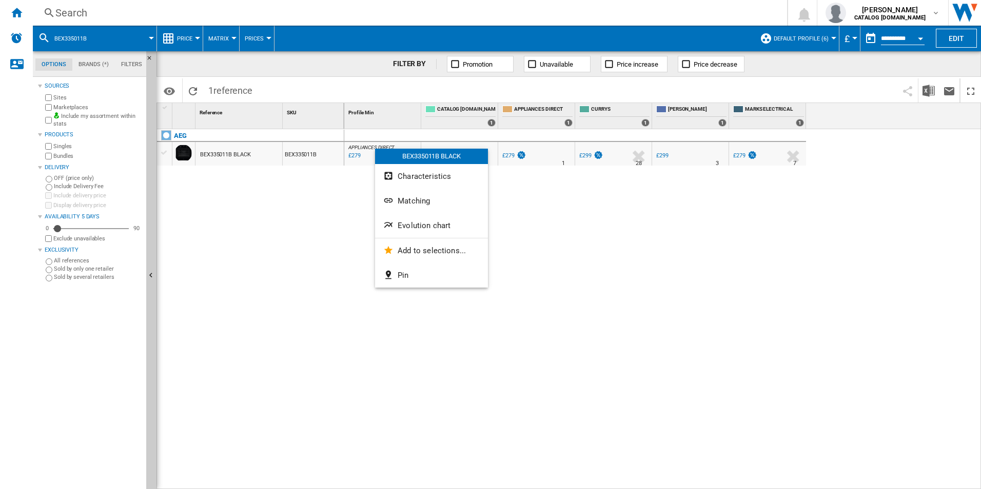
click at [412, 223] on span "Evolution chart" at bounding box center [424, 225] width 53 height 9
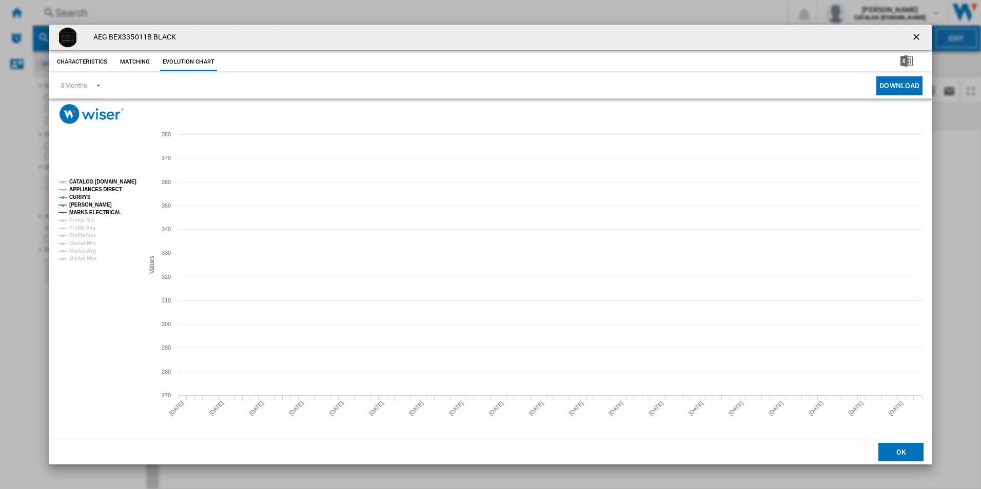
click at [118, 182] on tspan "CATALOG [DOMAIN_NAME]" at bounding box center [102, 182] width 67 height 6
click at [106, 189] on tspan "APPLIANCES DIRECT" at bounding box center [95, 190] width 53 height 6
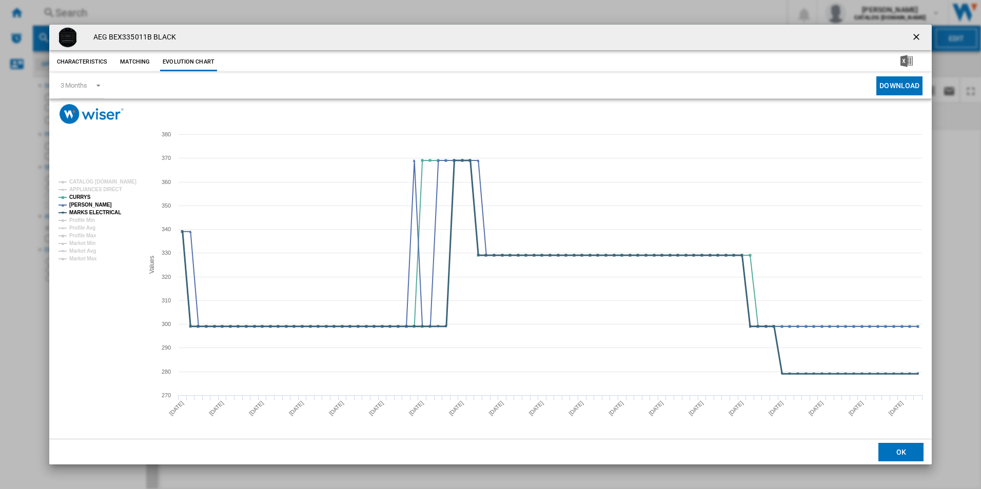
click at [110, 213] on tspan "MARKS ELECTRICAL" at bounding box center [95, 213] width 52 height 6
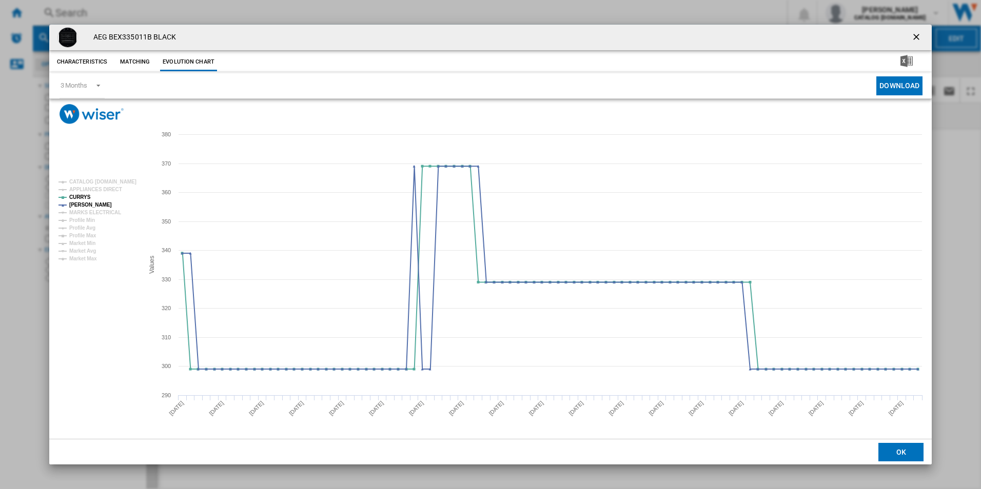
drag, startPoint x: 920, startPoint y: 34, endPoint x: 908, endPoint y: 30, distance: 12.0
click at [919, 34] on ng-md-icon "getI18NText('BUTTONS.CLOSE_DIALOG')" at bounding box center [917, 38] width 12 height 12
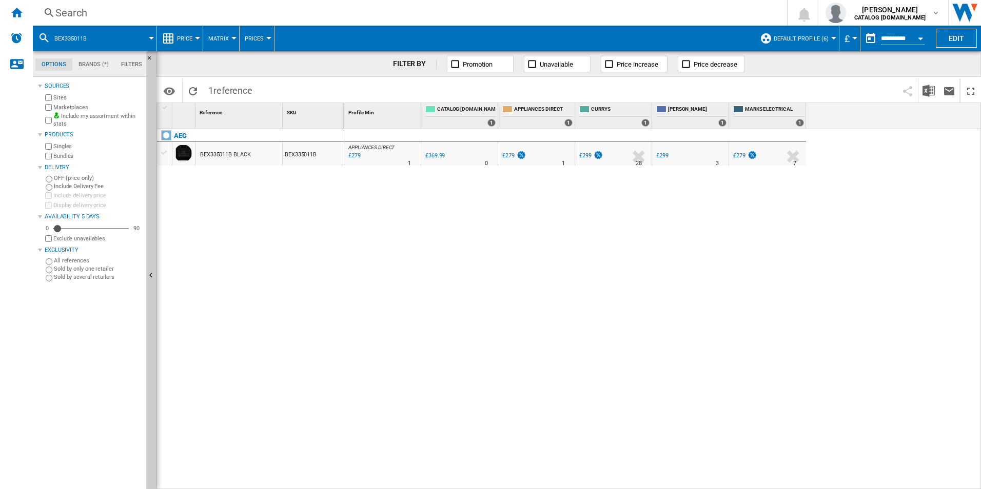
click at [618, 7] on div "Search" at bounding box center [407, 13] width 705 height 14
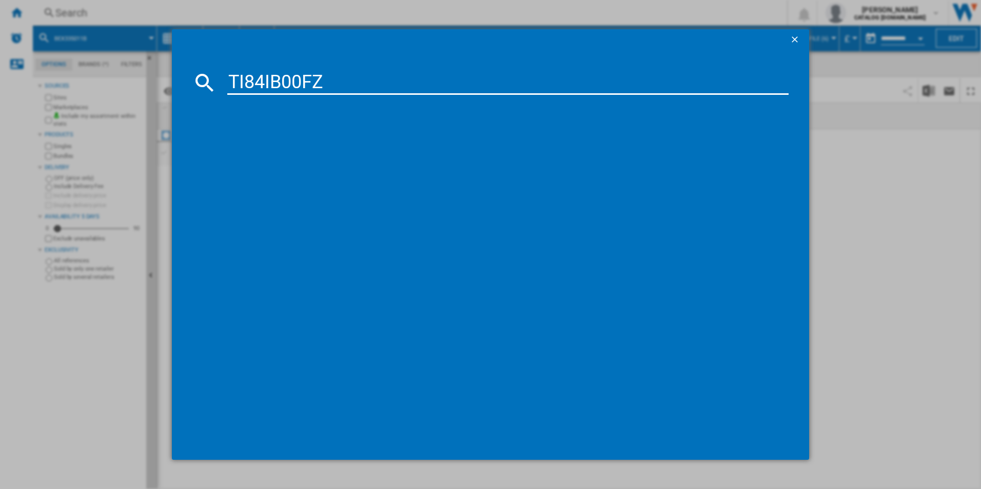
type input "TI84IB00FZ"
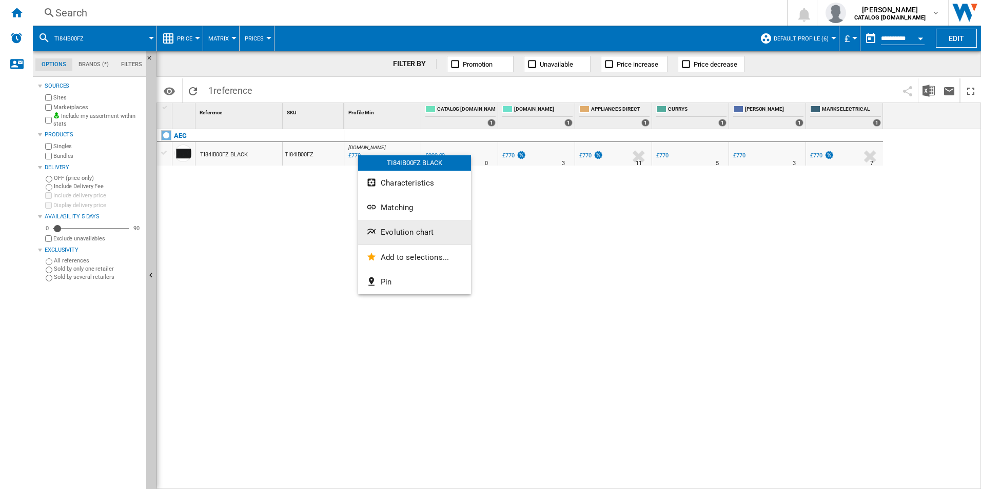
click at [404, 225] on button "Evolution chart" at bounding box center [414, 232] width 113 height 25
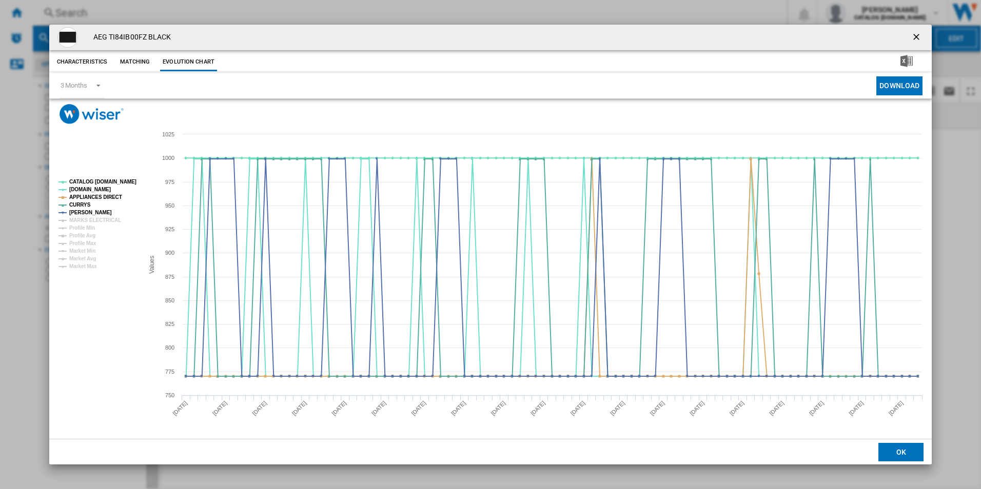
click at [91, 177] on rect "Product popup" at bounding box center [96, 224] width 85 height 98
click at [93, 183] on tspan "CATALOG [DOMAIN_NAME]" at bounding box center [102, 182] width 67 height 6
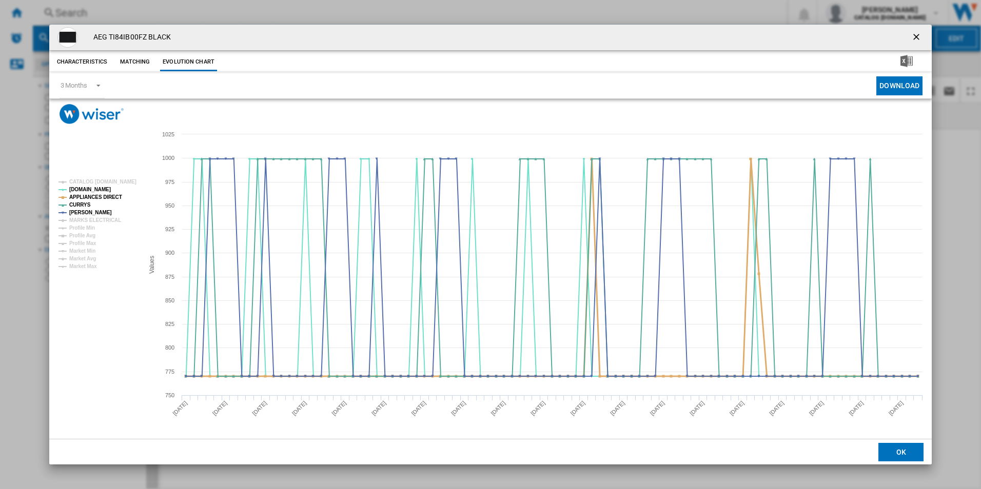
click at [95, 194] on tspan "APPLIANCES DIRECT" at bounding box center [95, 197] width 53 height 6
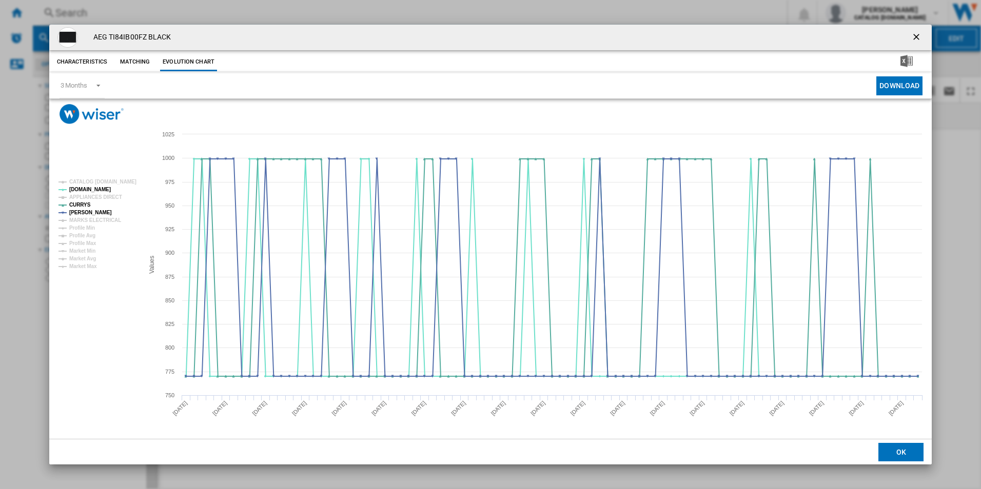
drag, startPoint x: 916, startPoint y: 35, endPoint x: 852, endPoint y: 29, distance: 63.9
click at [916, 35] on ng-md-icon "getI18NText('BUTTONS.CLOSE_DIALOG')" at bounding box center [917, 38] width 12 height 12
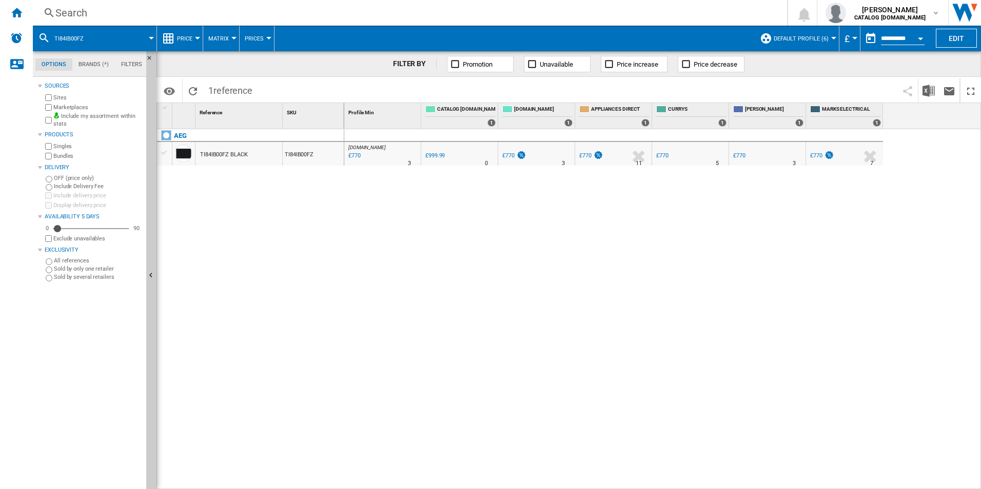
click at [506, 10] on div "Search" at bounding box center [407, 13] width 705 height 14
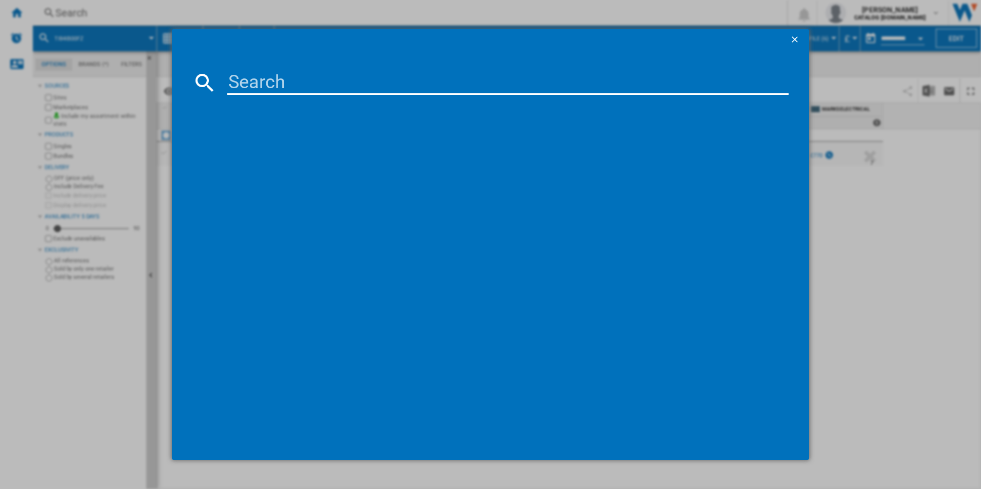
type input "BPX535061B"
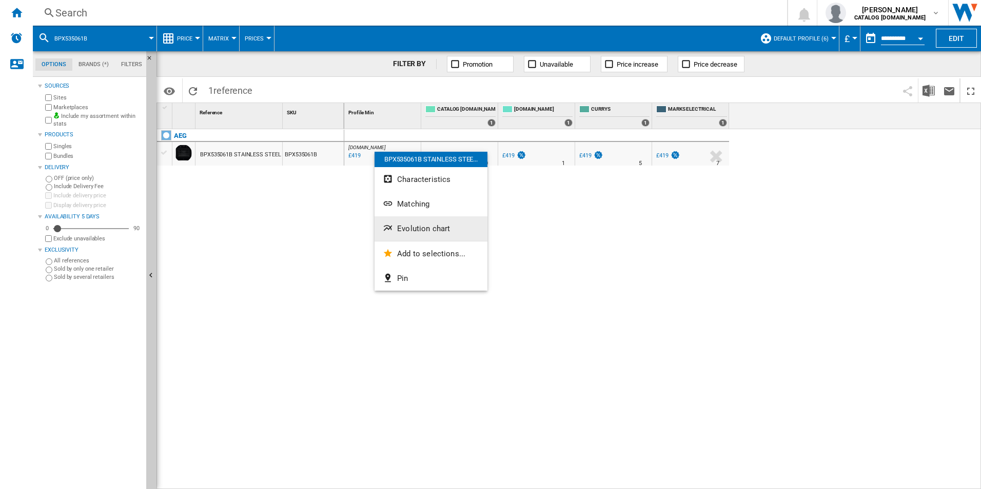
click at [431, 228] on span "Evolution chart" at bounding box center [423, 228] width 53 height 9
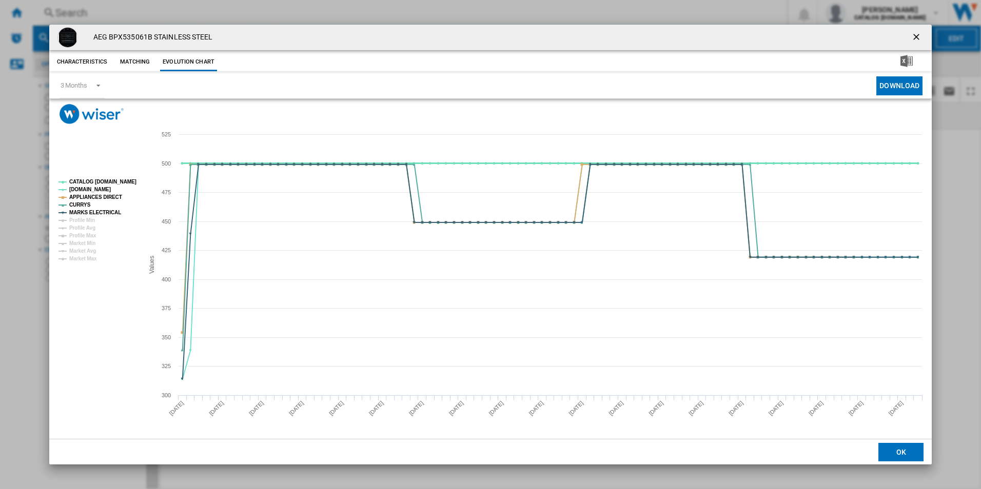
click at [115, 183] on tspan "CATALOG [DOMAIN_NAME]" at bounding box center [102, 182] width 67 height 6
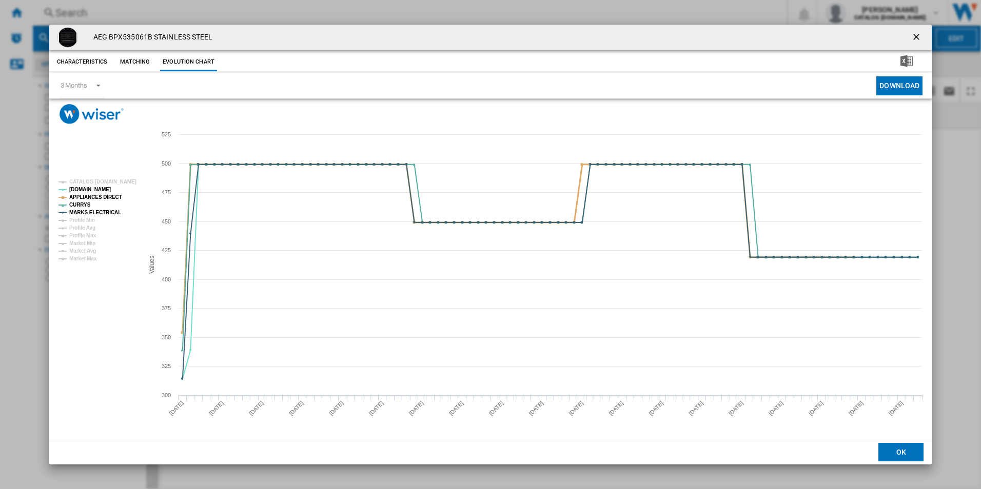
click at [110, 200] on tspan "APPLIANCES DIRECT" at bounding box center [95, 197] width 53 height 6
click at [111, 210] on tspan "MARKS ELECTRICAL" at bounding box center [95, 213] width 52 height 6
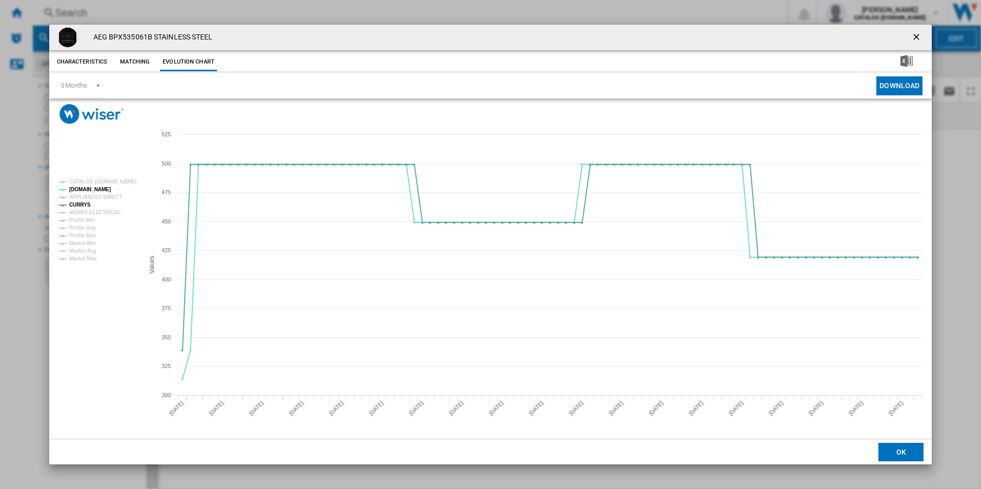
drag, startPoint x: 920, startPoint y: 39, endPoint x: 914, endPoint y: 36, distance: 7.1
click at [920, 39] on ng-md-icon "getI18NText('BUTTONS.CLOSE_DIALOG')" at bounding box center [917, 38] width 12 height 12
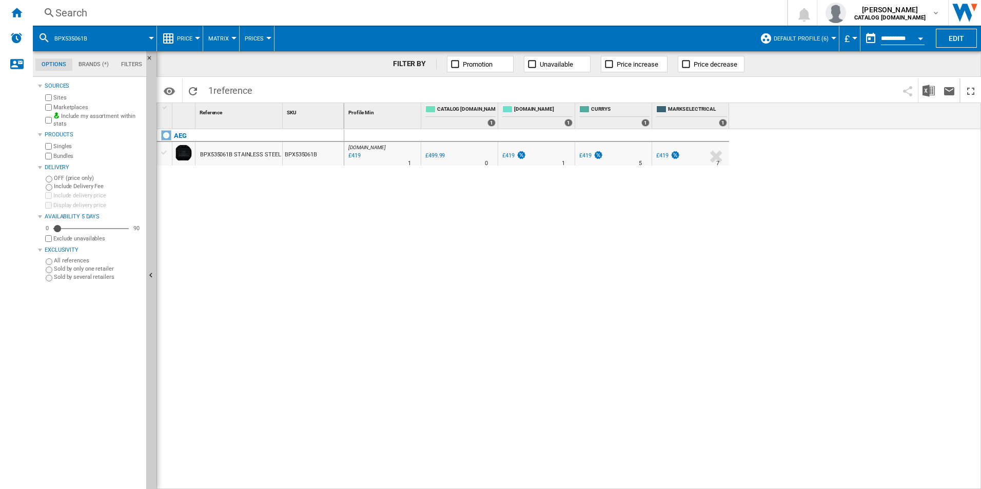
click at [620, 12] on div "Search" at bounding box center [407, 13] width 705 height 14
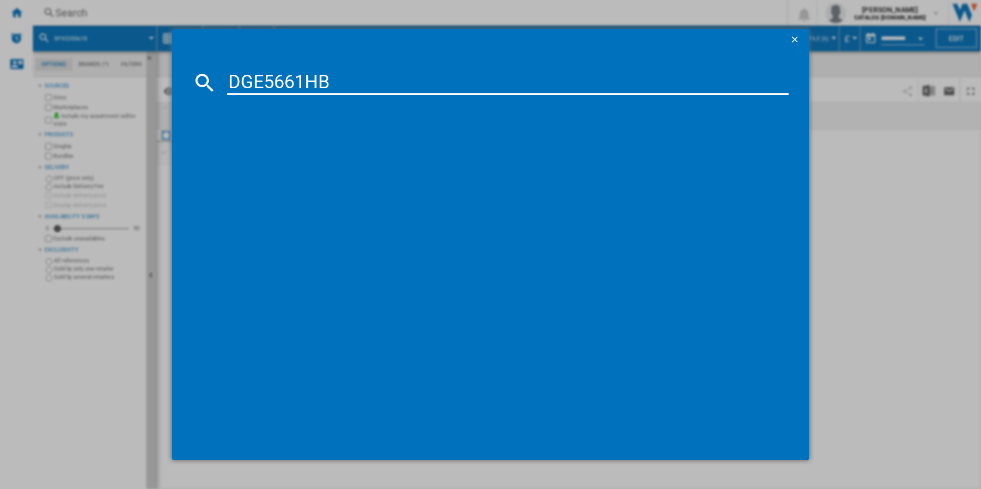
type input "DGE5661HB"
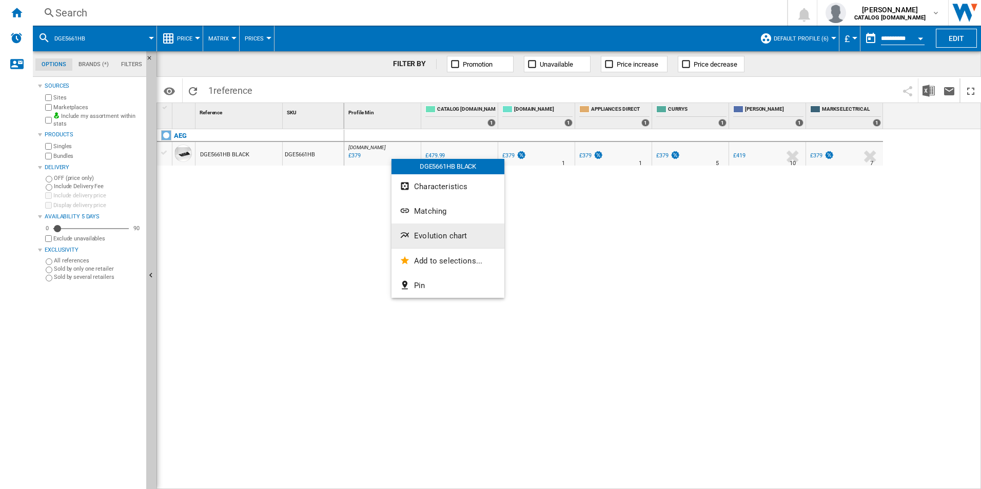
click at [448, 237] on span "Evolution chart" at bounding box center [440, 235] width 53 height 9
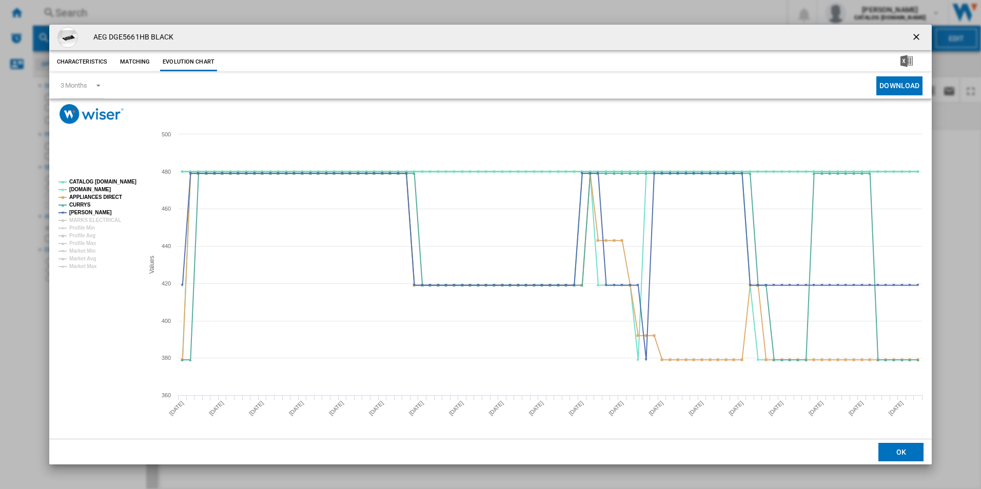
click at [114, 183] on tspan "CATALOG [DOMAIN_NAME]" at bounding box center [102, 182] width 67 height 6
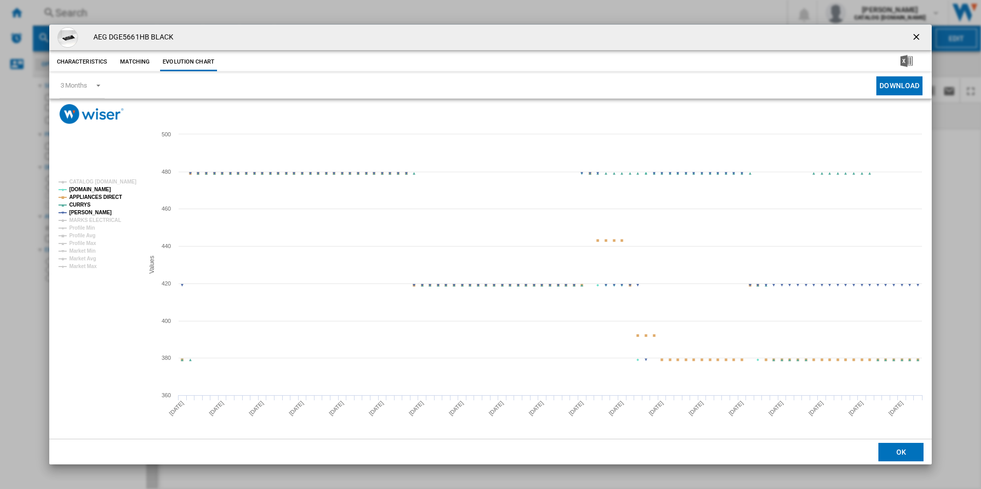
click at [111, 197] on tspan "APPLIANCES DIRECT" at bounding box center [95, 197] width 53 height 6
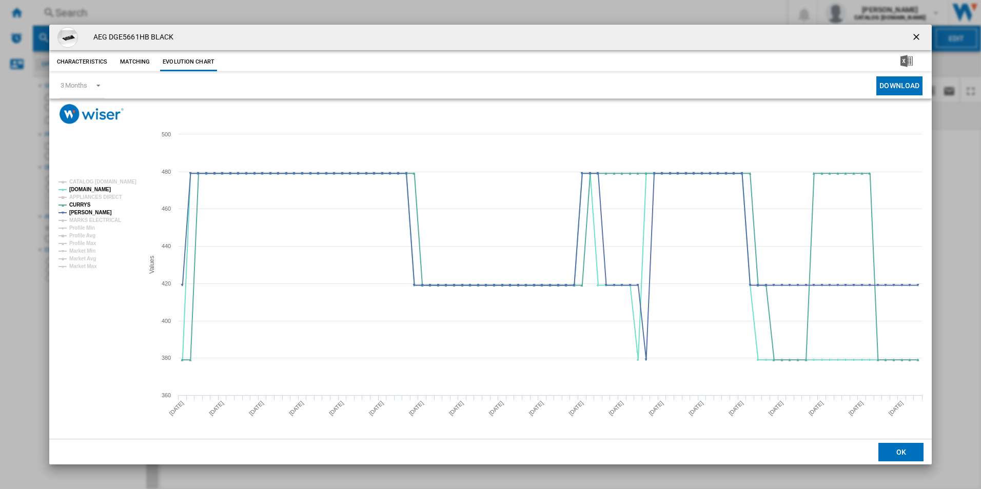
click at [917, 32] on ng-md-icon "getI18NText('BUTTONS.CLOSE_DIALOG')" at bounding box center [917, 38] width 12 height 12
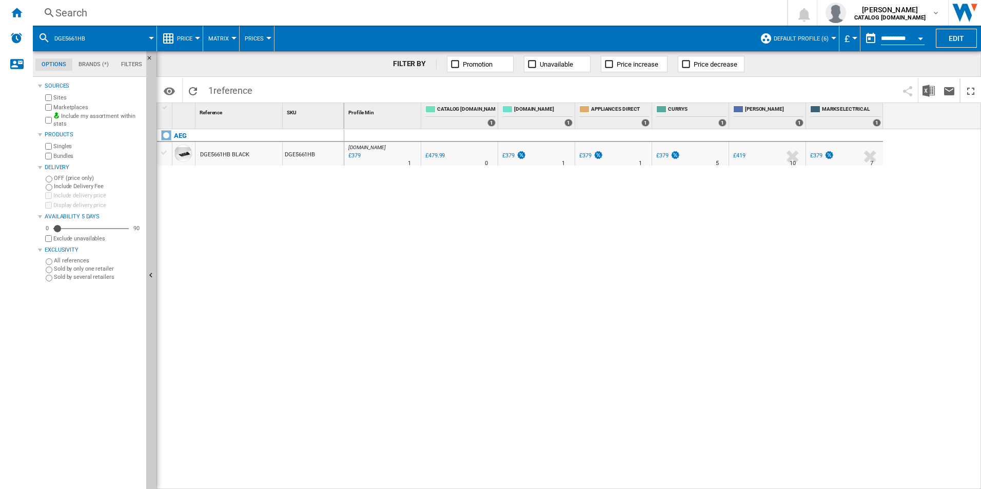
click at [586, 15] on div "Search" at bounding box center [407, 13] width 705 height 14
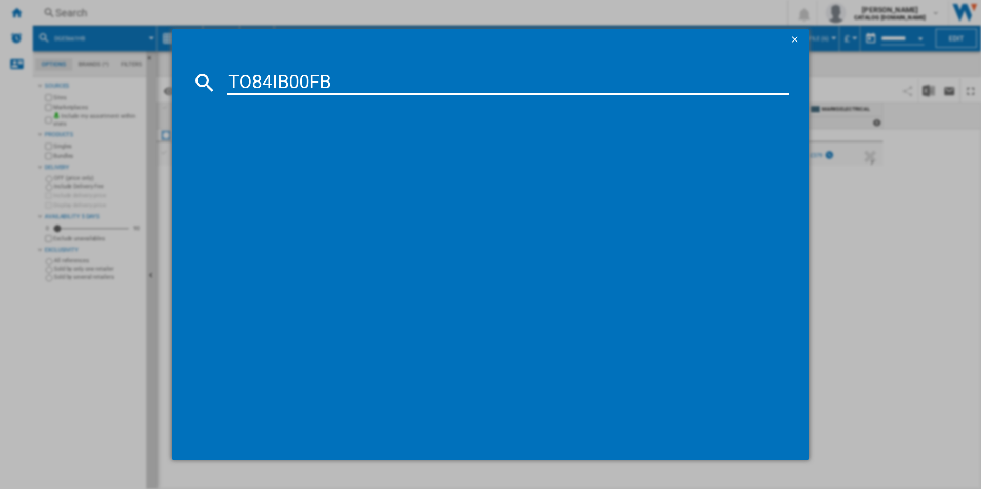
type input "TO84IB00FB"
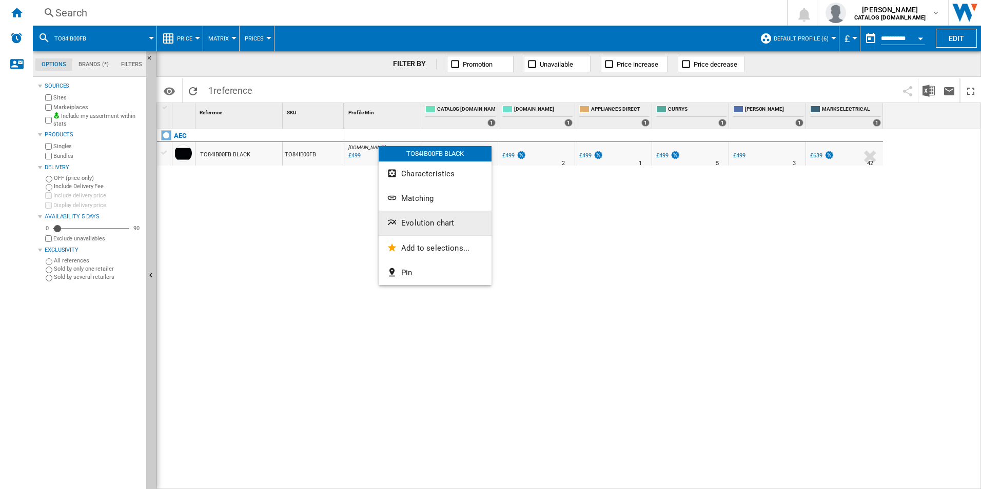
click at [418, 219] on span "Evolution chart" at bounding box center [427, 223] width 53 height 9
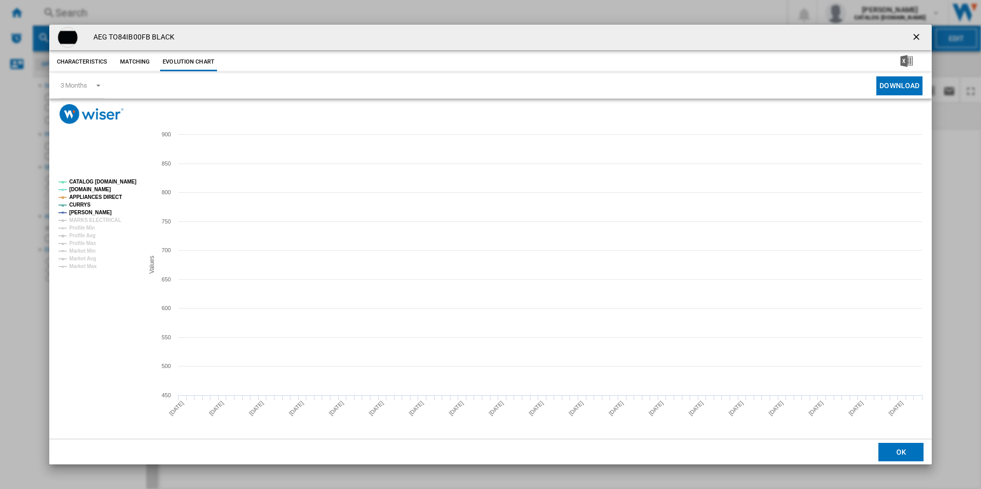
click at [115, 181] on tspan "CATALOG [DOMAIN_NAME]" at bounding box center [102, 182] width 67 height 6
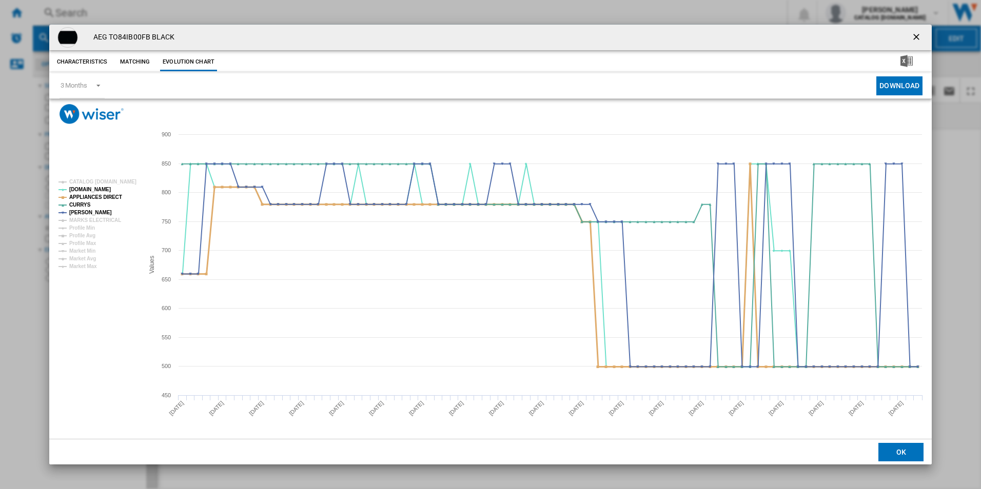
click at [115, 198] on tspan "APPLIANCES DIRECT" at bounding box center [95, 197] width 53 height 6
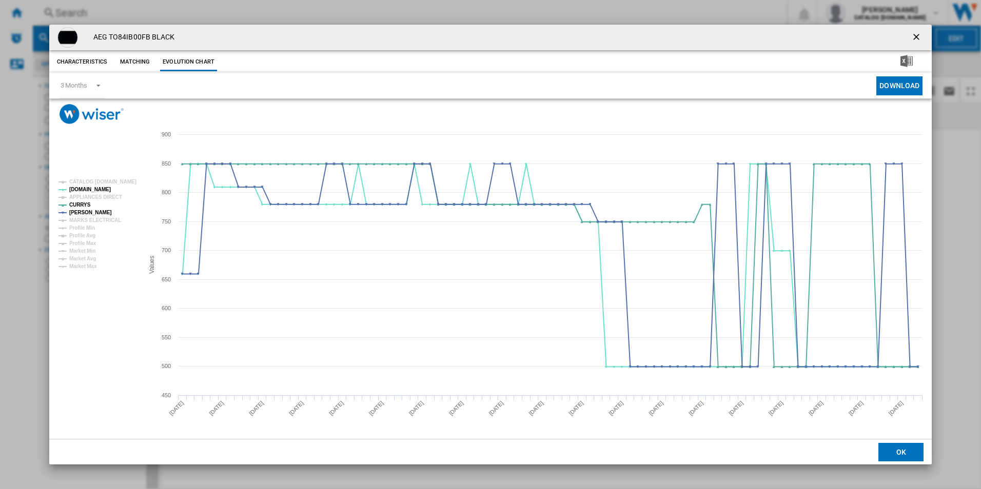
click at [915, 36] on ng-md-icon "getI18NText('BUTTONS.CLOSE_DIALOG')" at bounding box center [917, 38] width 12 height 12
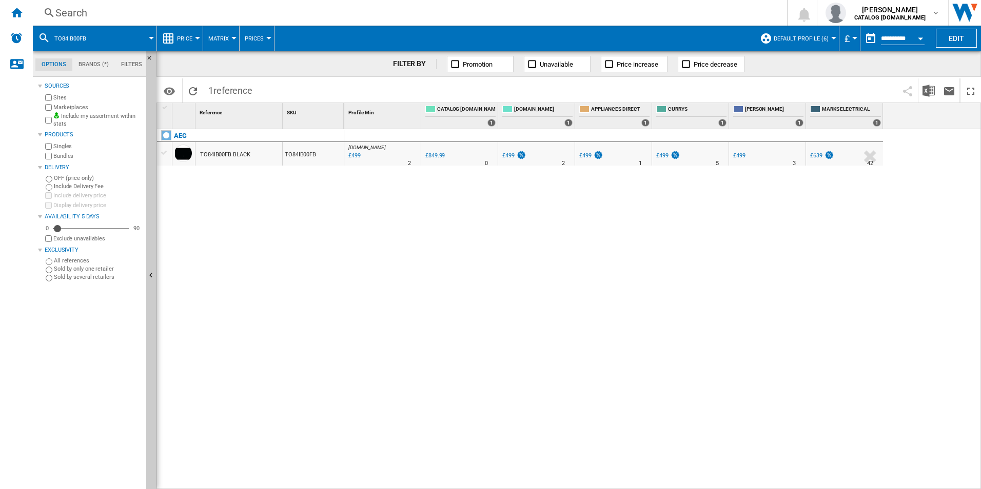
click at [631, 236] on div "[DOMAIN_NAME] : AO -41.3 % £499 % N/A 2 [DOMAIN_NAME] : AO 0.0 % £849.99 % N/A" at bounding box center [662, 309] width 637 height 361
drag, startPoint x: 342, startPoint y: 226, endPoint x: 315, endPoint y: 76, distance: 152.1
click at [342, 226] on div "AEG TO84IB00FB BLACK TO84IB00FB" at bounding box center [250, 306] width 187 height 355
click at [318, 15] on div "Search" at bounding box center [407, 13] width 705 height 14
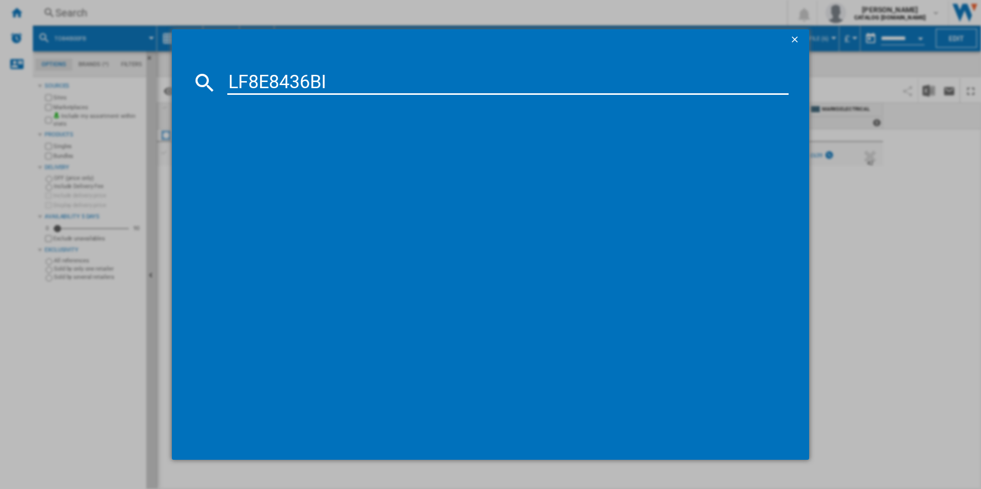
type input "LF8E8436BI"
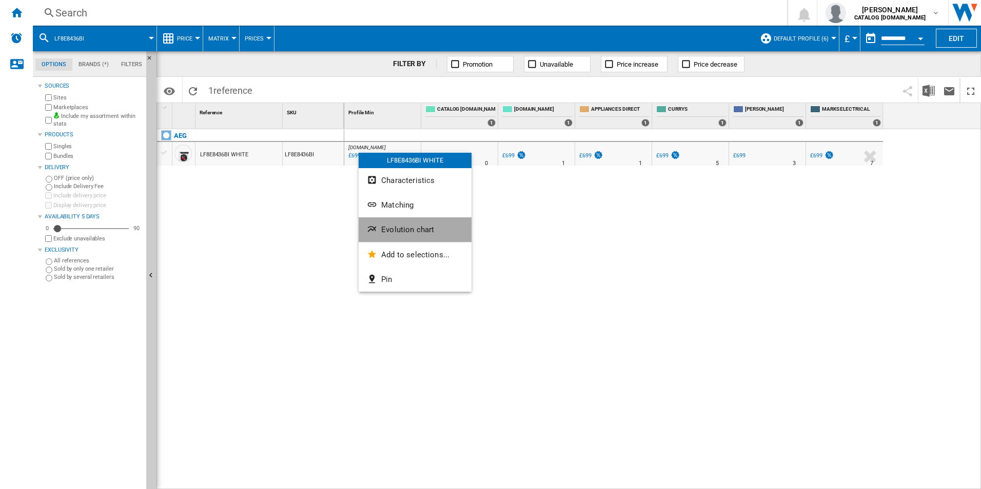
click at [437, 230] on button "Evolution chart" at bounding box center [415, 229] width 113 height 25
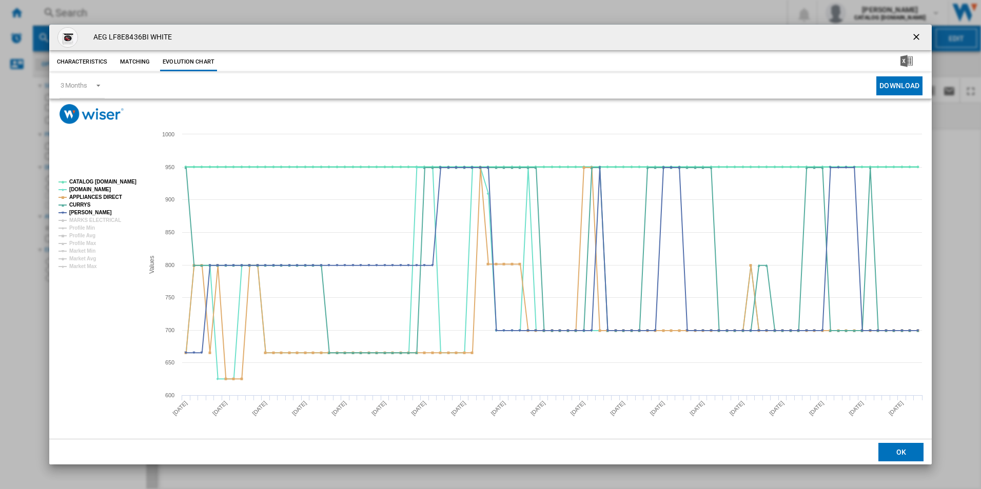
click at [117, 183] on tspan "CATALOG [DOMAIN_NAME]" at bounding box center [102, 182] width 67 height 6
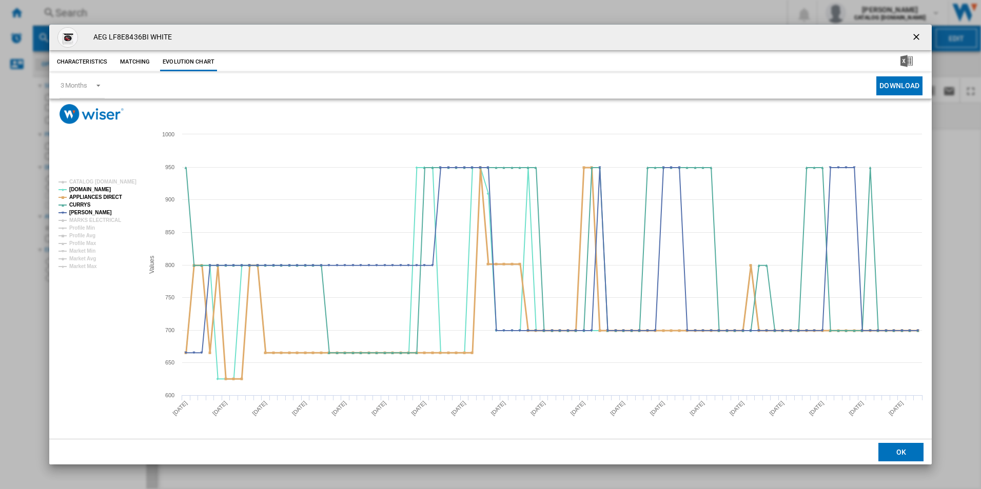
click at [113, 194] on tspan "APPLIANCES DIRECT" at bounding box center [95, 197] width 53 height 6
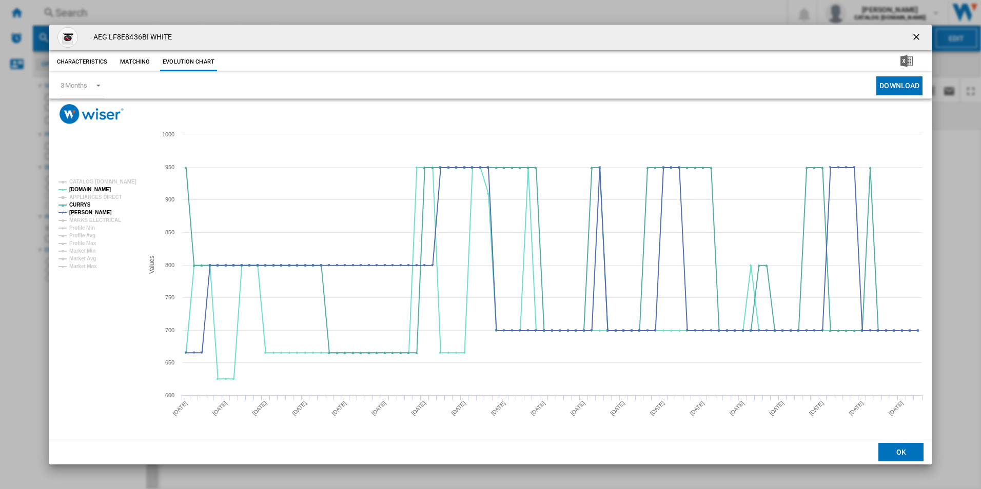
drag, startPoint x: 914, startPoint y: 39, endPoint x: 859, endPoint y: 53, distance: 56.6
click at [914, 39] on ng-md-icon "getI18NText('BUTTONS.CLOSE_DIALOG')" at bounding box center [917, 38] width 12 height 12
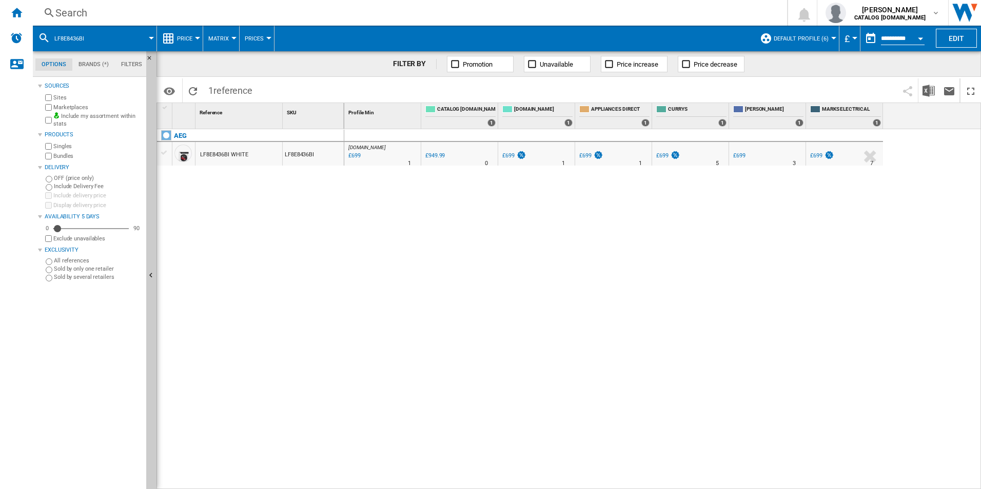
click at [536, 21] on div "Search Search 0 [PERSON_NAME] CATALOG [DOMAIN_NAME] CATALOG [DOMAIN_NAME] My se…" at bounding box center [507, 13] width 948 height 26
click at [522, 7] on div "Search" at bounding box center [407, 13] width 705 height 14
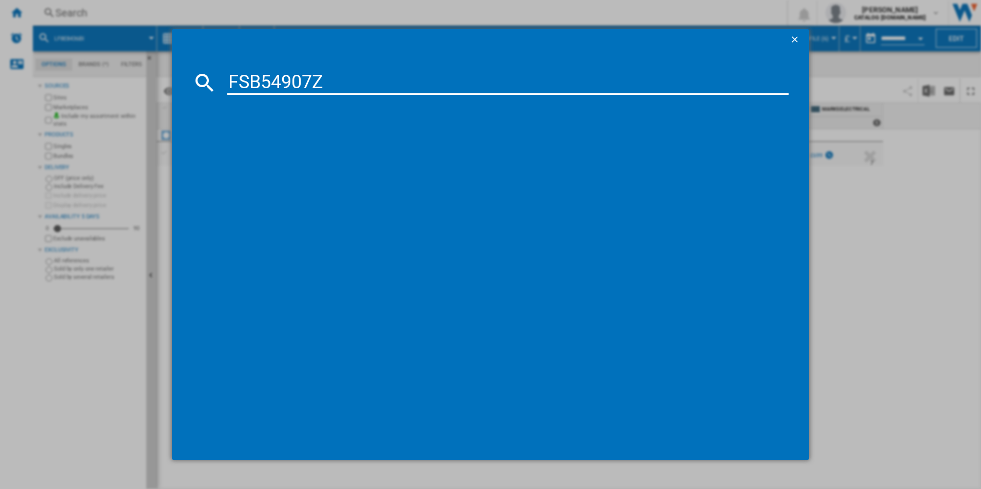
type input "FSB54907Z"
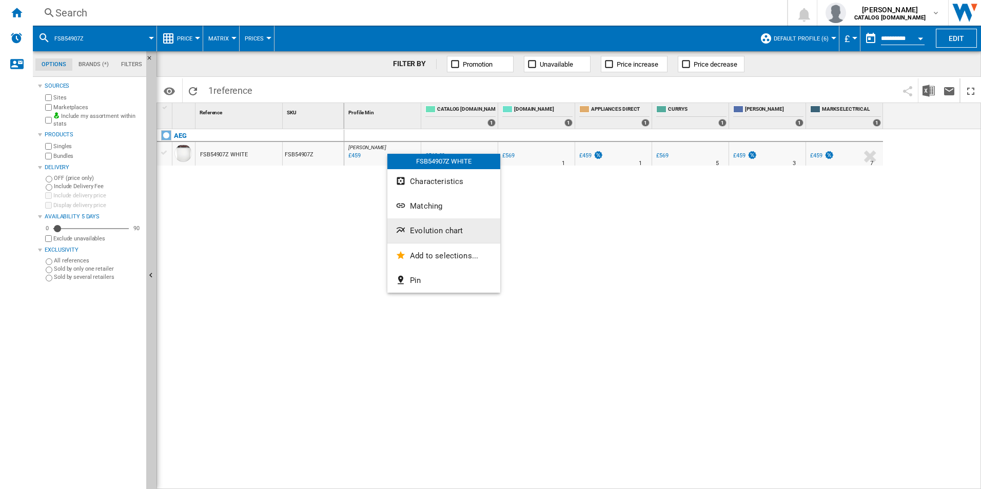
click at [418, 228] on span "Evolution chart" at bounding box center [436, 230] width 53 height 9
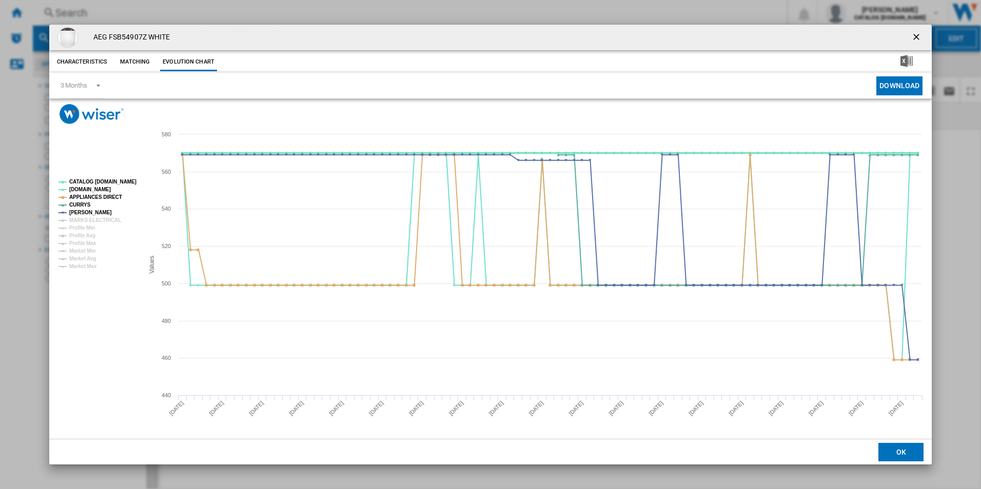
click at [118, 180] on tspan "CATALOG [DOMAIN_NAME]" at bounding box center [102, 182] width 67 height 6
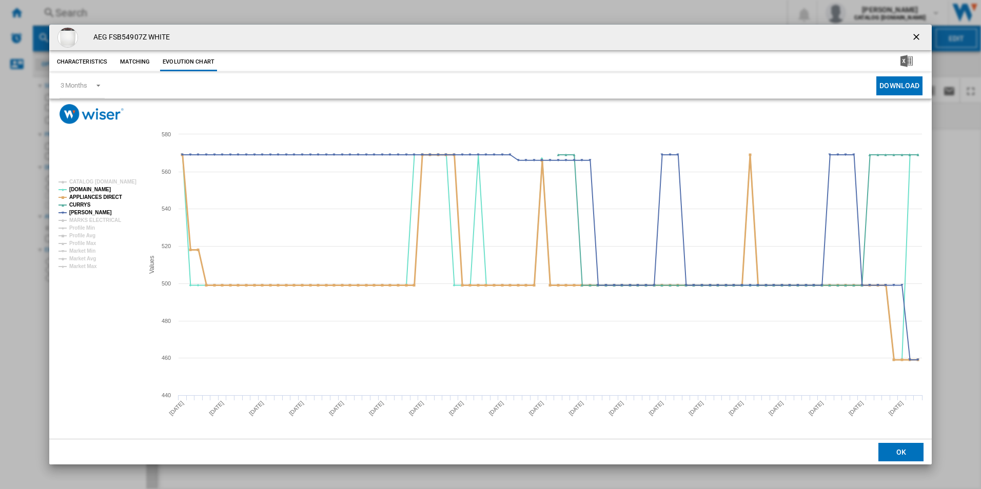
click at [107, 196] on tspan "APPLIANCES DIRECT" at bounding box center [95, 197] width 53 height 6
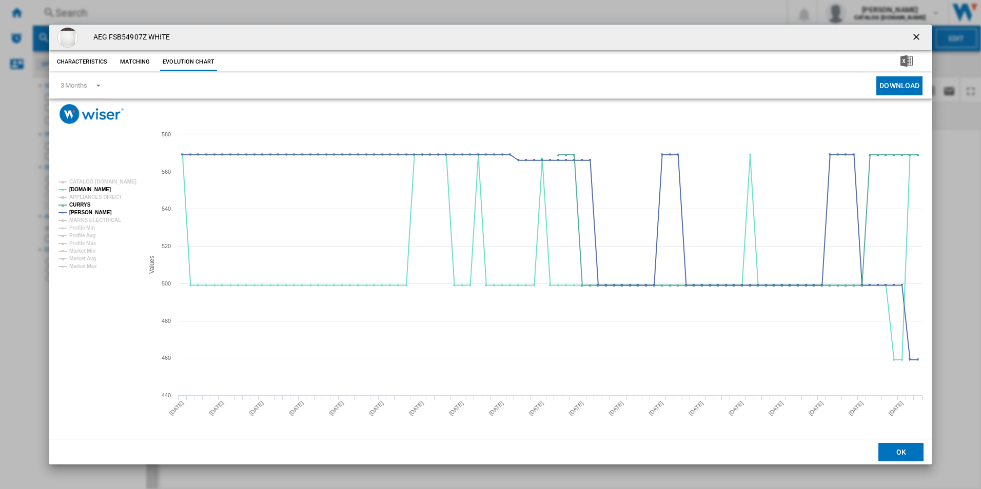
drag, startPoint x: 914, startPoint y: 37, endPoint x: 897, endPoint y: 43, distance: 17.7
click at [914, 37] on ng-md-icon "getI18NText('BUTTONS.CLOSE_DIALOG')" at bounding box center [917, 38] width 12 height 12
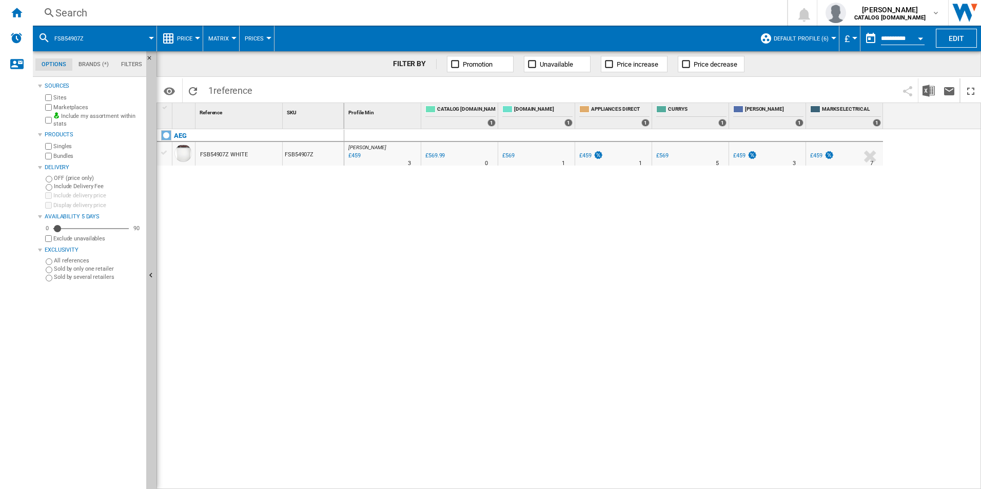
click at [578, 13] on div "Search" at bounding box center [407, 13] width 705 height 14
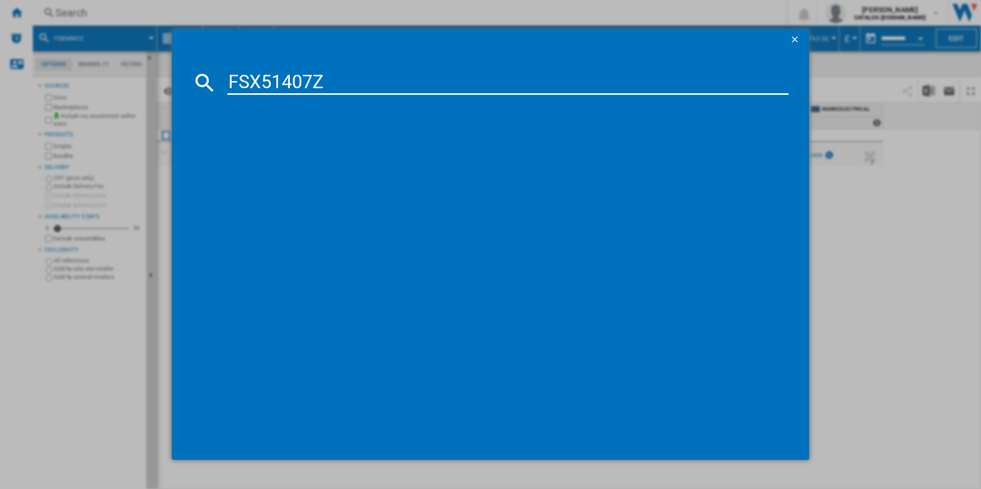
type input "FSX51407Z"
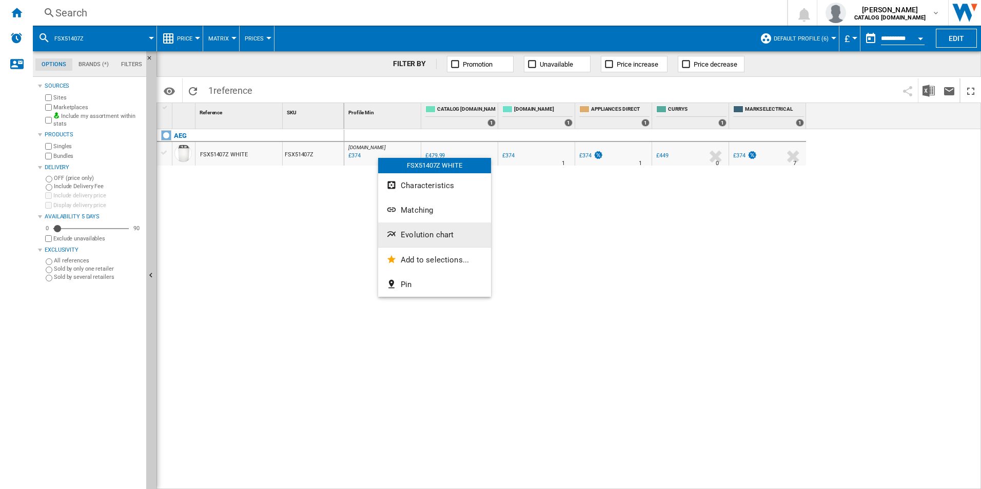
click at [430, 241] on button "Evolution chart" at bounding box center [434, 235] width 113 height 25
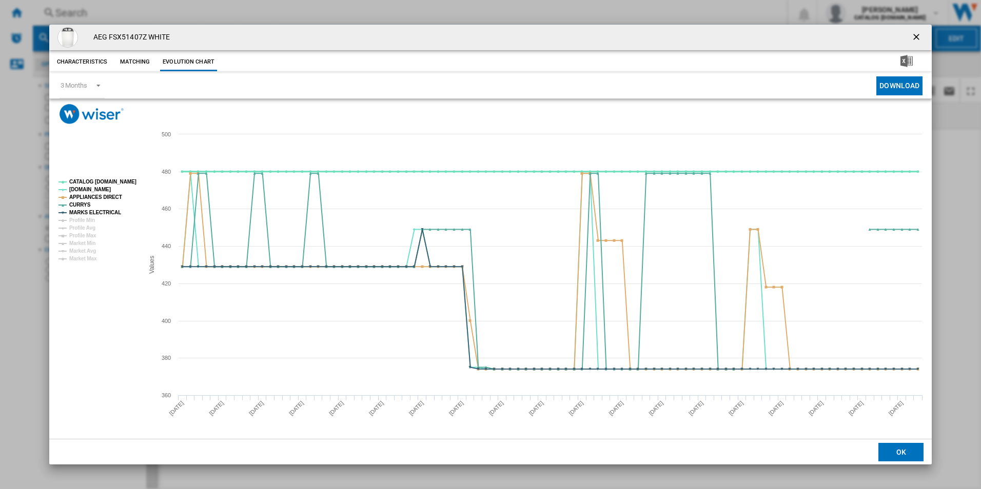
click at [129, 183] on tspan "CATALOG [DOMAIN_NAME]" at bounding box center [102, 182] width 67 height 6
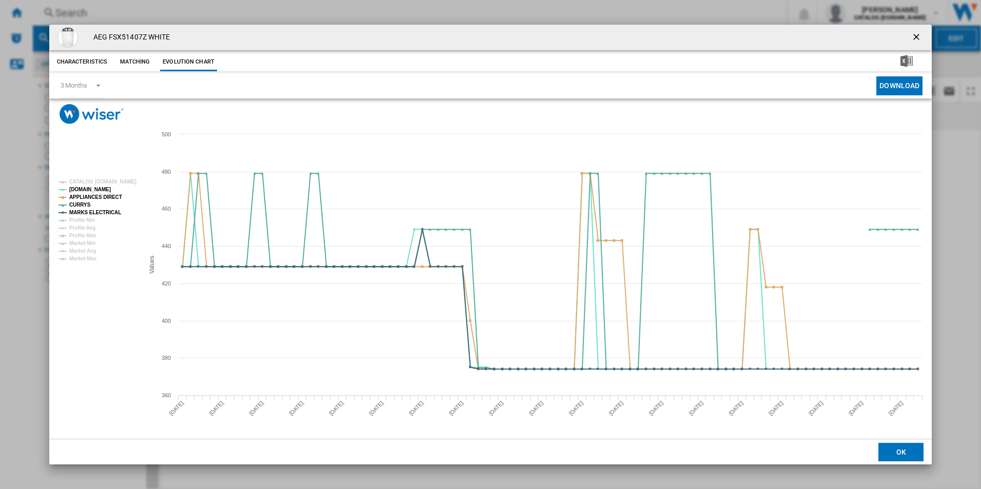
click at [117, 195] on g "CATALOG [DOMAIN_NAME] [DOMAIN_NAME] APPLIANCES DIRECT CURRYS MARKS ELECTRICAL P…" at bounding box center [96, 220] width 85 height 90
click at [106, 196] on tspan "APPLIANCES DIRECT" at bounding box center [95, 197] width 53 height 6
click at [112, 215] on tspan "MARKS ELECTRICAL" at bounding box center [95, 213] width 52 height 6
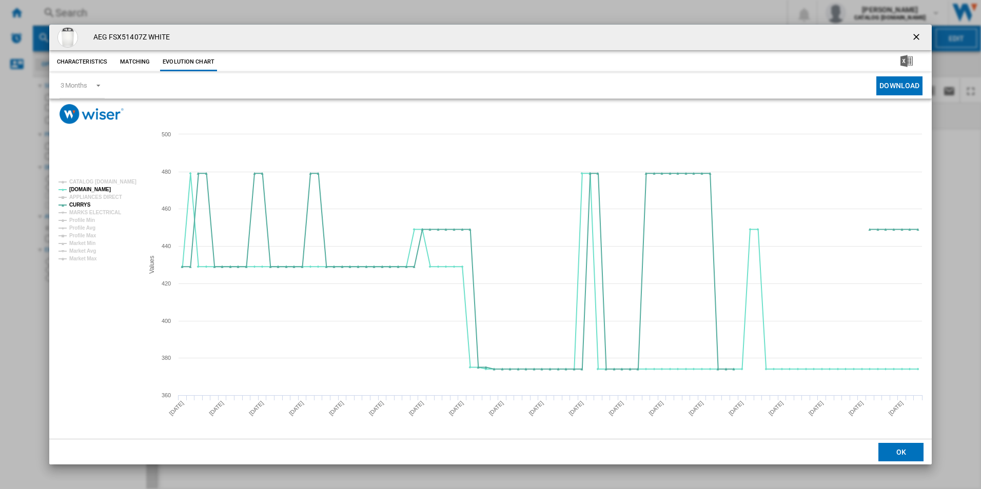
drag, startPoint x: 919, startPoint y: 33, endPoint x: 876, endPoint y: 49, distance: 46.1
click at [919, 33] on ng-md-icon "getI18NText('BUTTONS.CLOSE_DIALOG')" at bounding box center [917, 38] width 12 height 12
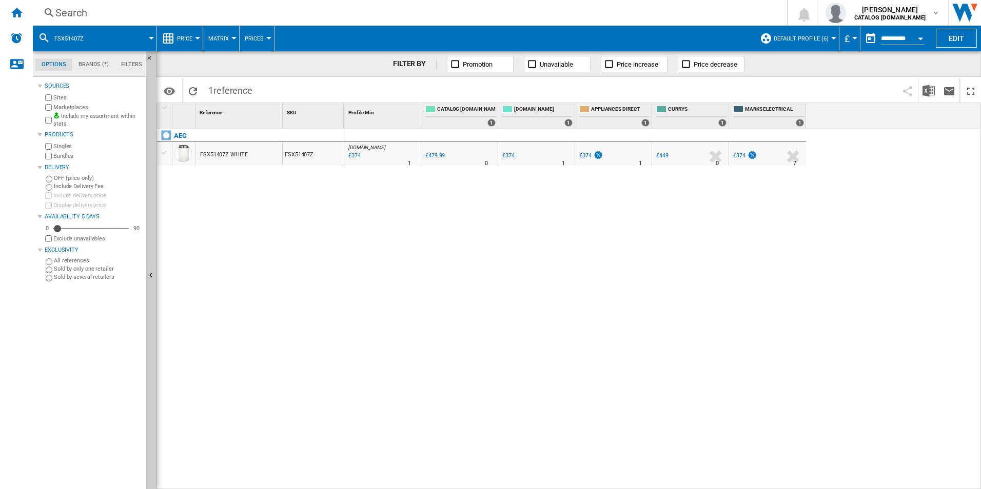
click at [619, 14] on div "Search" at bounding box center [407, 13] width 705 height 14
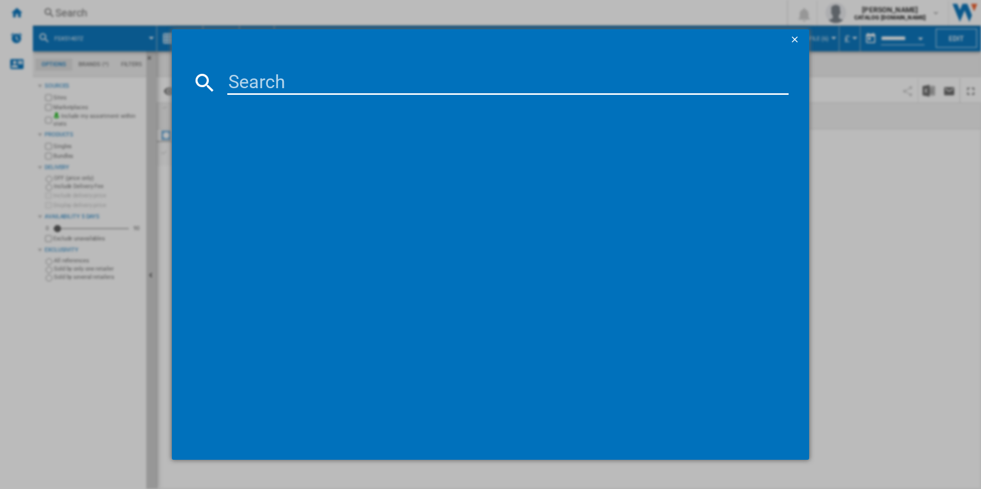
paste input "LF7C8636BI"
type input "LF7C8636BI"
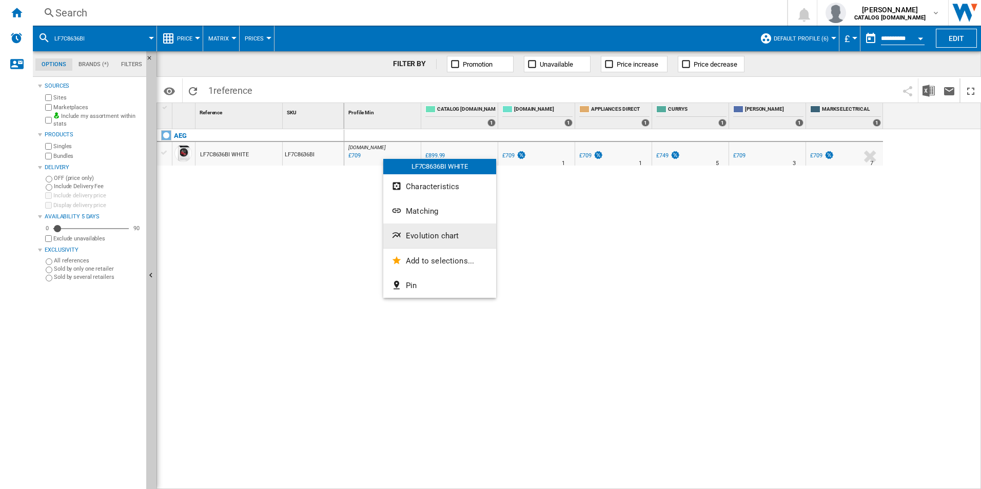
click at [425, 233] on span "Evolution chart" at bounding box center [432, 235] width 53 height 9
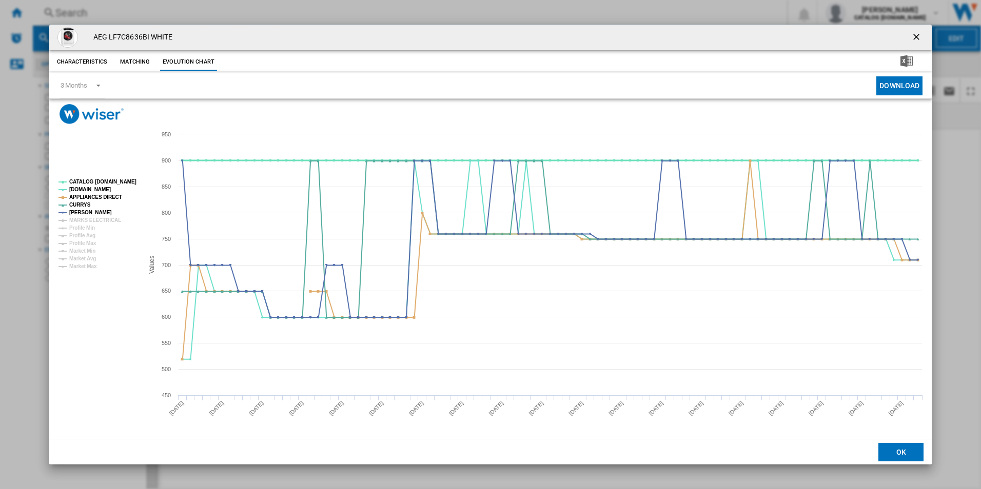
click at [120, 183] on tspan "CATALOG [DOMAIN_NAME]" at bounding box center [102, 182] width 67 height 6
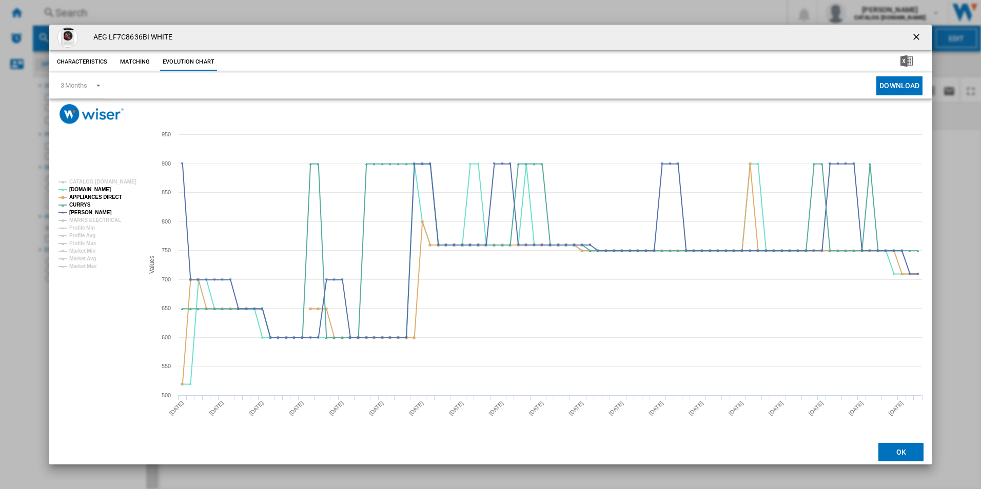
click at [113, 192] on rect "Product popup" at bounding box center [96, 224] width 85 height 98
click at [109, 196] on tspan "APPLIANCES DIRECT" at bounding box center [95, 197] width 53 height 6
drag, startPoint x: 918, startPoint y: 34, endPoint x: 911, endPoint y: 39, distance: 8.4
click at [918, 34] on ng-md-icon "getI18NText('BUTTONS.CLOSE_DIALOG')" at bounding box center [917, 38] width 12 height 12
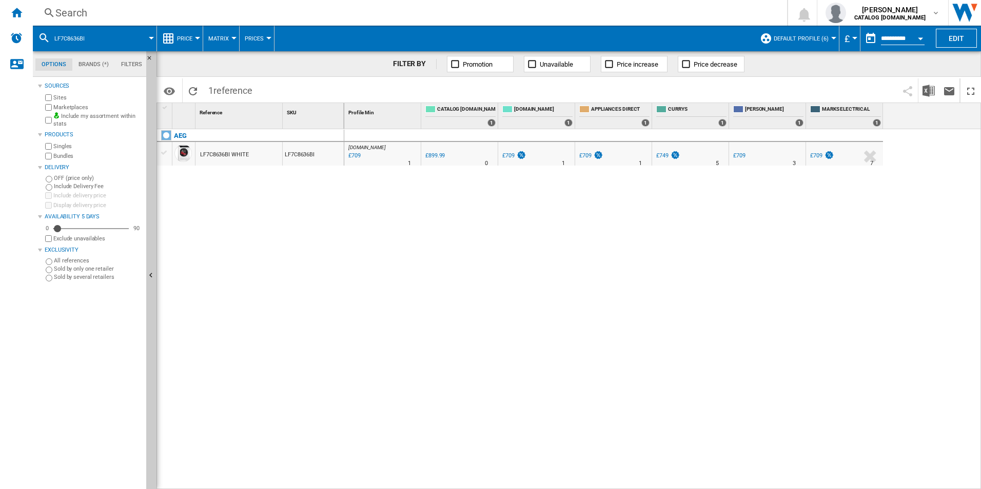
click at [394, 10] on div "Search" at bounding box center [407, 13] width 705 height 14
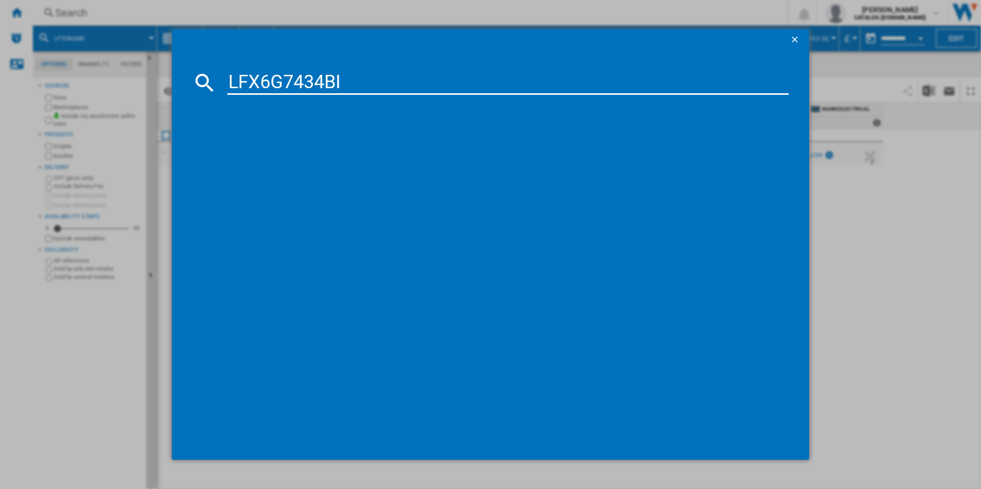
type input "LFX6G7434BI"
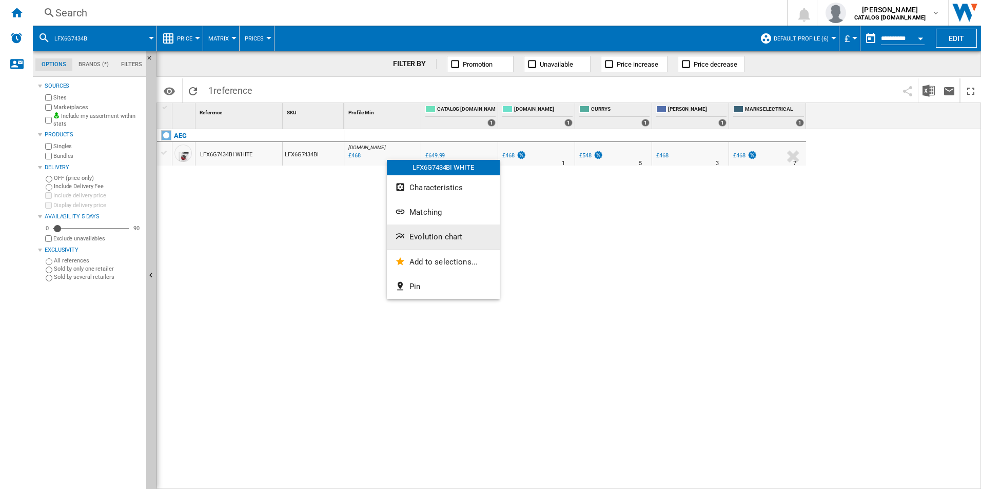
click at [443, 246] on button "Evolution chart" at bounding box center [443, 237] width 113 height 25
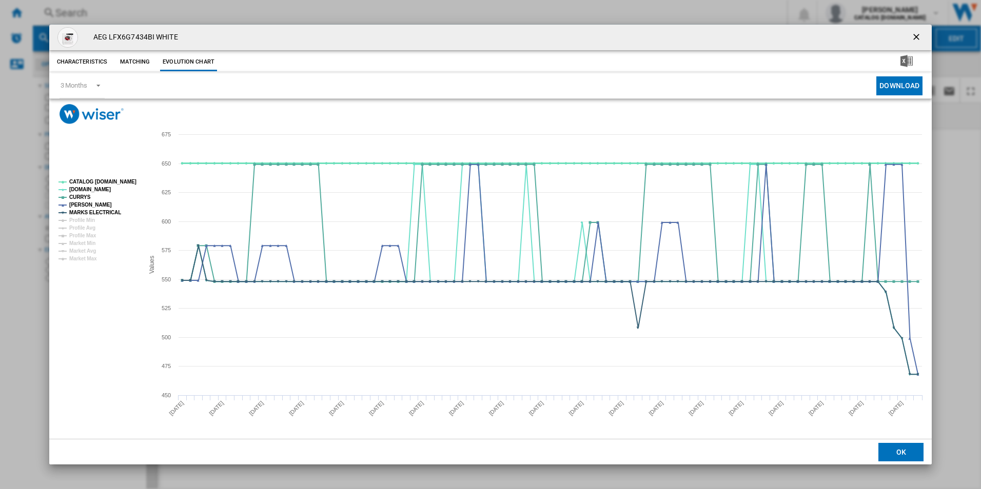
click at [113, 179] on tspan "CATALOG [DOMAIN_NAME]" at bounding box center [102, 182] width 67 height 6
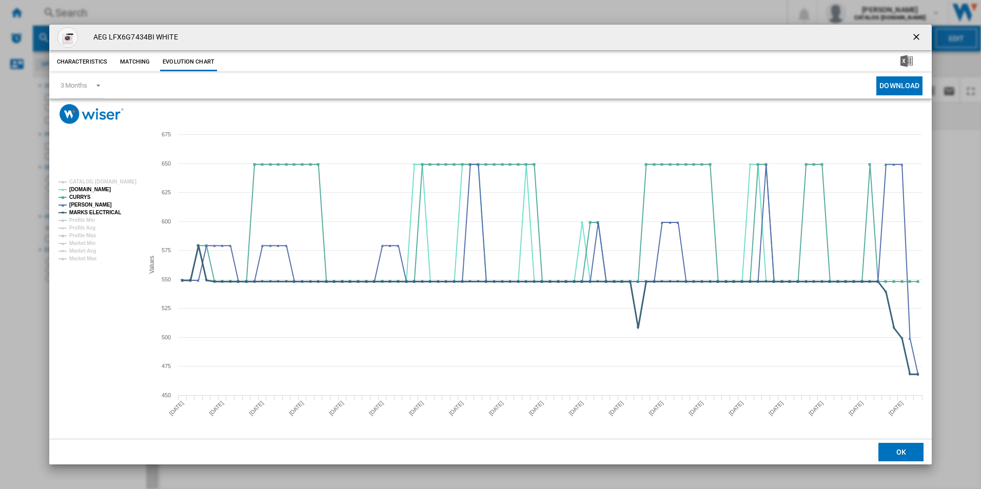
click at [104, 213] on tspan "MARKS ELECTRICAL" at bounding box center [95, 213] width 52 height 6
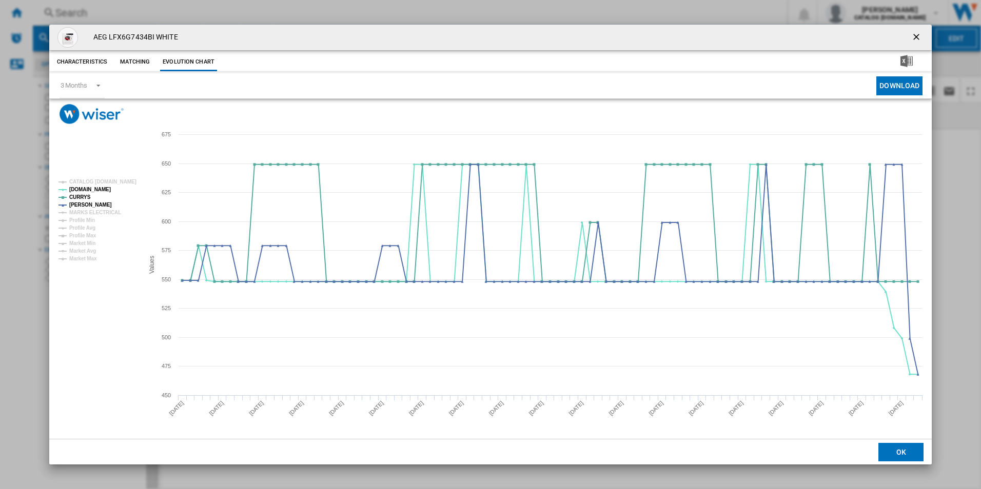
click at [915, 34] on ng-md-icon "getI18NText('BUTTONS.CLOSE_DIALOG')" at bounding box center [917, 38] width 12 height 12
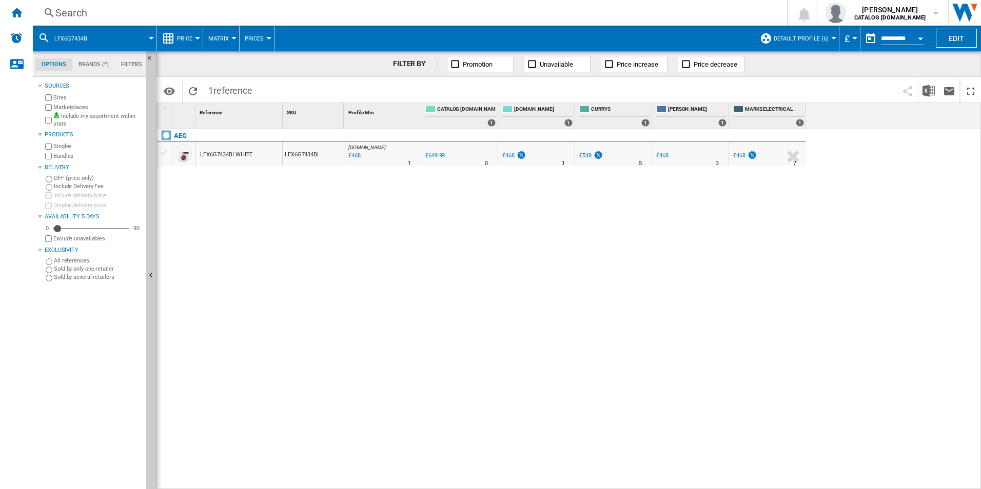
click at [614, 17] on div "Search" at bounding box center [407, 13] width 705 height 14
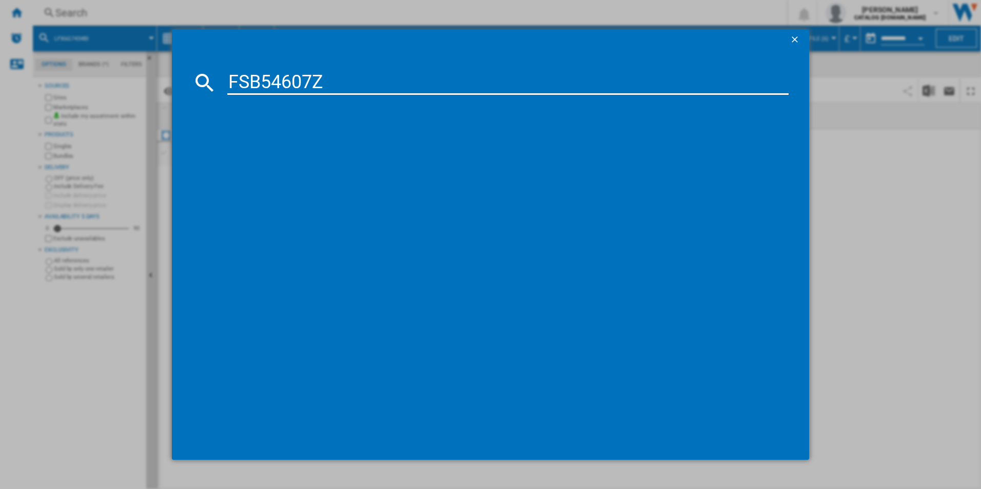
type input "FSB54607Z"
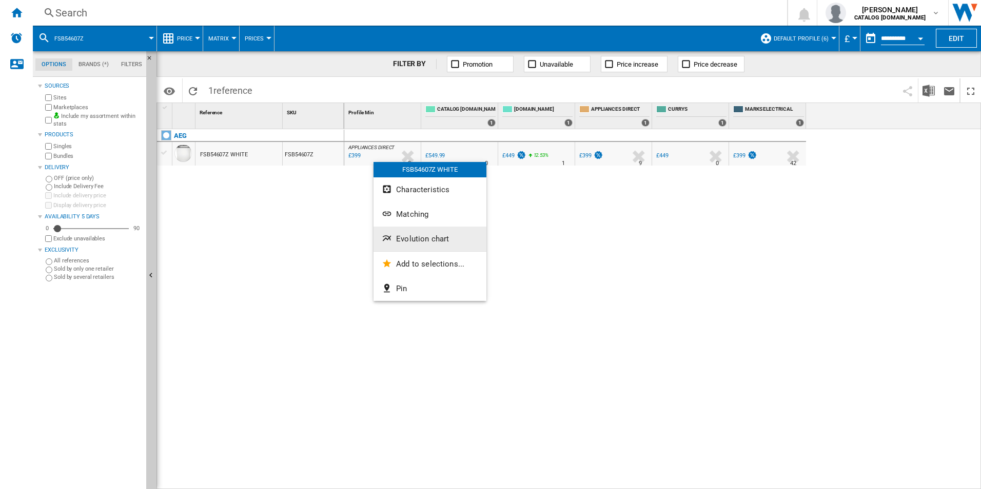
click at [415, 239] on span "Evolution chart" at bounding box center [422, 238] width 53 height 9
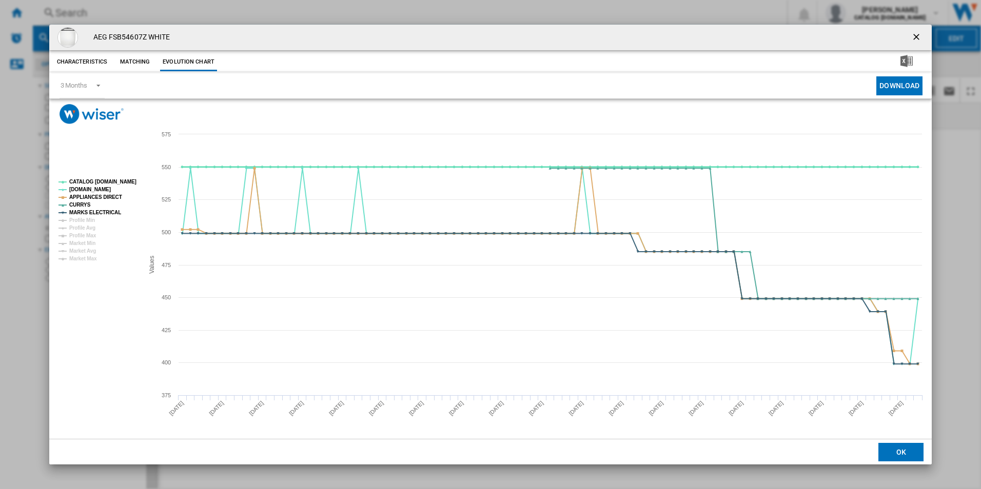
click at [130, 180] on tspan "CATALOG [DOMAIN_NAME]" at bounding box center [102, 182] width 67 height 6
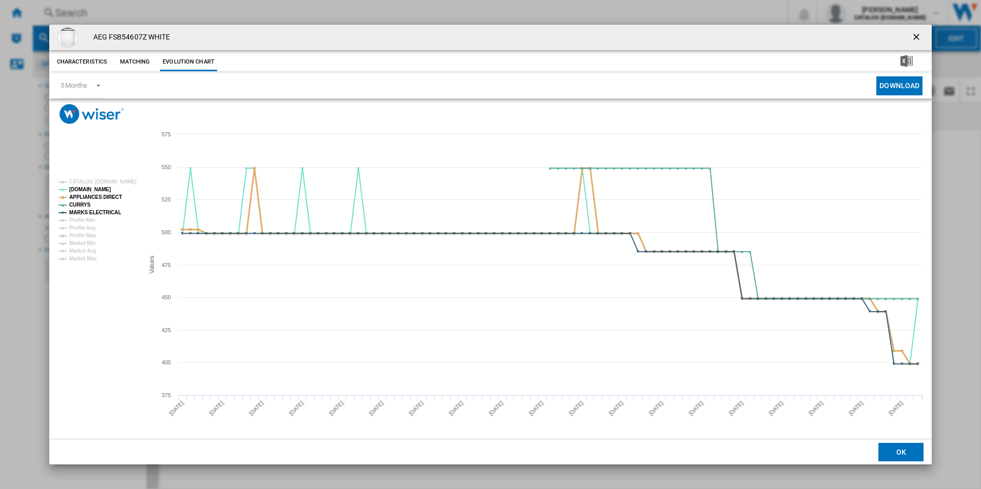
click at [101, 194] on tspan "APPLIANCES DIRECT" at bounding box center [95, 197] width 53 height 6
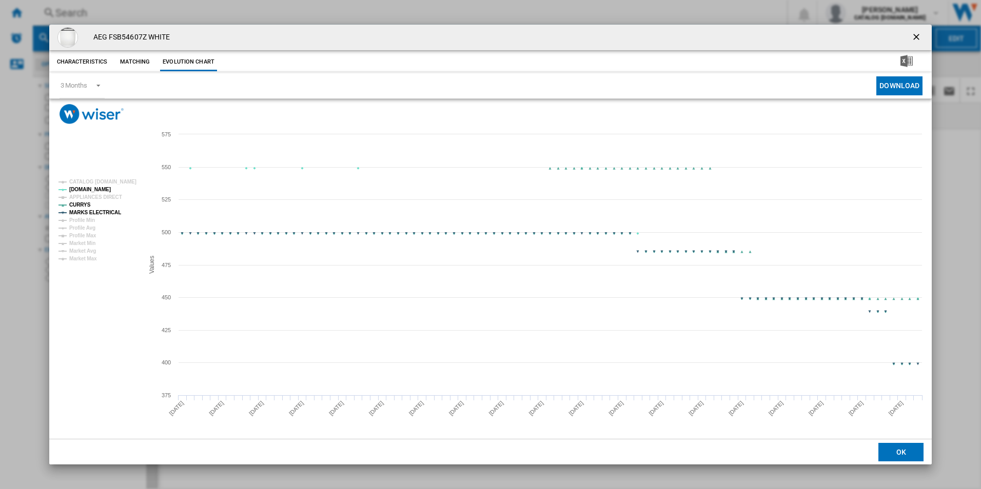
click at [109, 211] on tspan "MARKS ELECTRICAL" at bounding box center [95, 213] width 52 height 6
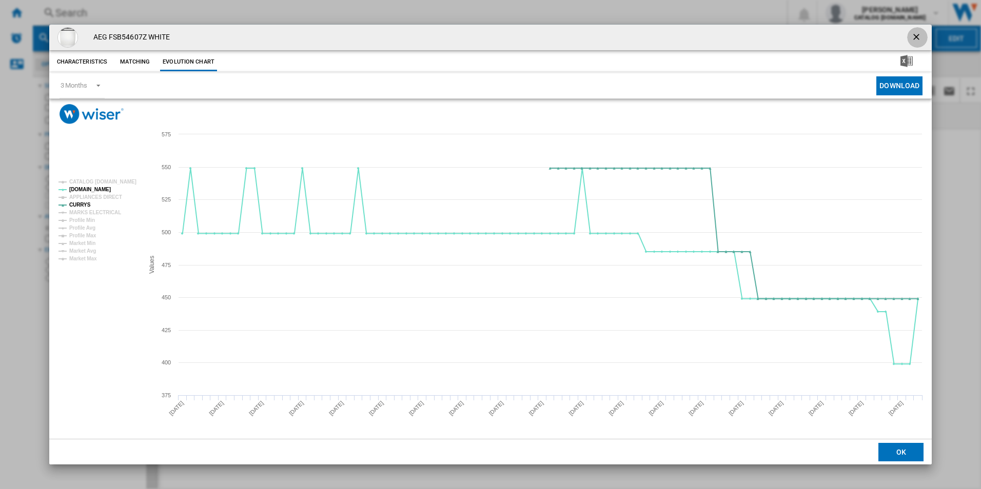
click at [917, 39] on ng-md-icon "getI18NText('BUTTONS.CLOSE_DIALOG')" at bounding box center [917, 38] width 12 height 12
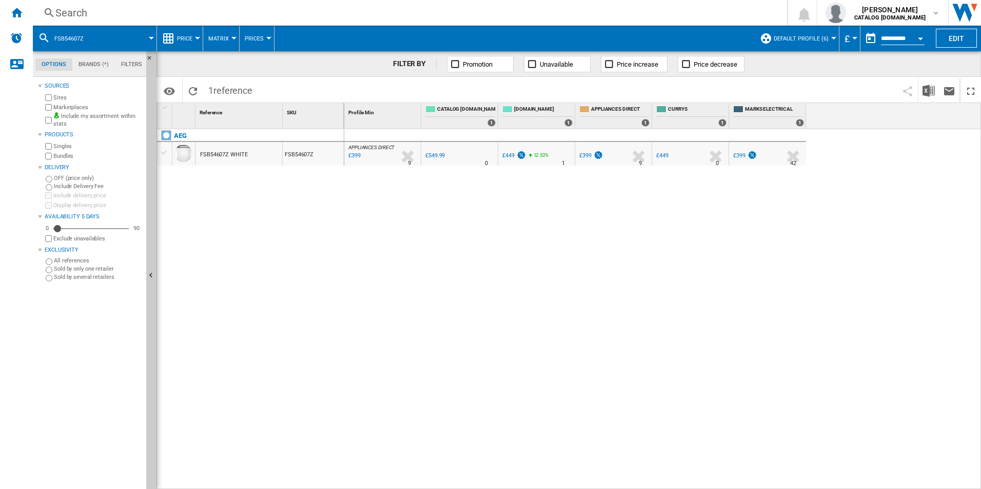
click at [537, 16] on div "Search" at bounding box center [407, 13] width 705 height 14
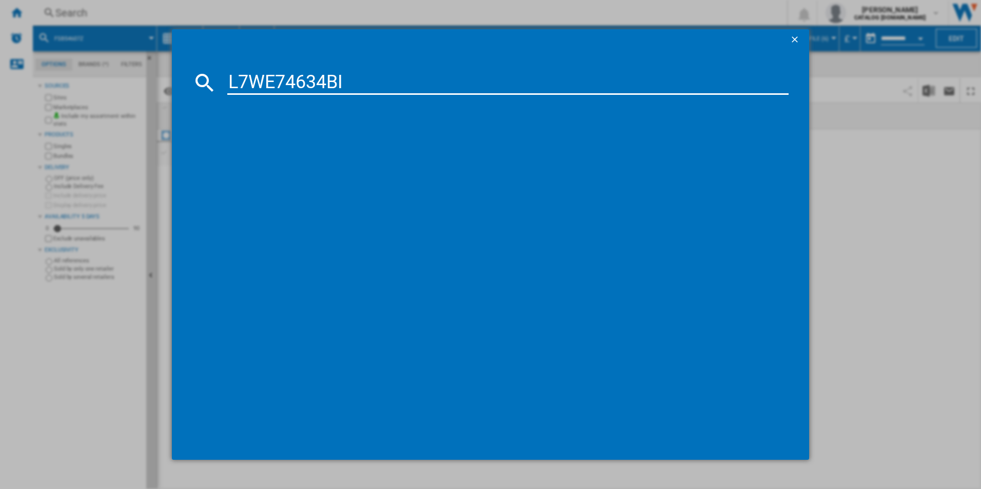
type input "L7WE74634BI"
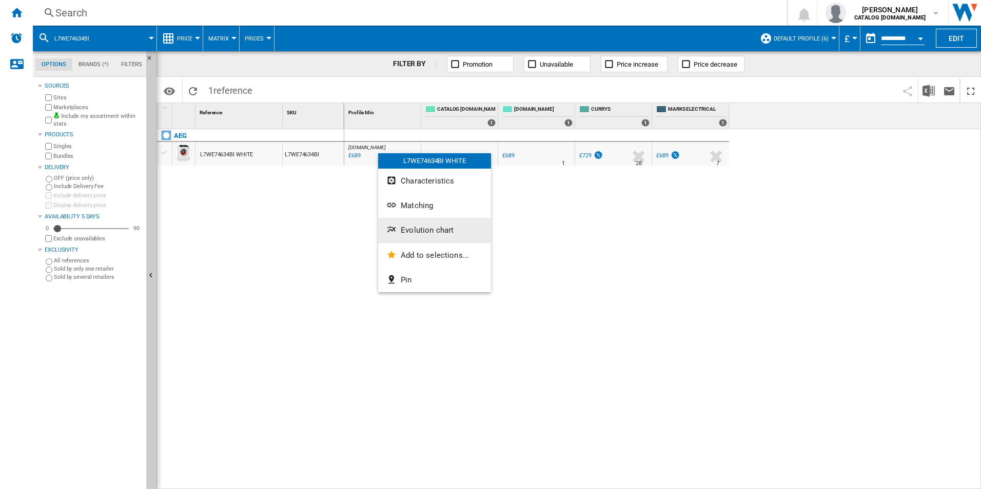
click at [414, 235] on button "Evolution chart" at bounding box center [434, 230] width 113 height 25
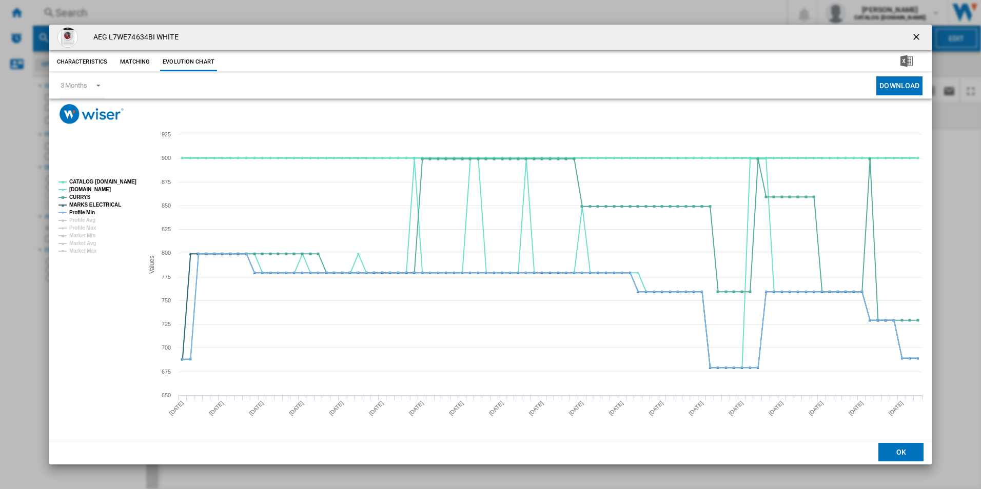
click at [109, 182] on tspan "CATALOG [DOMAIN_NAME]" at bounding box center [102, 182] width 67 height 6
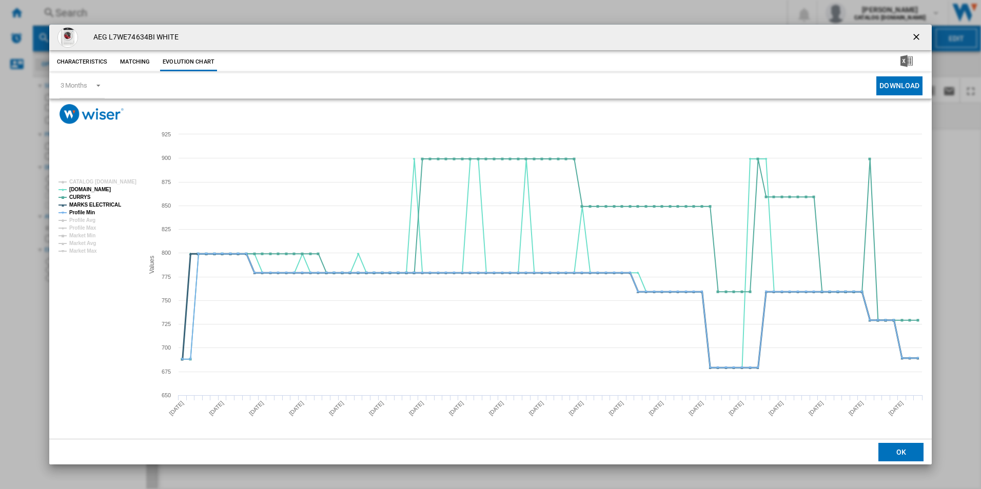
click at [98, 203] on tspan "MARKS ELECTRICAL" at bounding box center [95, 205] width 52 height 6
click at [91, 210] on tspan "Profile Min" at bounding box center [82, 213] width 26 height 6
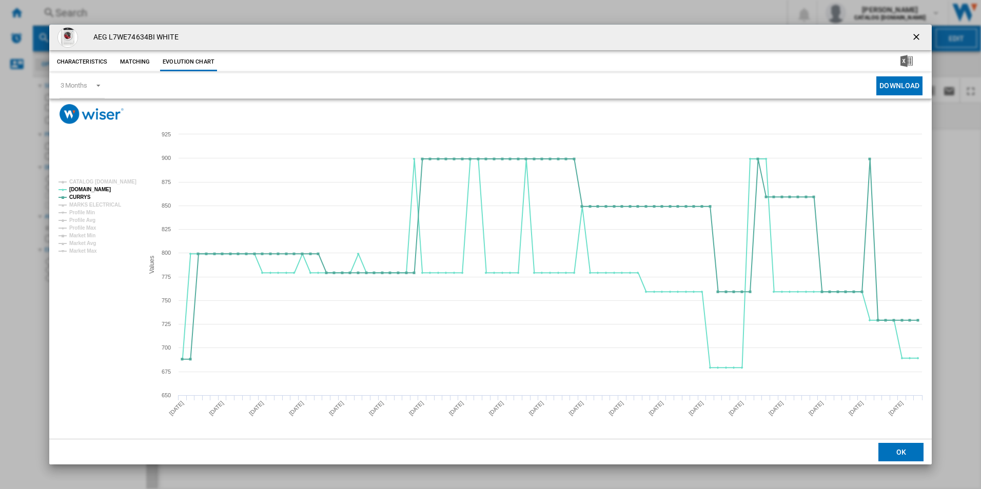
drag, startPoint x: 910, startPoint y: 32, endPoint x: 906, endPoint y: 36, distance: 5.8
click at [910, 32] on button "Product popup" at bounding box center [917, 37] width 21 height 21
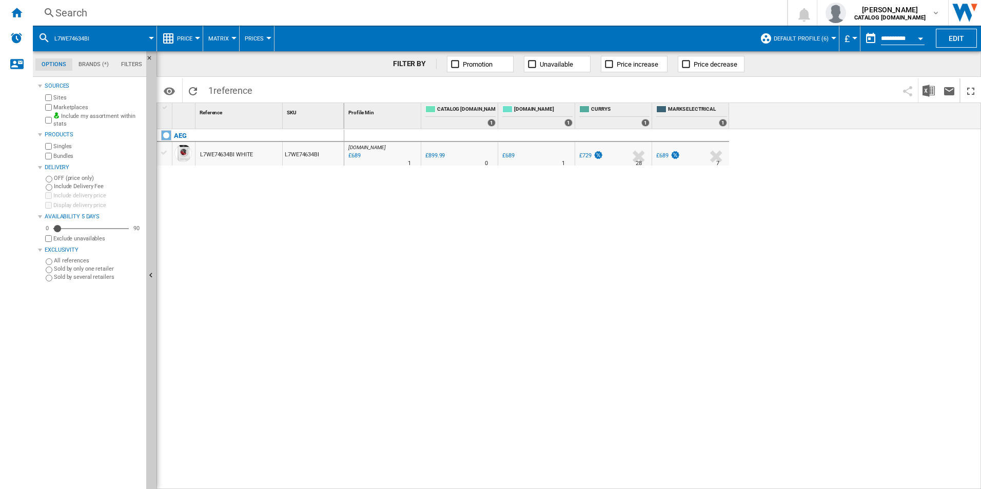
click at [506, 10] on div "Search" at bounding box center [407, 13] width 705 height 14
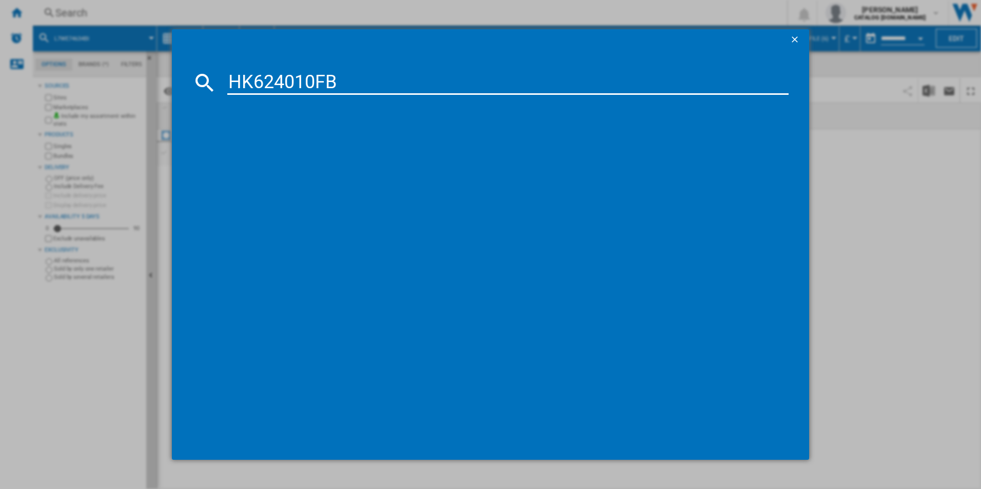
type input "HK624010FB"
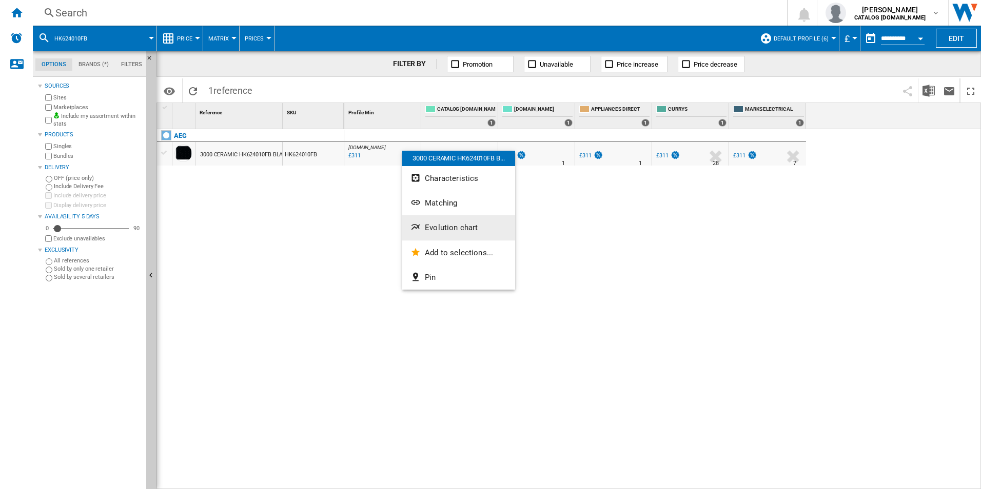
click at [451, 220] on button "Evolution chart" at bounding box center [458, 227] width 113 height 25
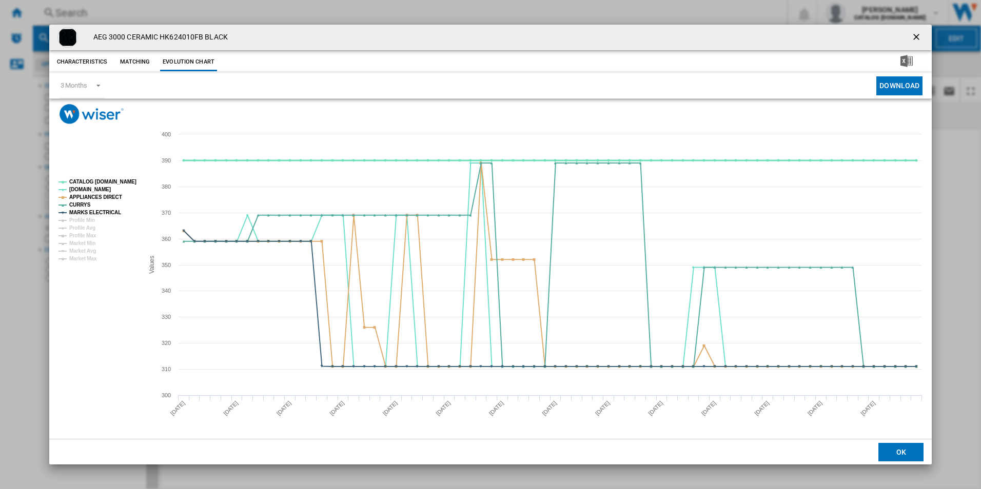
click at [104, 182] on tspan "CATALOG [DOMAIN_NAME]" at bounding box center [102, 182] width 67 height 6
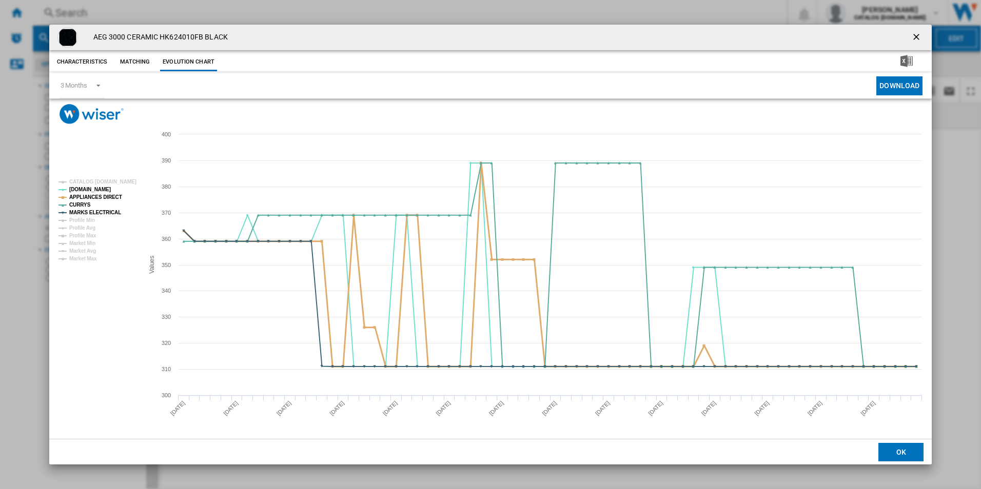
click at [110, 198] on tspan "APPLIANCES DIRECT" at bounding box center [95, 197] width 53 height 6
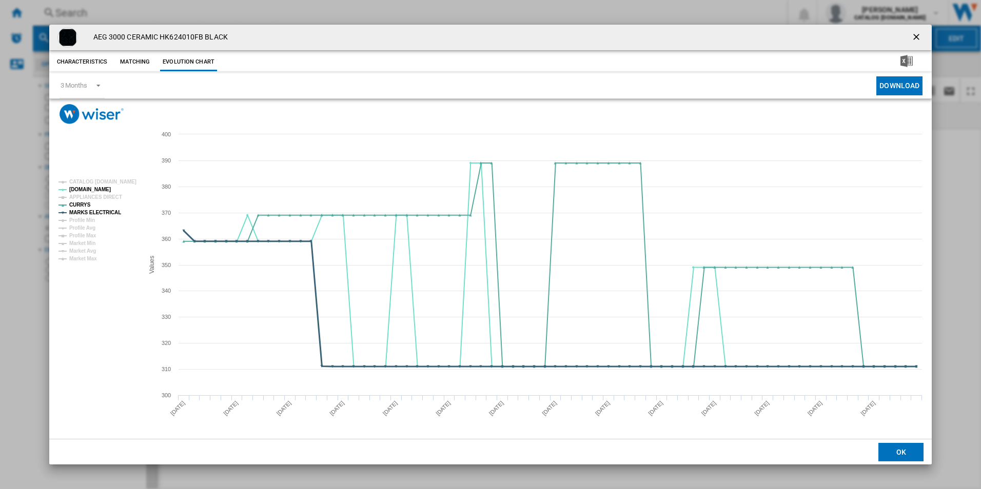
click at [109, 214] on tspan "MARKS ELECTRICAL" at bounding box center [95, 213] width 52 height 6
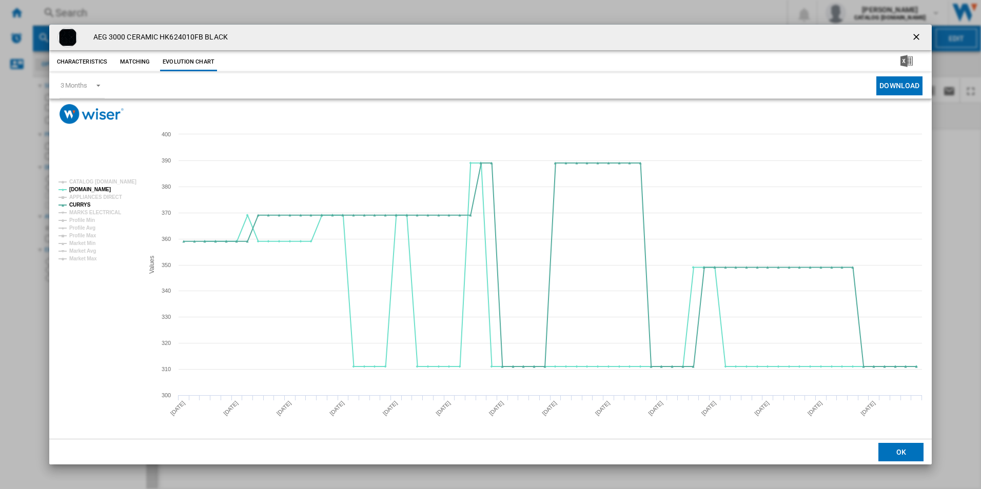
click at [915, 34] on ng-md-icon "getI18NText('BUTTONS.CLOSE_DIALOG')" at bounding box center [917, 38] width 12 height 12
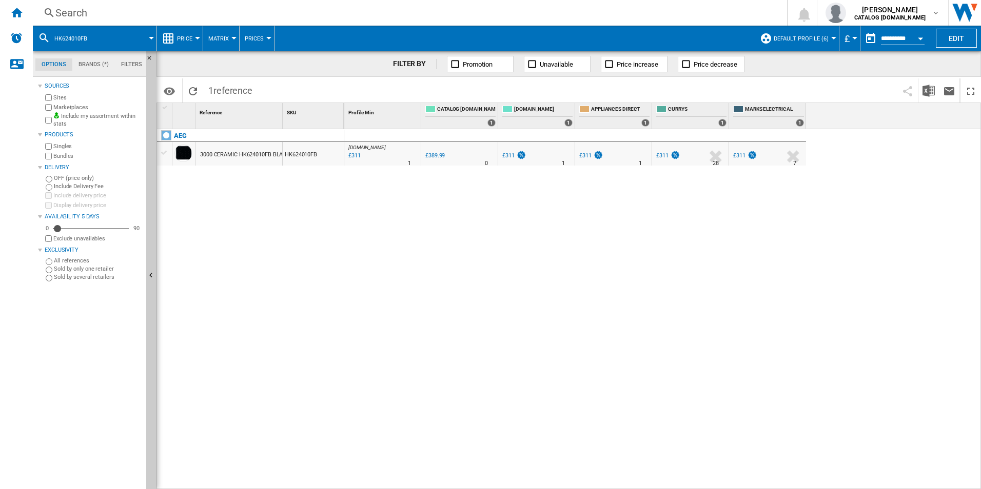
click at [579, 12] on div "Search" at bounding box center [407, 13] width 705 height 14
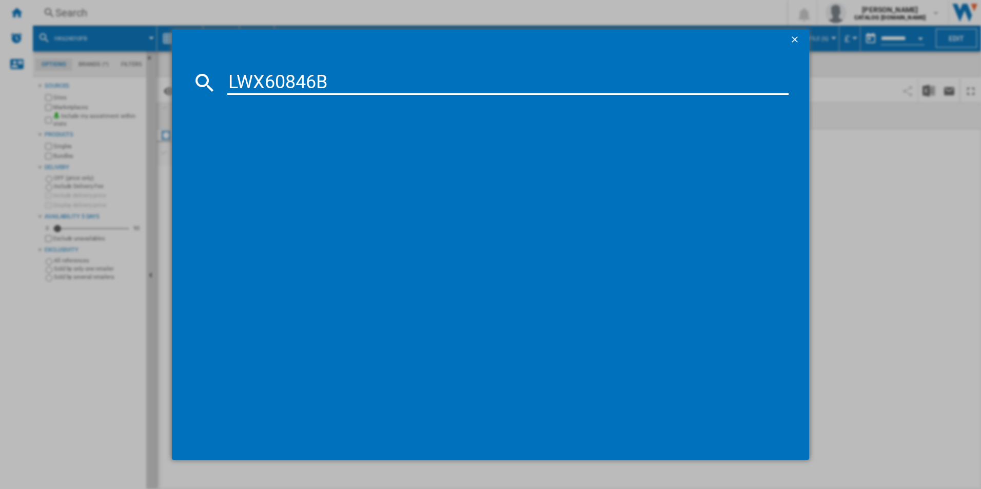
type input "LWX60846B"
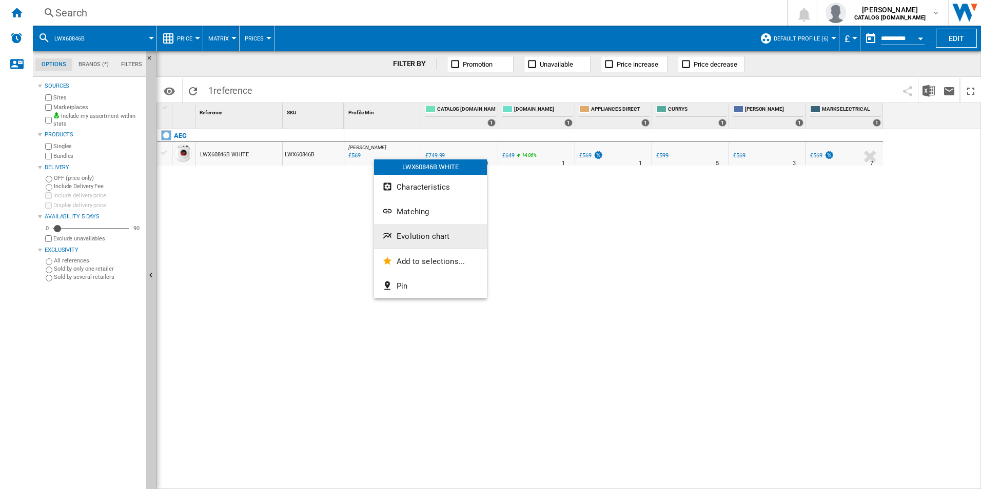
click at [412, 234] on span "Evolution chart" at bounding box center [422, 236] width 53 height 9
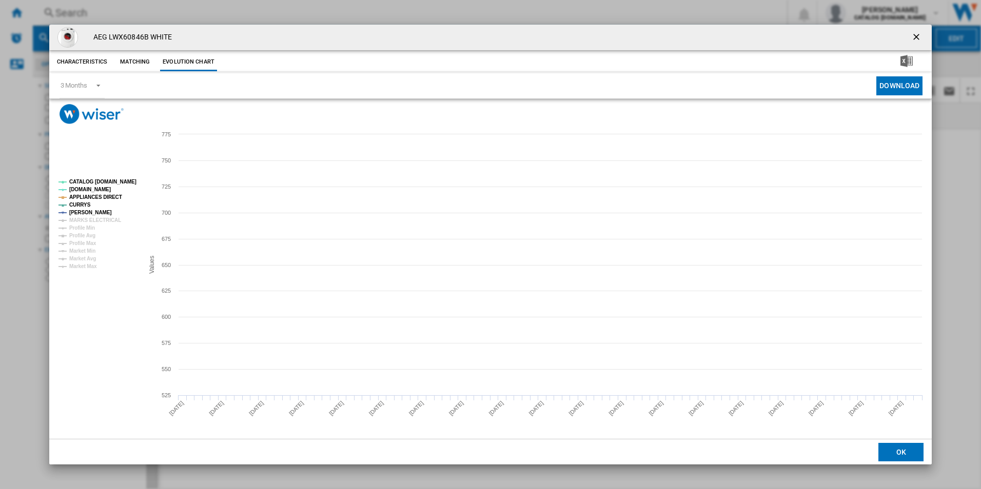
click at [126, 179] on tspan "CATALOG [DOMAIN_NAME]" at bounding box center [102, 182] width 67 height 6
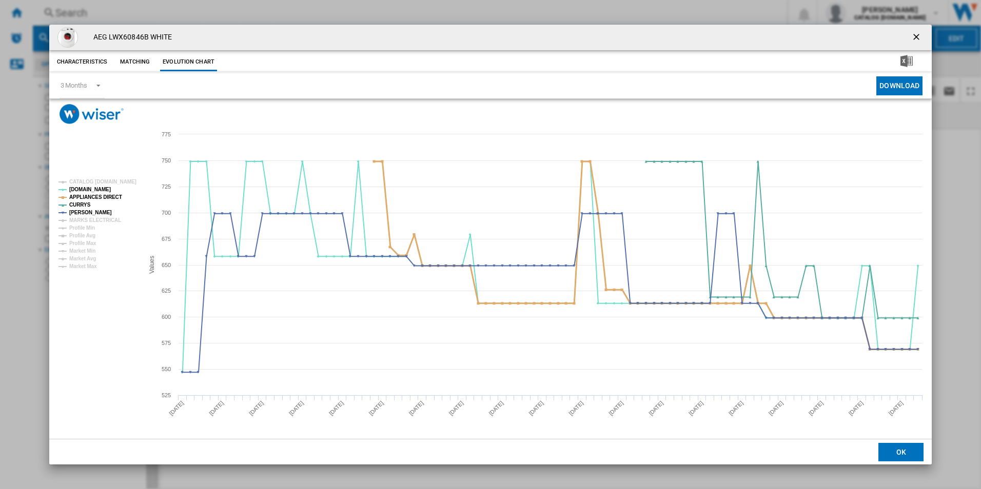
click at [110, 200] on tspan "APPLIANCES DIRECT" at bounding box center [95, 197] width 53 height 6
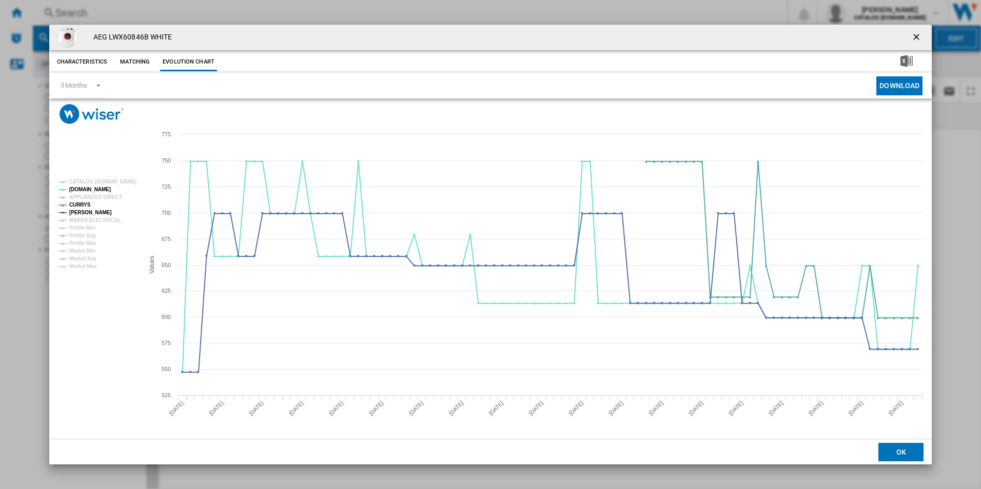
drag, startPoint x: 913, startPoint y: 37, endPoint x: 796, endPoint y: 170, distance: 176.7
click at [913, 37] on ng-md-icon "getI18NText('BUTTONS.CLOSE_DIALOG')" at bounding box center [917, 38] width 12 height 12
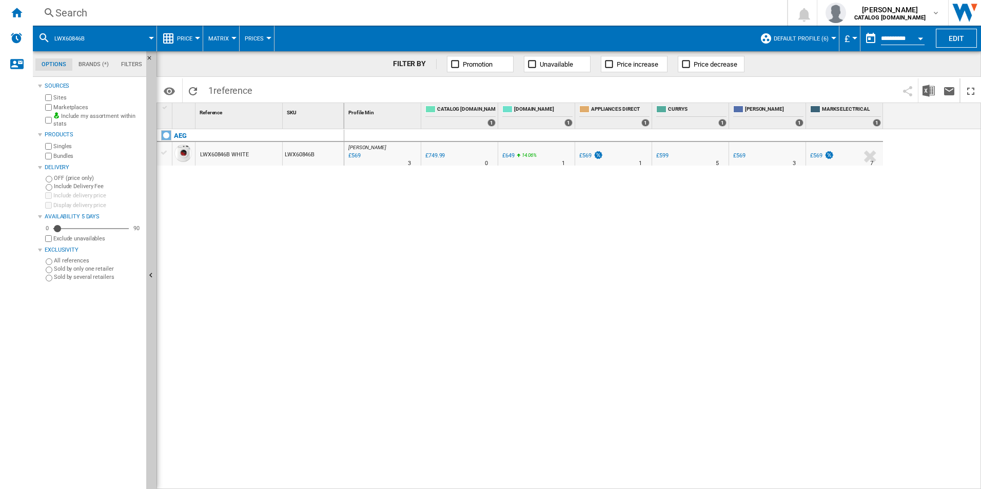
click at [703, 234] on div "[PERSON_NAME] : UK [PERSON_NAME] -24.1 % £569 % N/A 3 [PERSON_NAME] : UK [PERSO…" at bounding box center [662, 309] width 637 height 361
